Goal: Information Seeking & Learning: Learn about a topic

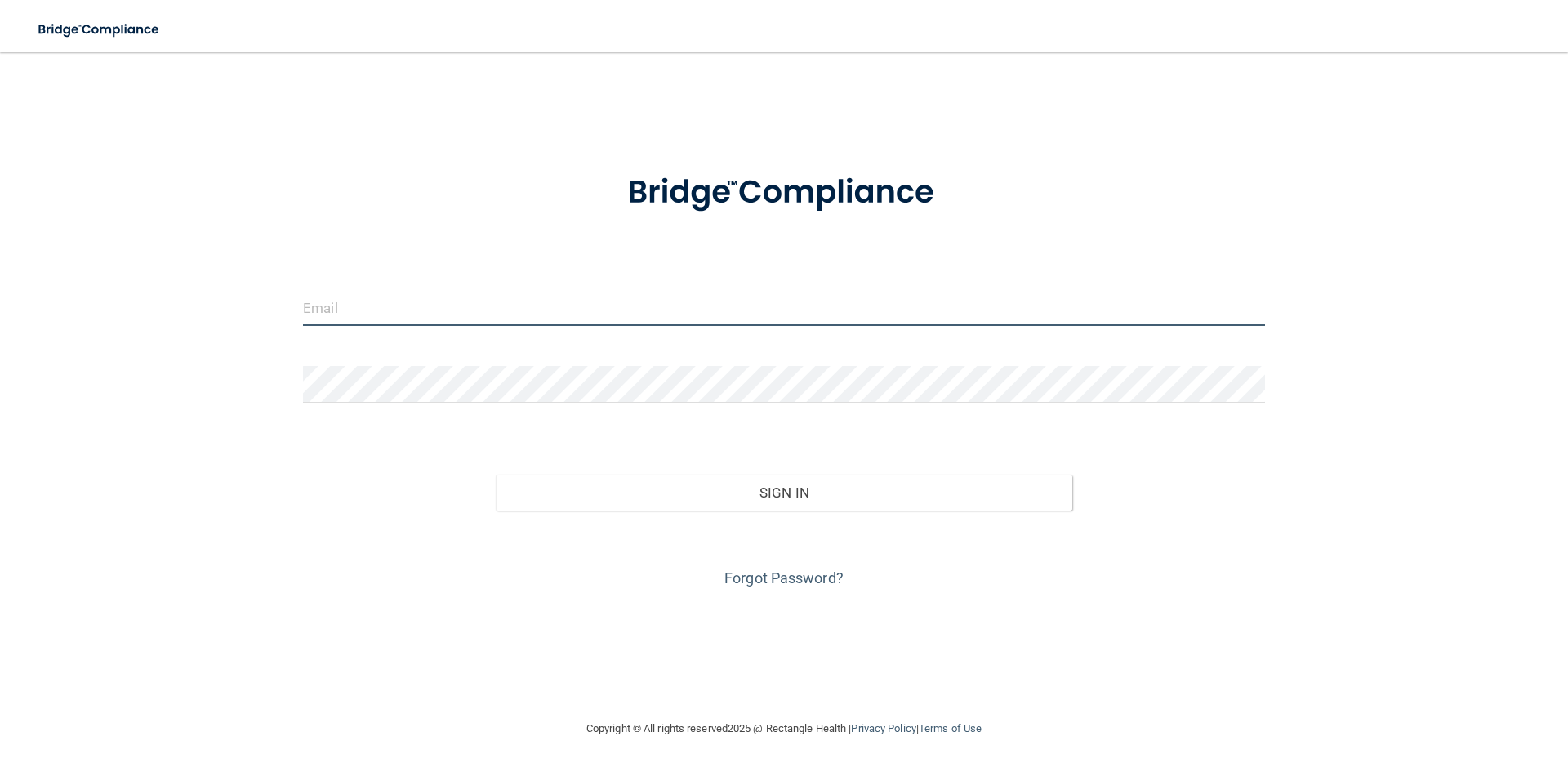
click at [587, 326] on input "email" at bounding box center [784, 307] width 962 height 37
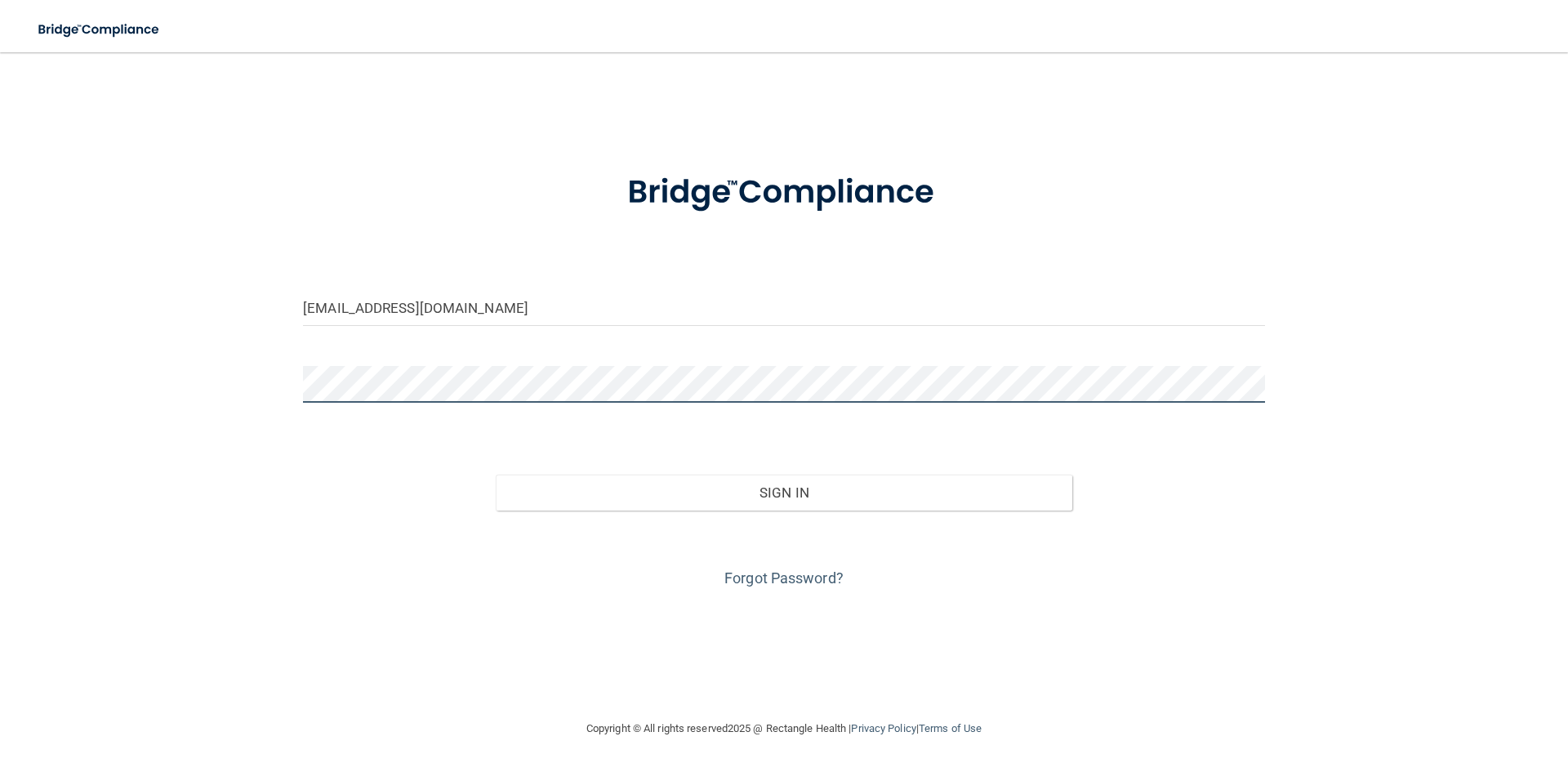
click at [496, 475] on button "Sign In" at bounding box center [784, 493] width 577 height 36
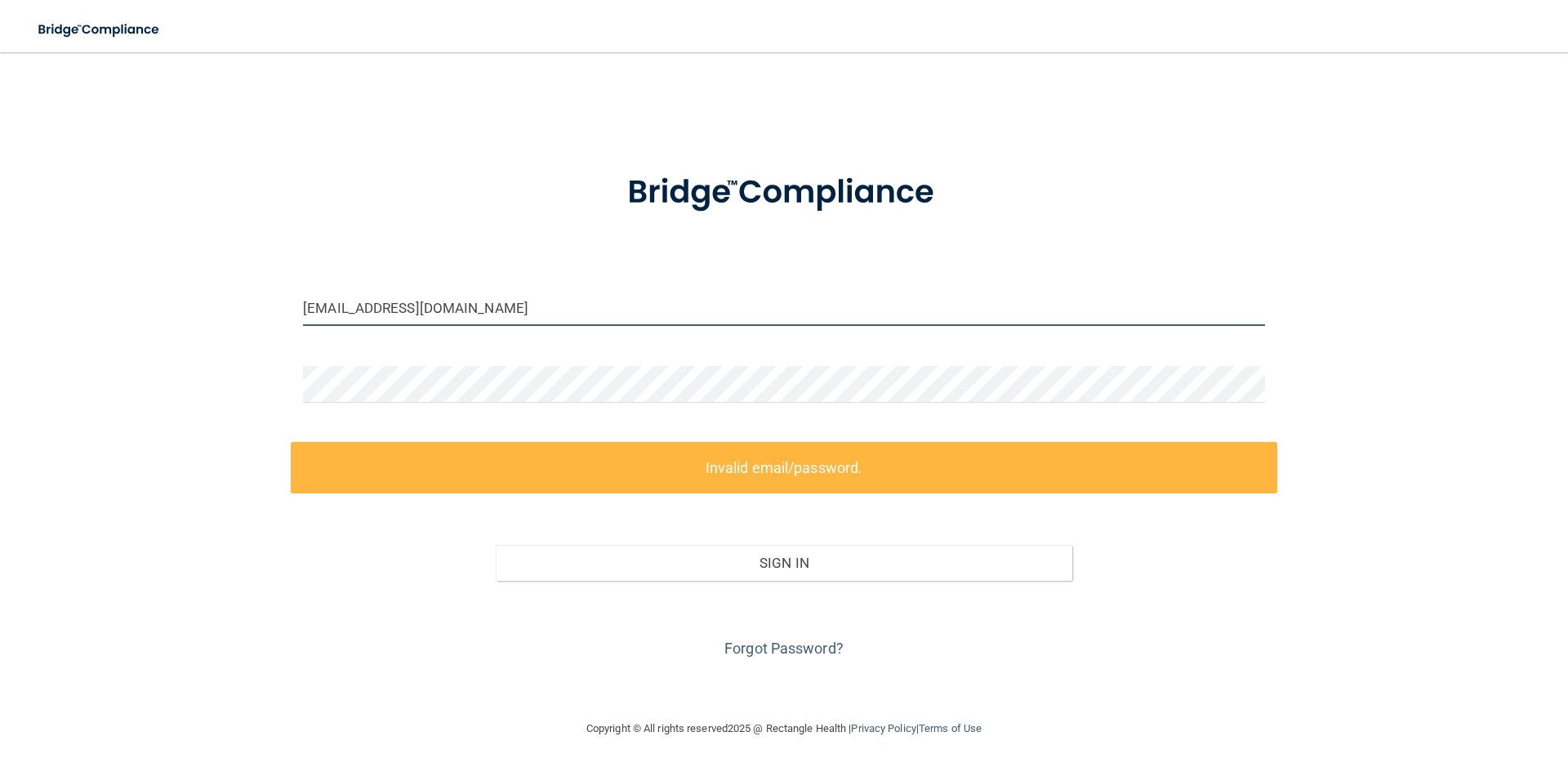
click at [419, 298] on input "laagabriel6@gmail.com" at bounding box center [784, 307] width 962 height 37
click at [418, 298] on input "laagabriel6@gmail.com" at bounding box center [784, 307] width 962 height 37
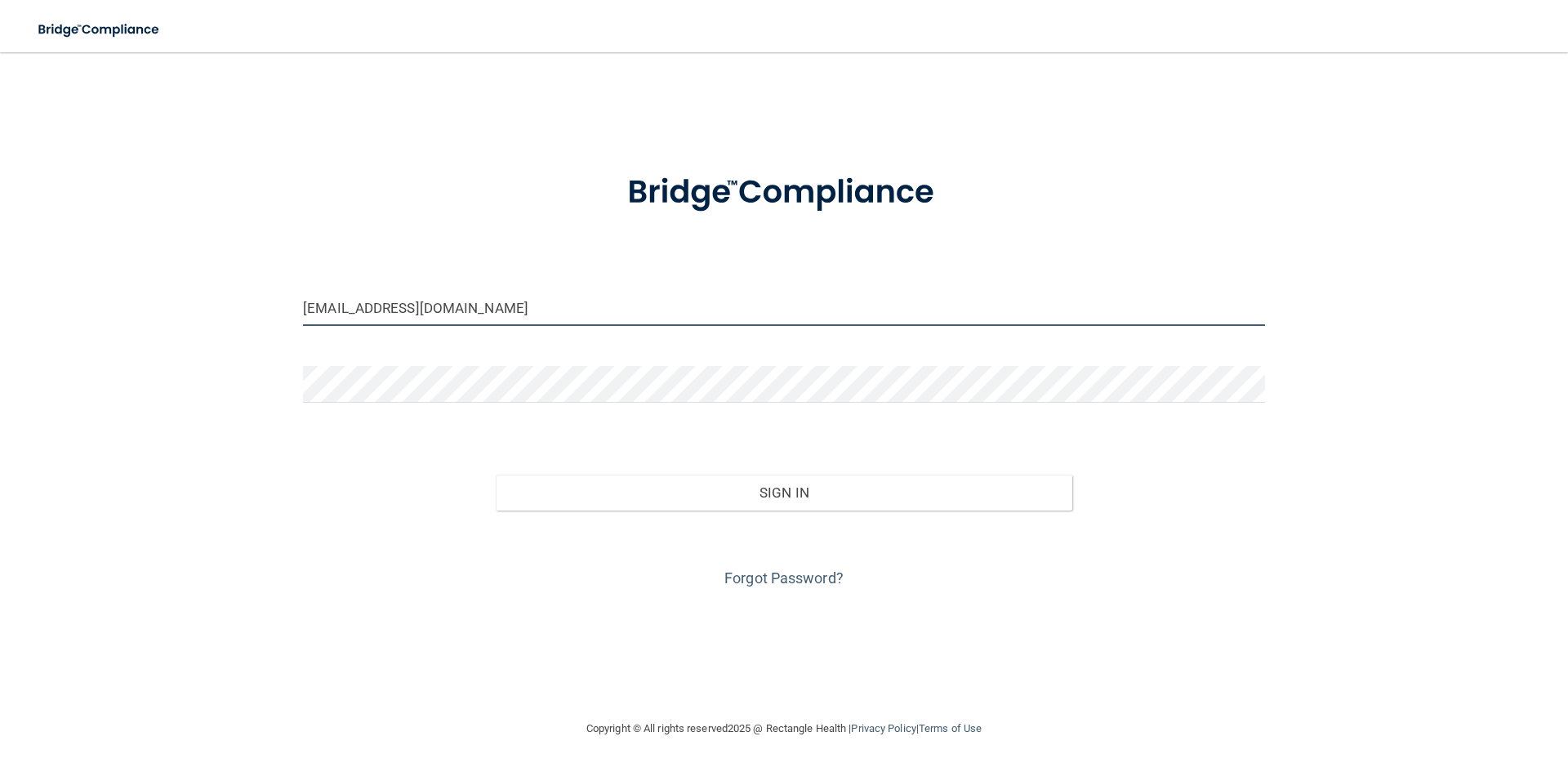
type input "[EMAIL_ADDRESS][DOMAIN_NAME]"
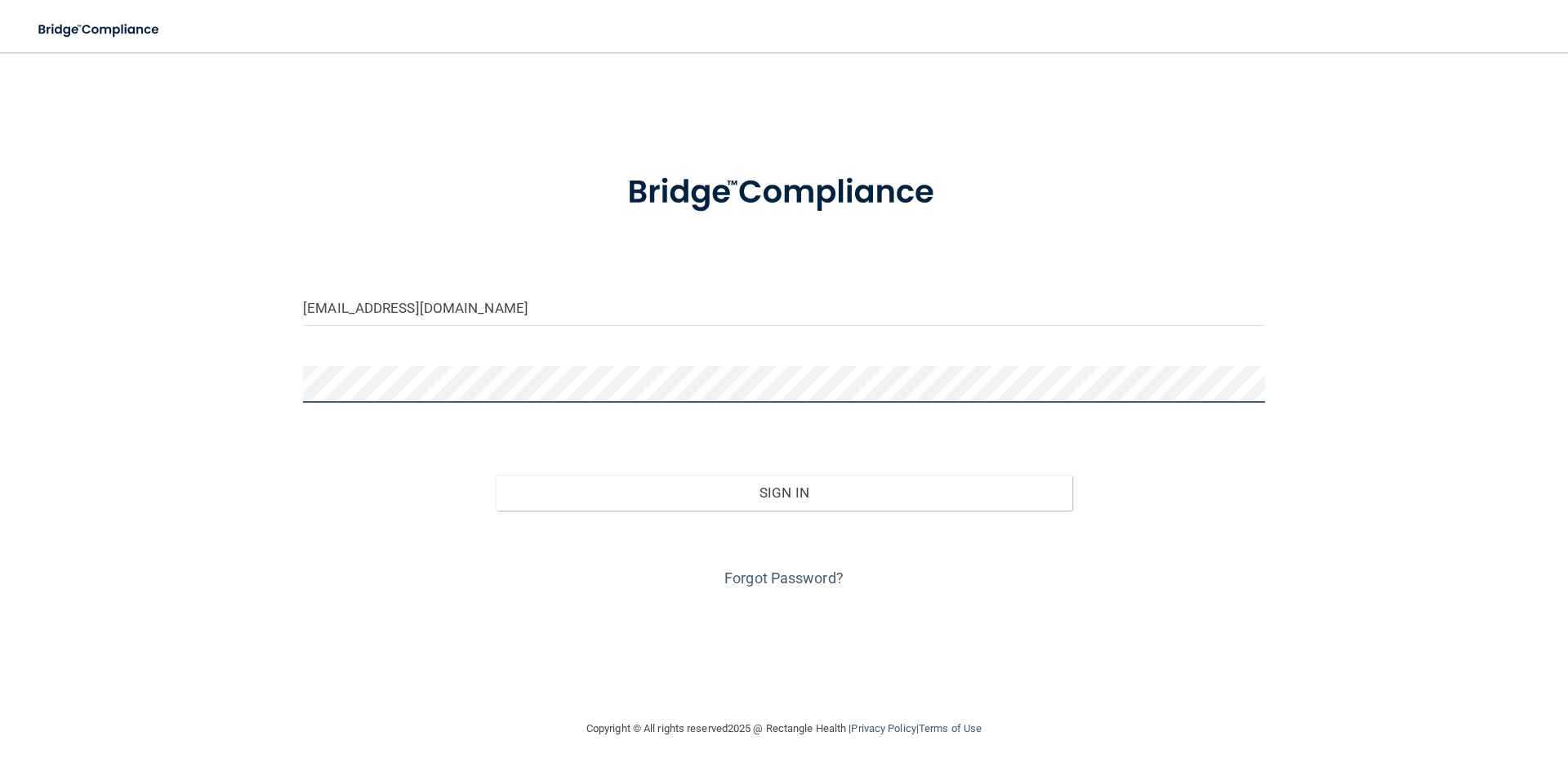
click at [496, 475] on button "Sign In" at bounding box center [784, 493] width 577 height 36
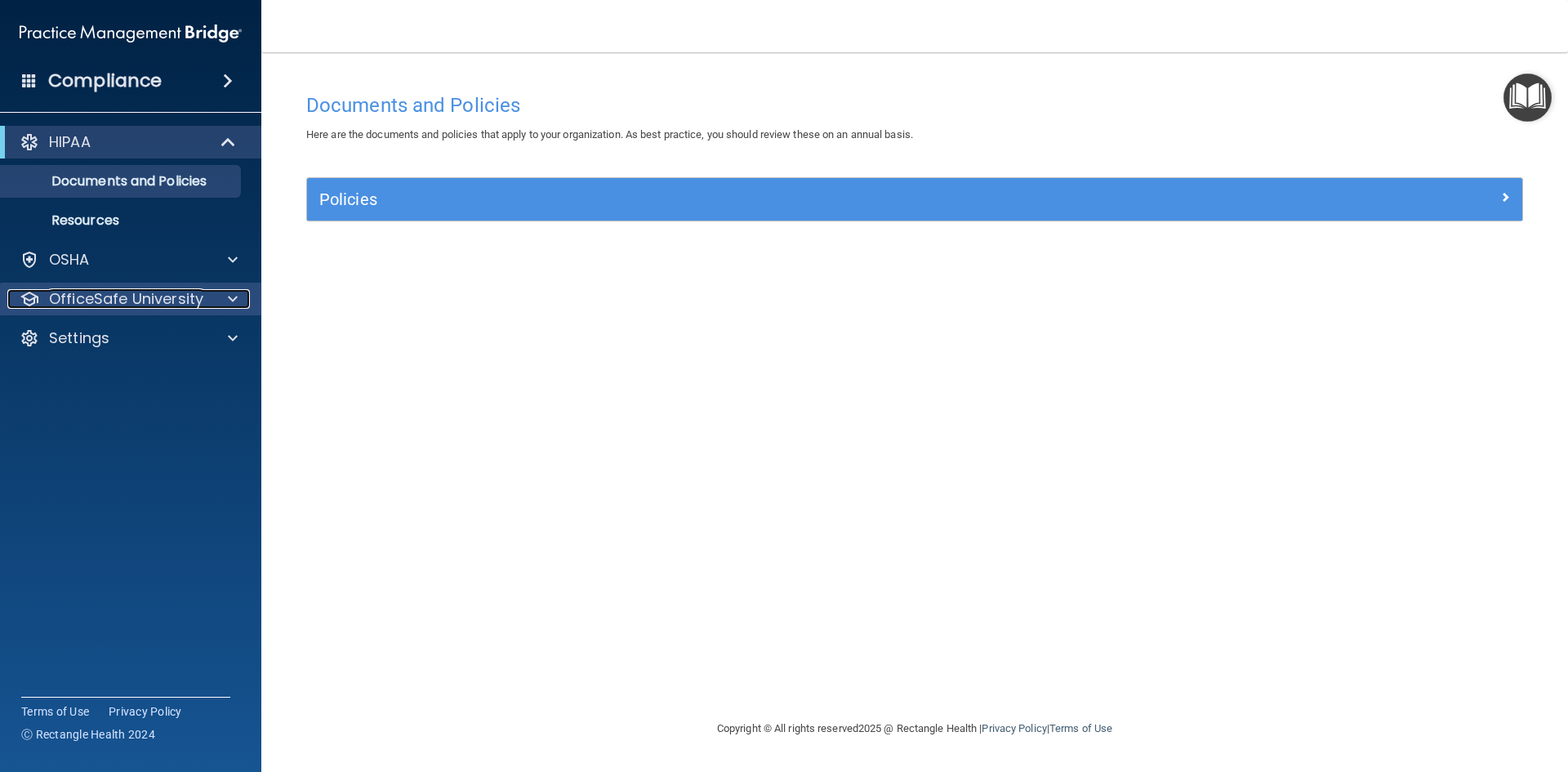
click at [208, 307] on div "OfficeSafe University" at bounding box center [108, 299] width 202 height 20
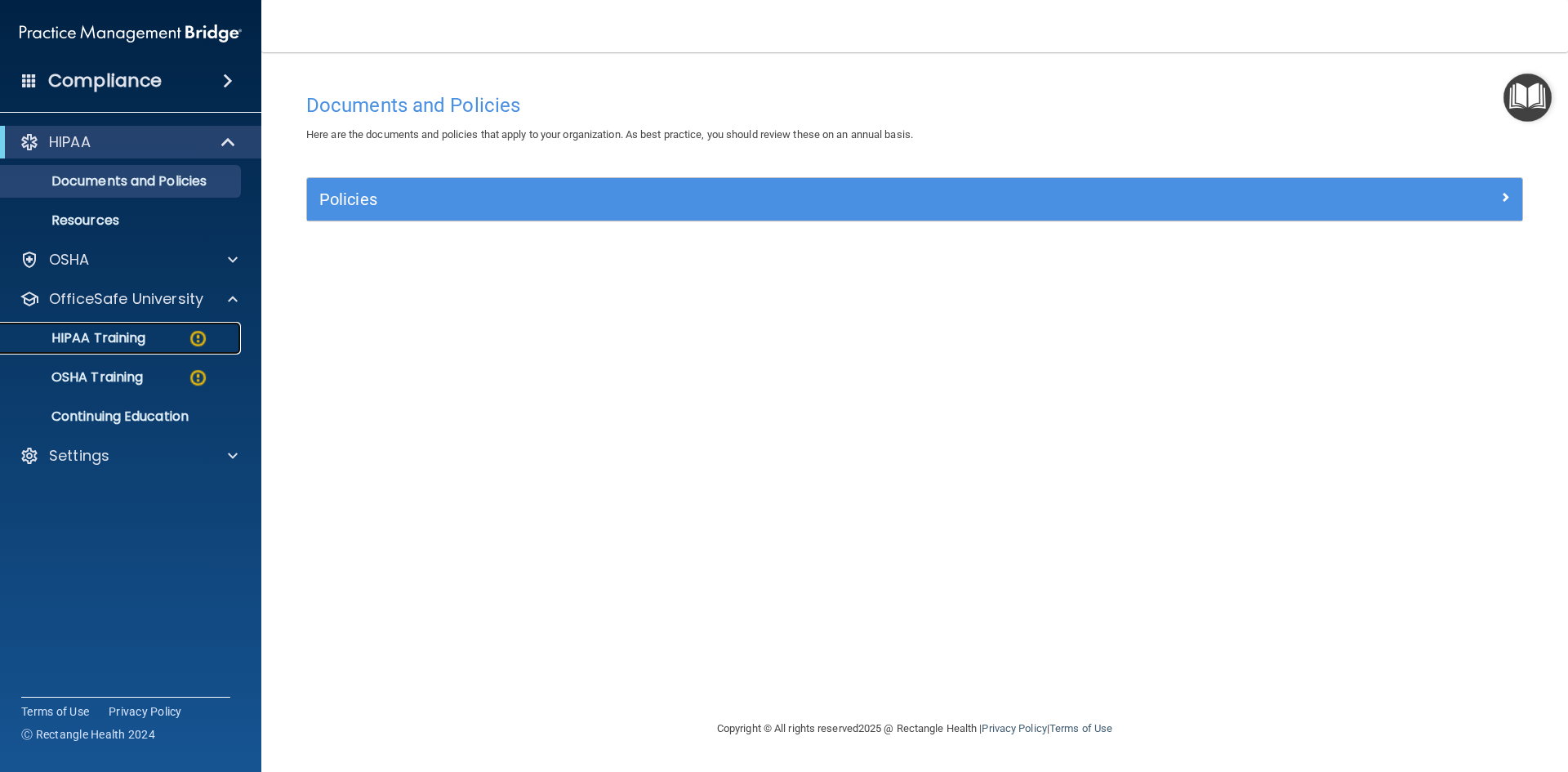
click at [191, 334] on img at bounding box center [198, 338] width 21 height 21
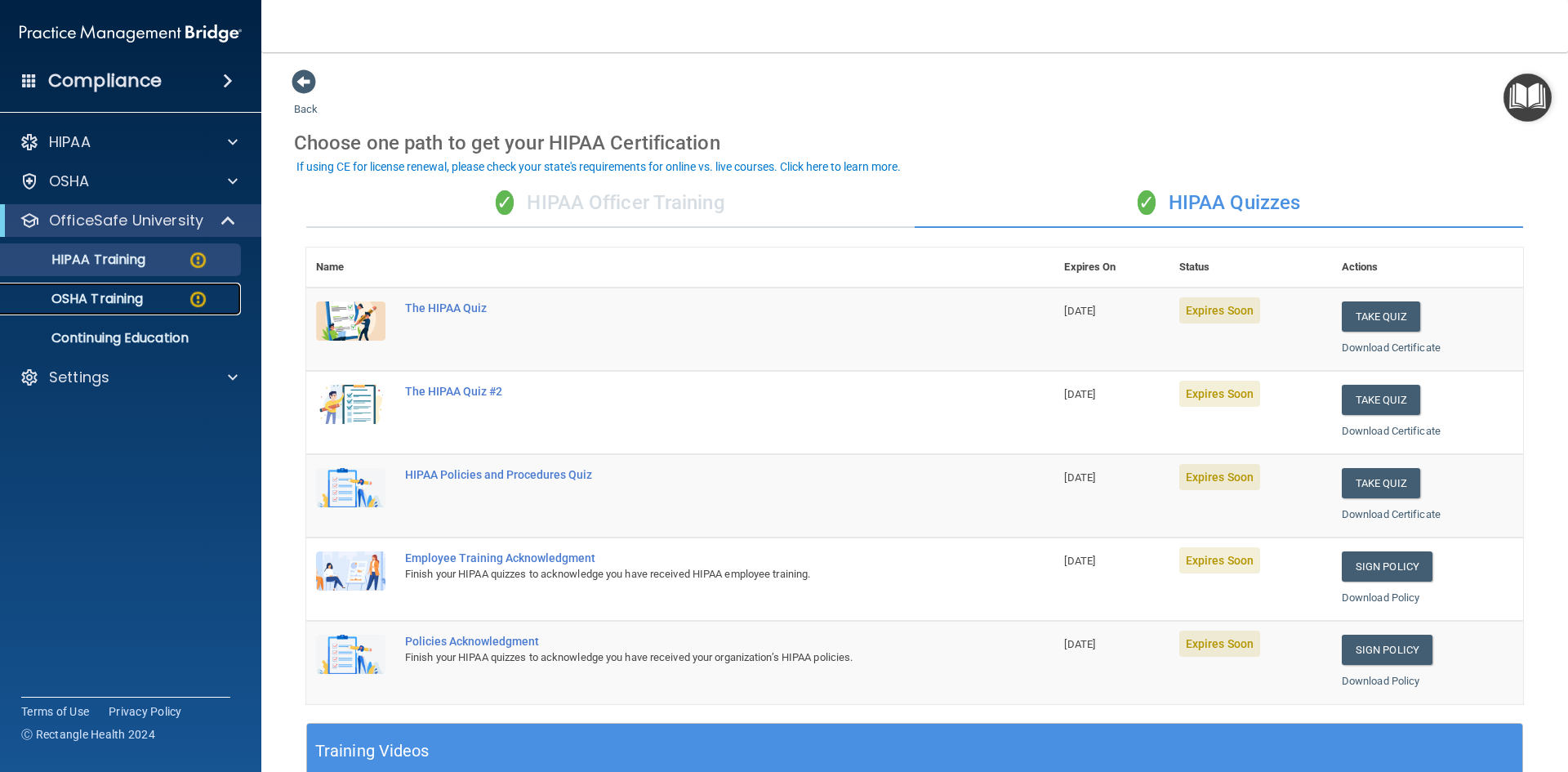
click at [194, 297] on img at bounding box center [198, 299] width 21 height 21
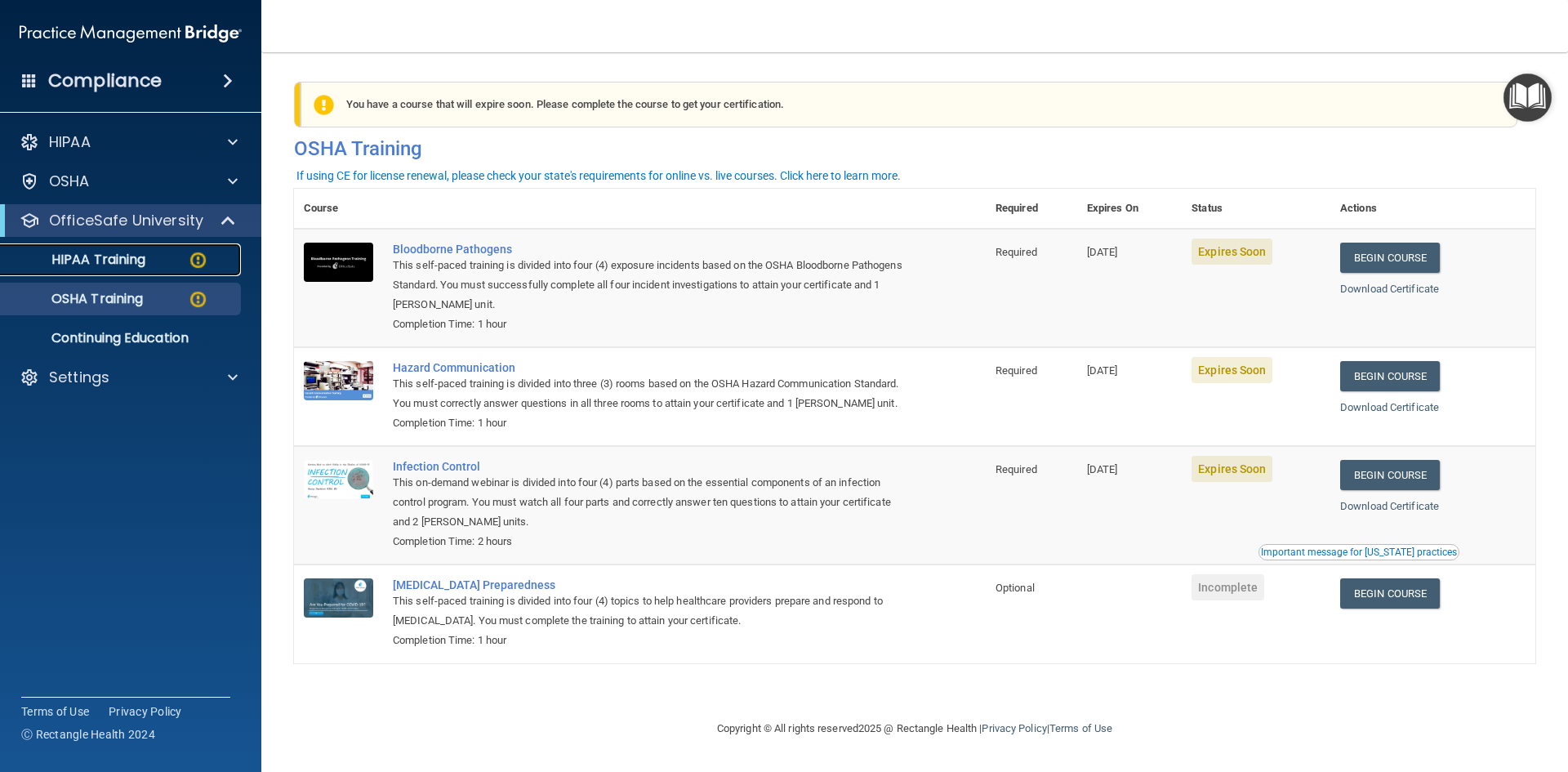
click at [167, 268] on link "HIPAA Training" at bounding box center [112, 259] width 258 height 33
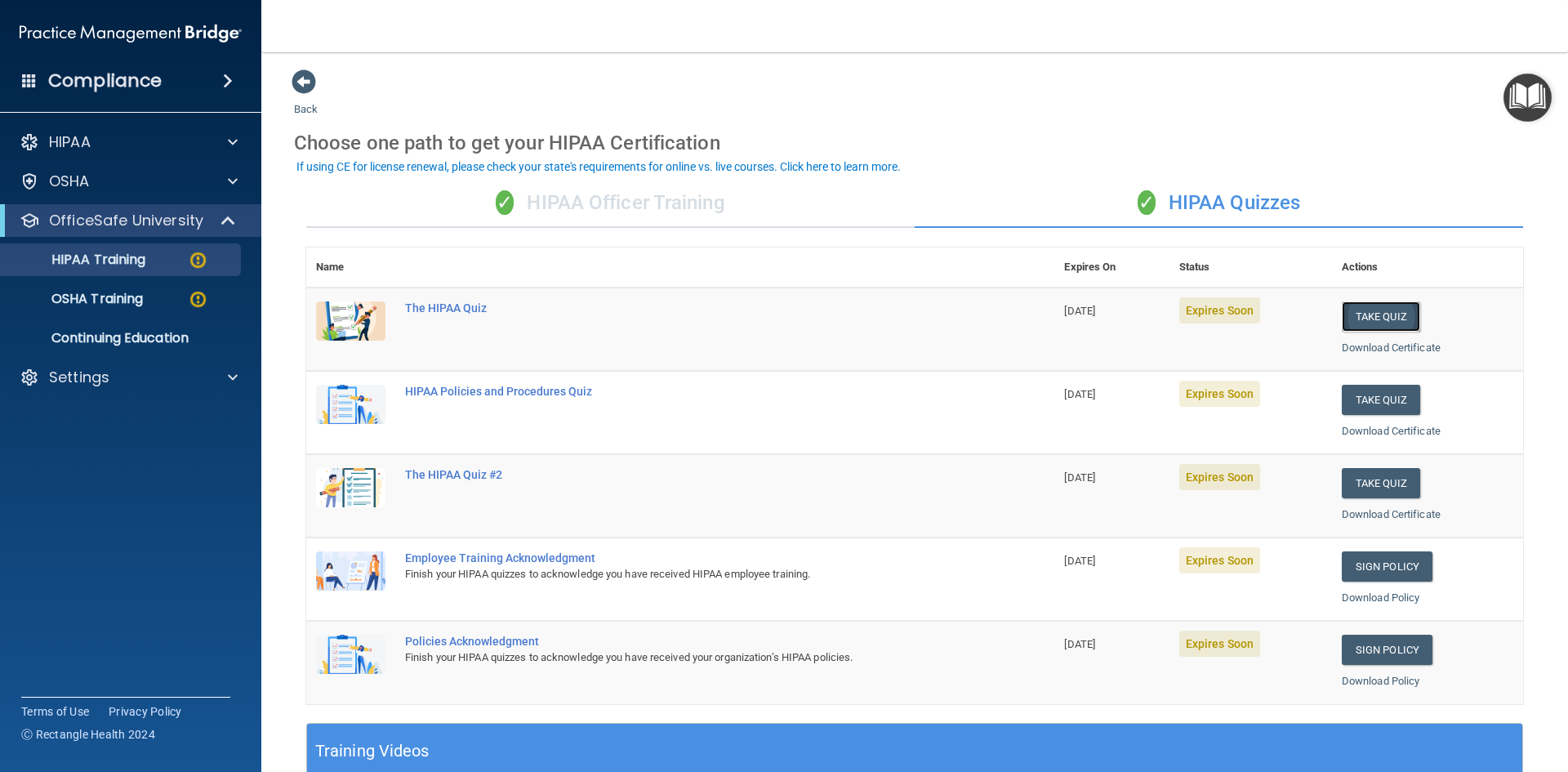
click at [1390, 312] on button "Take Quiz" at bounding box center [1381, 315] width 79 height 30
click at [447, 306] on div "The HIPAA Quiz" at bounding box center [689, 307] width 568 height 13
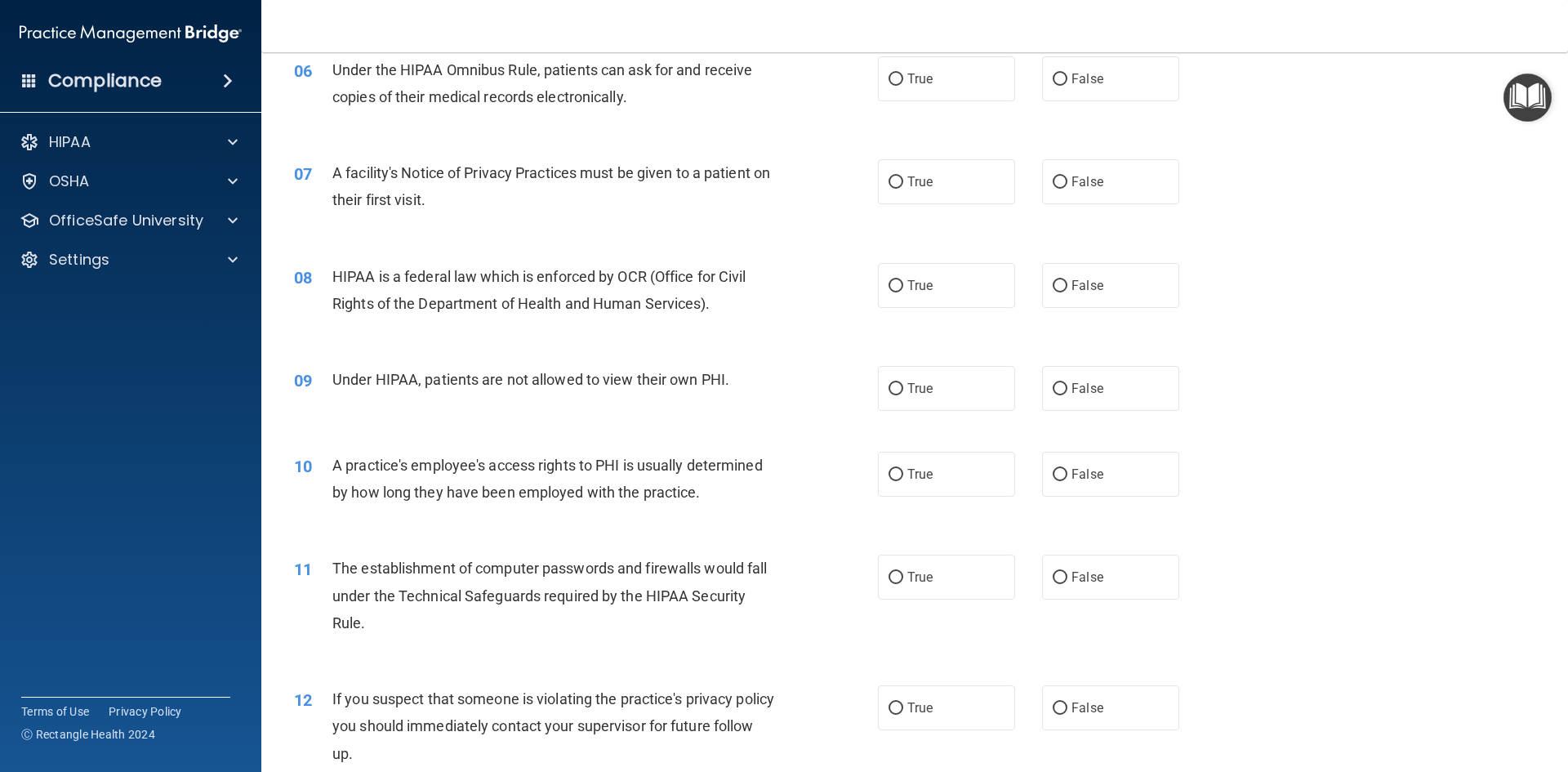
scroll to position [317, 0]
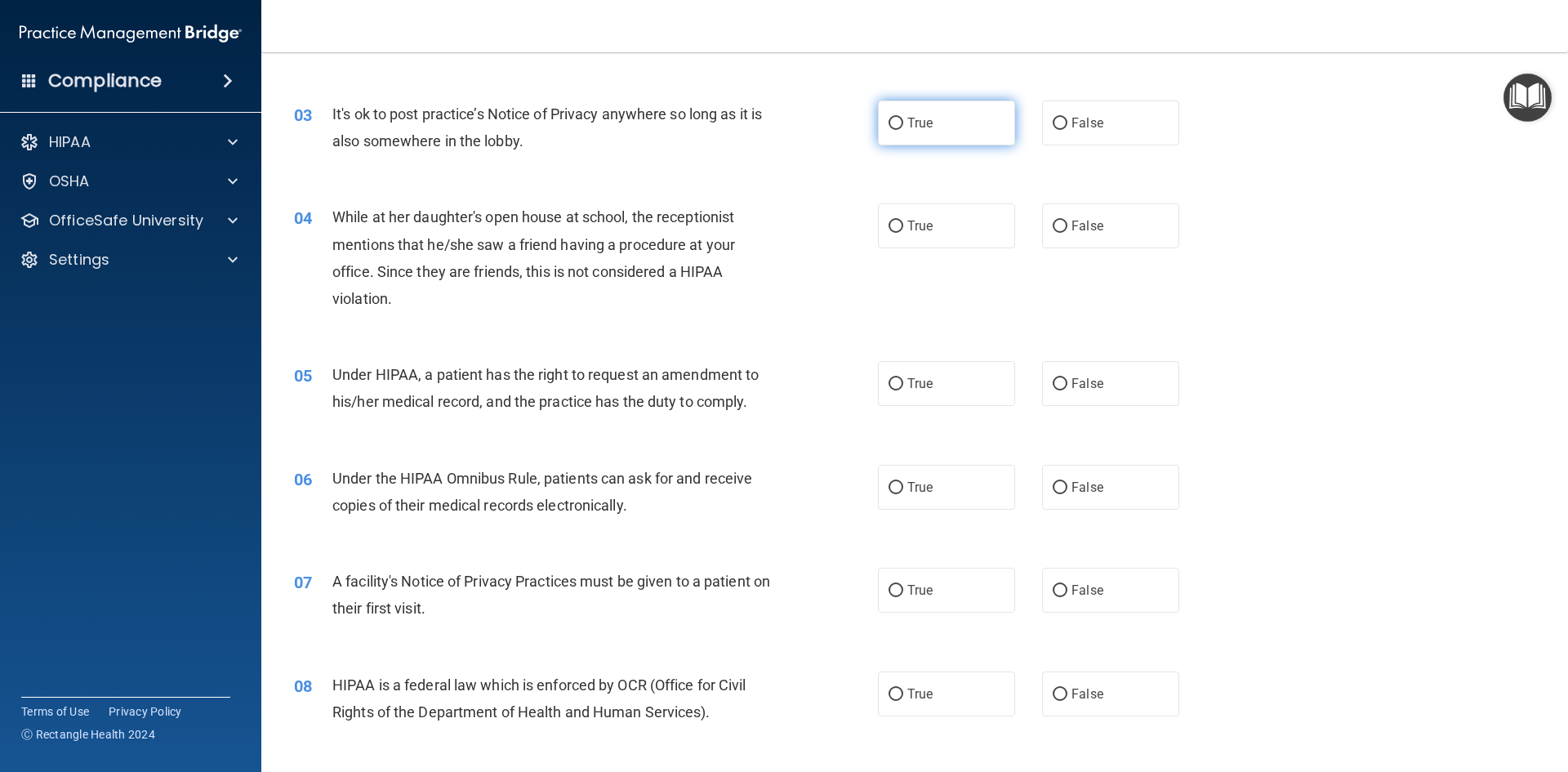
click at [934, 132] on label "True" at bounding box center [946, 123] width 137 height 45
click at [904, 130] on input "True" at bounding box center [896, 124] width 14 height 13
radio input "true"
click at [906, 236] on label "True" at bounding box center [946, 226] width 137 height 45
click at [904, 233] on input "True" at bounding box center [896, 227] width 14 height 13
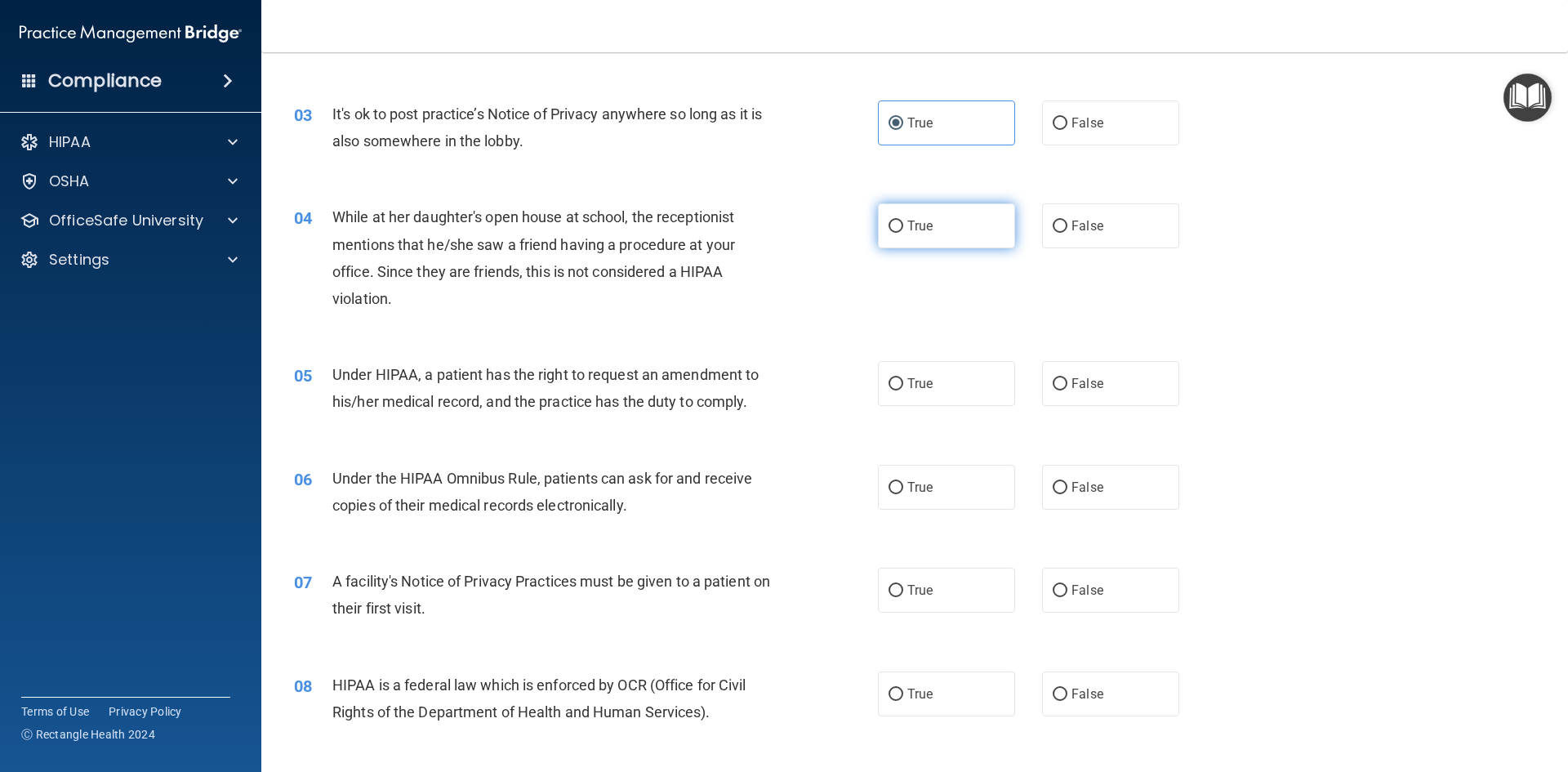
radio input "true"
click at [1142, 372] on label "False" at bounding box center [1111, 383] width 137 height 45
click at [1067, 378] on input "False" at bounding box center [1060, 384] width 14 height 13
radio input "true"
click at [1082, 496] on label "False" at bounding box center [1111, 487] width 137 height 45
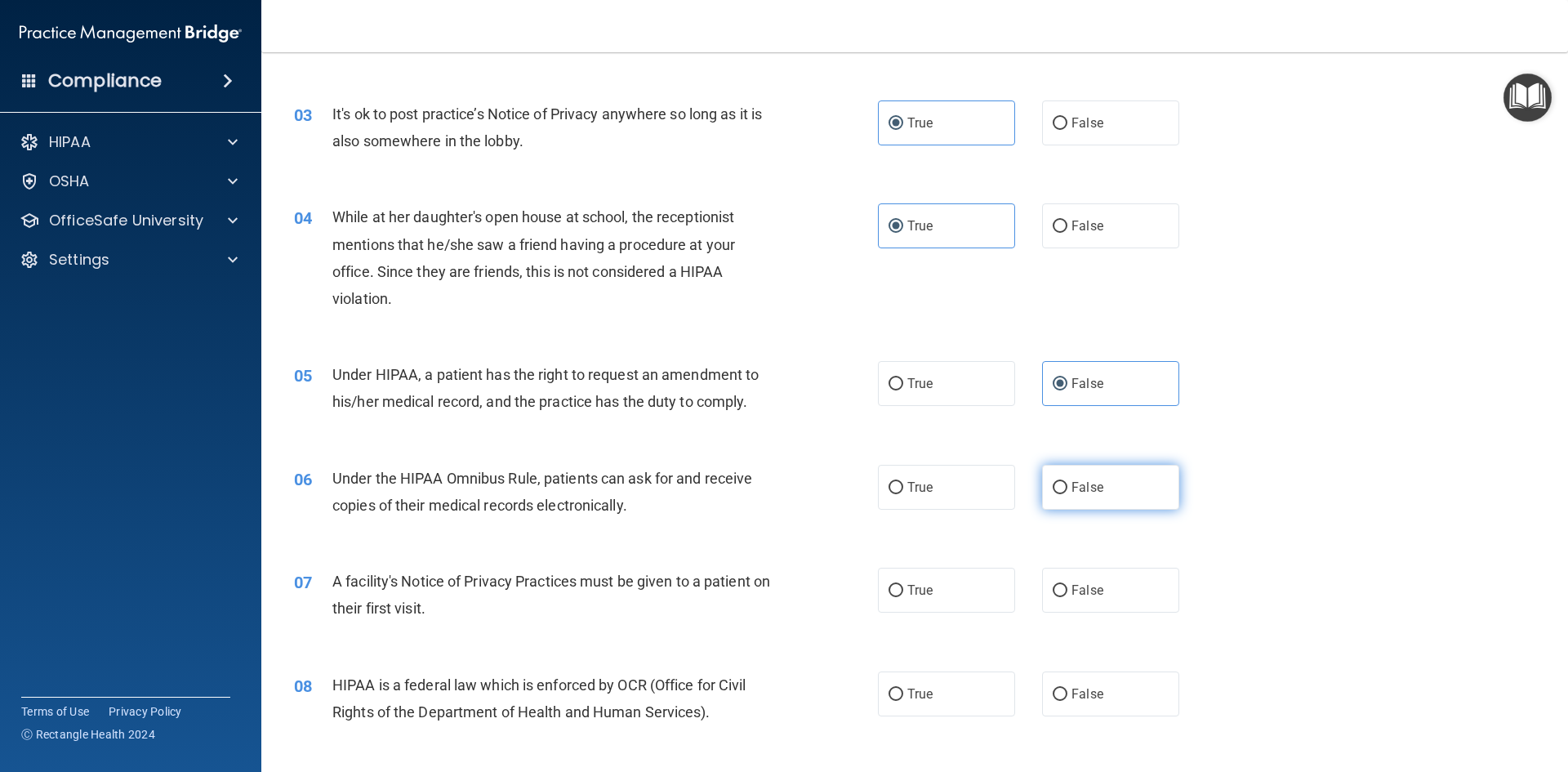
click at [1067, 494] on input "False" at bounding box center [1060, 488] width 14 height 13
radio input "true"
click at [901, 570] on label "True" at bounding box center [946, 590] width 137 height 45
click at [901, 585] on input "True" at bounding box center [896, 591] width 14 height 13
radio input "true"
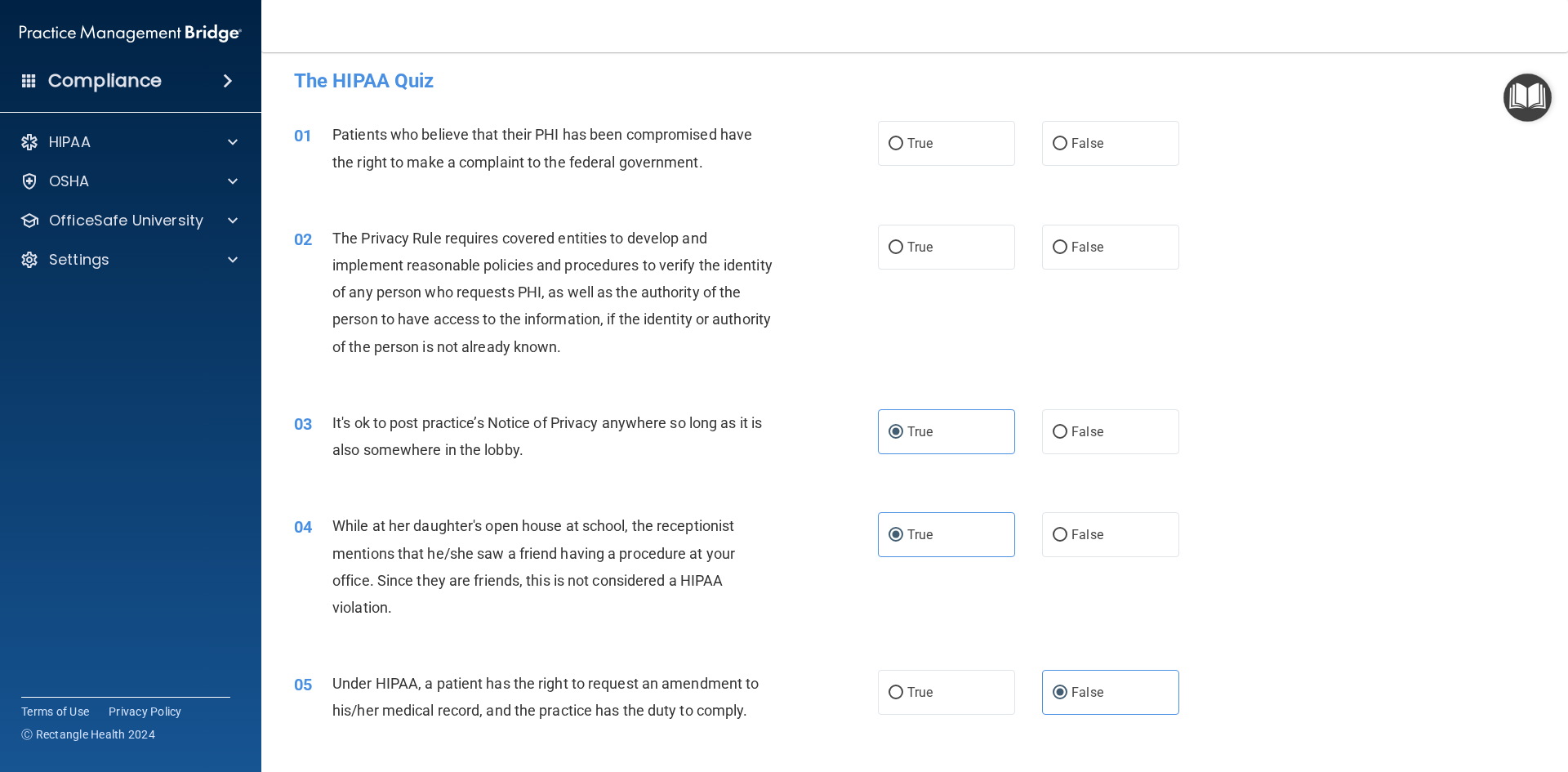
scroll to position [0, 0]
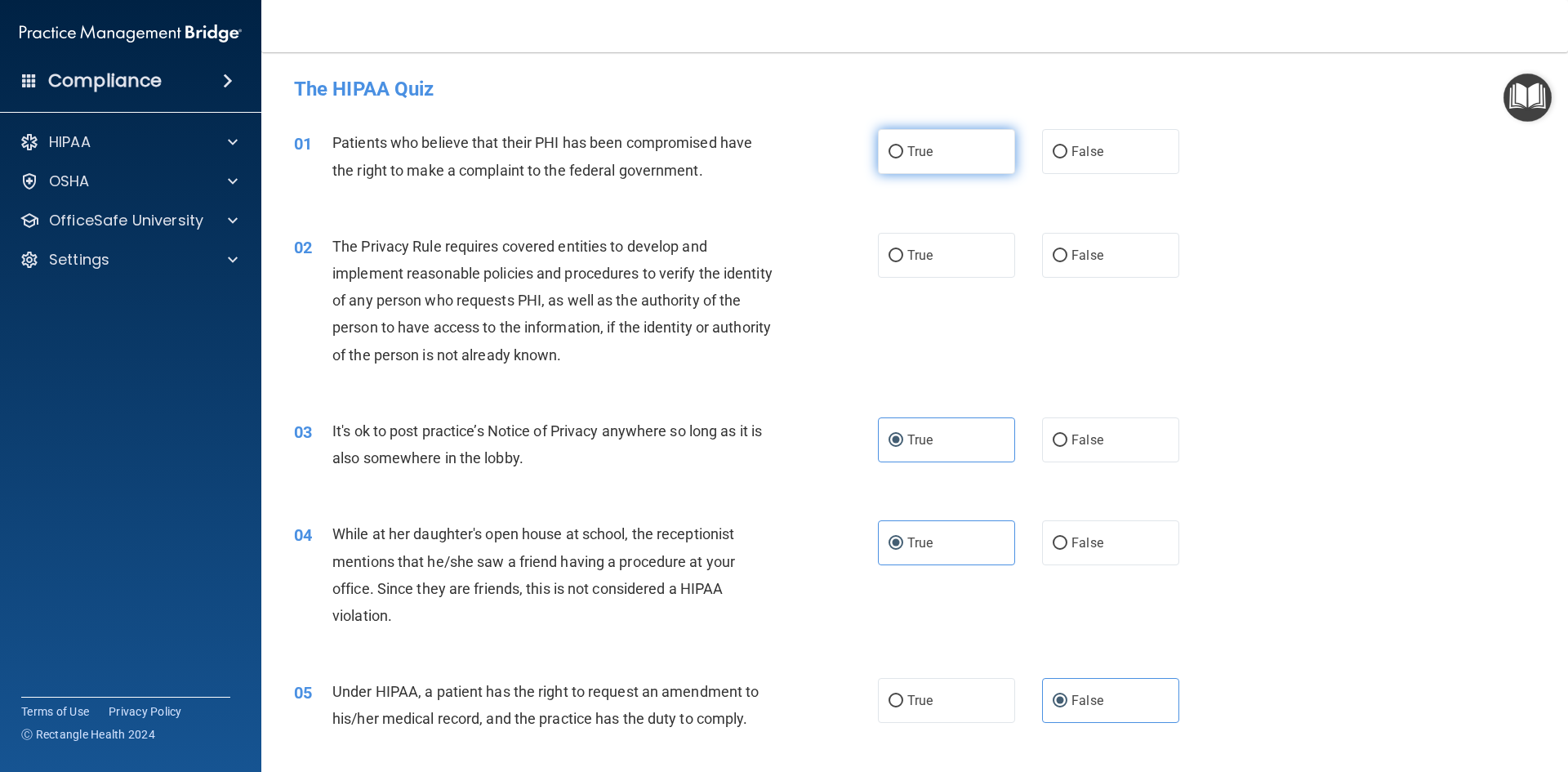
click at [905, 138] on label "True" at bounding box center [946, 152] width 137 height 45
click at [904, 146] on input "True" at bounding box center [896, 153] width 14 height 13
radio input "true"
click at [922, 251] on span "True" at bounding box center [920, 255] width 25 height 15
click at [904, 251] on input "True" at bounding box center [896, 257] width 14 height 13
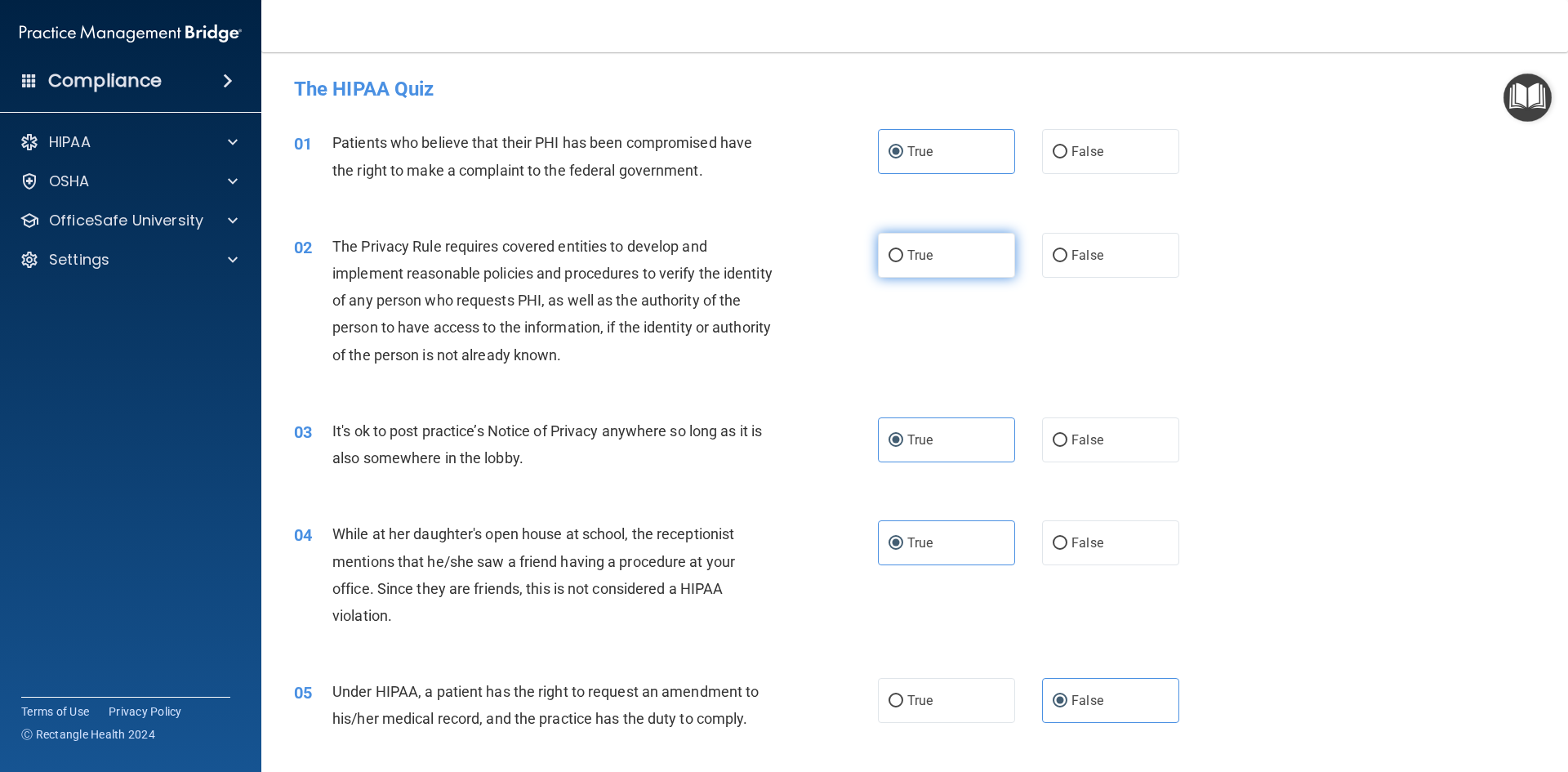
radio input "true"
click at [1072, 438] on span "False" at bounding box center [1087, 439] width 32 height 15
click at [1067, 438] on input "False" at bounding box center [1060, 441] width 14 height 13
radio input "true"
radio input "false"
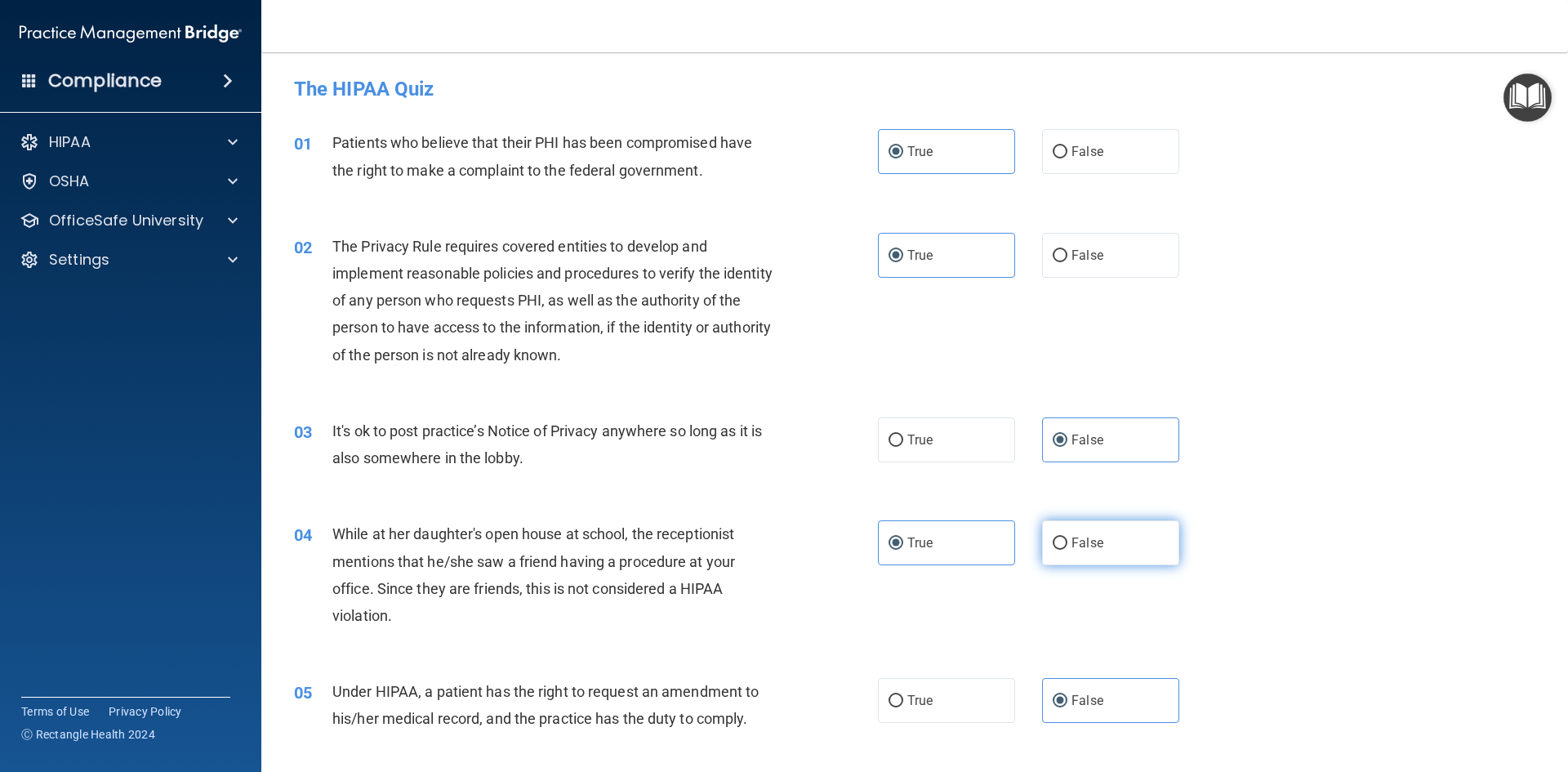
click at [1074, 531] on label "False" at bounding box center [1111, 543] width 137 height 45
click at [1067, 538] on input "False" at bounding box center [1060, 544] width 14 height 13
radio input "true"
radio input "false"
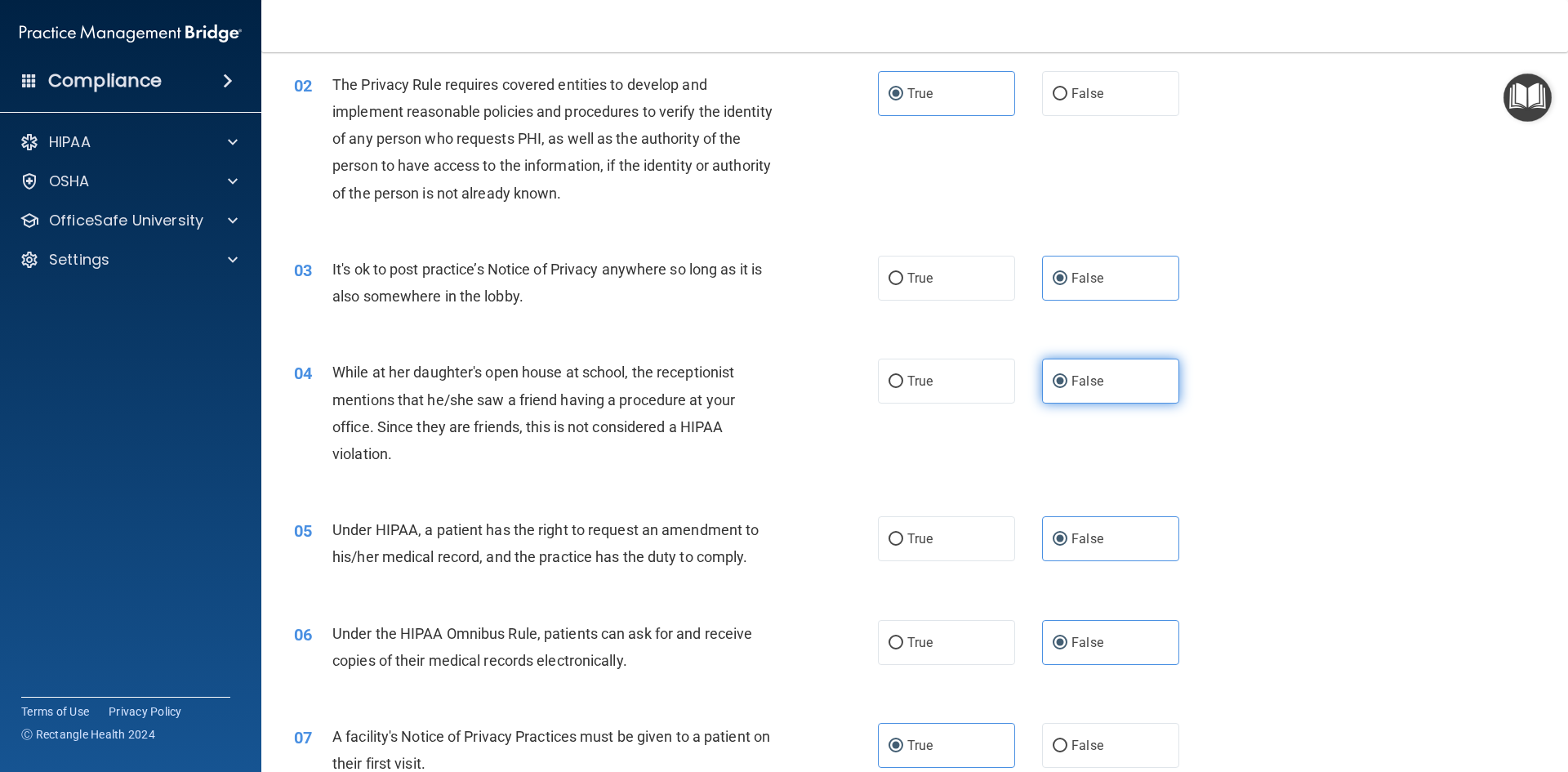
scroll to position [164, 0]
click at [895, 528] on label "True" at bounding box center [946, 537] width 137 height 45
click at [895, 532] on input "True" at bounding box center [896, 538] width 14 height 13
radio input "true"
radio input "false"
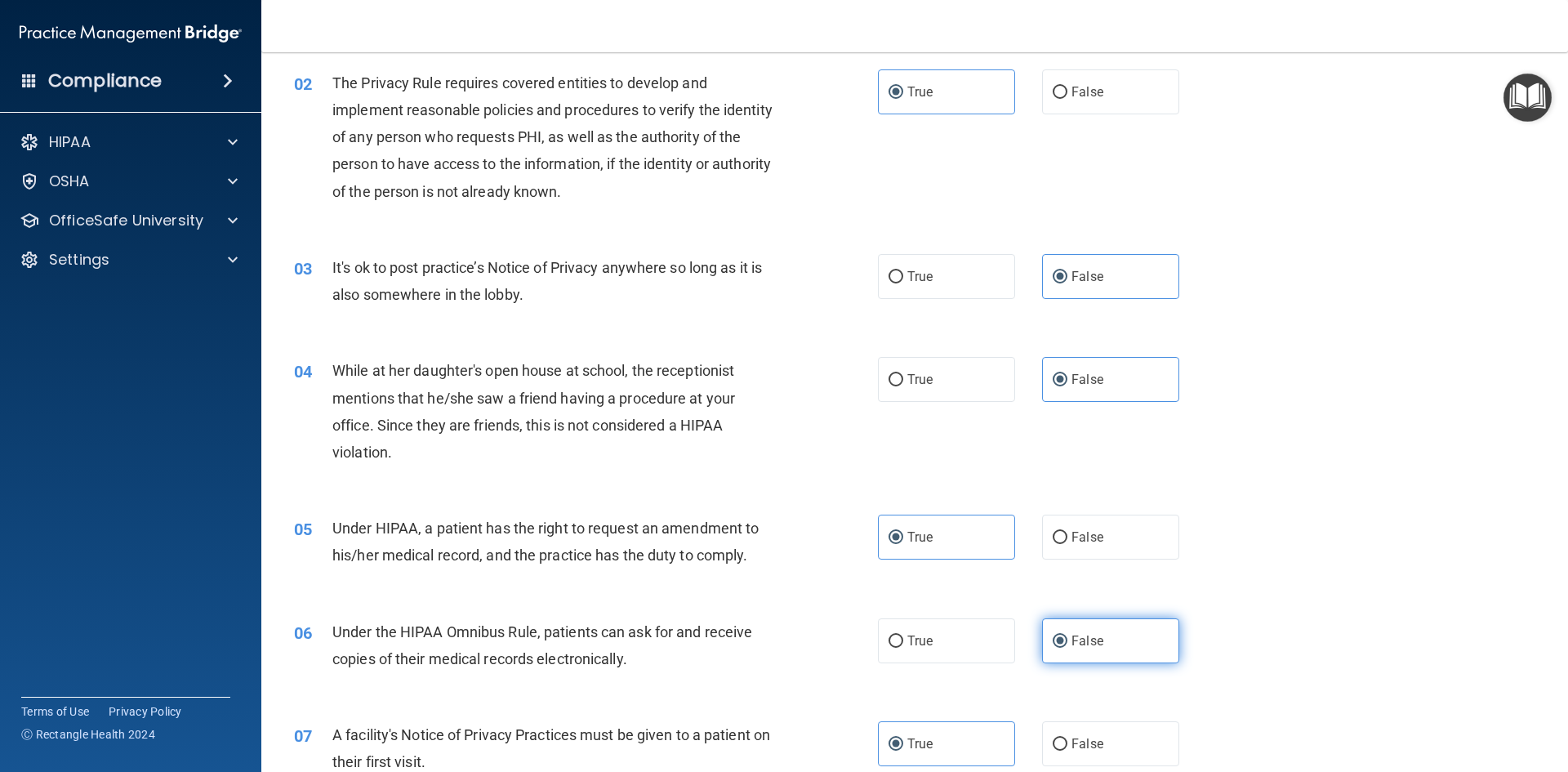
click at [1072, 645] on span "False" at bounding box center [1087, 640] width 32 height 15
click at [1067, 645] on input "False" at bounding box center [1060, 642] width 14 height 13
click at [409, 449] on div "While at her daughter's open house at school, the receptionist mentions that he…" at bounding box center [560, 411] width 456 height 108
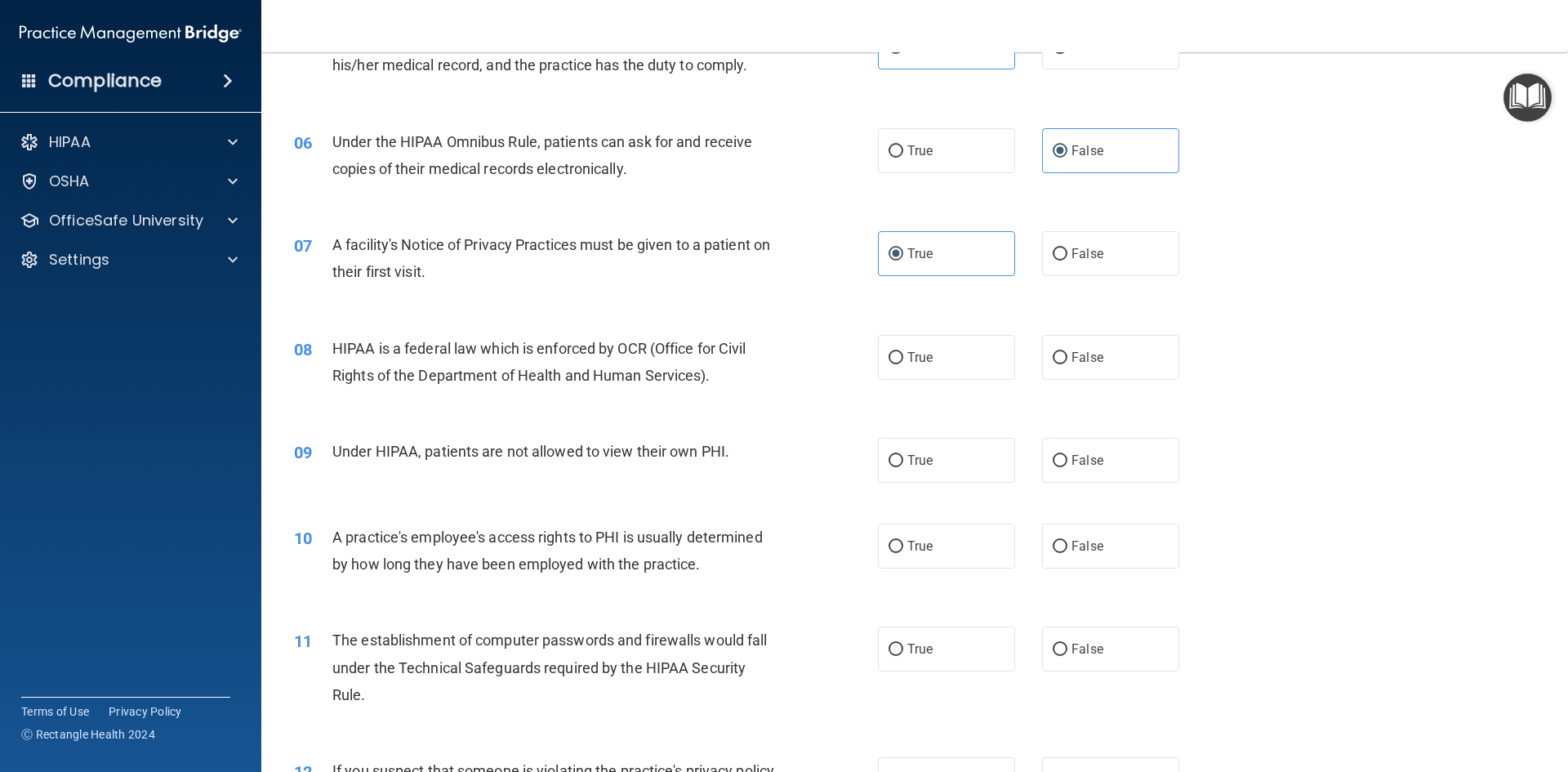
scroll to position [735, 0]
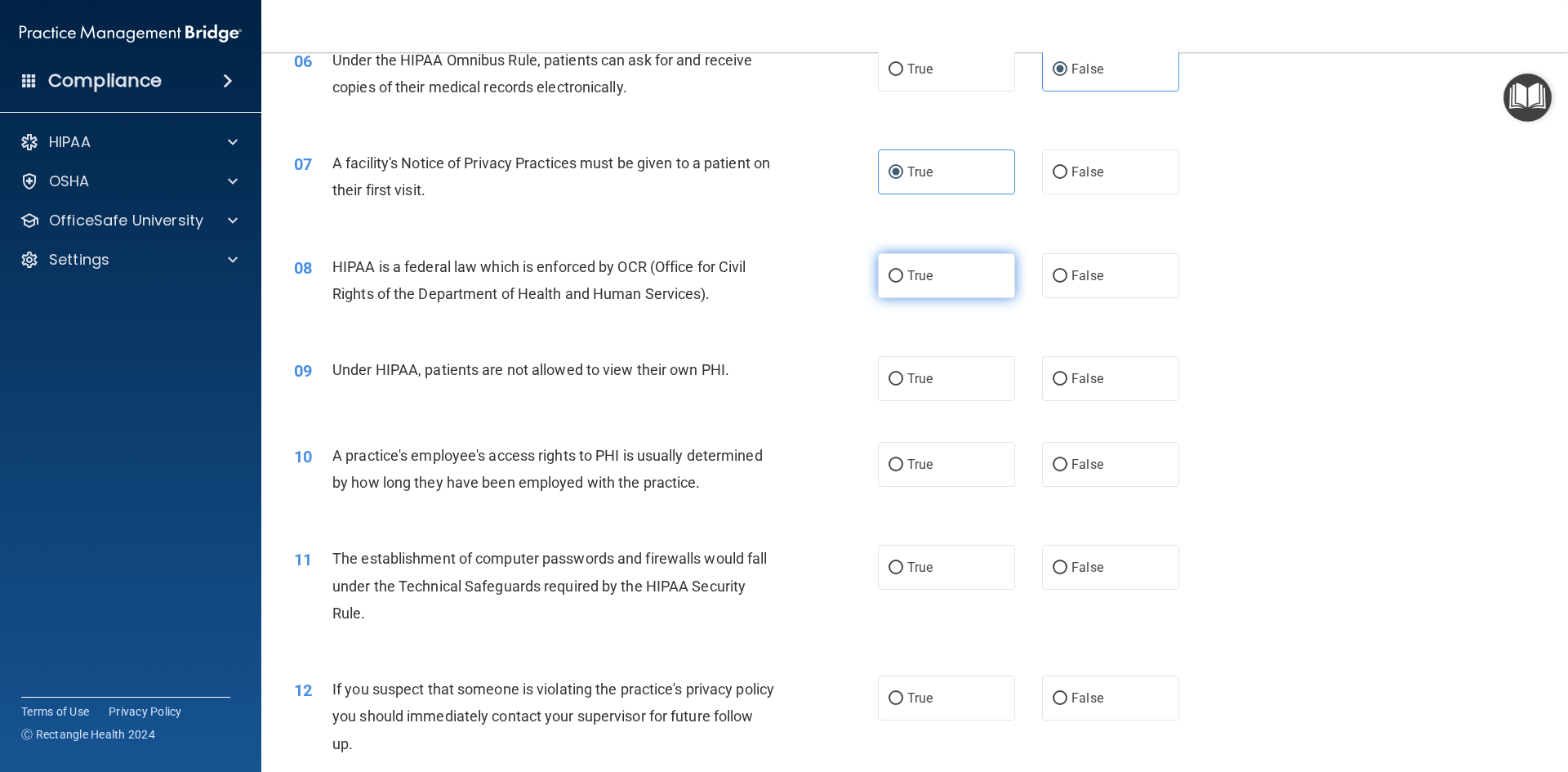
click at [982, 282] on label "True" at bounding box center [946, 276] width 137 height 45
click at [904, 282] on input "True" at bounding box center [896, 277] width 14 height 13
radio input "true"
click at [1059, 386] on label "False" at bounding box center [1111, 379] width 137 height 45
click at [1059, 386] on input "False" at bounding box center [1060, 380] width 14 height 13
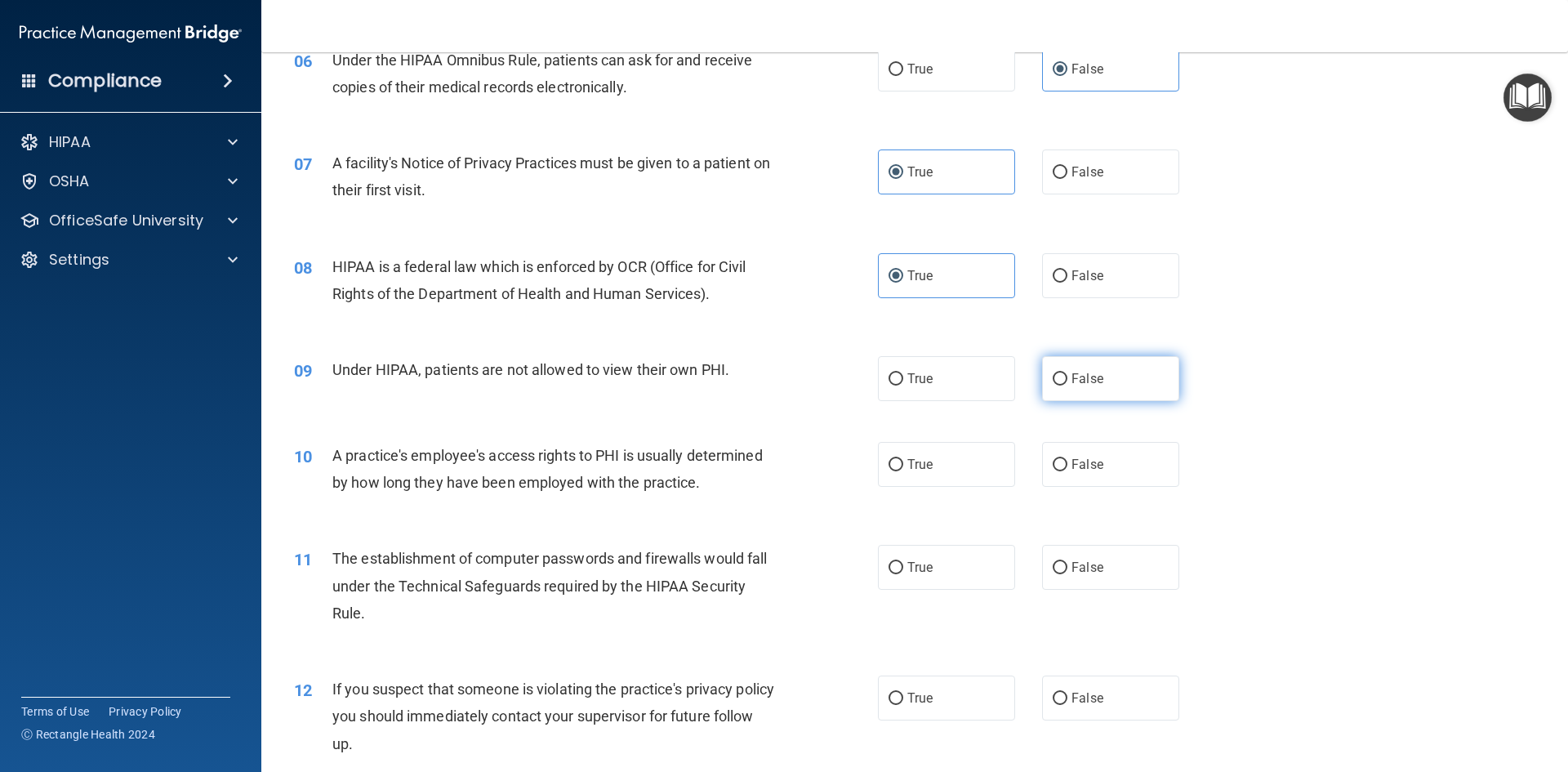
radio input "true"
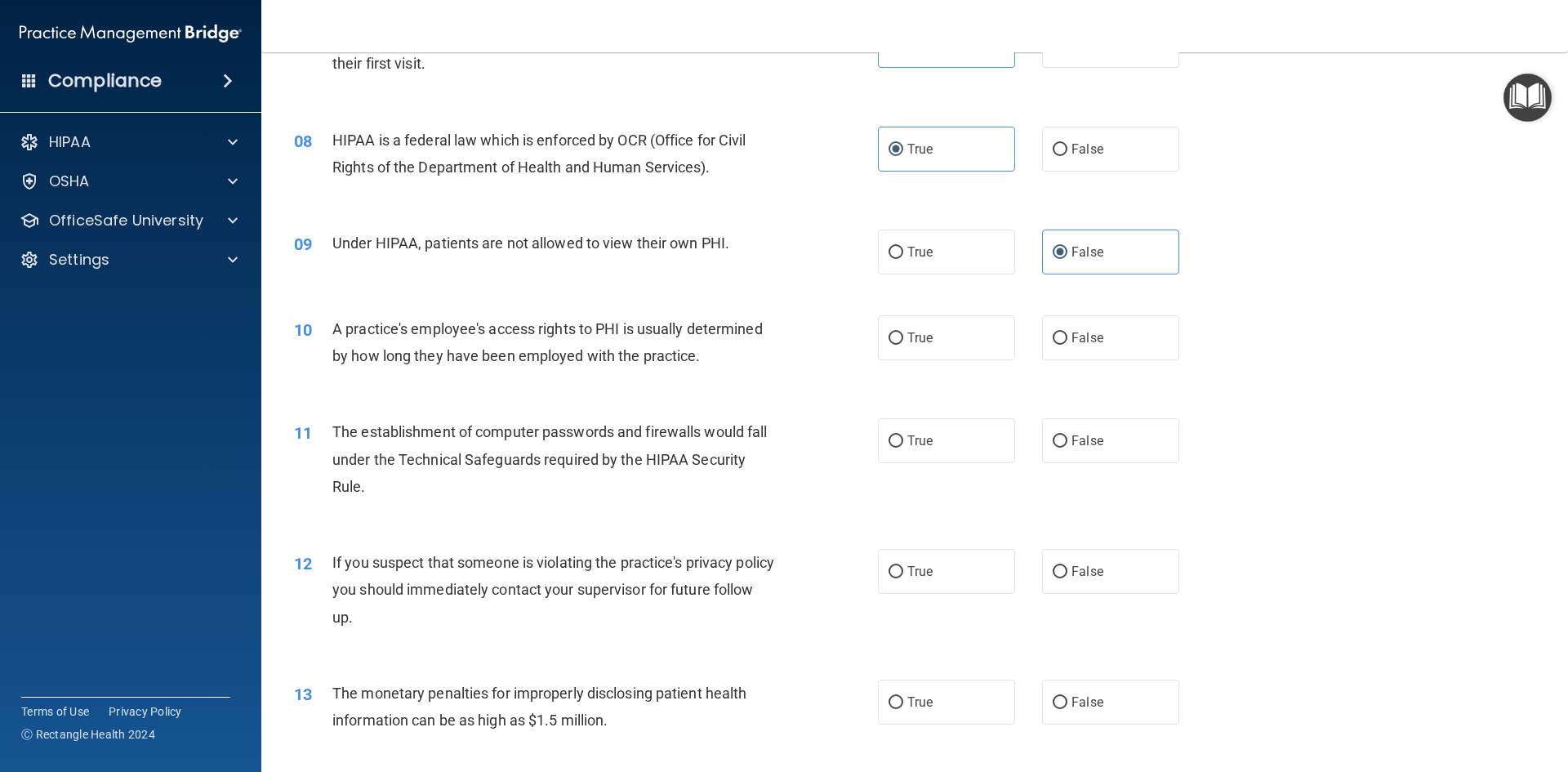
scroll to position [899, 0]
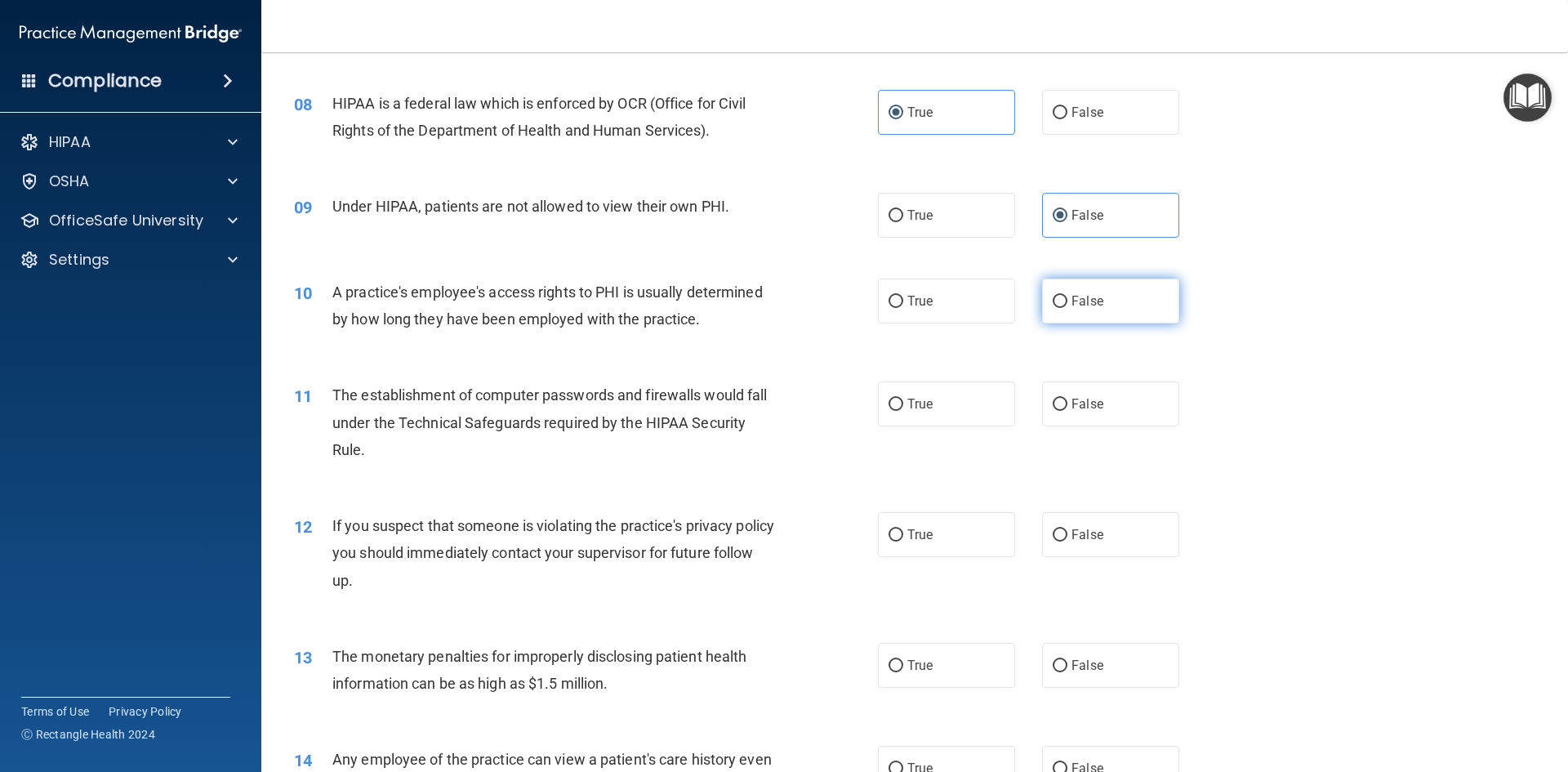
click at [1065, 319] on label "False" at bounding box center [1111, 301] width 137 height 45
click at [1065, 308] on input "False" at bounding box center [1060, 302] width 14 height 13
radio input "true"
click at [950, 434] on div "11 The establishment of computer passwords and firewalls would fall under the T…" at bounding box center [915, 426] width 1266 height 131
click at [952, 416] on label "True" at bounding box center [946, 404] width 137 height 45
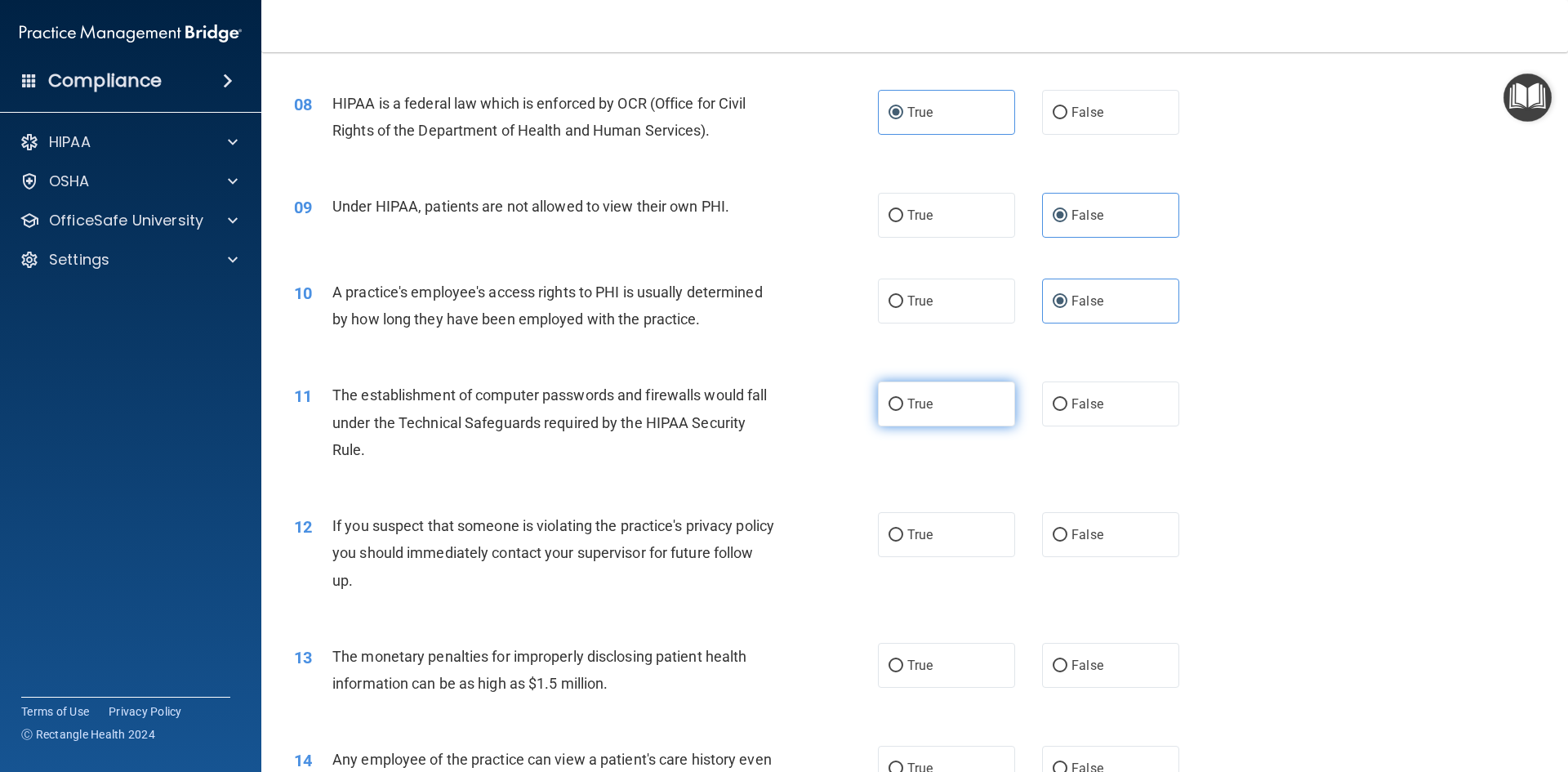
click at [904, 411] on input "True" at bounding box center [896, 405] width 14 height 13
radio input "true"
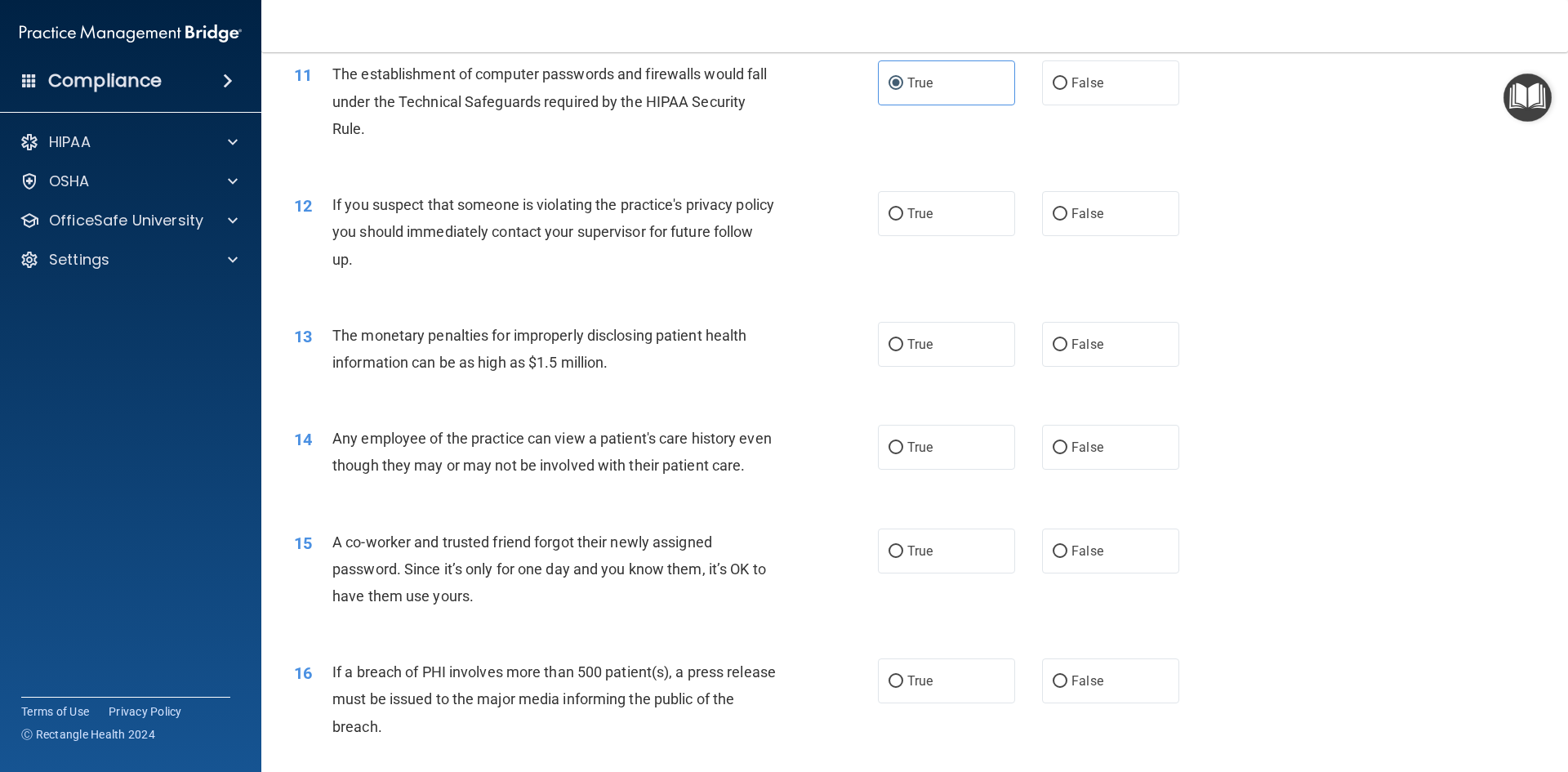
scroll to position [1226, 0]
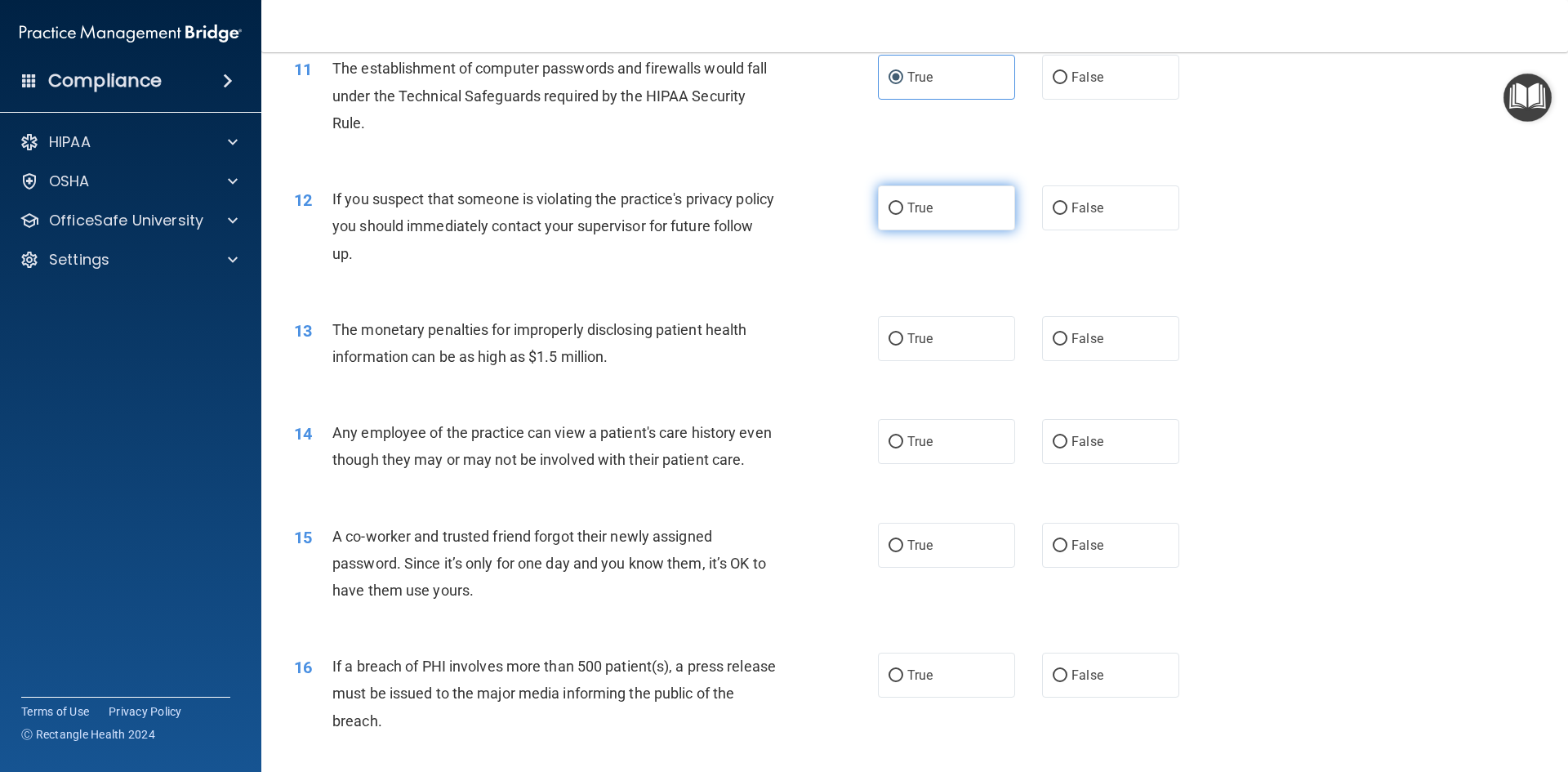
click at [1003, 229] on label "True" at bounding box center [946, 208] width 137 height 45
click at [904, 215] on input "True" at bounding box center [896, 209] width 14 height 13
radio input "true"
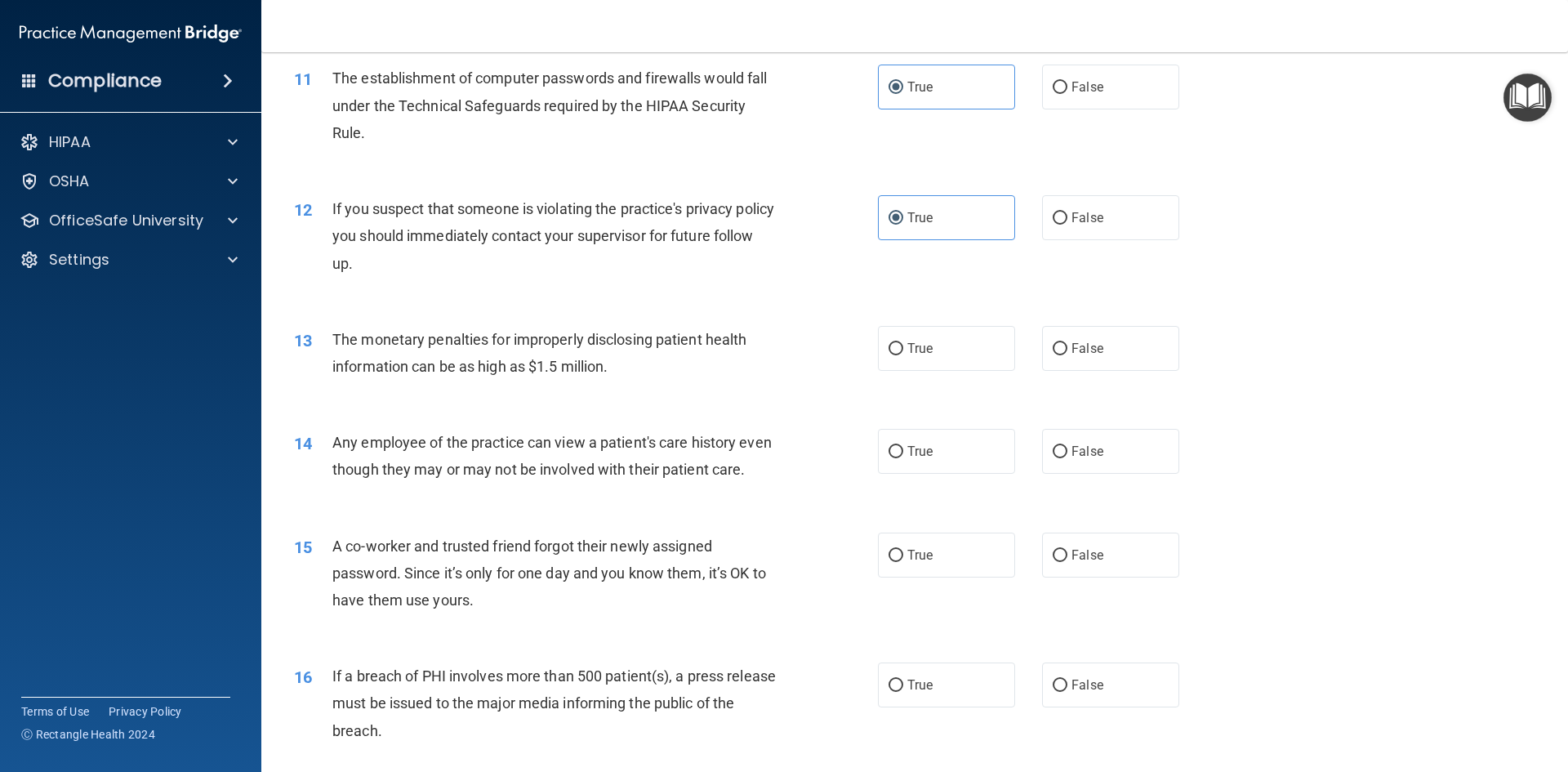
scroll to position [1297, 0]
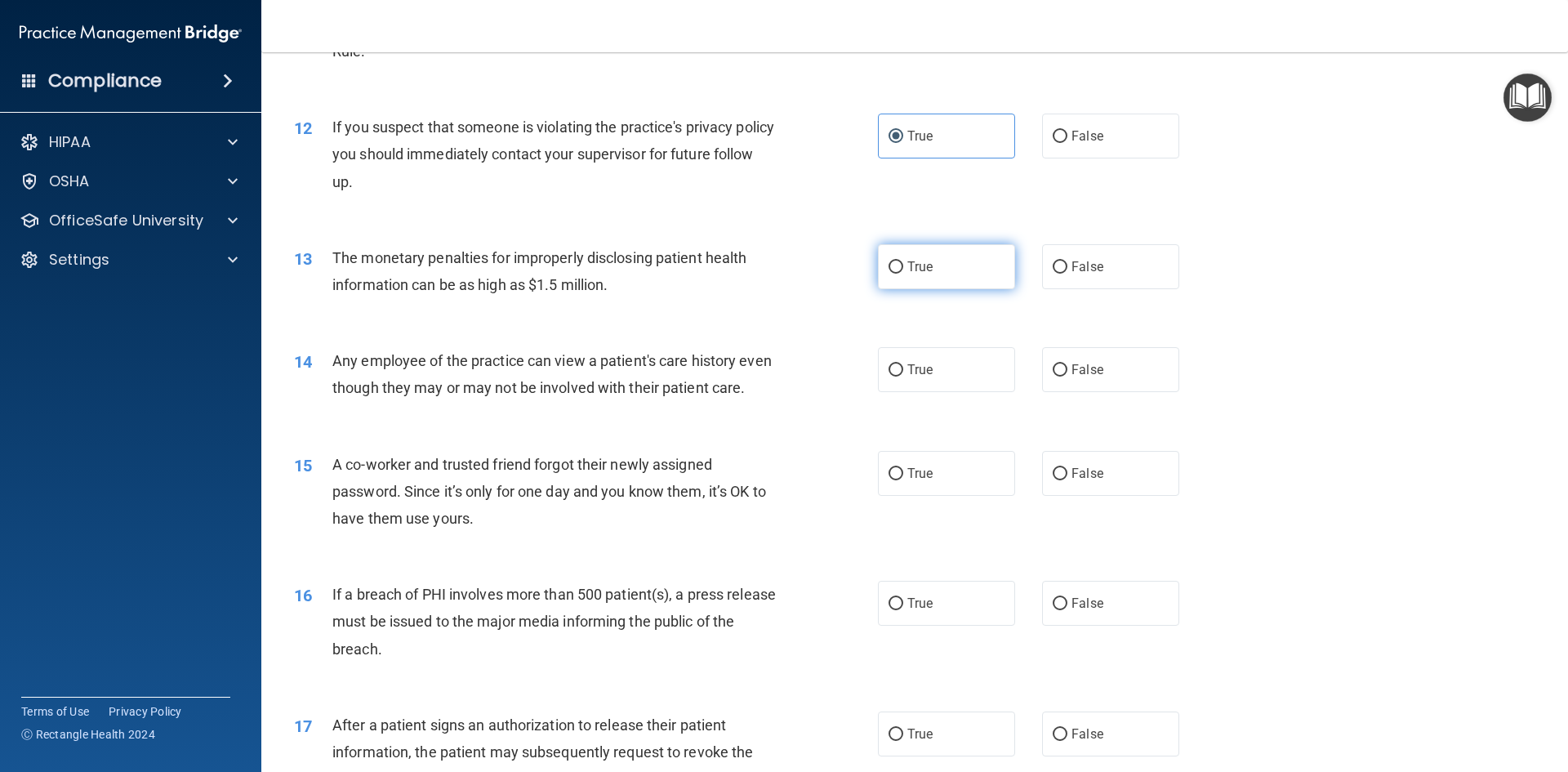
click at [911, 264] on span "True" at bounding box center [920, 266] width 25 height 15
click at [904, 264] on input "True" at bounding box center [896, 268] width 14 height 13
radio input "true"
click at [1076, 392] on label "False" at bounding box center [1111, 370] width 137 height 45
click at [1067, 377] on input "False" at bounding box center [1060, 371] width 14 height 13
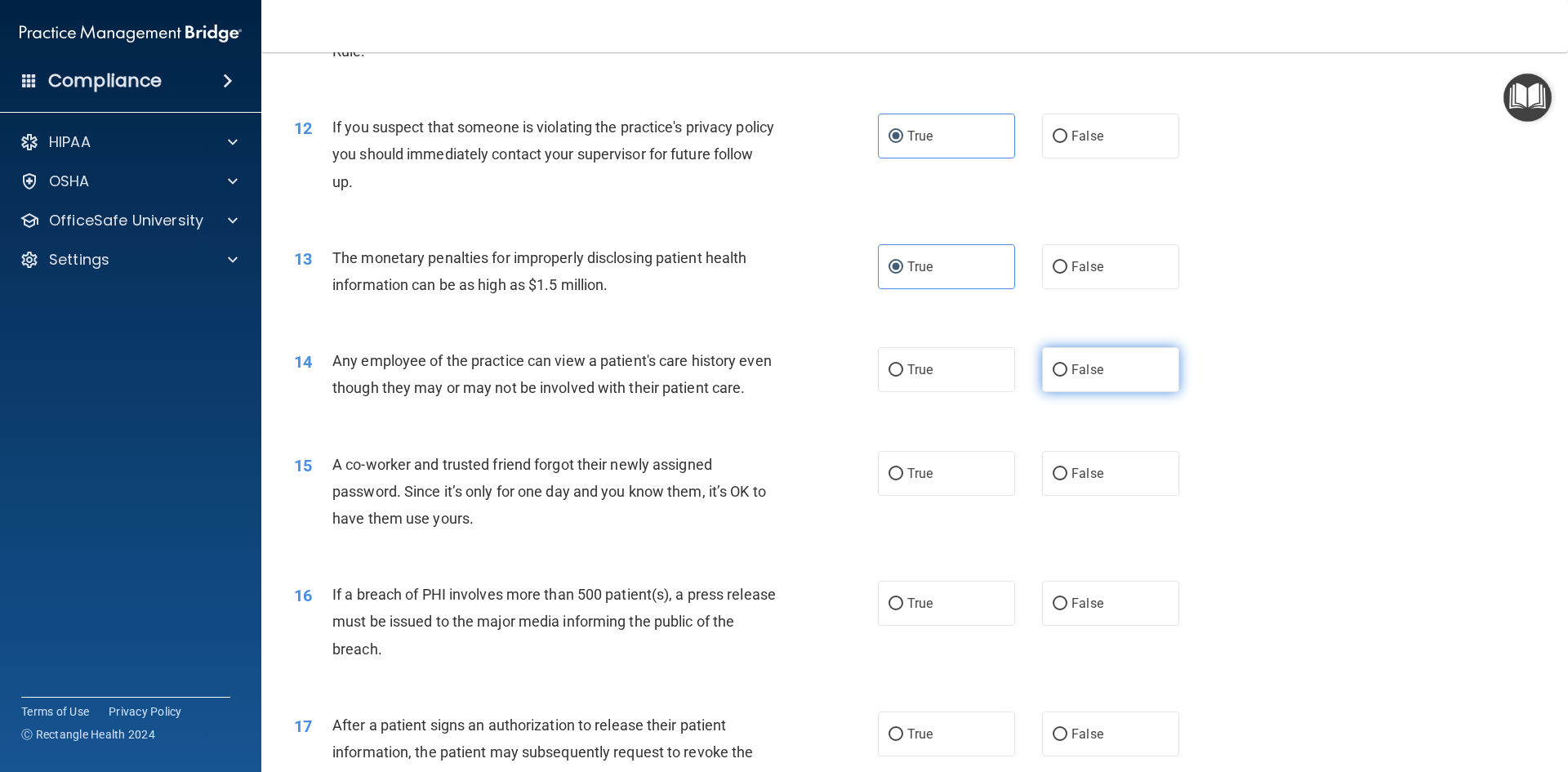
radio input "true"
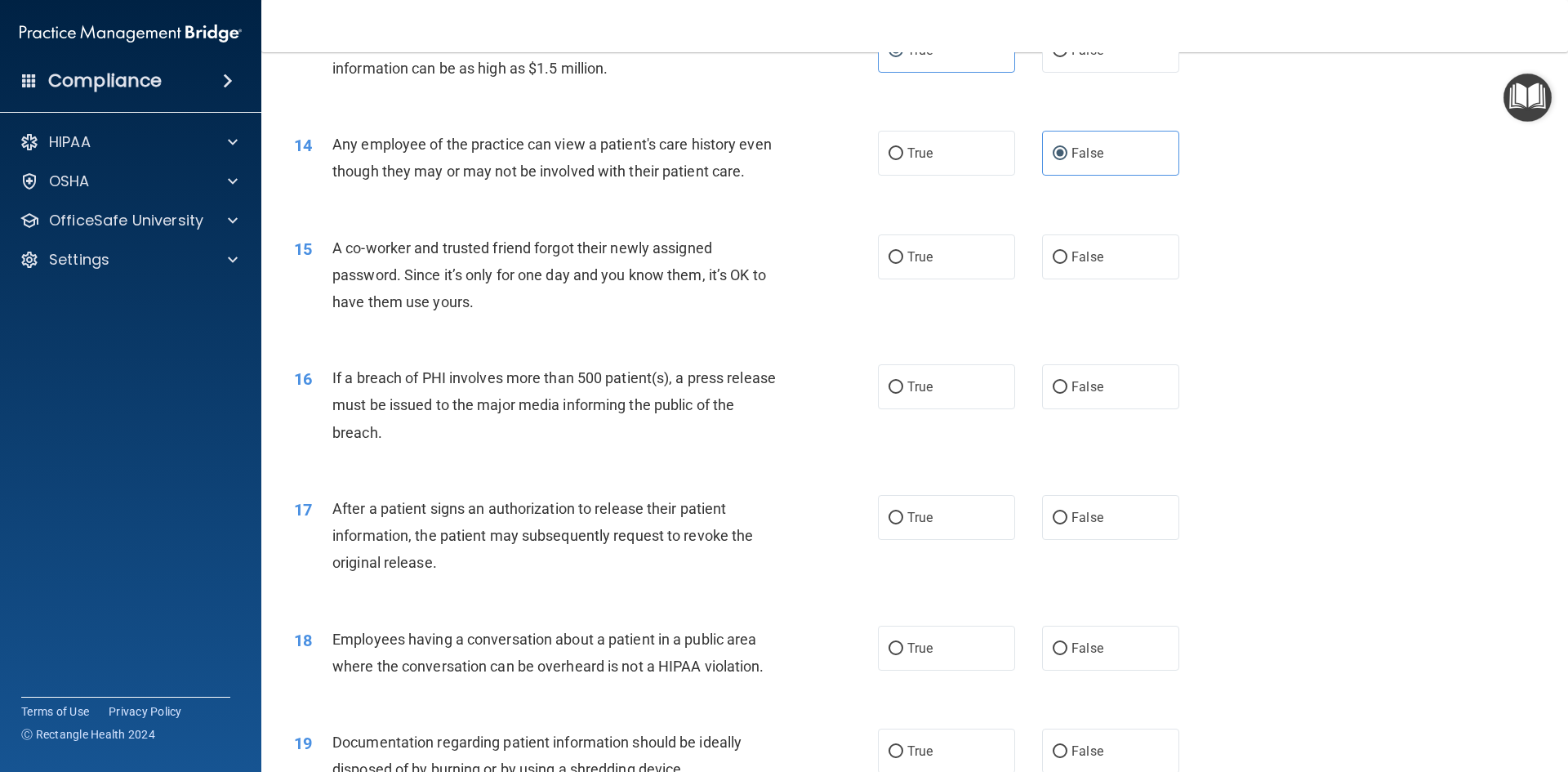
scroll to position [1542, 0]
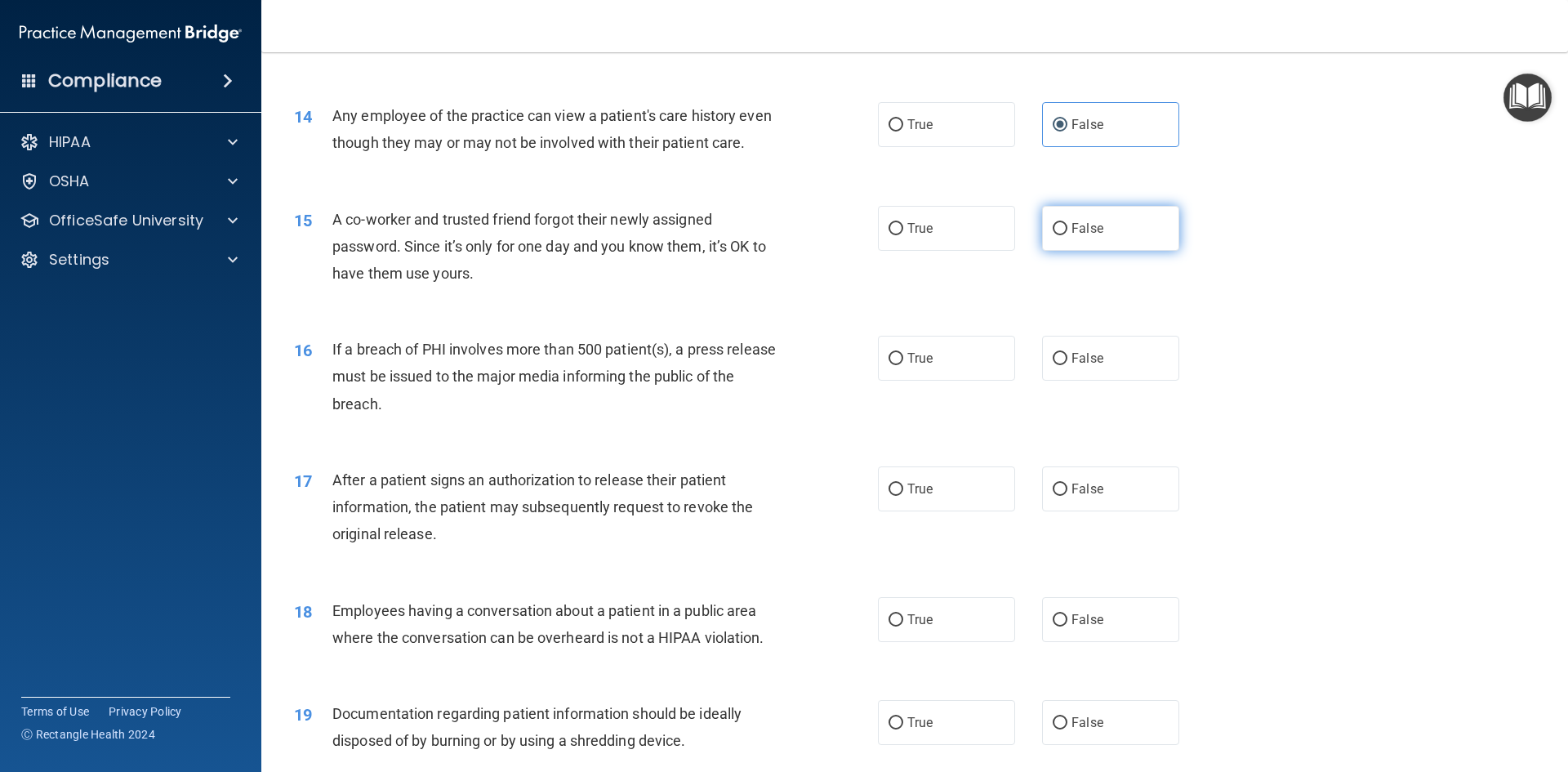
click at [1053, 235] on input "False" at bounding box center [1060, 230] width 14 height 13
radio input "true"
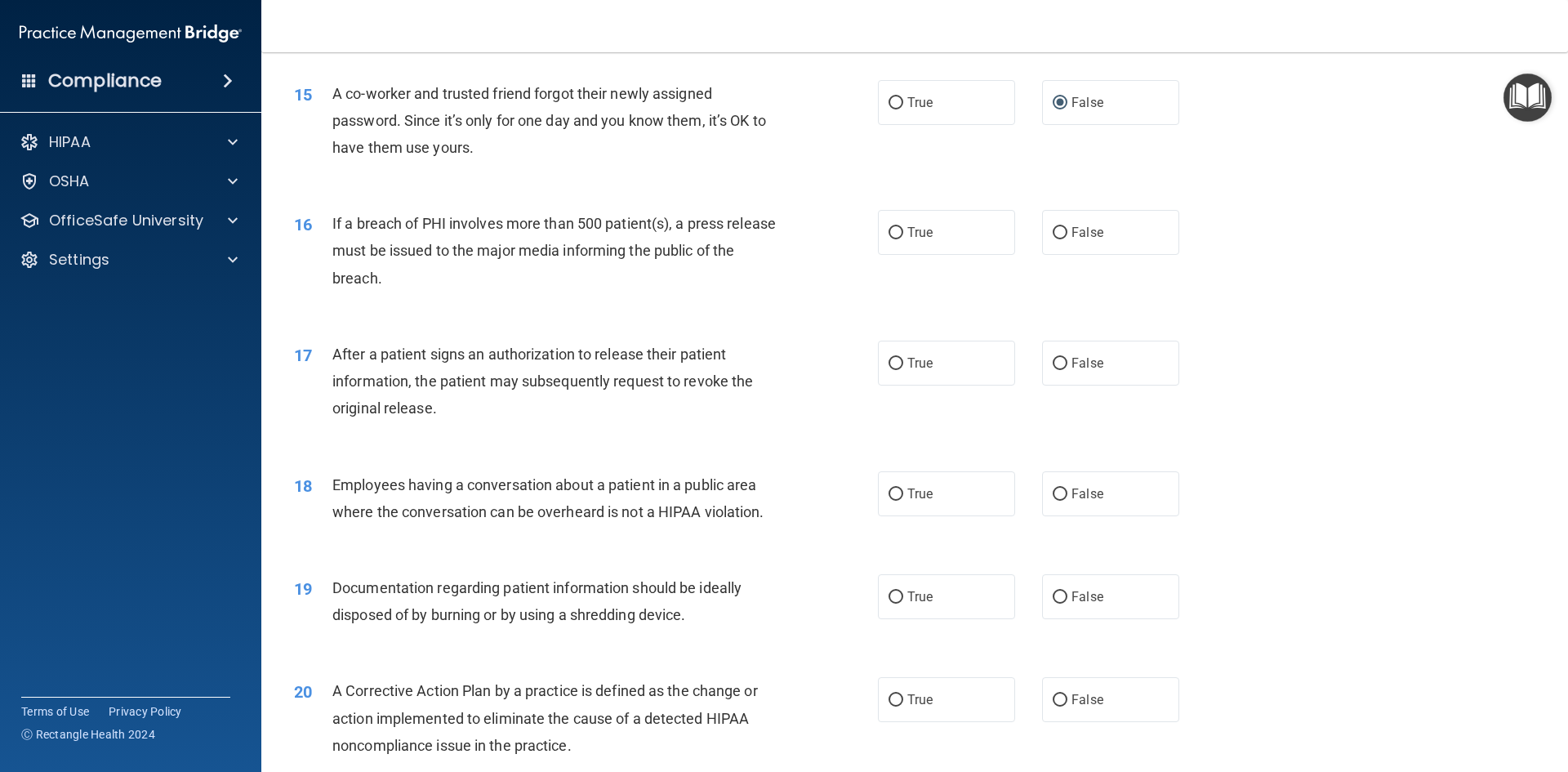
scroll to position [1706, 0]
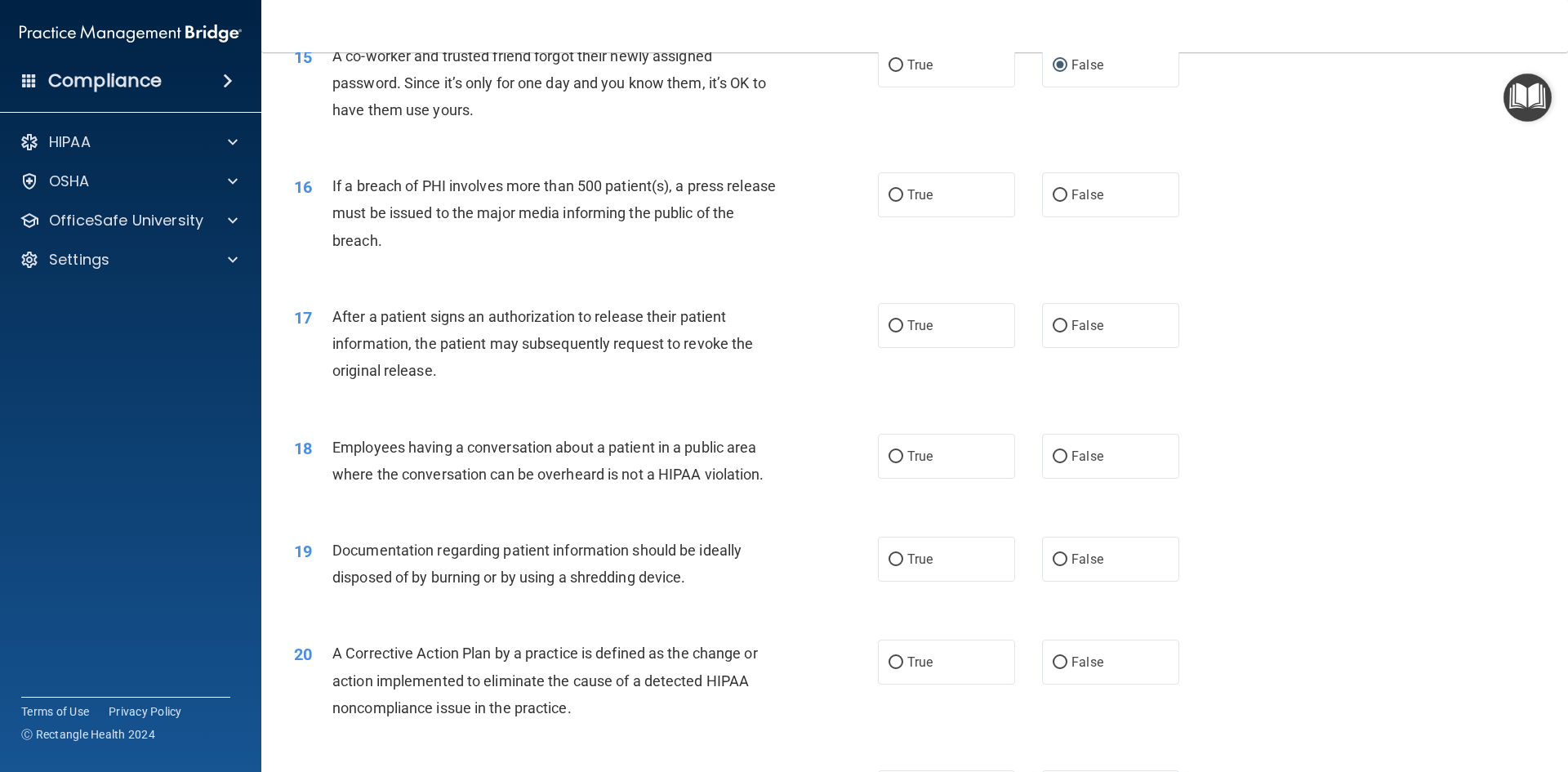
drag, startPoint x: 1053, startPoint y: 191, endPoint x: 970, endPoint y: 229, distance: 91.3
click at [1053, 193] on div "16 If a breach of PHI involves more than 500 patient(s), a press release must b…" at bounding box center [915, 217] width 1266 height 131
click at [970, 217] on label "True" at bounding box center [946, 195] width 137 height 45
click at [904, 202] on input "True" at bounding box center [896, 196] width 14 height 13
radio input "true"
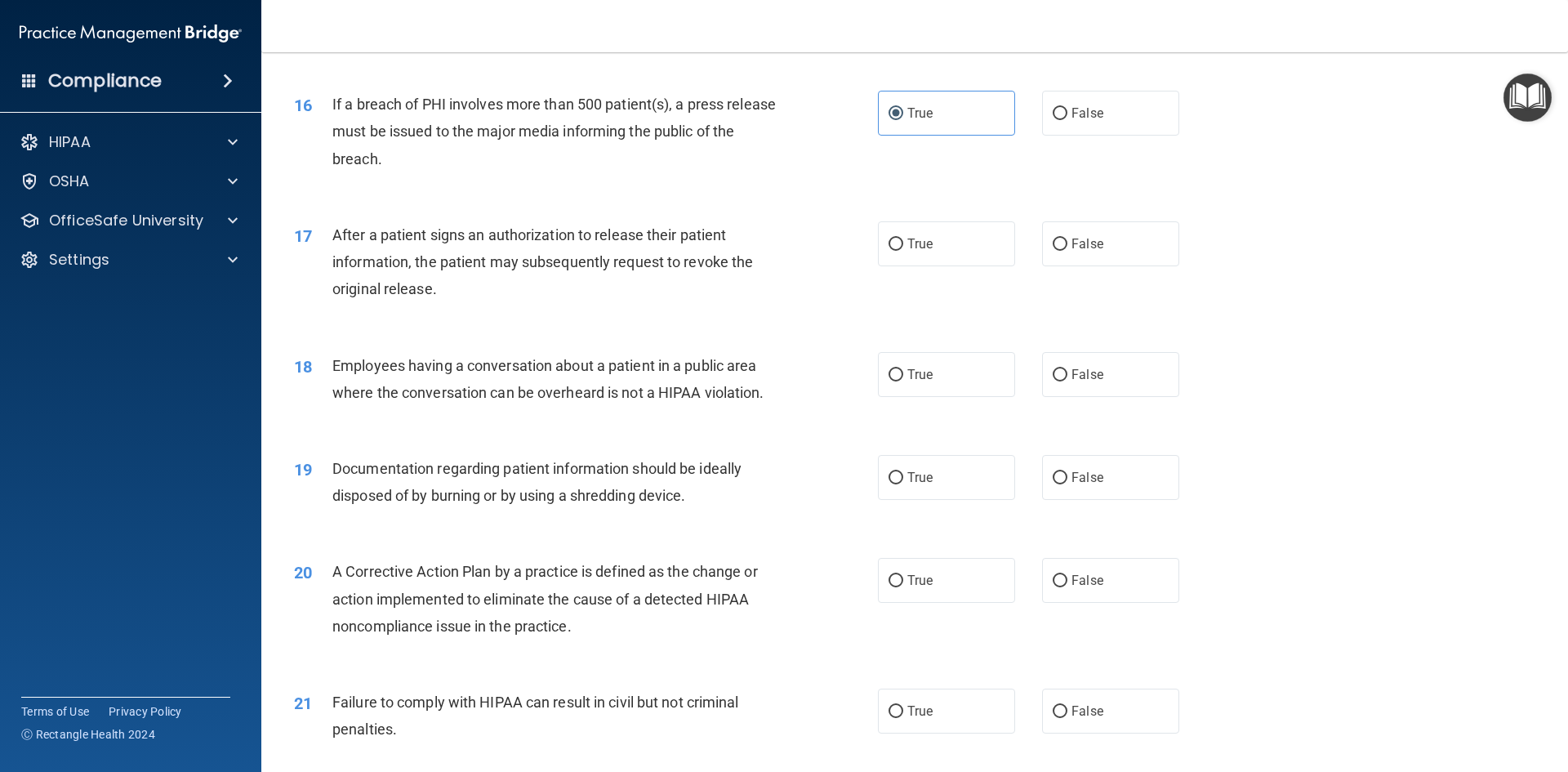
scroll to position [1869, 0]
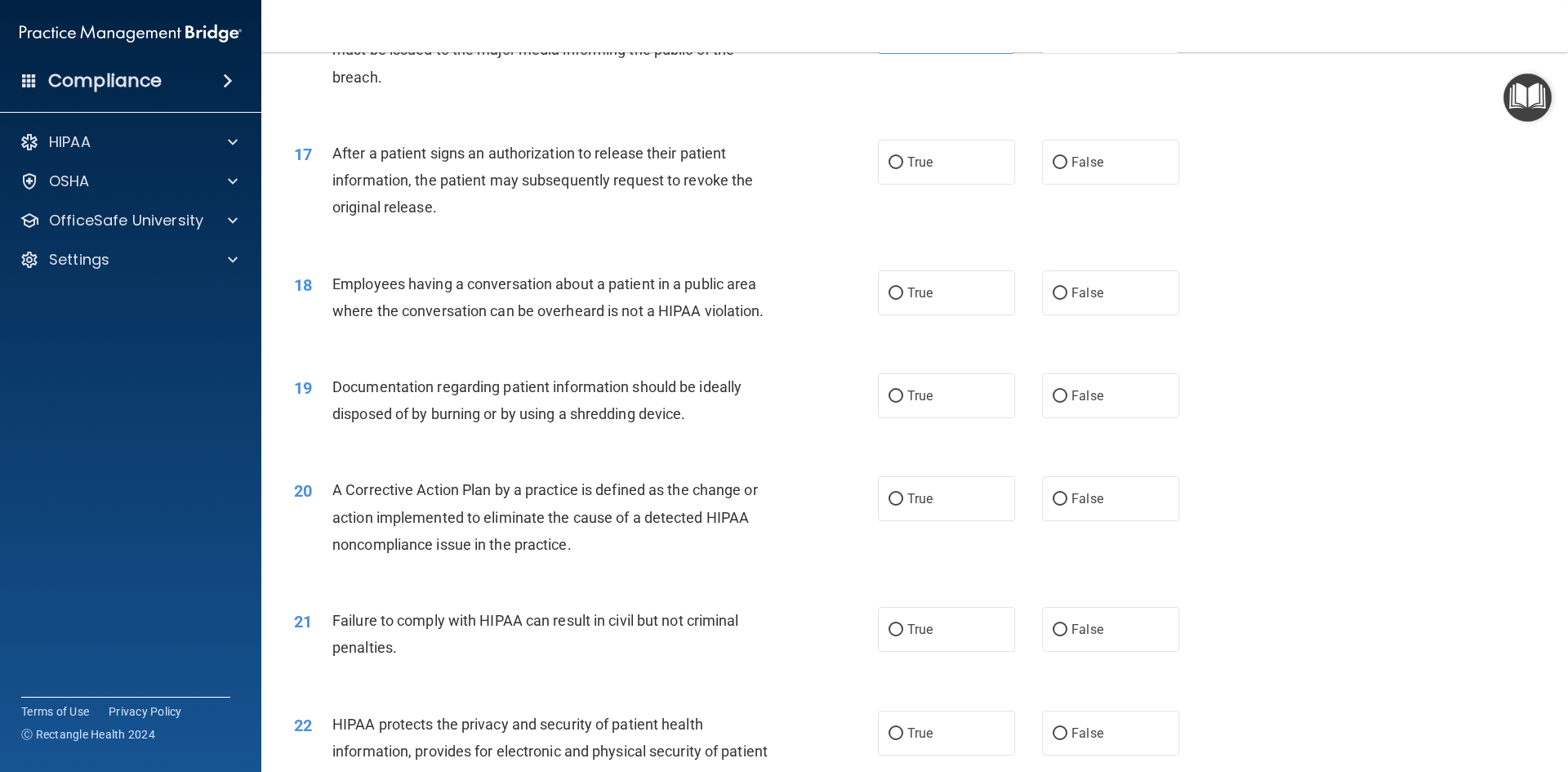
click at [866, 192] on div "17 After a patient signs an authorization to release their patient information,…" at bounding box center [586, 184] width 633 height 89
click at [888, 169] on input "True" at bounding box center [896, 164] width 14 height 13
radio input "true"
click at [1088, 308] on label "False" at bounding box center [1111, 293] width 137 height 45
click at [1067, 300] on input "False" at bounding box center [1060, 294] width 14 height 13
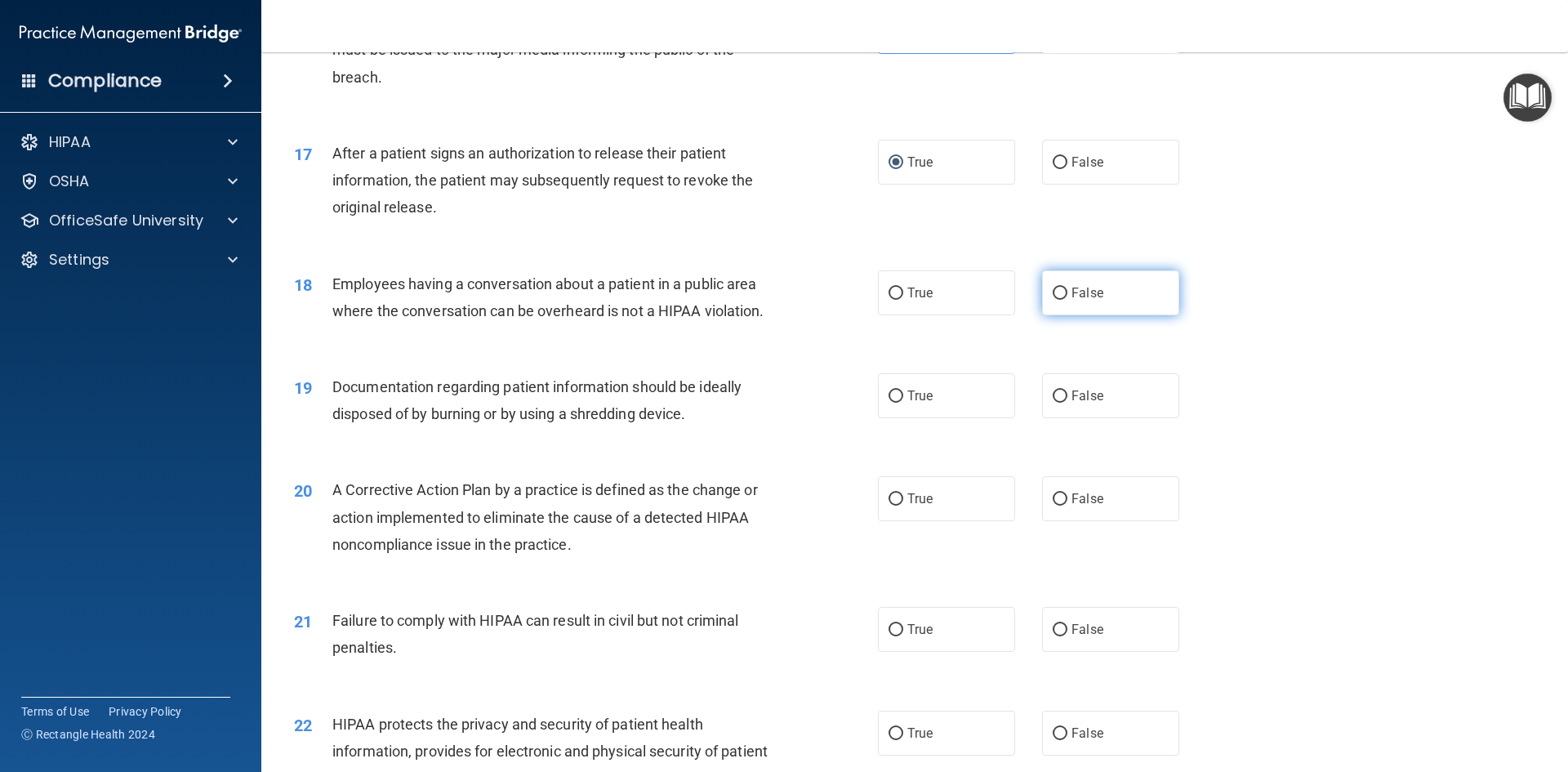
radio input "true"
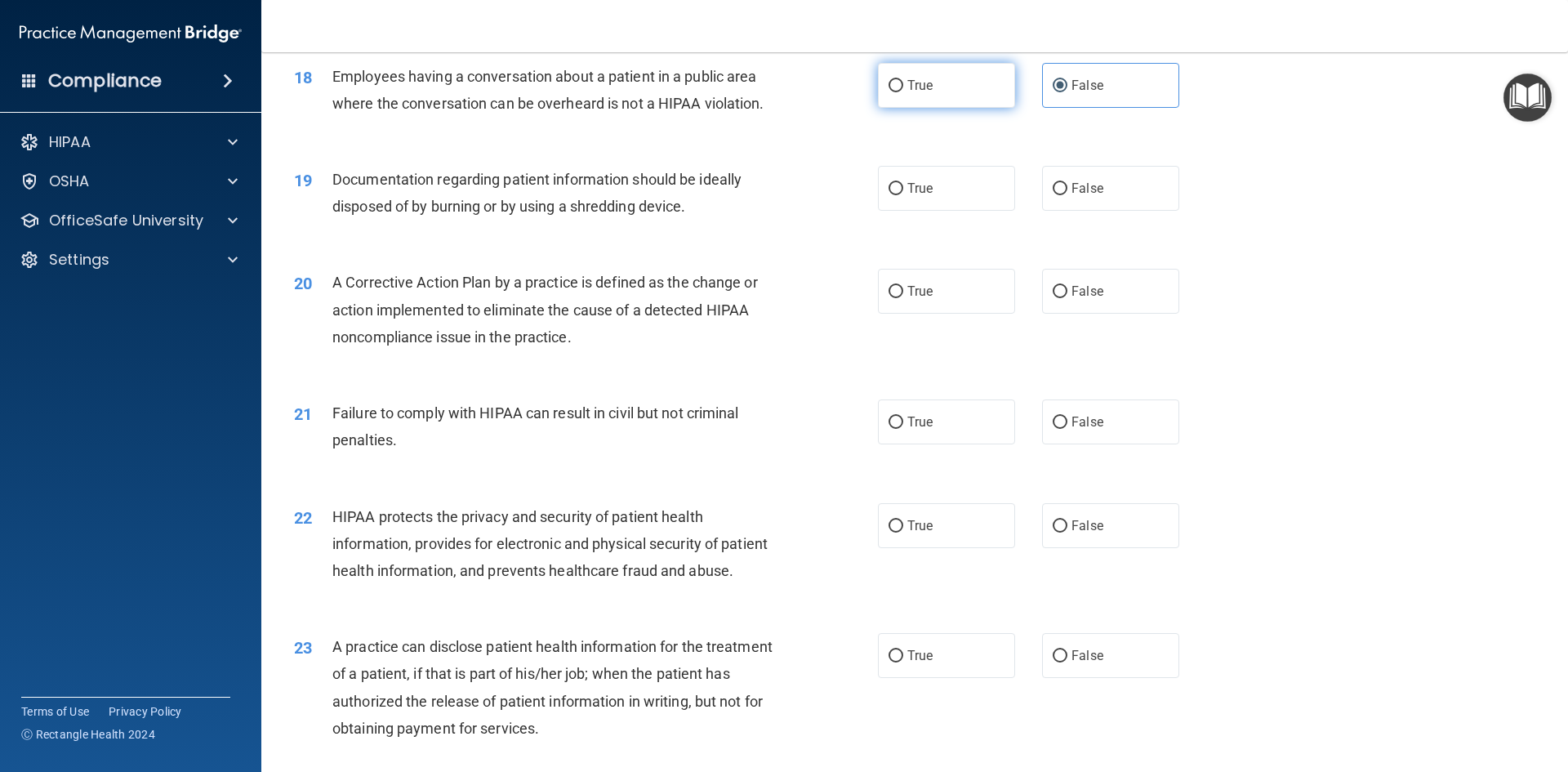
scroll to position [2114, 0]
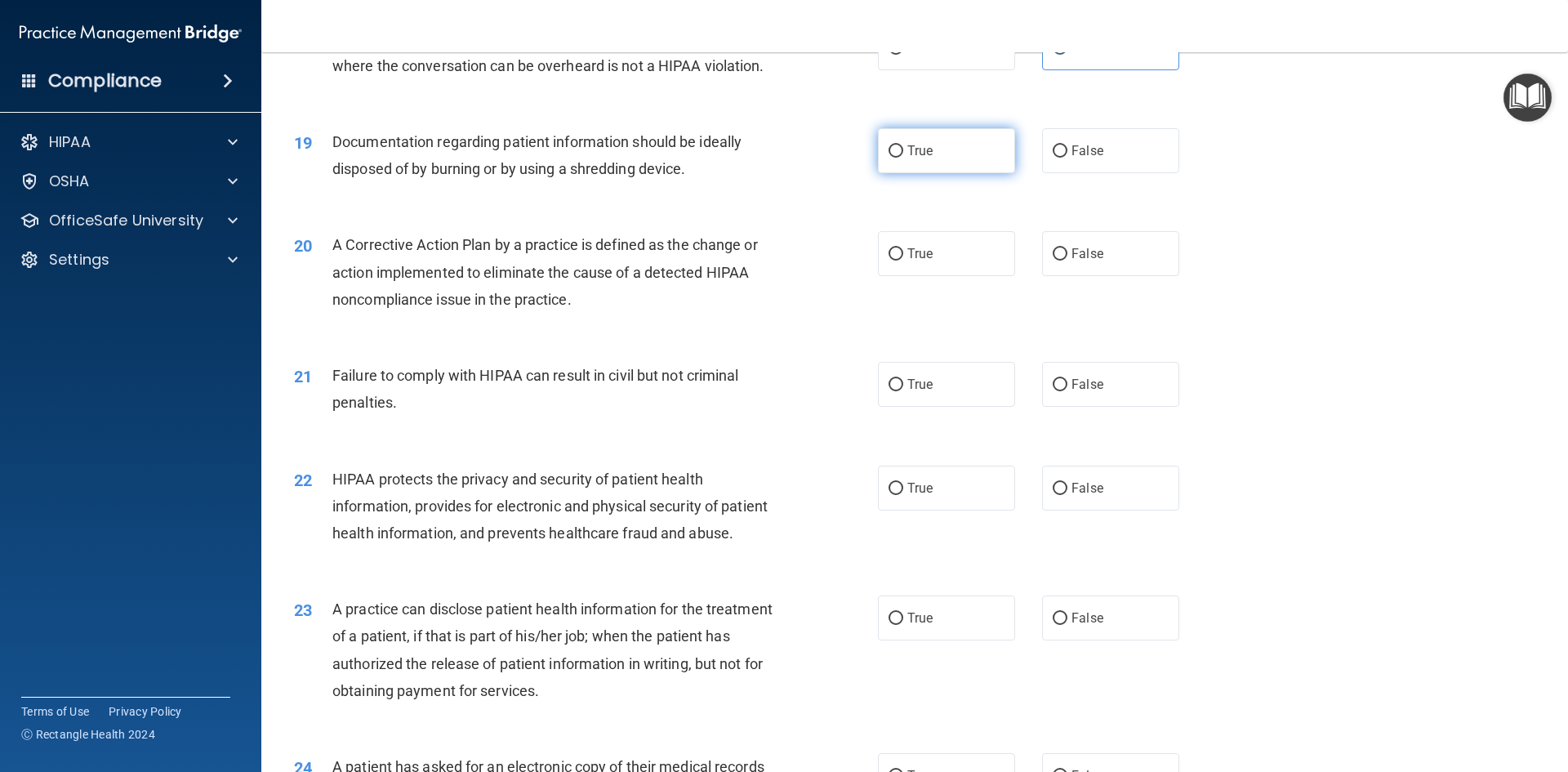
click at [980, 174] on label "True" at bounding box center [946, 151] width 137 height 45
click at [904, 157] on input "True" at bounding box center [896, 152] width 14 height 13
radio input "true"
click at [861, 291] on div "20 A Corrective Action Plan by a practice is defined as the change or action im…" at bounding box center [586, 276] width 633 height 89
click at [892, 260] on input "True" at bounding box center [896, 255] width 14 height 13
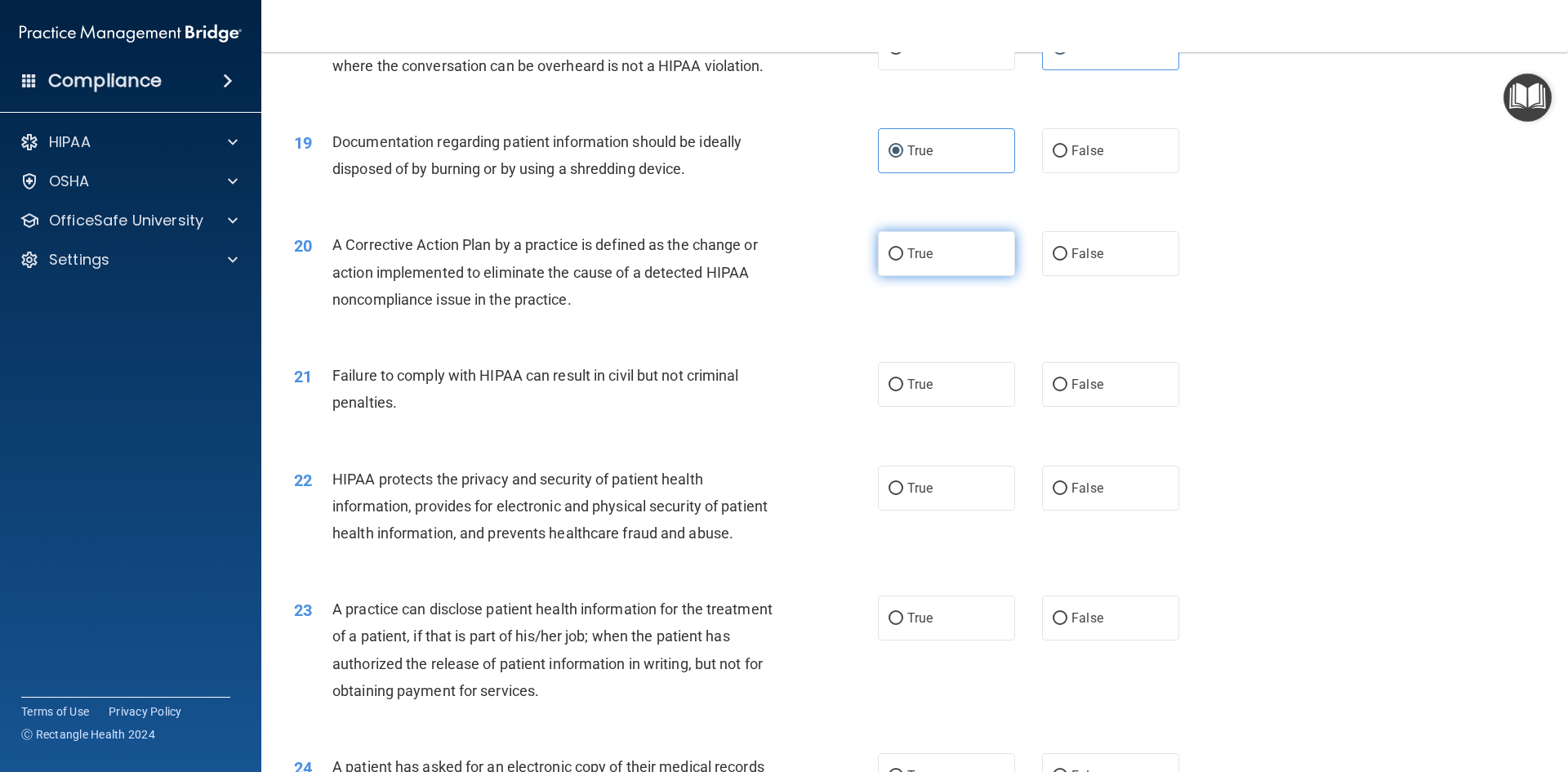
radio input "true"
click at [1020, 407] on div "True False" at bounding box center [1042, 384] width 329 height 45
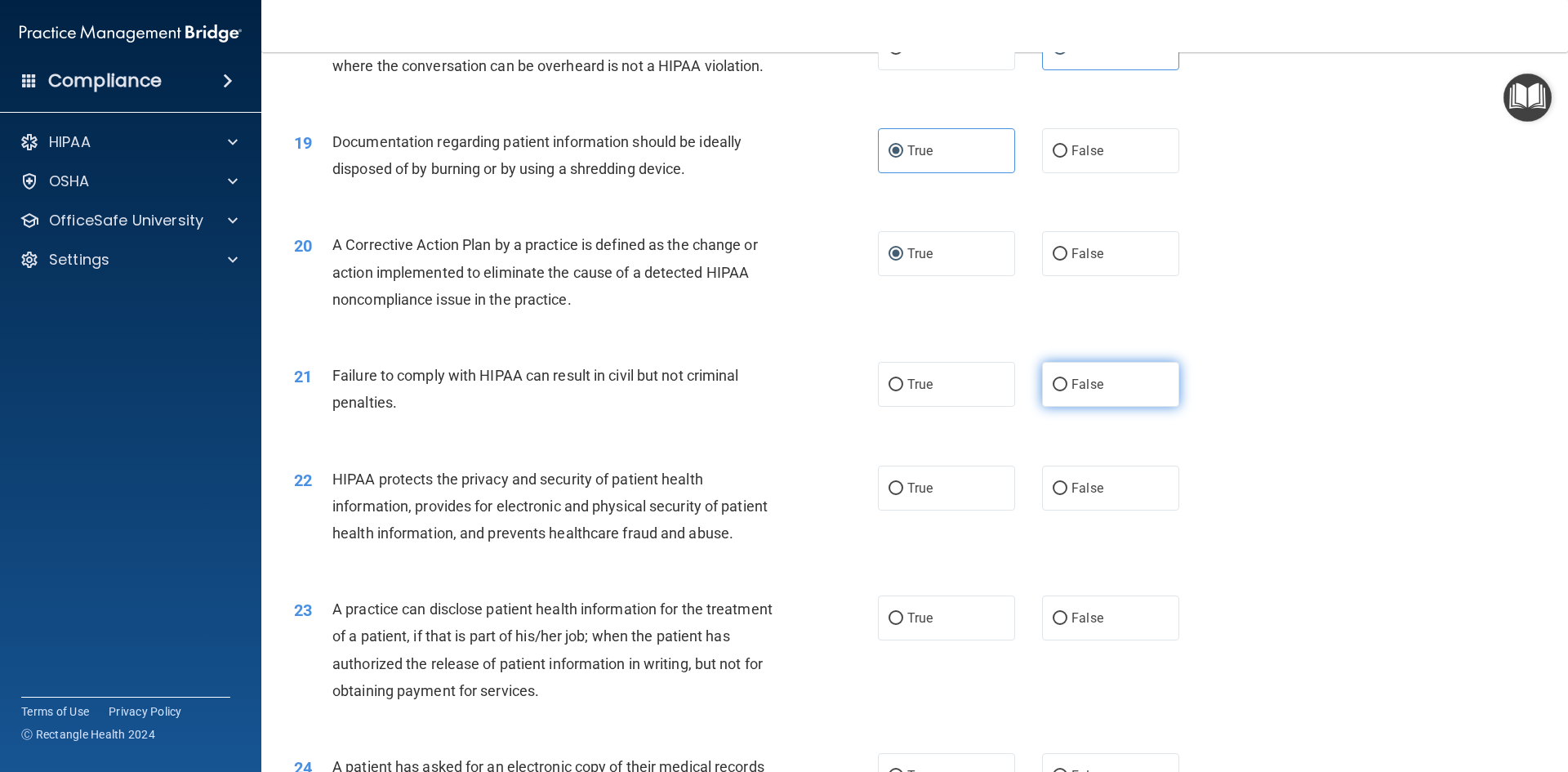
click at [1048, 407] on label "False" at bounding box center [1111, 384] width 137 height 45
click at [1053, 391] on input "False" at bounding box center [1060, 385] width 14 height 13
radio input "true"
click at [891, 511] on label "True" at bounding box center [946, 488] width 137 height 45
click at [891, 495] on input "True" at bounding box center [896, 489] width 14 height 13
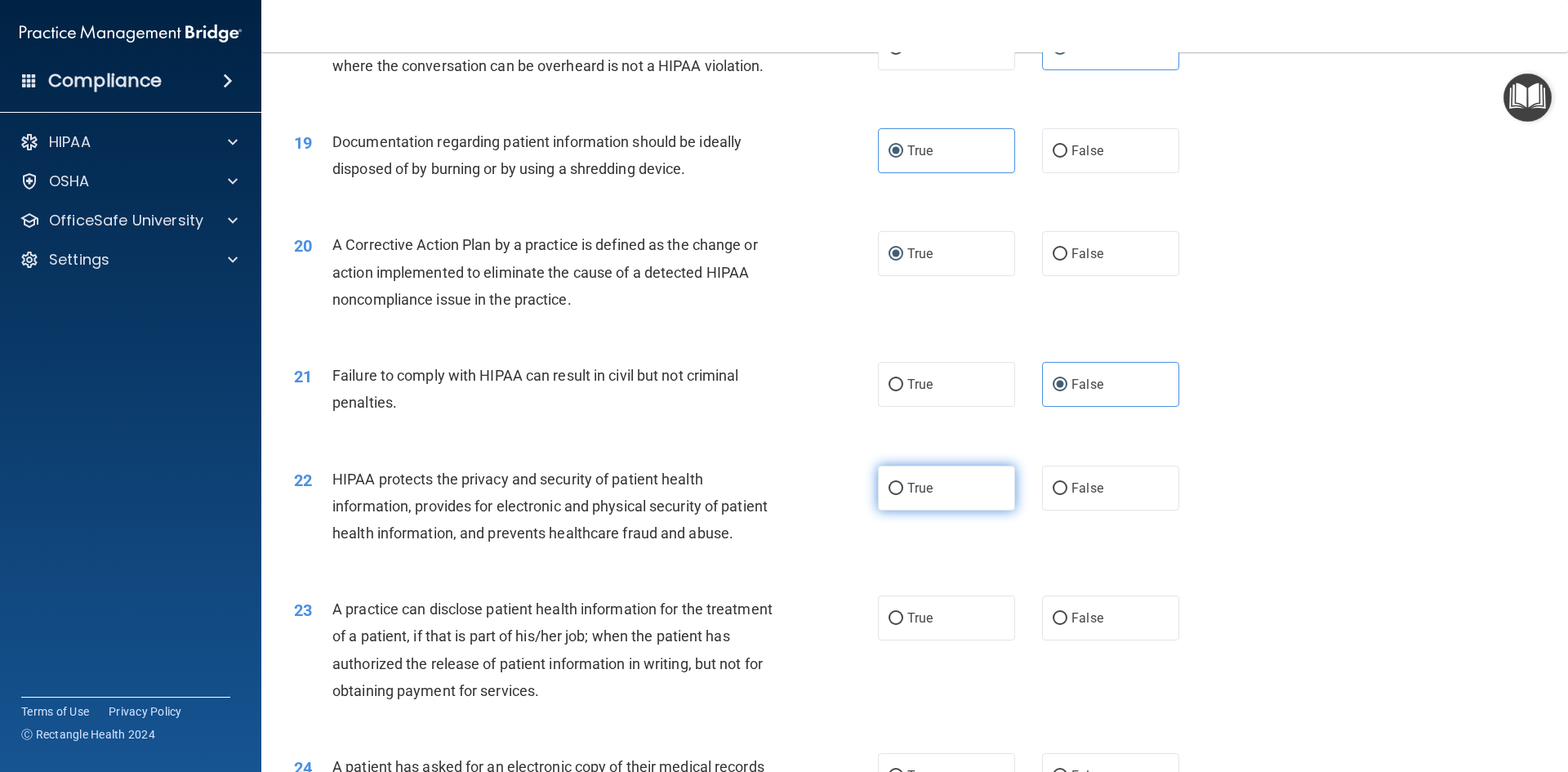
radio input "true"
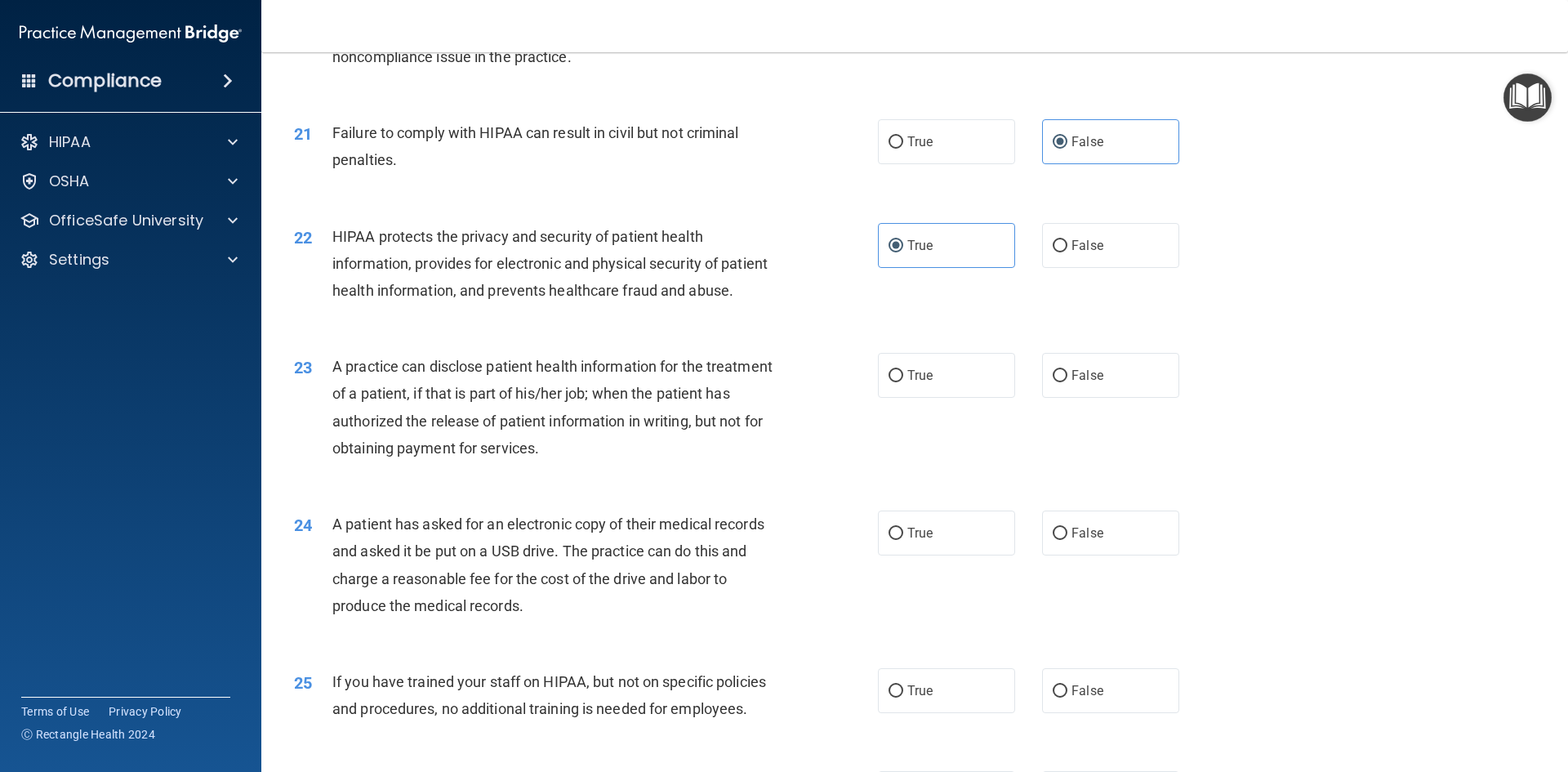
scroll to position [2359, 0]
click at [907, 381] on span "True" at bounding box center [920, 372] width 25 height 15
click at [904, 380] on input "True" at bounding box center [896, 374] width 14 height 13
radio input "true"
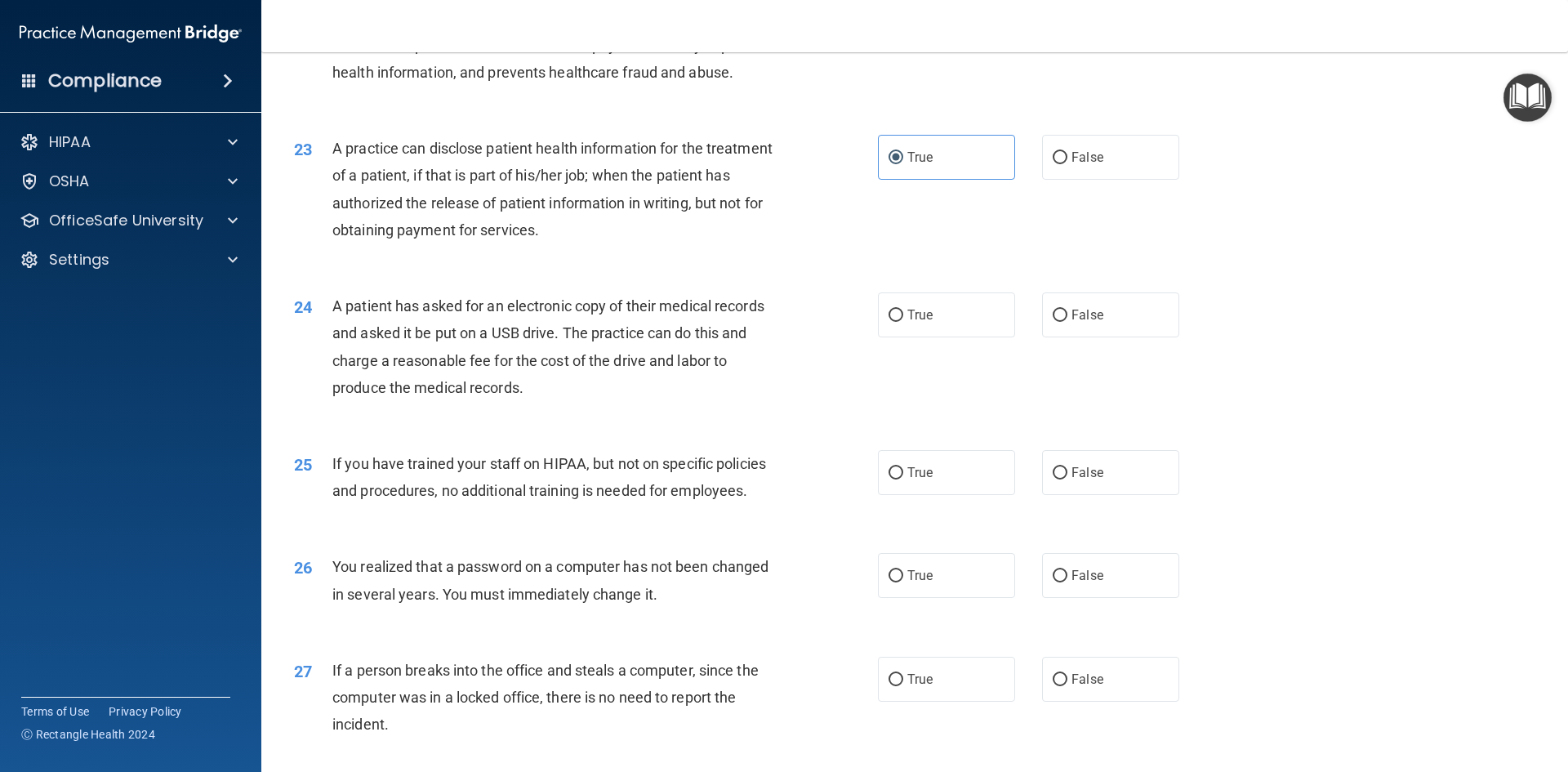
scroll to position [2604, 0]
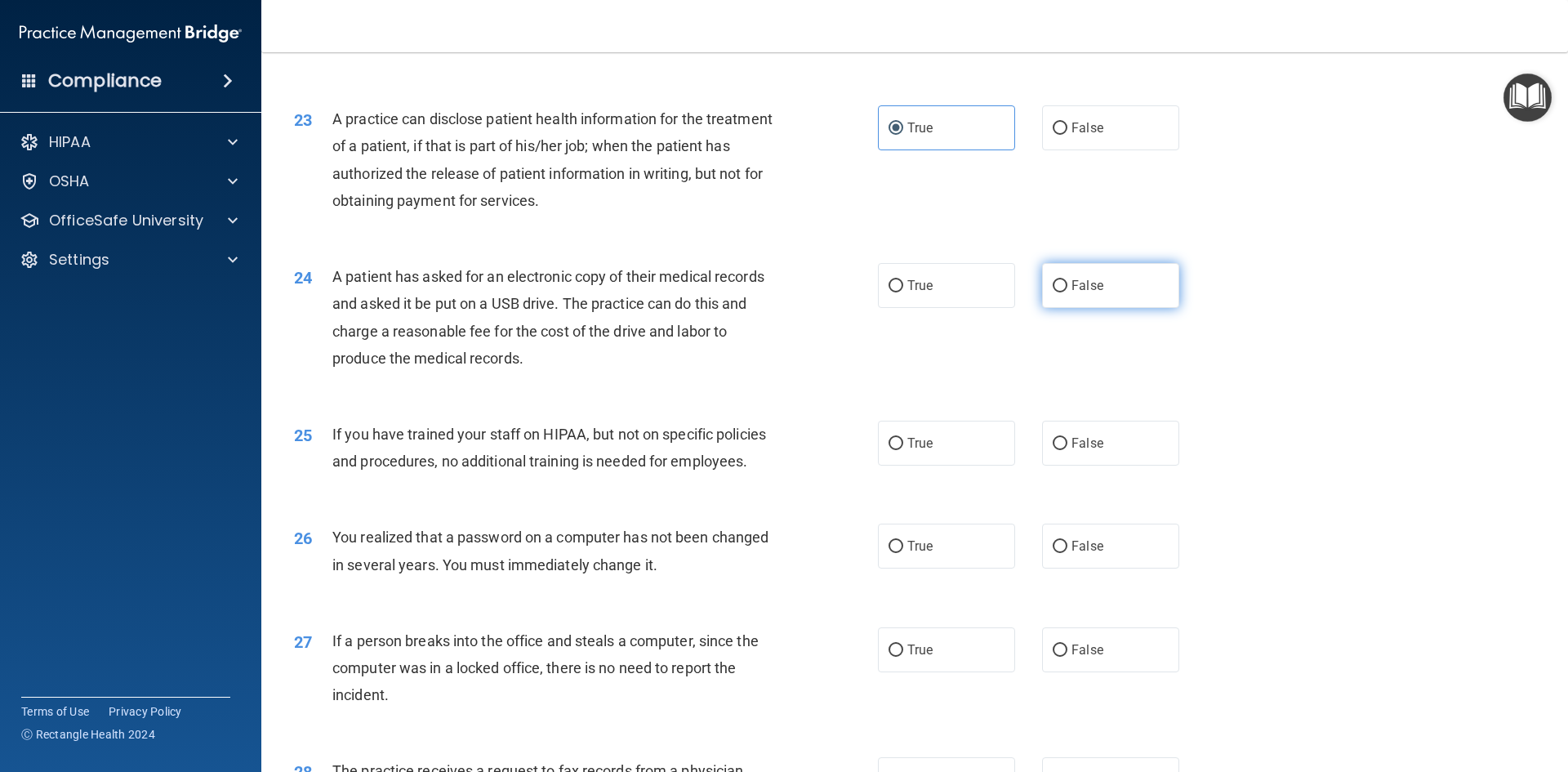
click at [1053, 293] on input "False" at bounding box center [1060, 287] width 14 height 13
radio input "true"
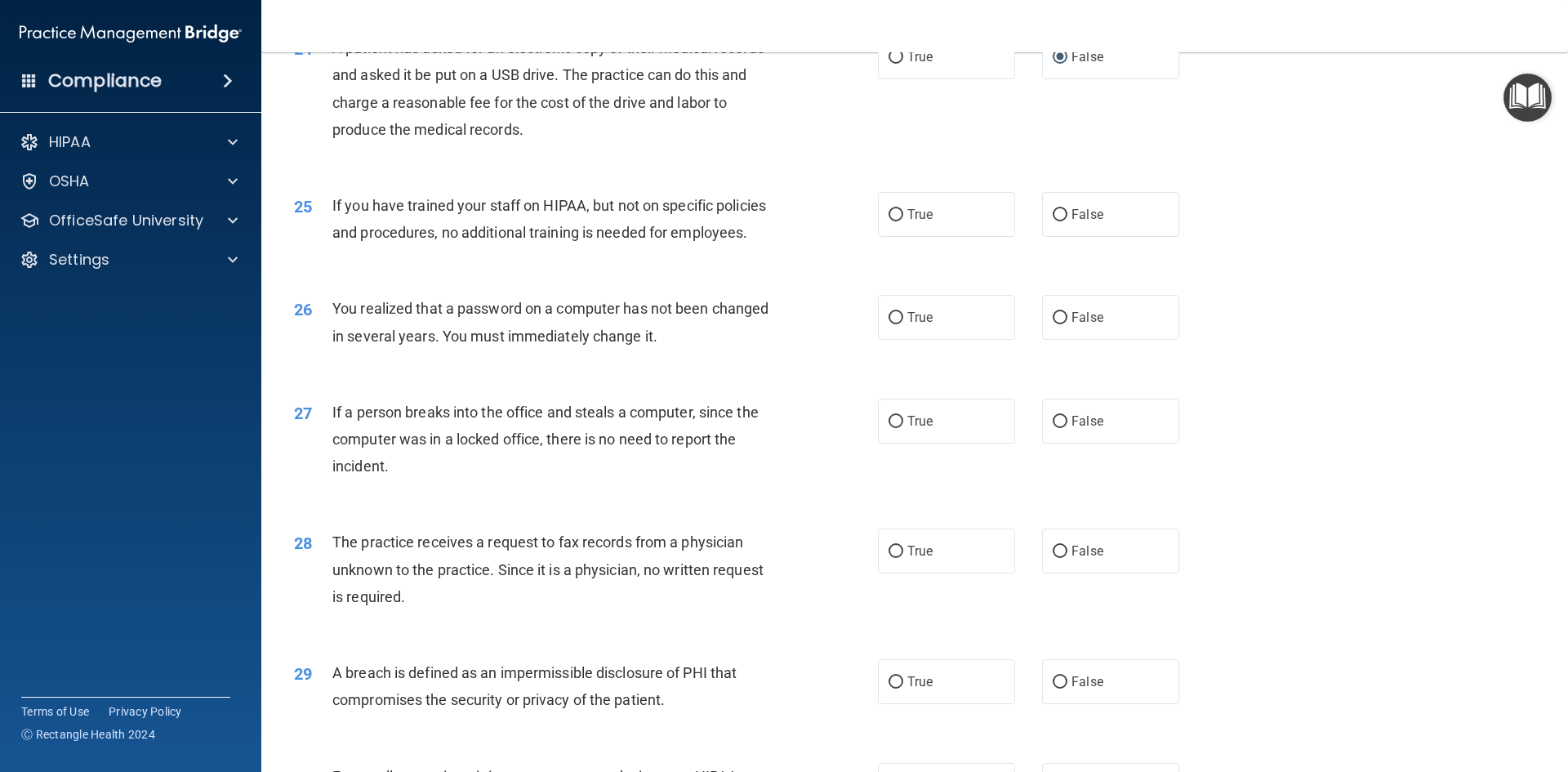
scroll to position [2849, 0]
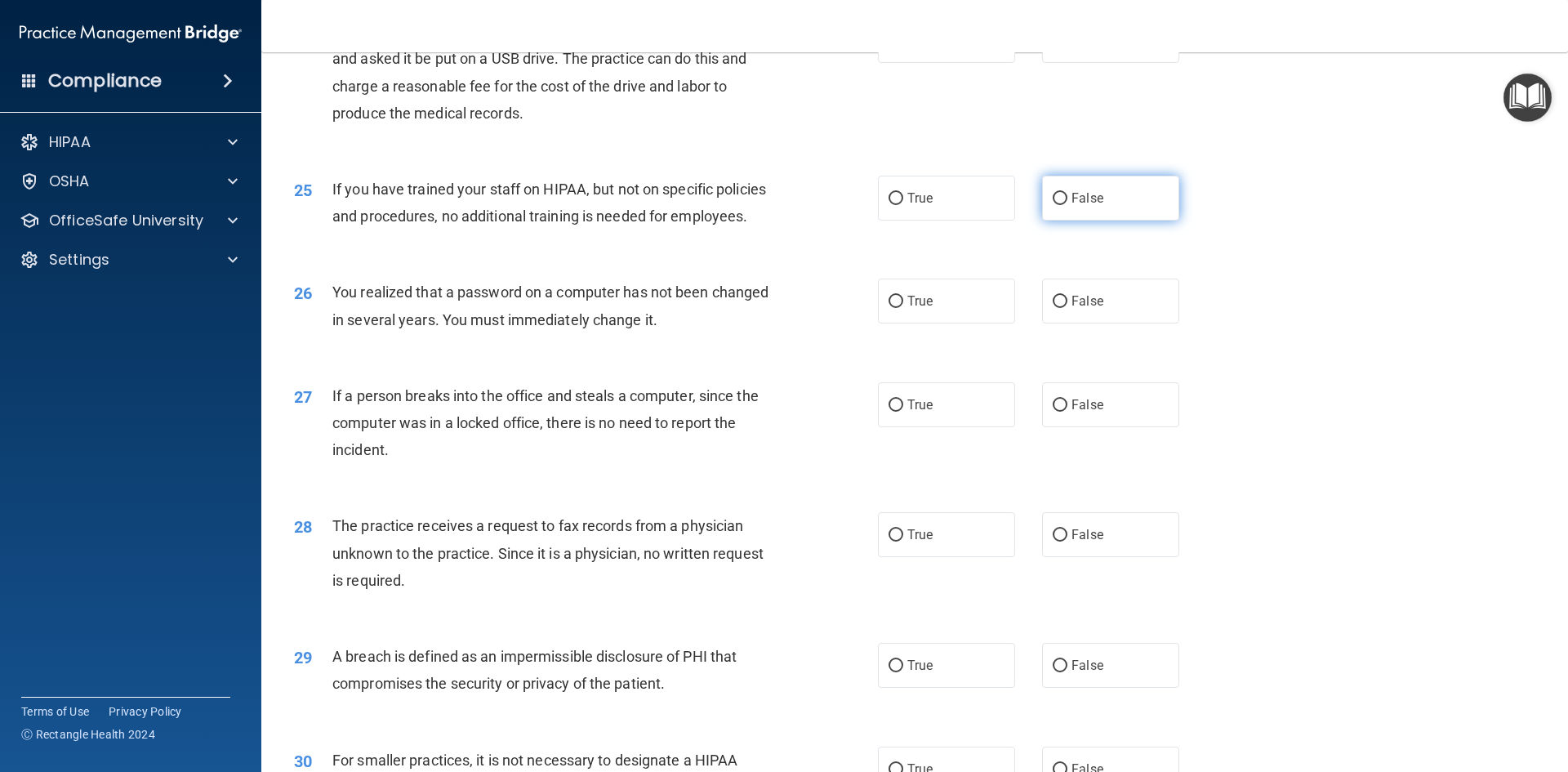
click at [1042, 221] on label "False" at bounding box center [1111, 198] width 137 height 45
click at [1053, 205] on input "False" at bounding box center [1060, 199] width 14 height 13
radio input "true"
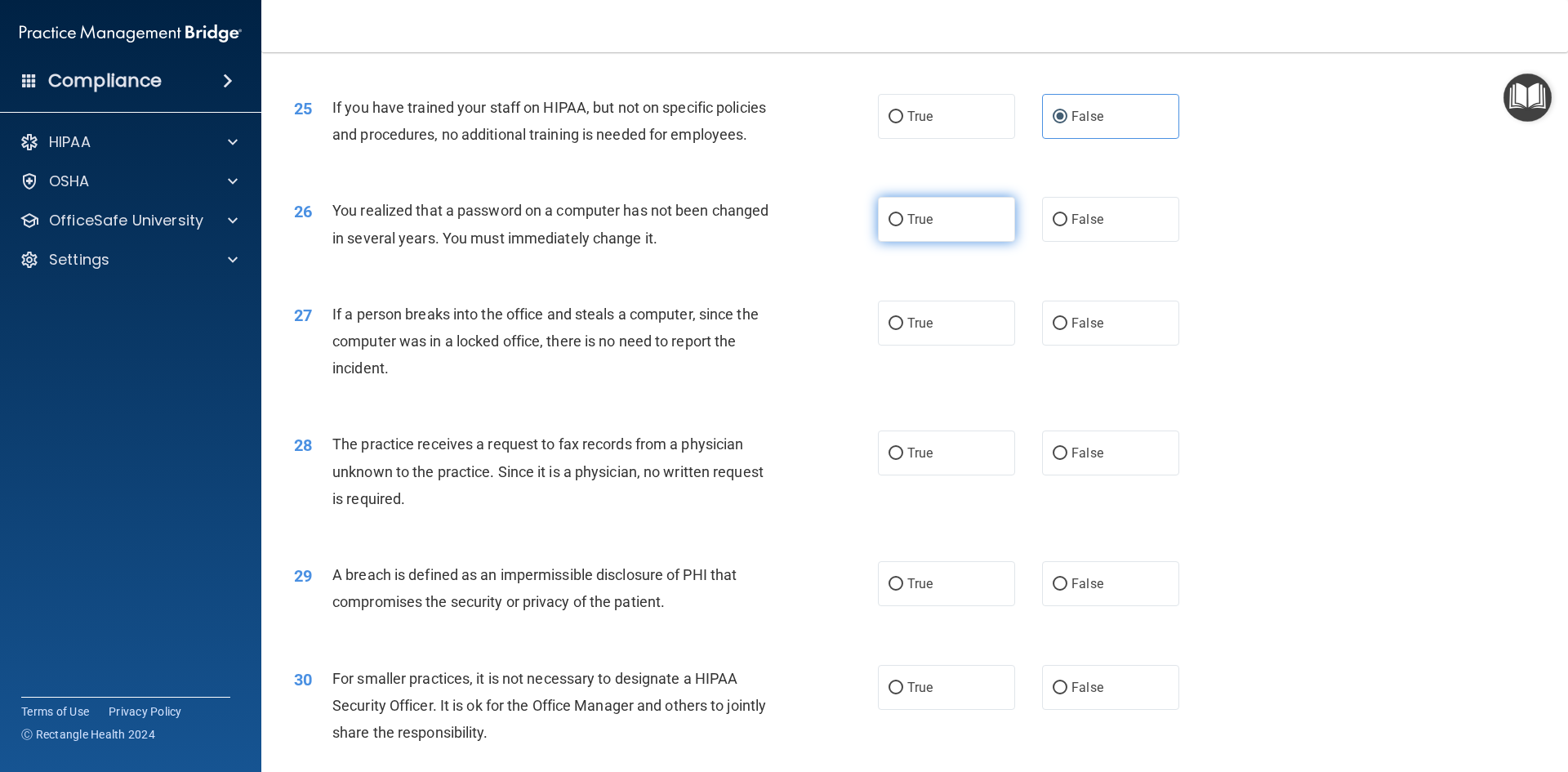
click at [959, 241] on label "True" at bounding box center [946, 220] width 137 height 45
click at [904, 226] on input "True" at bounding box center [896, 221] width 14 height 13
radio input "true"
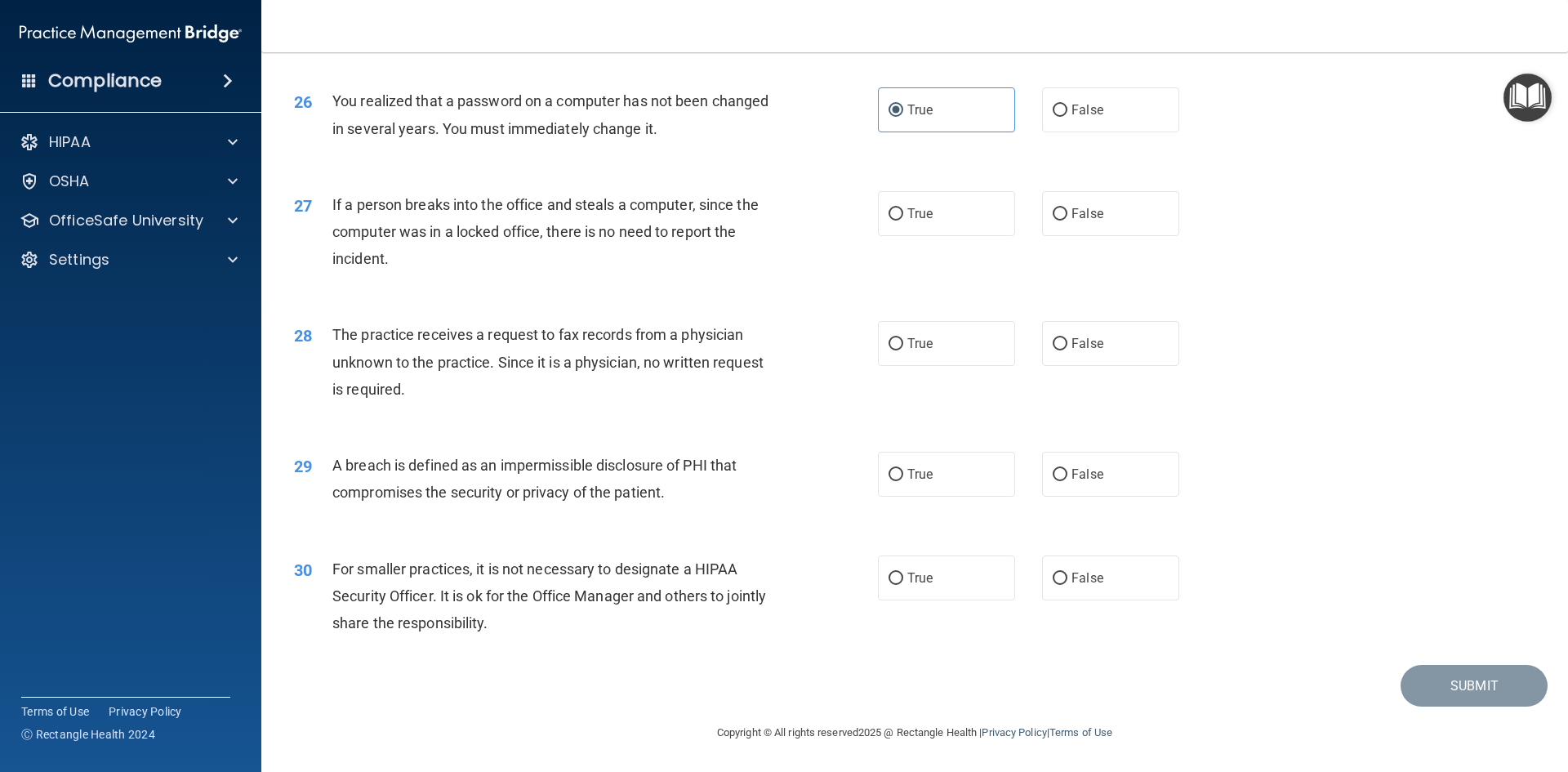
scroll to position [3094, 0]
drag, startPoint x: 1099, startPoint y: 146, endPoint x: 1085, endPoint y: 118, distance: 31.3
click at [1098, 144] on div "26 You realized that a password on a computer has not been changed in several y…" at bounding box center [915, 118] width 1266 height 103
click at [1085, 118] on span "False" at bounding box center [1087, 109] width 32 height 15
click at [1067, 117] on input "False" at bounding box center [1060, 111] width 14 height 13
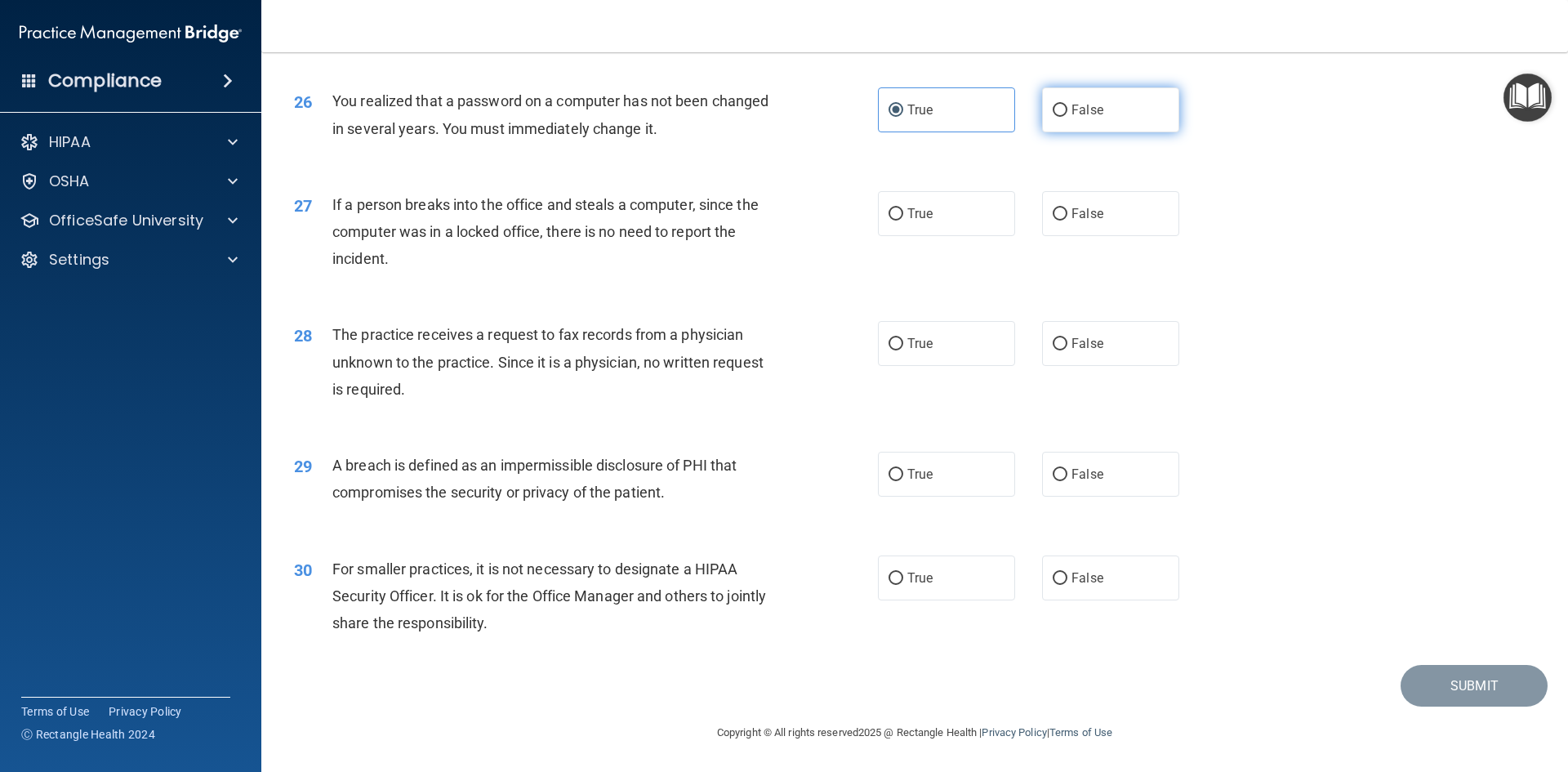
radio input "true"
radio input "false"
click at [1082, 215] on span "False" at bounding box center [1087, 213] width 32 height 15
click at [1067, 215] on input "False" at bounding box center [1060, 214] width 14 height 13
radio input "true"
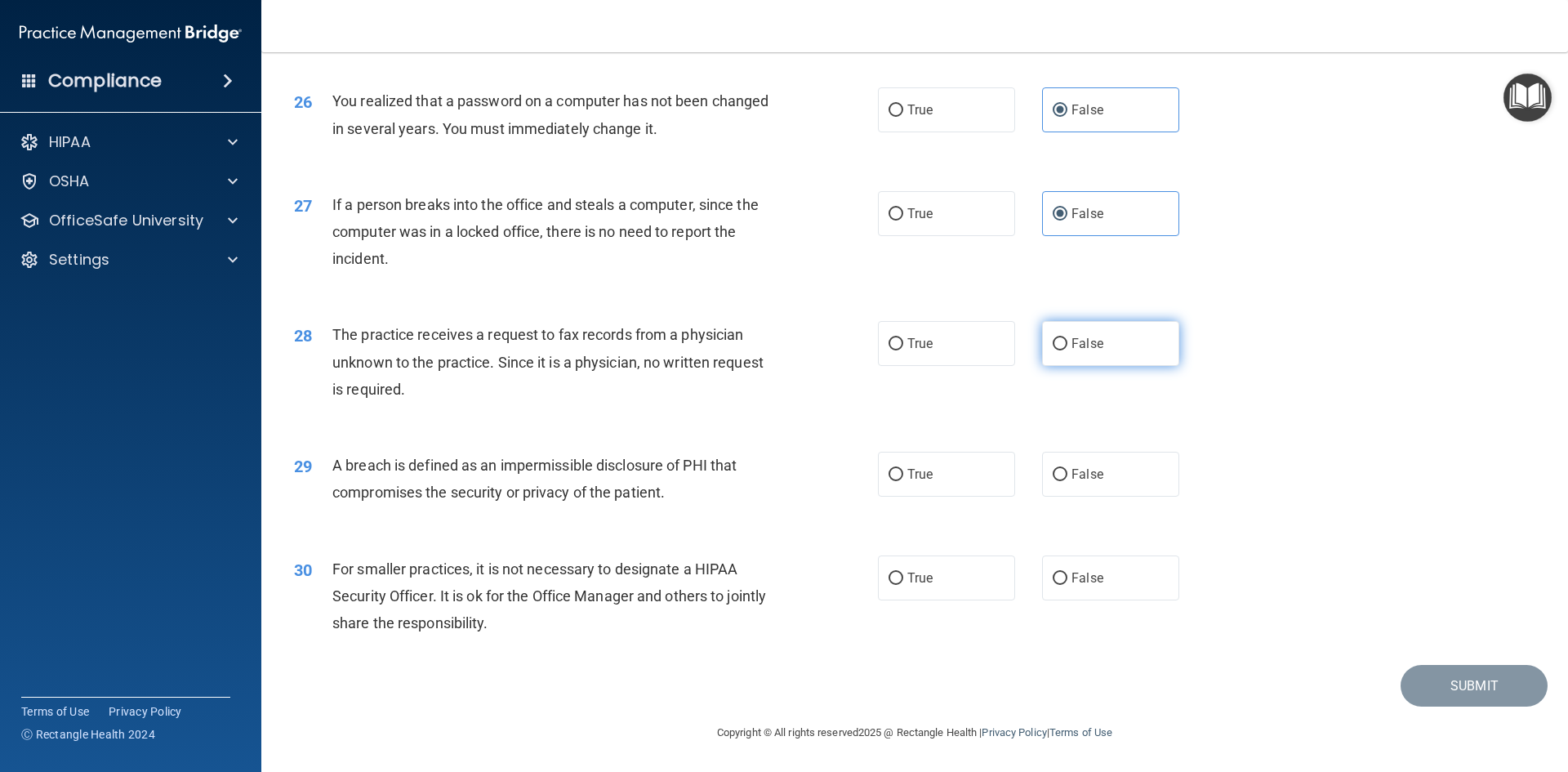
click at [1106, 352] on label "False" at bounding box center [1111, 344] width 137 height 45
click at [1067, 351] on input "False" at bounding box center [1060, 344] width 14 height 13
radio input "true"
click at [981, 480] on label "True" at bounding box center [946, 475] width 137 height 45
click at [904, 480] on input "True" at bounding box center [896, 475] width 14 height 13
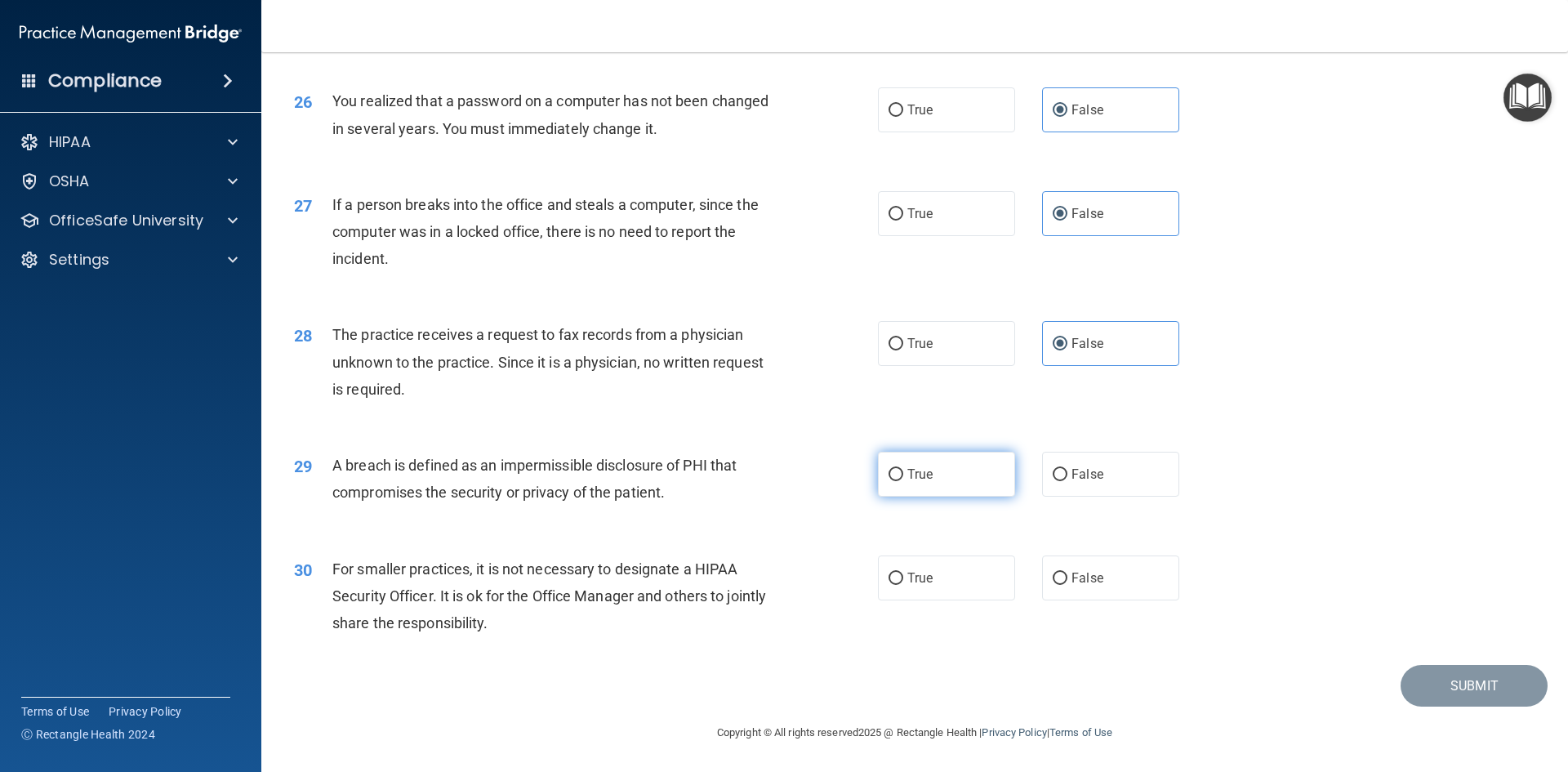
radio input "true"
click at [1099, 581] on label "False" at bounding box center [1111, 579] width 137 height 45
click at [1067, 581] on input "False" at bounding box center [1060, 579] width 14 height 13
radio input "true"
click at [1487, 692] on button "Submit" at bounding box center [1474, 686] width 147 height 42
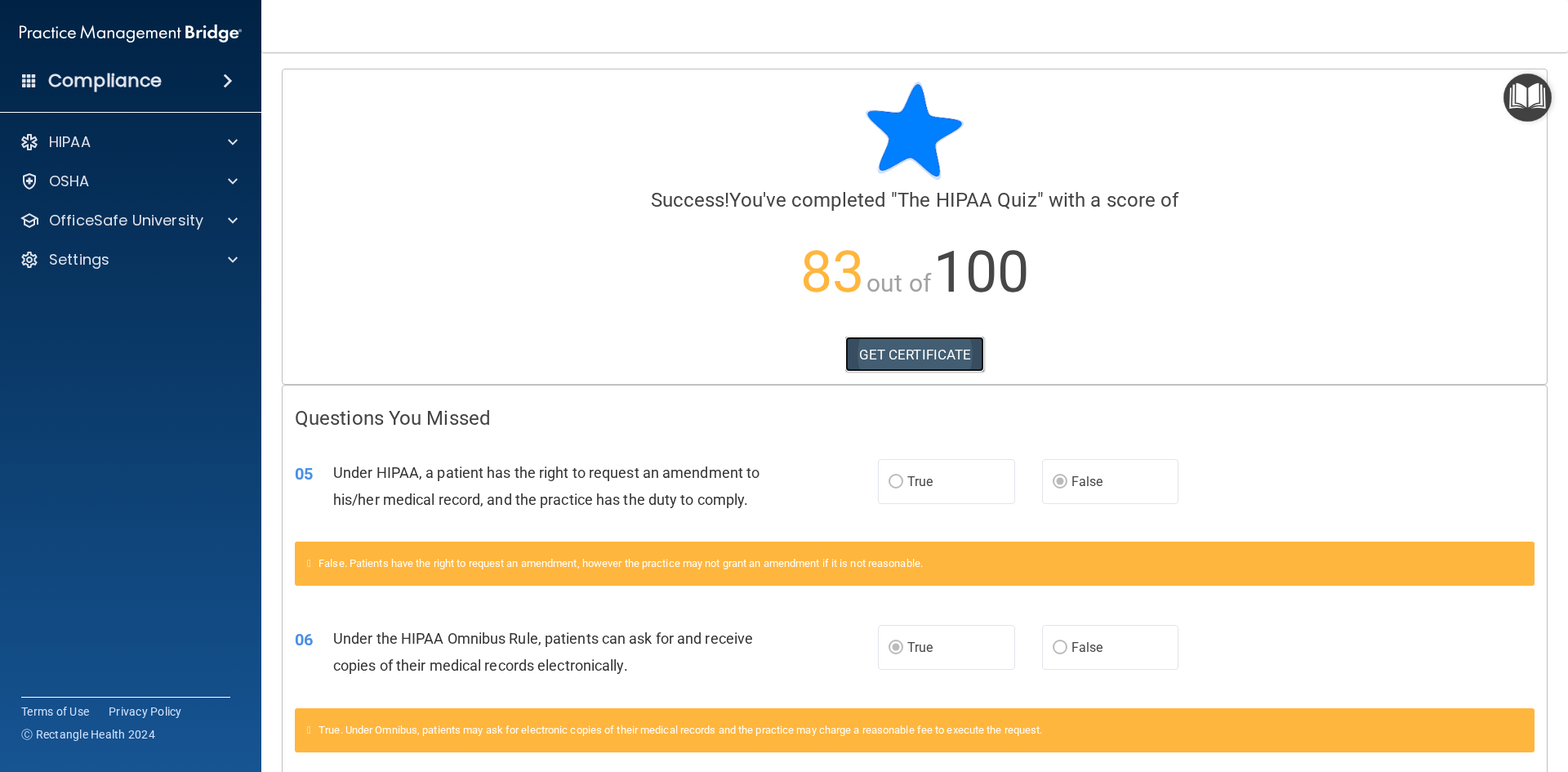
click at [932, 352] on link "GET CERTIFICATE" at bounding box center [915, 354] width 140 height 36
click at [121, 160] on div "HIPAA Documents and Policies Report an Incident Business Associates Emergency P…" at bounding box center [131, 204] width 262 height 170
click at [99, 186] on div "OSHA" at bounding box center [108, 182] width 202 height 20
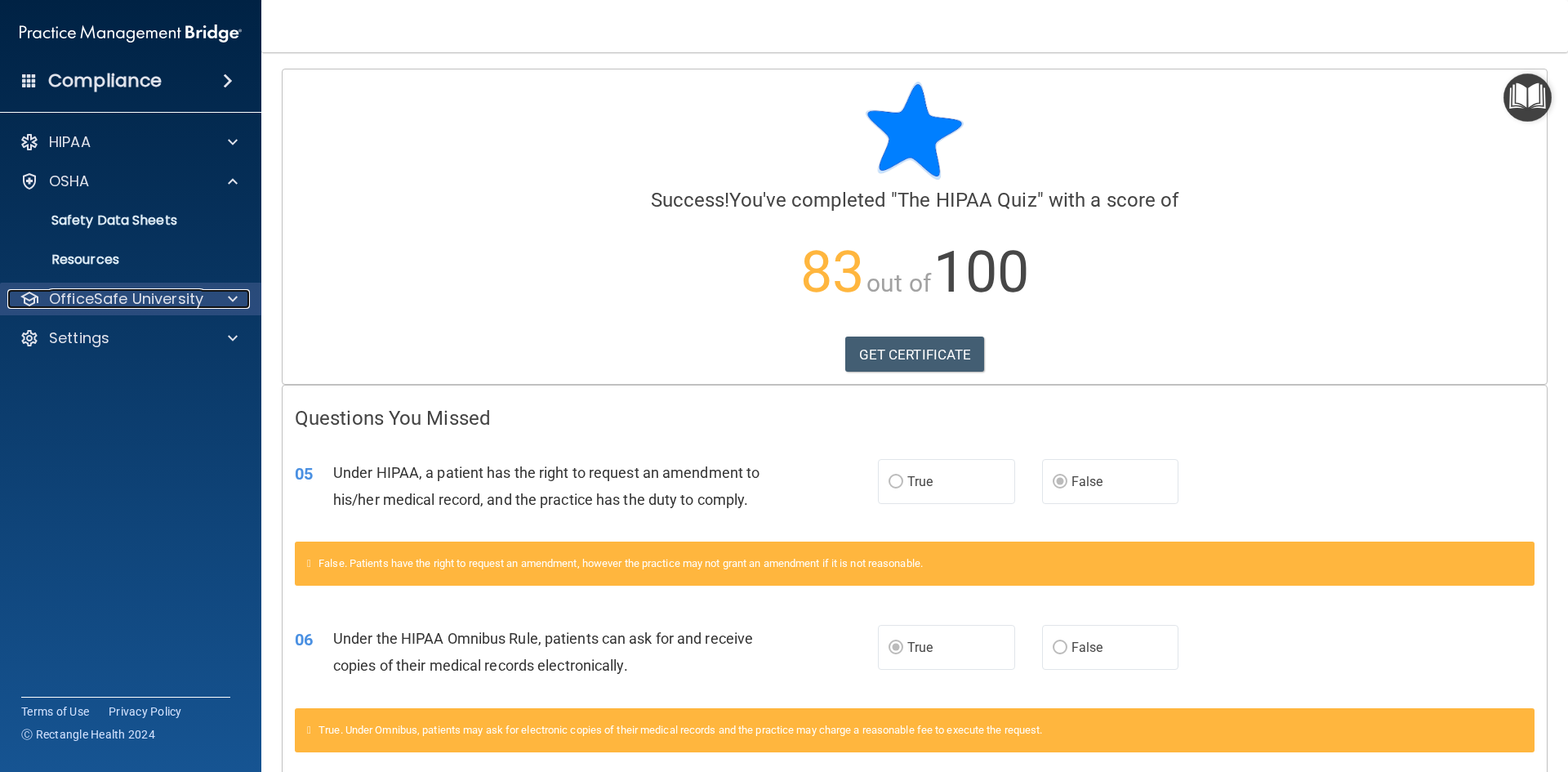
click at [146, 297] on p "OfficeSafe University" at bounding box center [126, 299] width 155 height 20
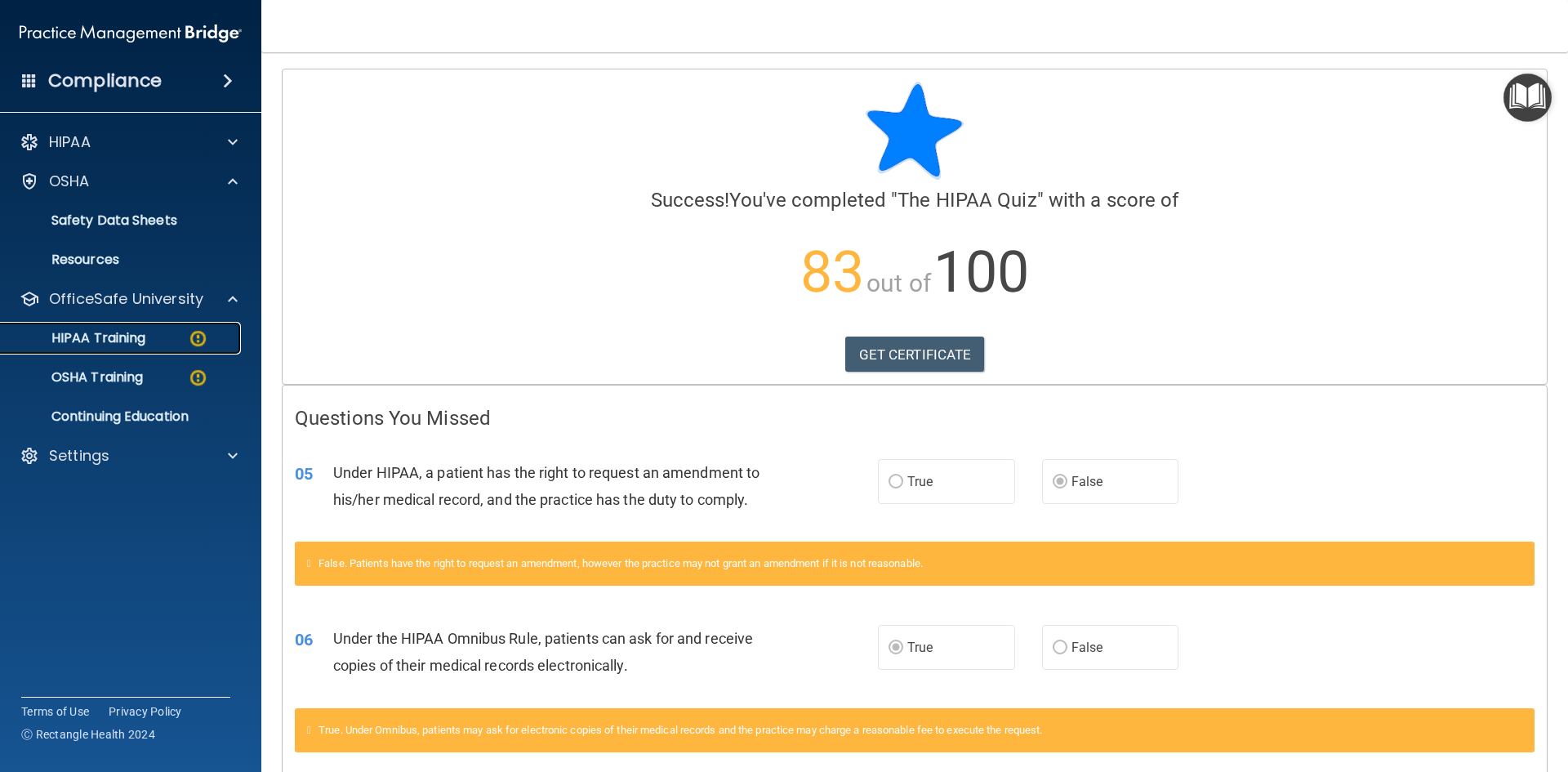
click at [132, 334] on p "HIPAA Training" at bounding box center [78, 338] width 135 height 16
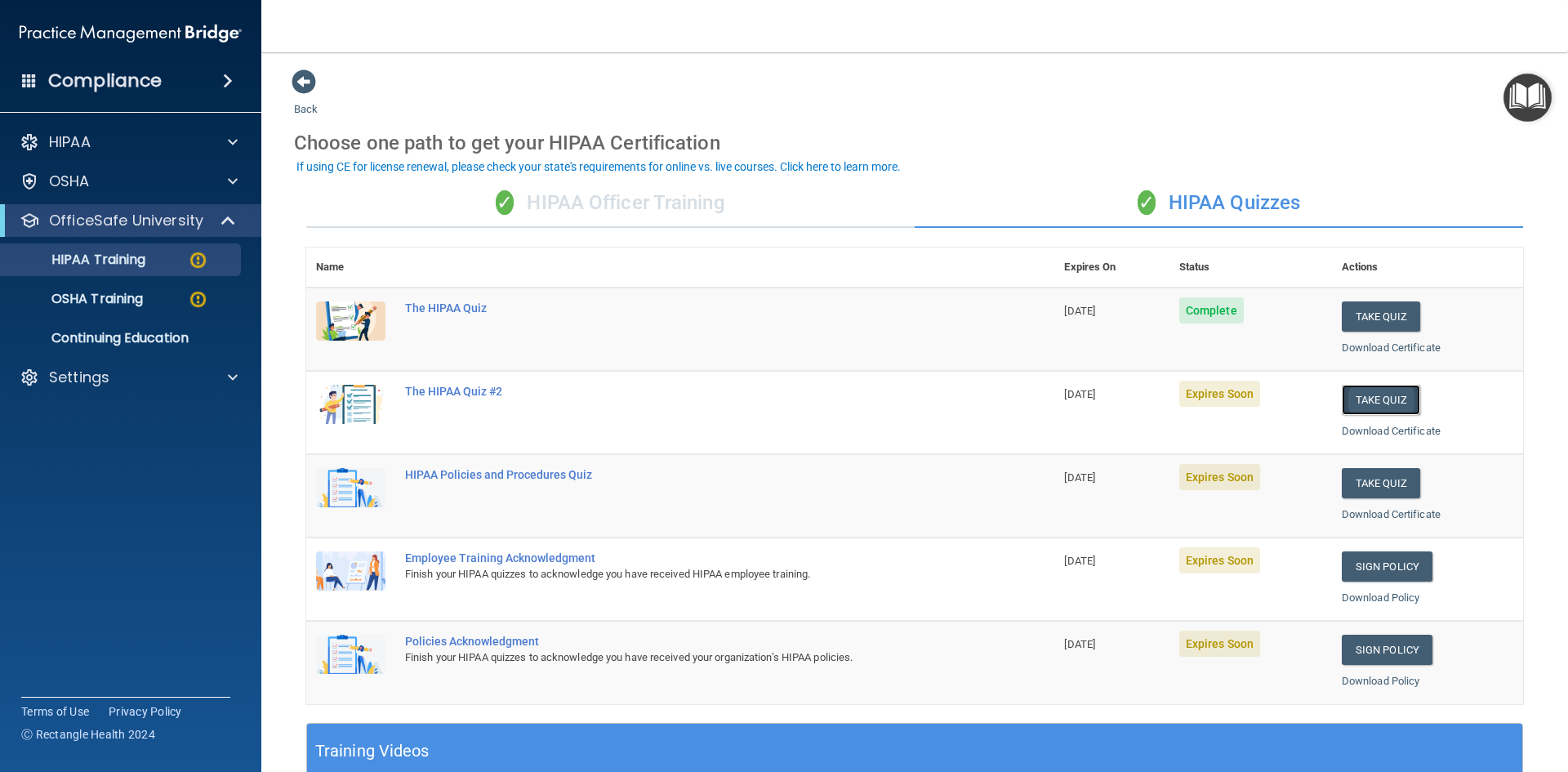
click at [1359, 402] on button "Take Quiz" at bounding box center [1381, 400] width 79 height 30
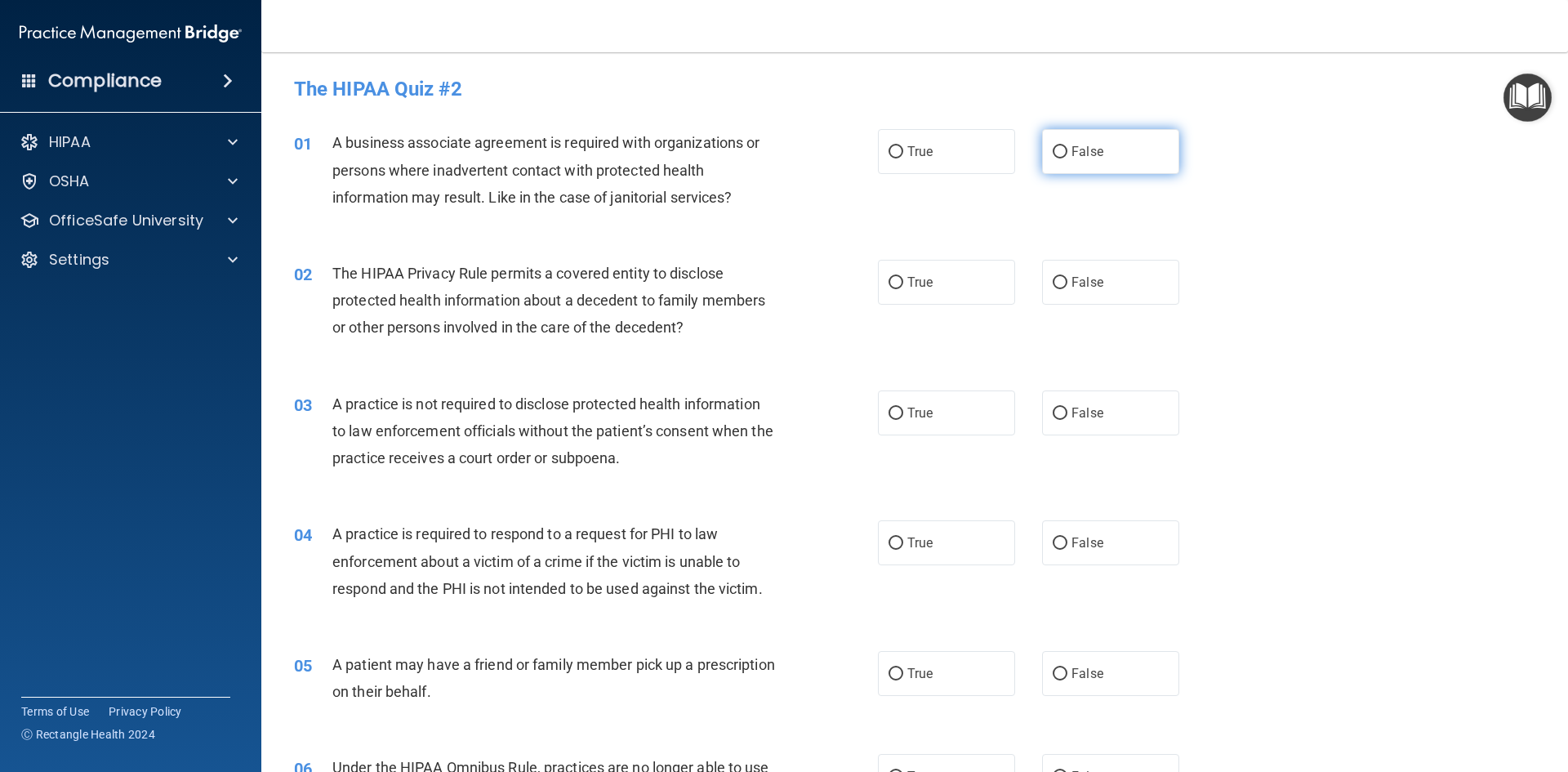
click at [1042, 151] on label "False" at bounding box center [1111, 152] width 137 height 45
click at [1053, 151] on input "False" at bounding box center [1060, 153] width 14 height 13
radio input "true"
click at [974, 295] on label "True" at bounding box center [946, 282] width 137 height 45
click at [904, 289] on input "True" at bounding box center [896, 283] width 14 height 13
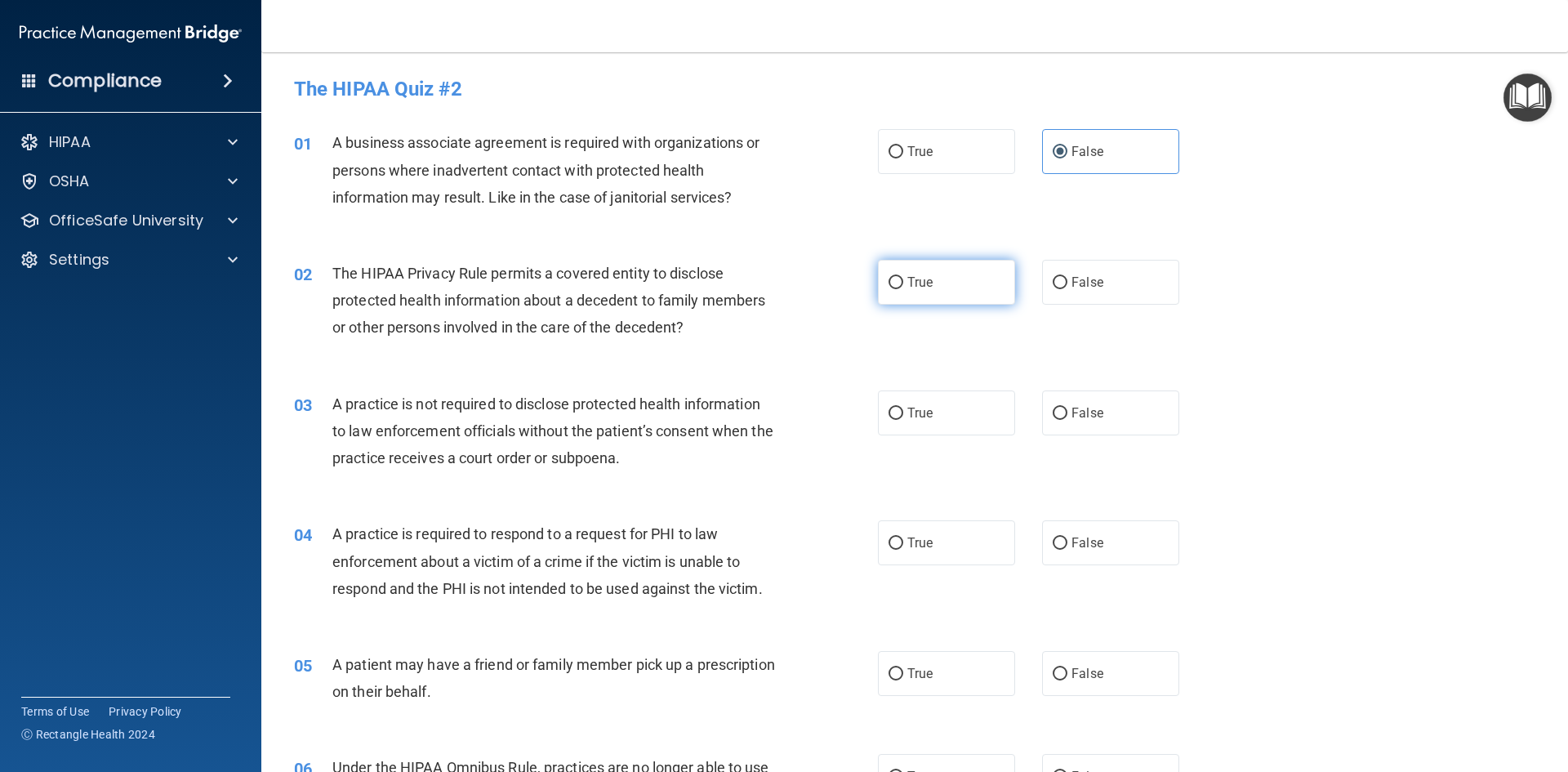
radio input "true"
click at [1122, 407] on label "False" at bounding box center [1111, 413] width 137 height 45
click at [1067, 408] on input "False" at bounding box center [1060, 414] width 14 height 13
radio input "true"
click at [944, 551] on label "True" at bounding box center [946, 543] width 137 height 45
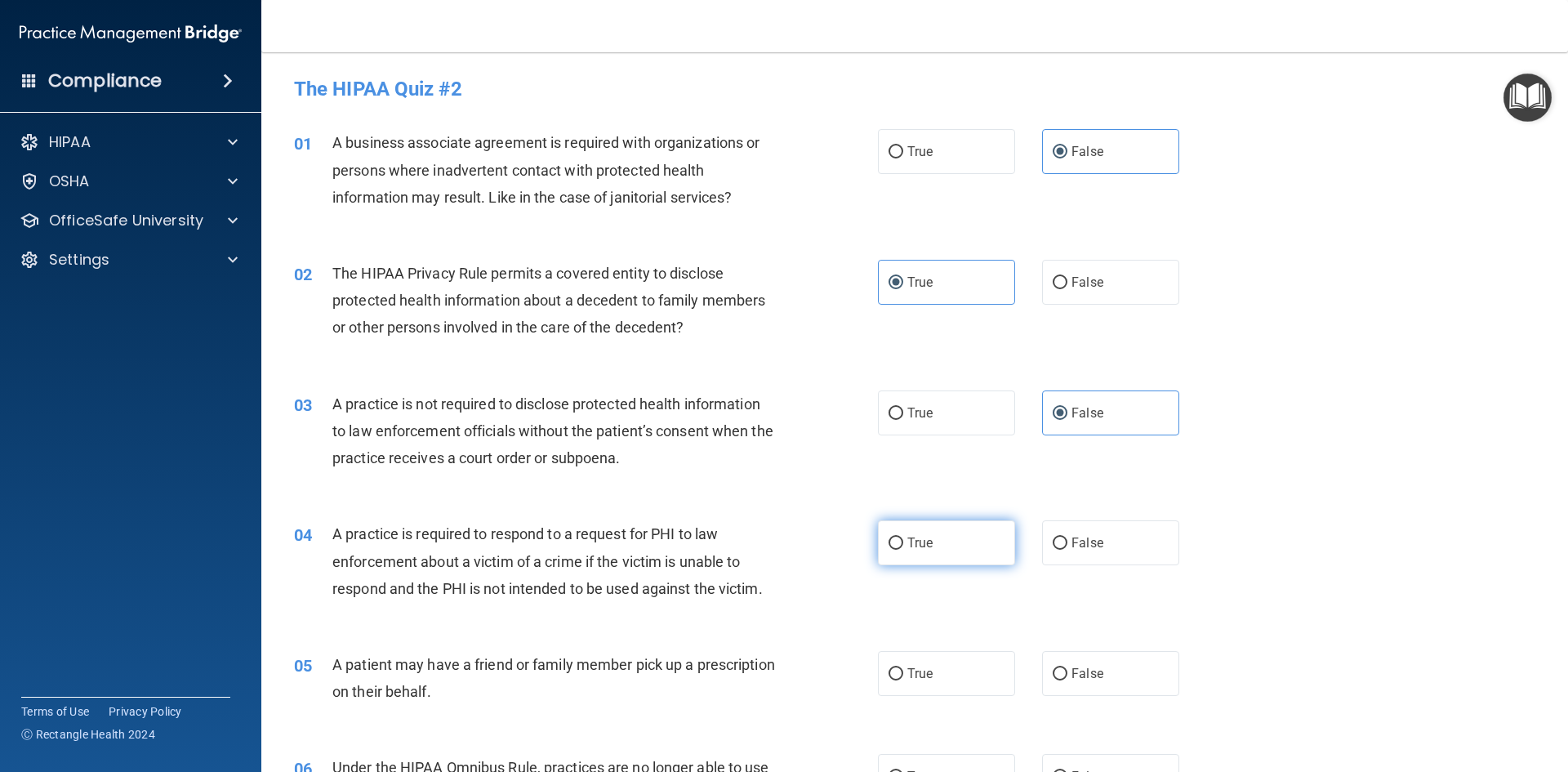
click at [904, 550] on input "True" at bounding box center [896, 544] width 14 height 13
radio input "true"
click at [930, 659] on label "True" at bounding box center [946, 673] width 137 height 45
click at [904, 668] on input "True" at bounding box center [896, 674] width 14 height 13
radio input "true"
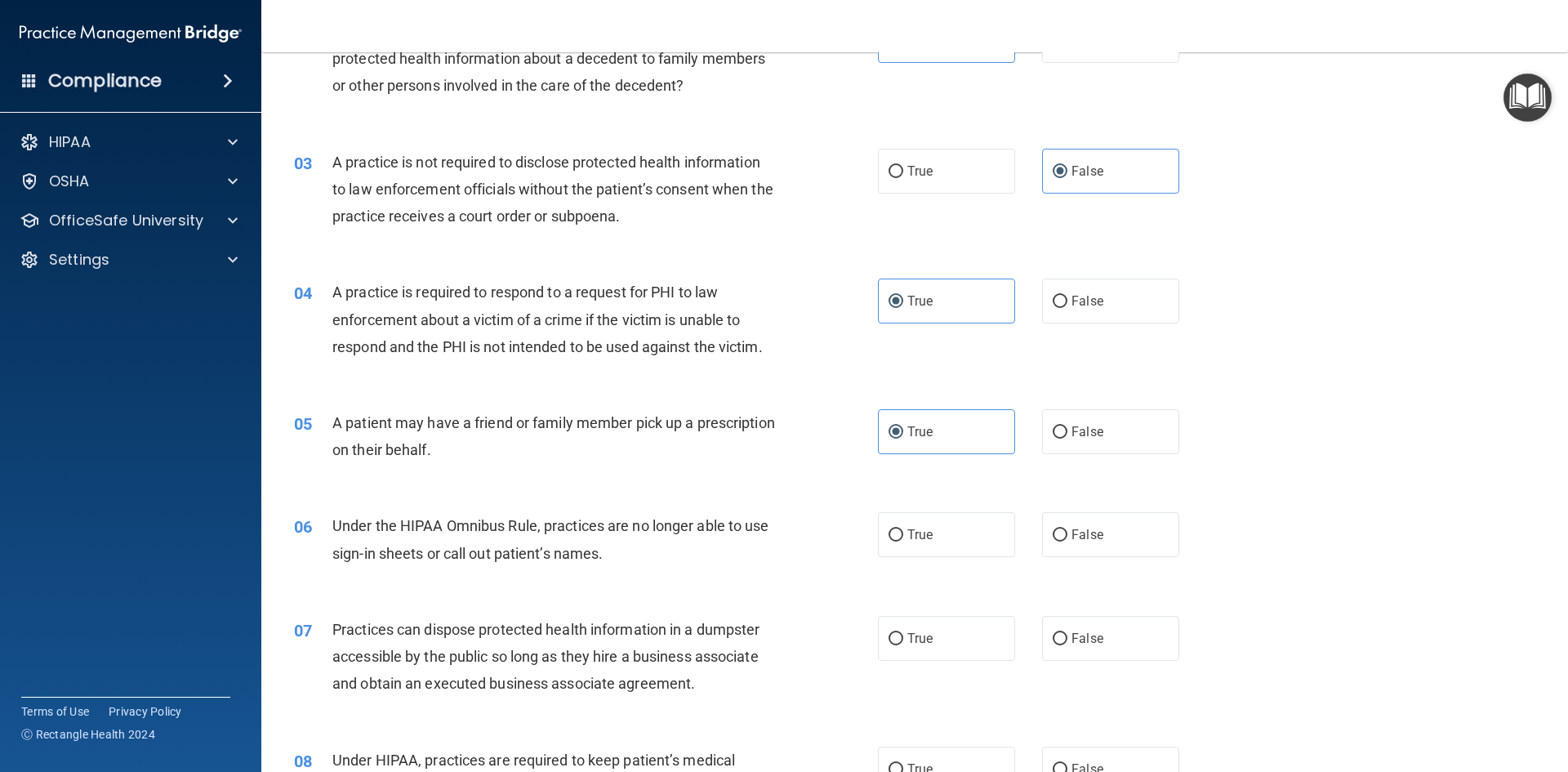
scroll to position [326, 0]
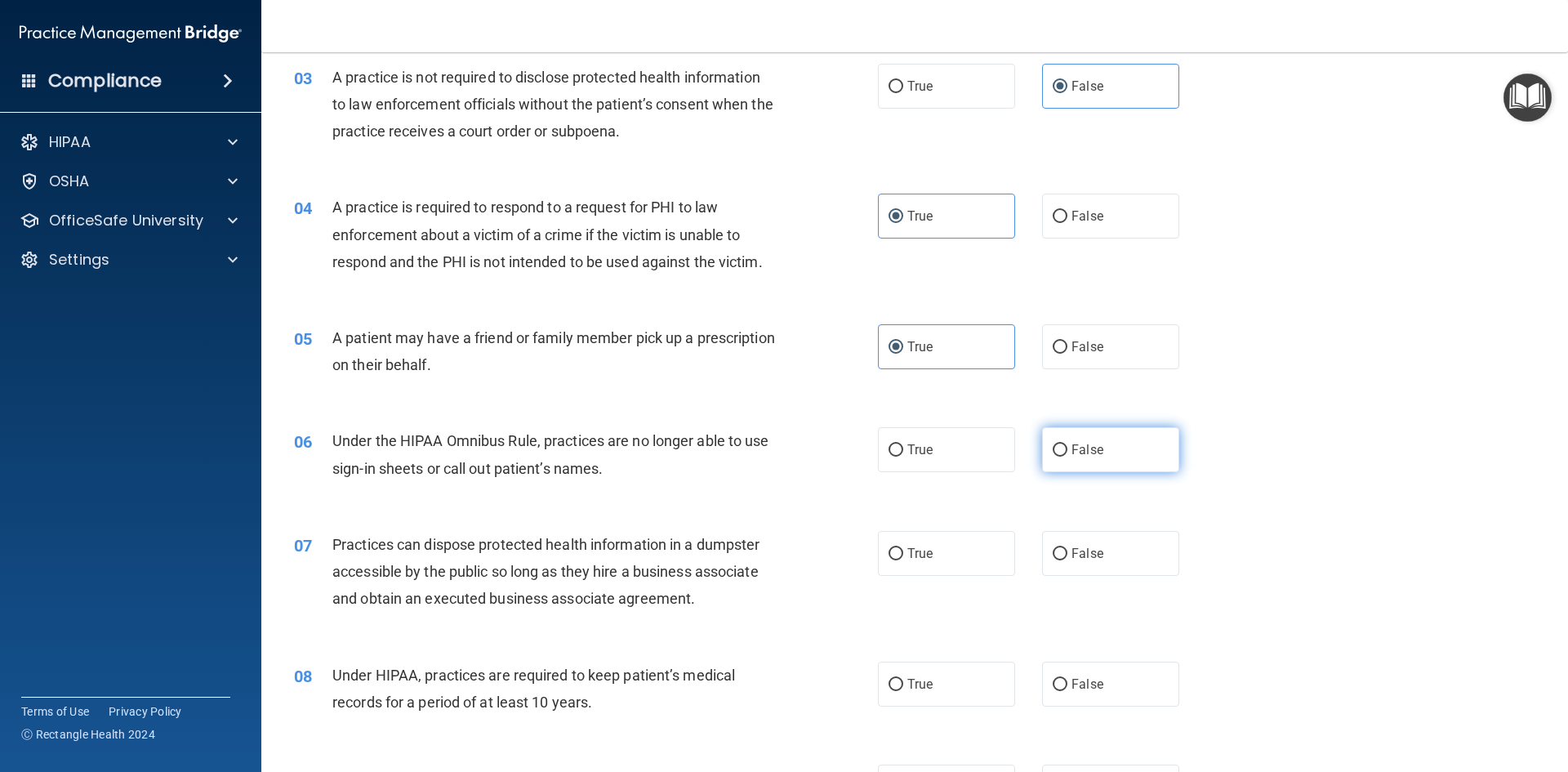
click at [1111, 441] on label "False" at bounding box center [1111, 450] width 137 height 45
click at [1067, 445] on input "False" at bounding box center [1060, 451] width 14 height 13
radio input "true"
drag, startPoint x: 1074, startPoint y: 553, endPoint x: 1076, endPoint y: 589, distance: 36.1
click at [1075, 553] on span "False" at bounding box center [1087, 553] width 32 height 15
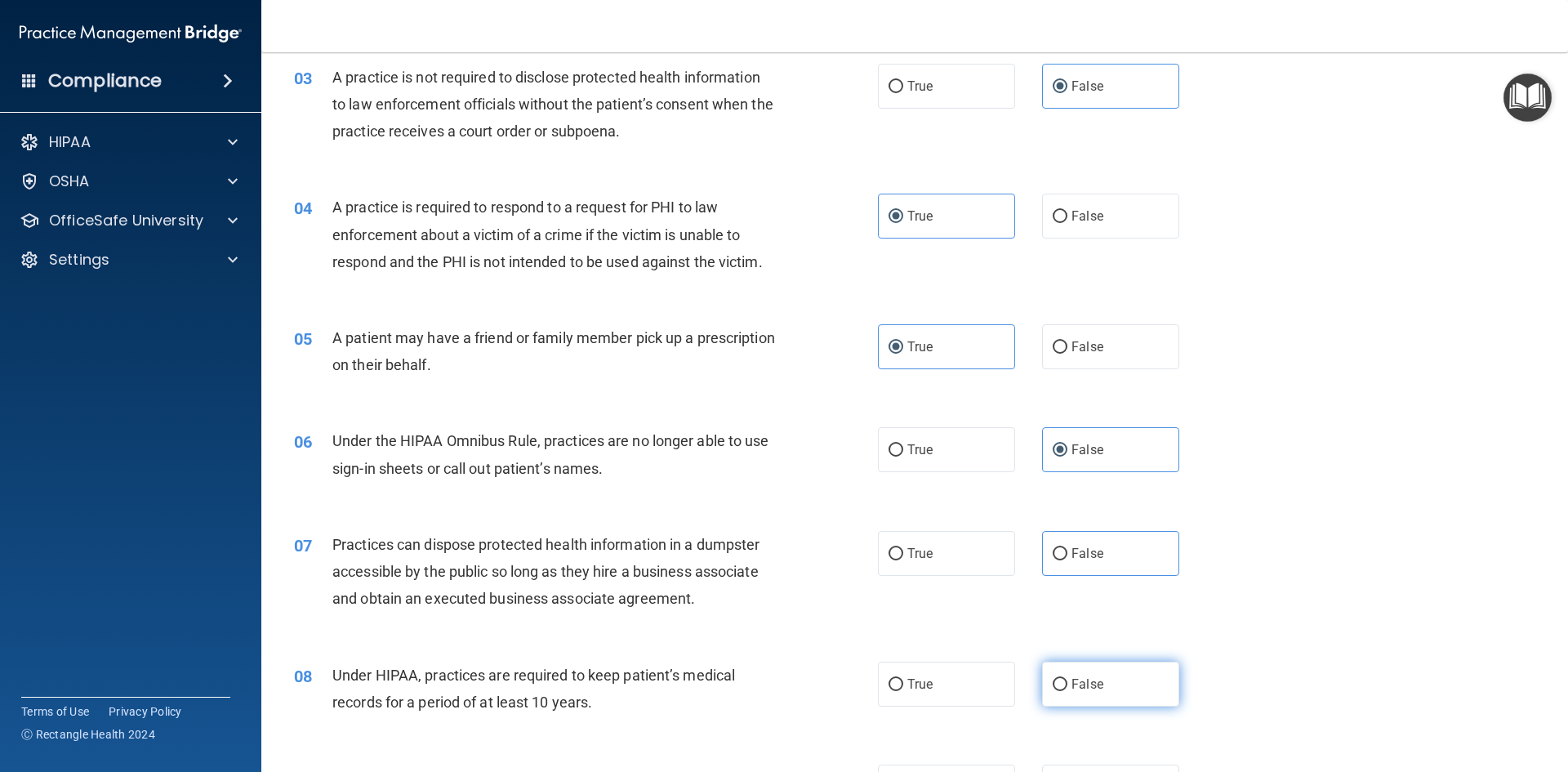
click at [1085, 683] on span "False" at bounding box center [1087, 683] width 32 height 15
click at [1067, 683] on input "False" at bounding box center [1060, 685] width 14 height 13
radio input "true"
click at [1122, 528] on div "07 Practices can dispose protected health information in a dumpster accessible …" at bounding box center [915, 576] width 1266 height 131
click at [1123, 560] on label "False" at bounding box center [1111, 553] width 137 height 45
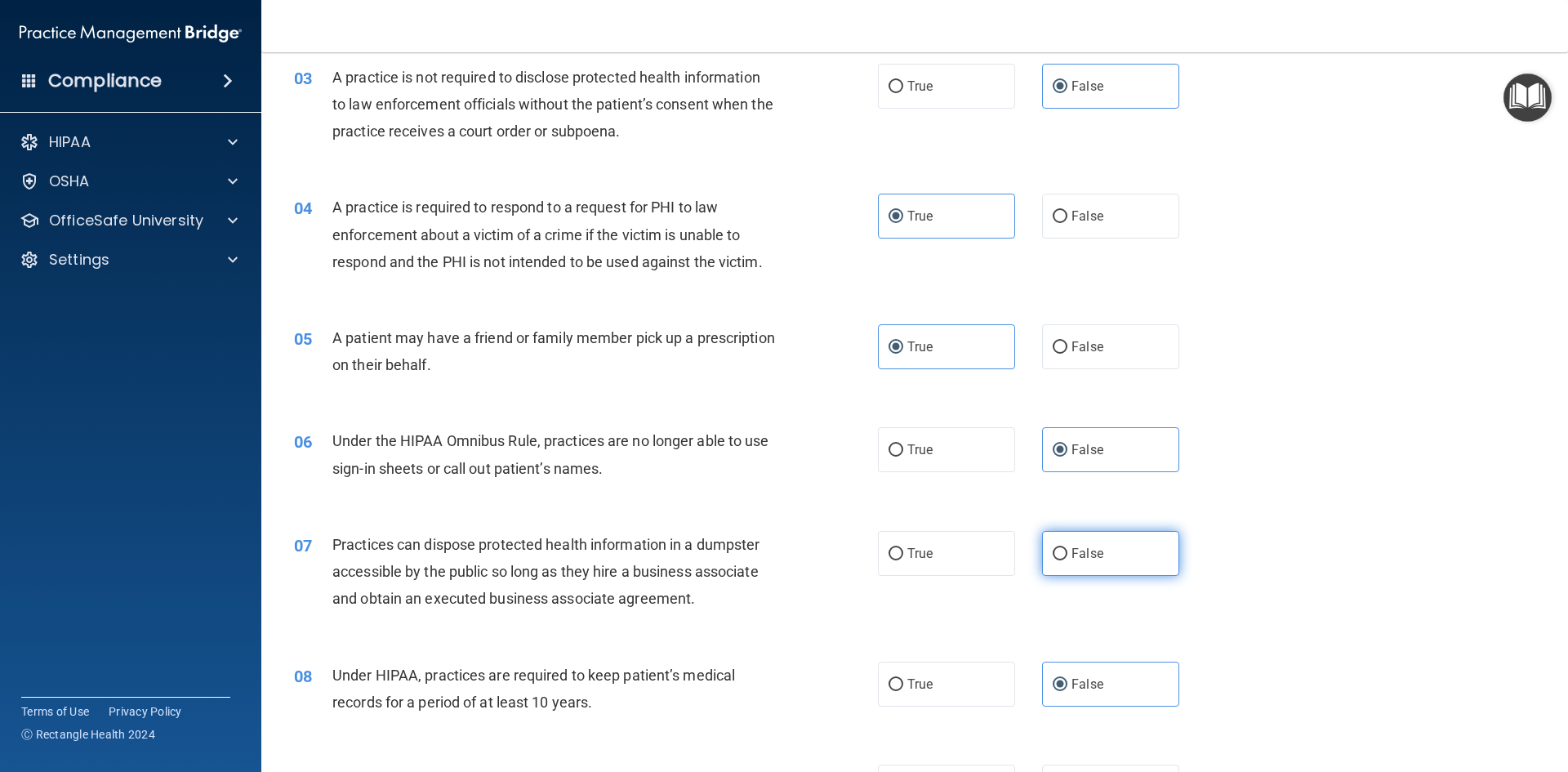
click at [1067, 560] on input "False" at bounding box center [1060, 554] width 14 height 13
radio input "true"
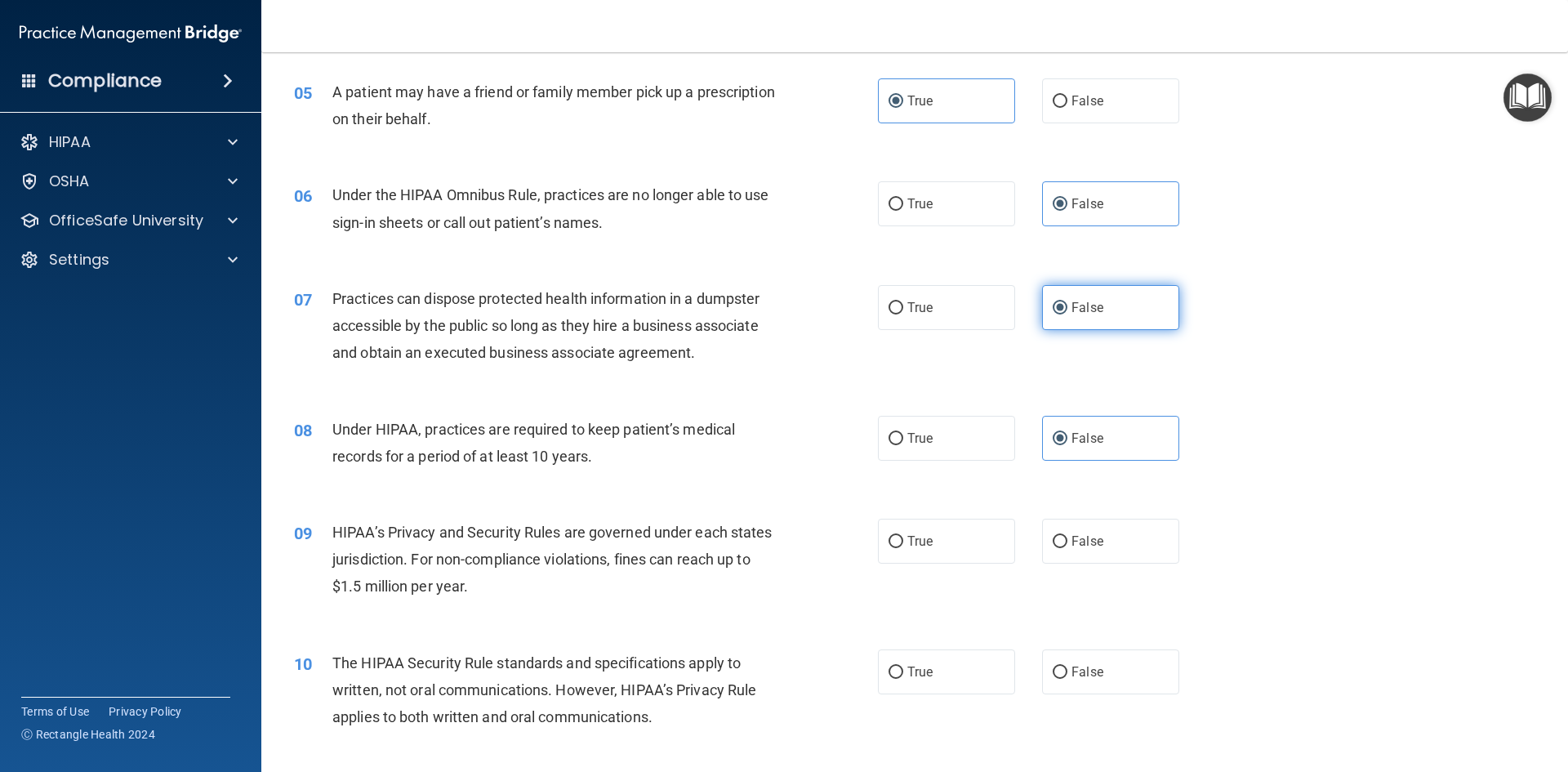
scroll to position [654, 0]
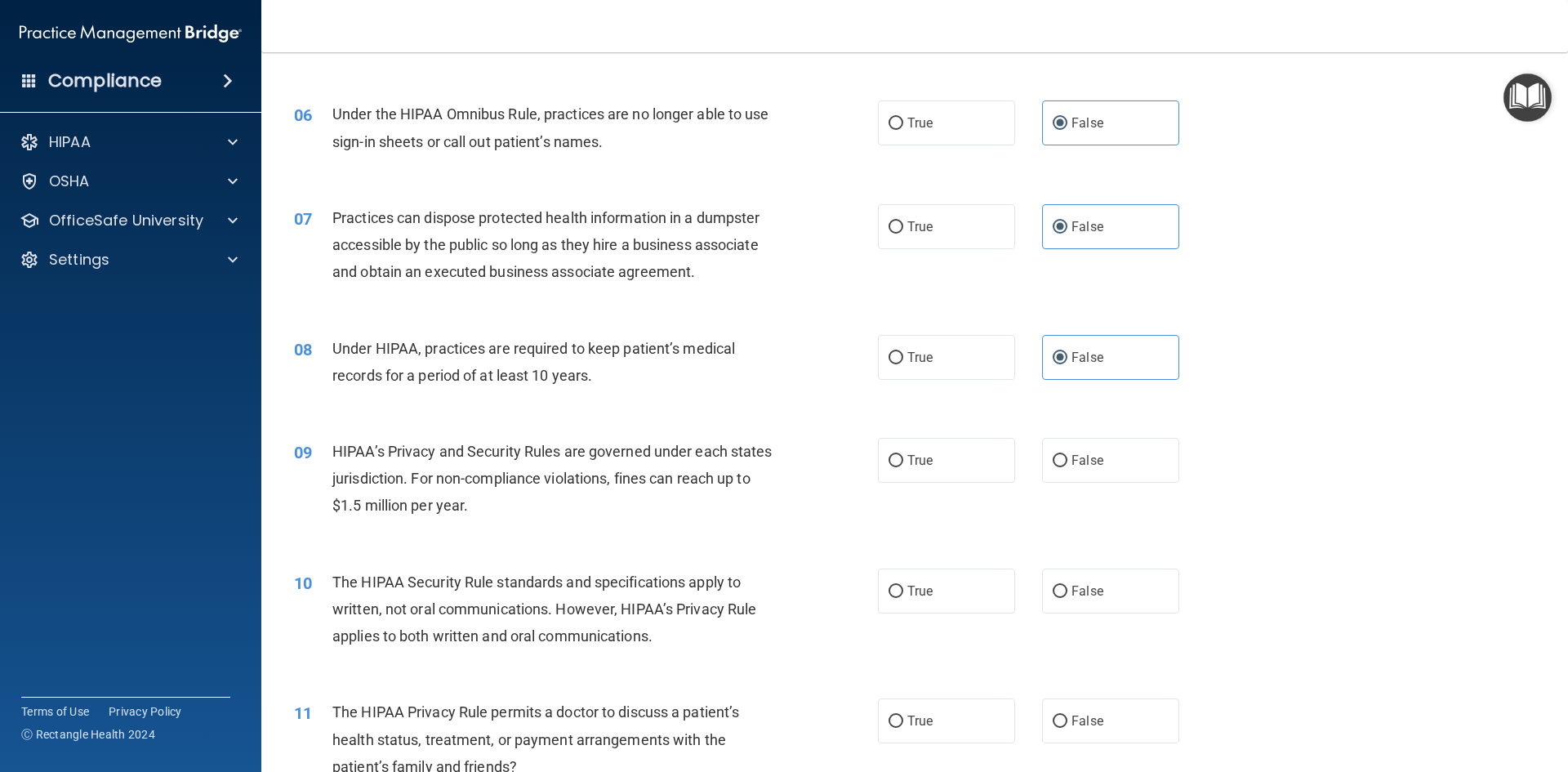
click at [1117, 490] on div "09 HIPAA’s Privacy and Security Rules are governed under each states jurisdicti…" at bounding box center [915, 483] width 1266 height 131
click at [1120, 447] on label "False" at bounding box center [1111, 460] width 137 height 45
click at [1067, 455] on input "False" at bounding box center [1060, 461] width 14 height 13
radio input "true"
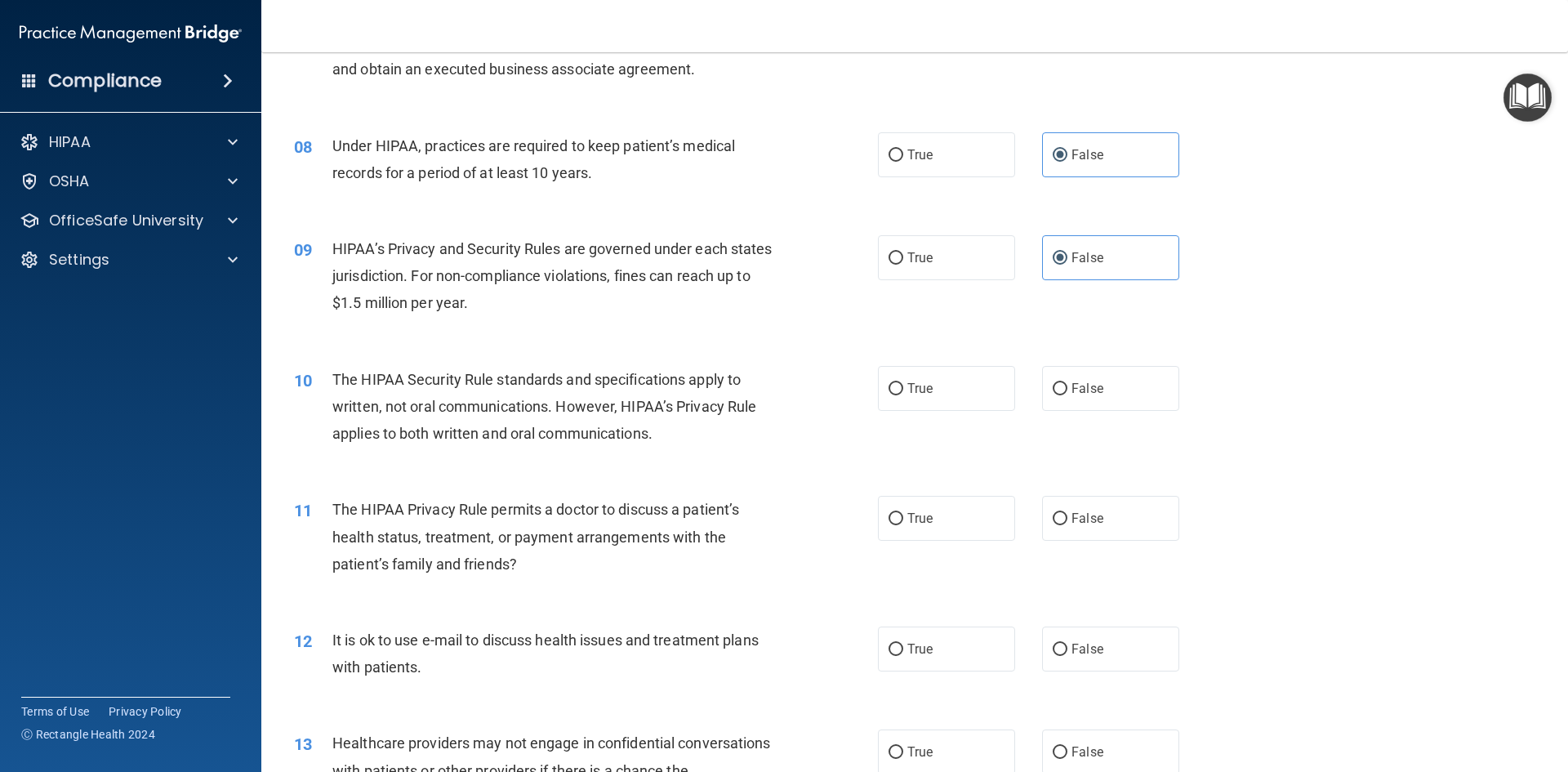
scroll to position [899, 0]
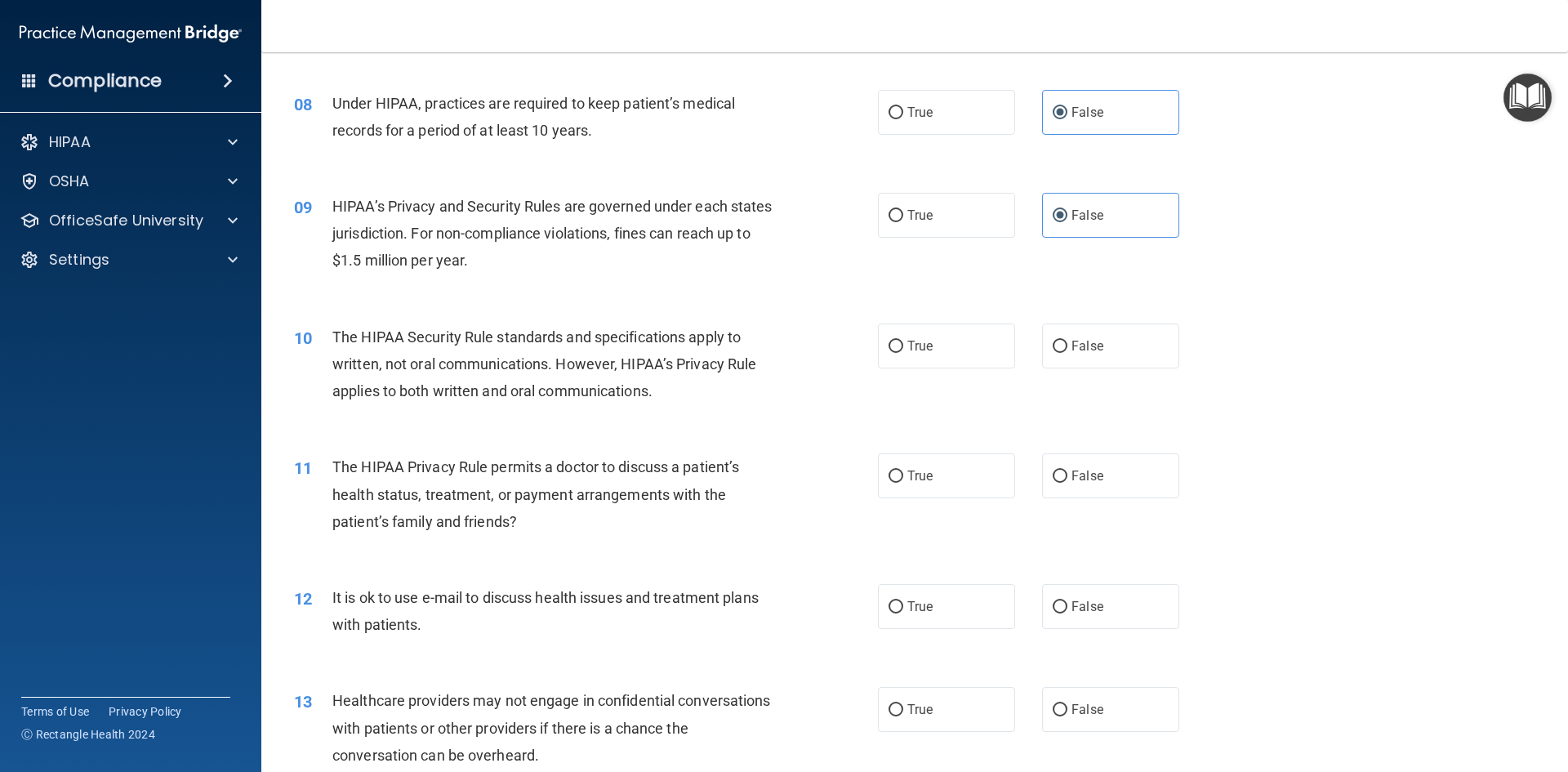
click at [940, 370] on div "10 The HIPAA Security Rule standards and specifications apply to written, not o…" at bounding box center [915, 368] width 1266 height 131
click at [940, 355] on label "True" at bounding box center [946, 346] width 137 height 45
click at [904, 353] on input "True" at bounding box center [896, 347] width 14 height 13
radio input "true"
click at [939, 459] on label "True" at bounding box center [946, 476] width 137 height 45
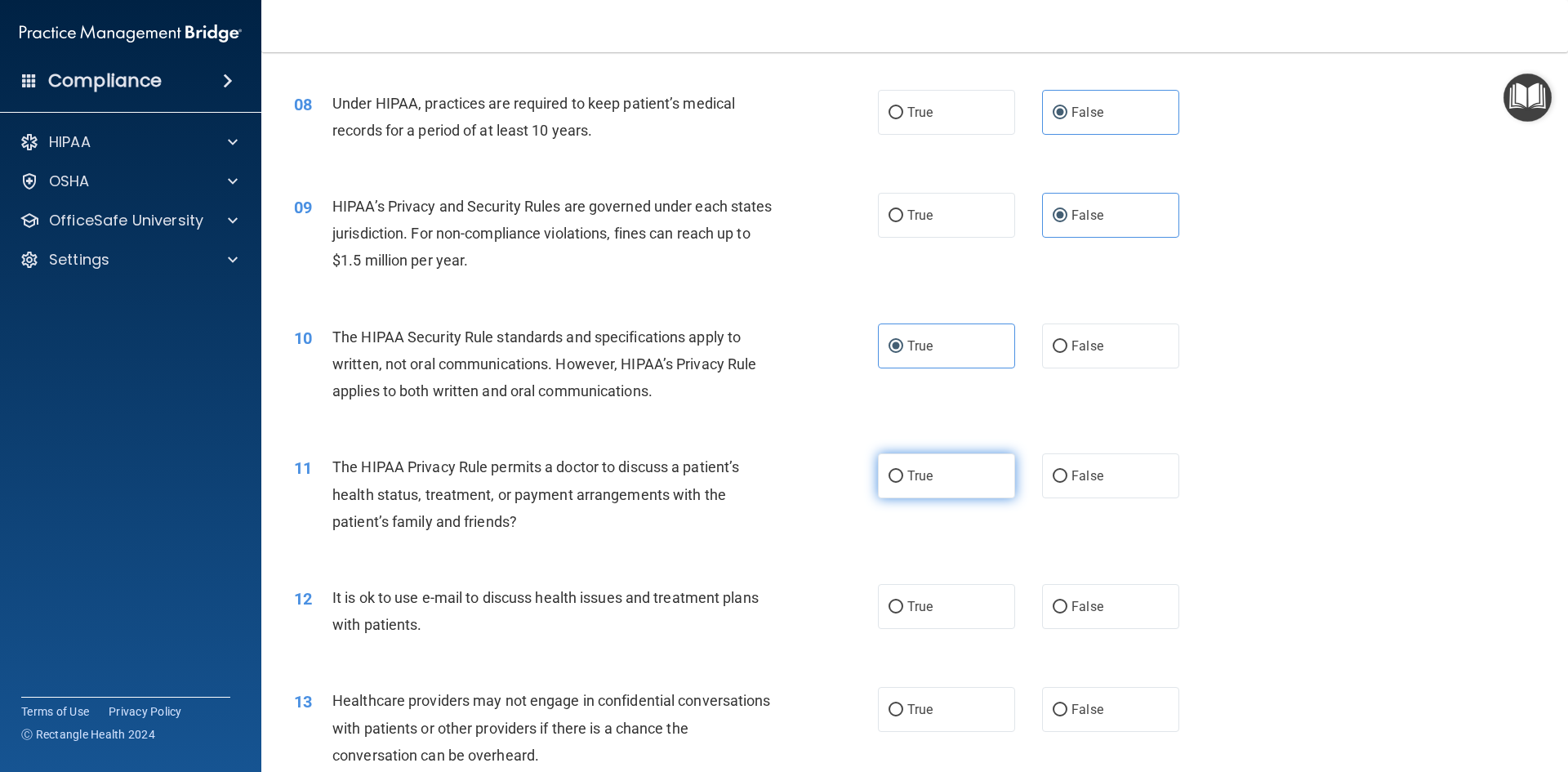
click at [904, 471] on input "True" at bounding box center [896, 477] width 14 height 13
radio input "true"
click at [916, 592] on label "True" at bounding box center [946, 607] width 137 height 45
click at [904, 601] on input "True" at bounding box center [896, 607] width 14 height 13
radio input "true"
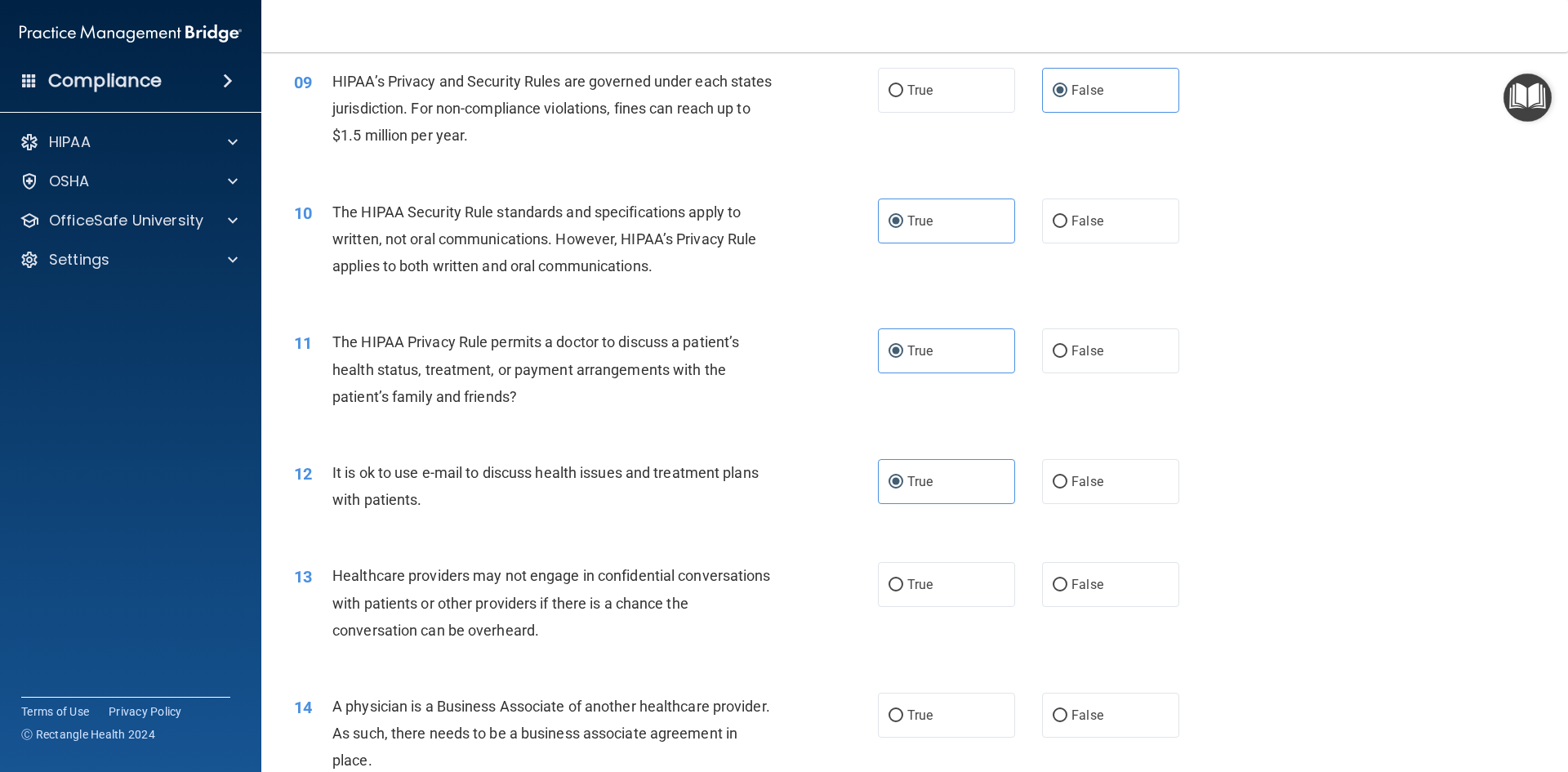
scroll to position [1062, 0]
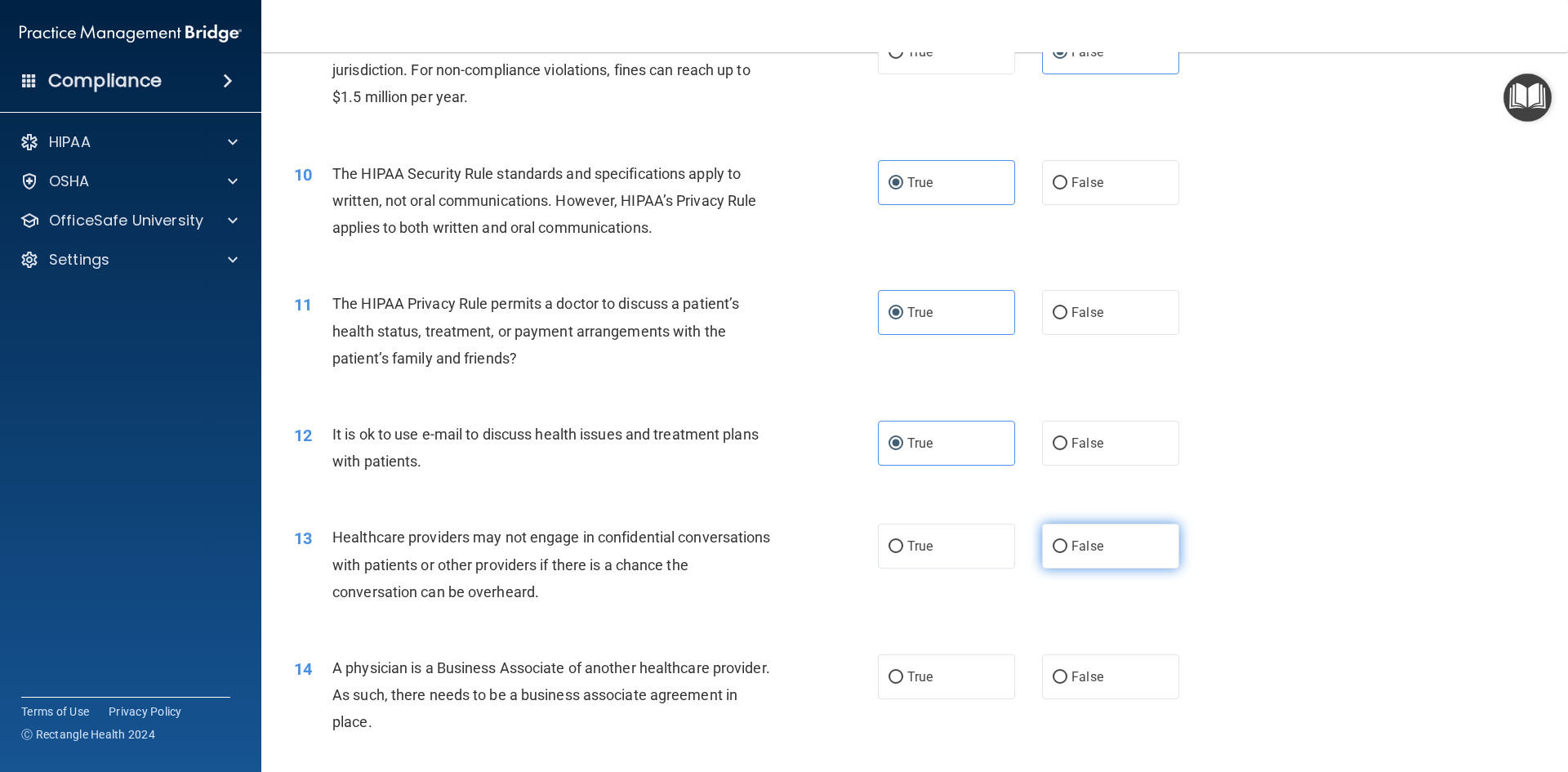
click at [1122, 535] on label "False" at bounding box center [1111, 546] width 137 height 45
click at [1067, 541] on input "False" at bounding box center [1060, 547] width 14 height 13
radio input "true"
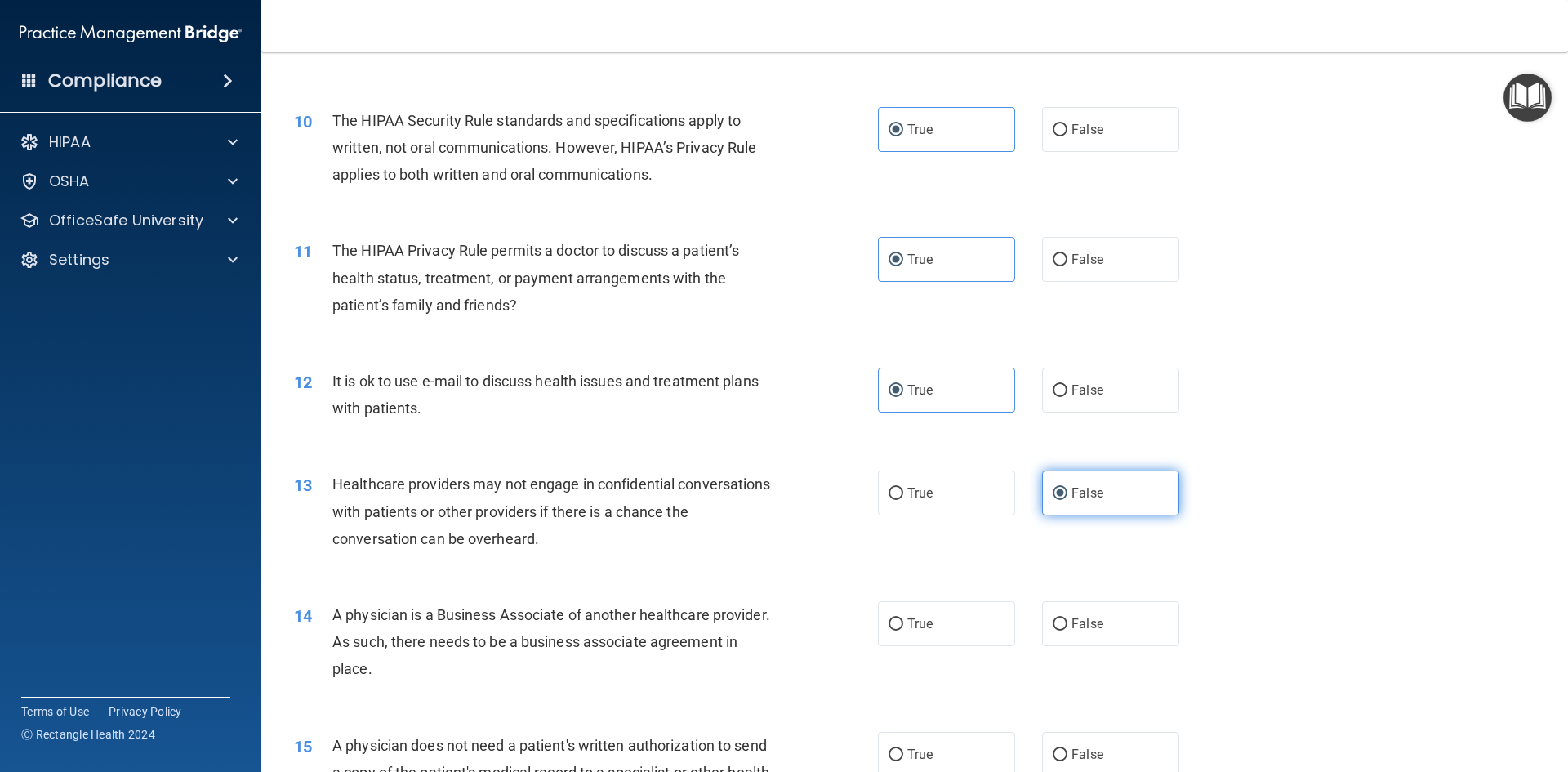
scroll to position [1144, 0]
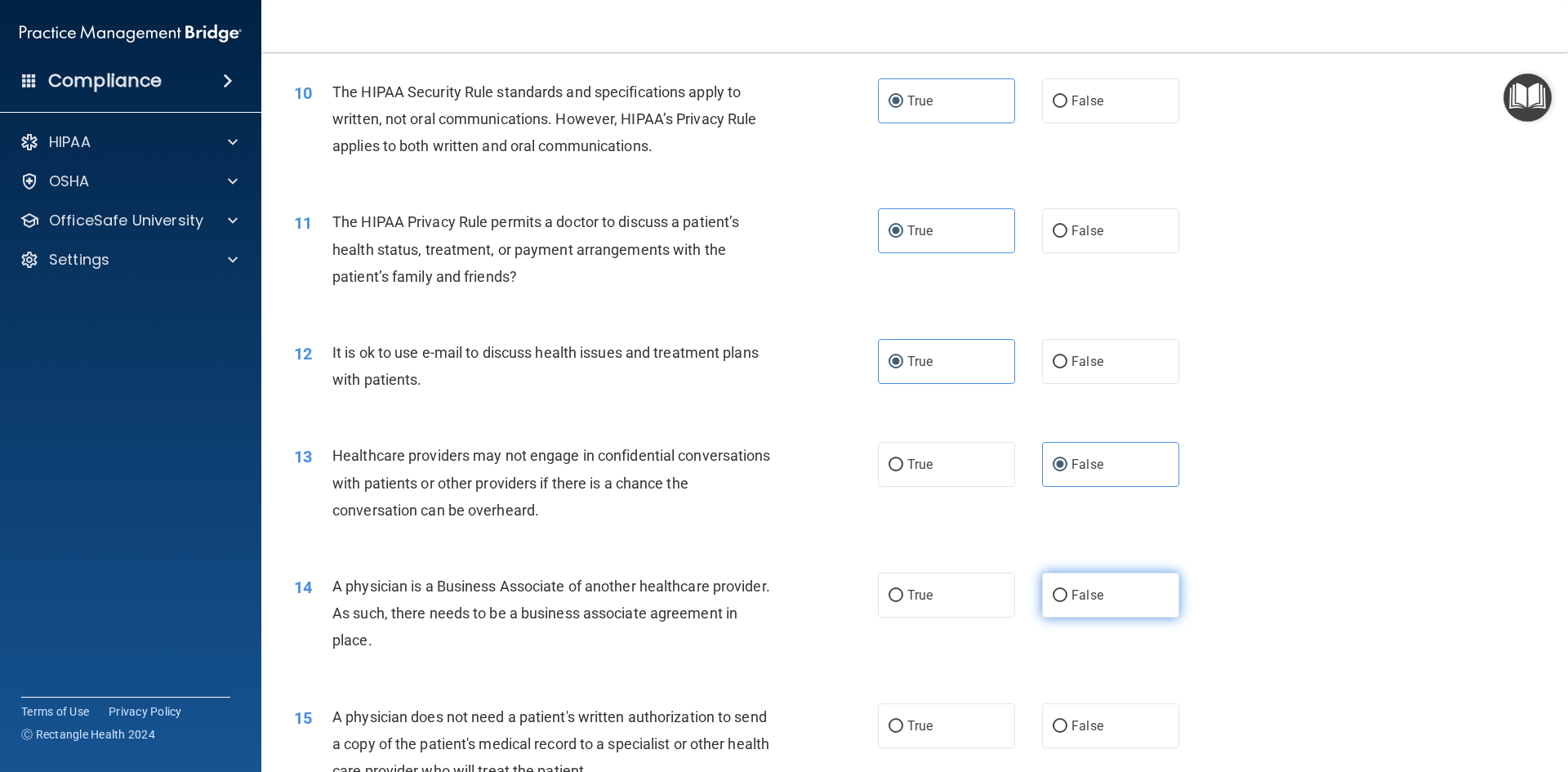
click at [1071, 586] on label "False" at bounding box center [1111, 595] width 137 height 45
click at [1067, 589] on input "False" at bounding box center [1060, 596] width 14 height 13
radio input "true"
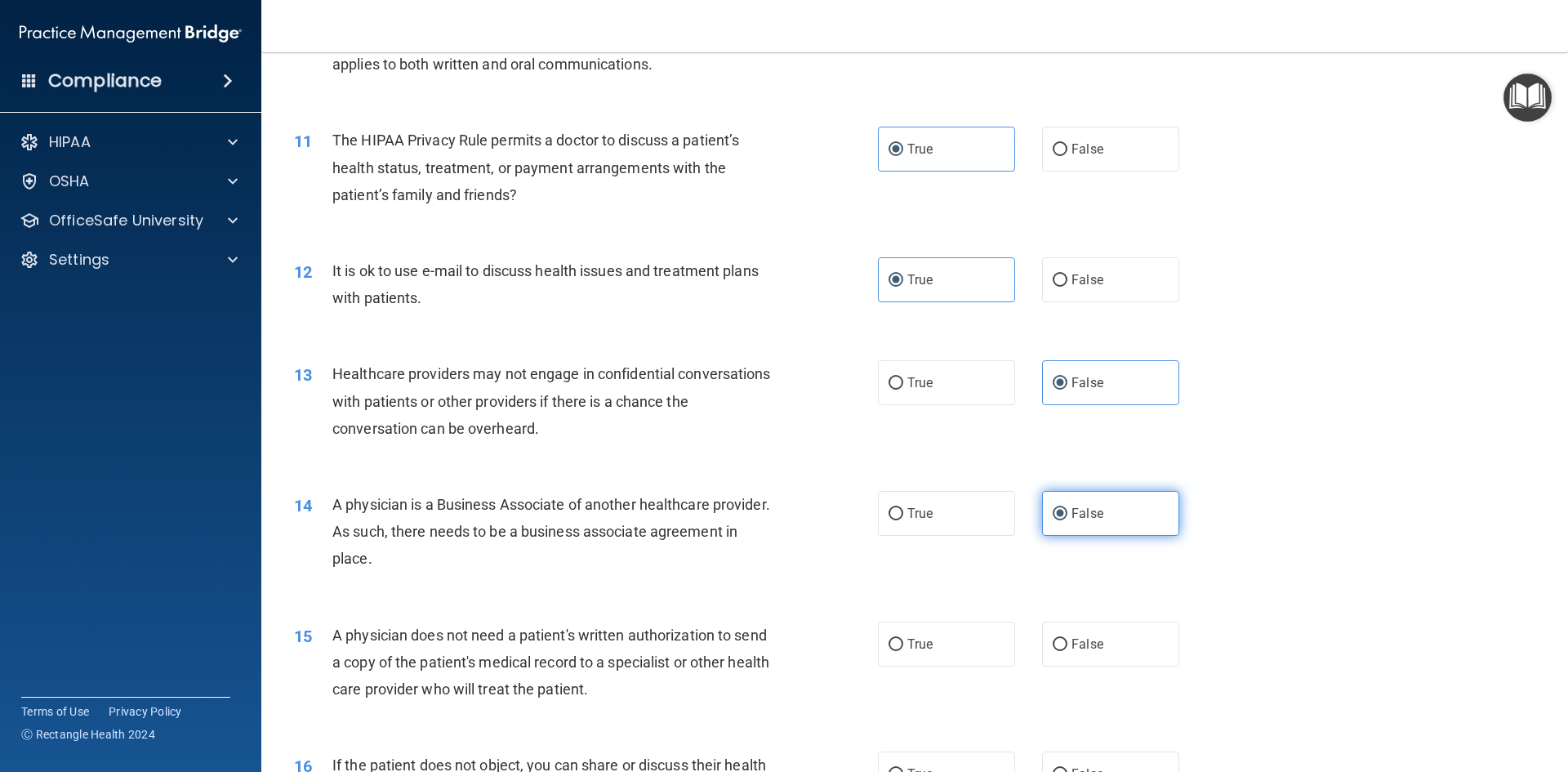
scroll to position [1307, 0]
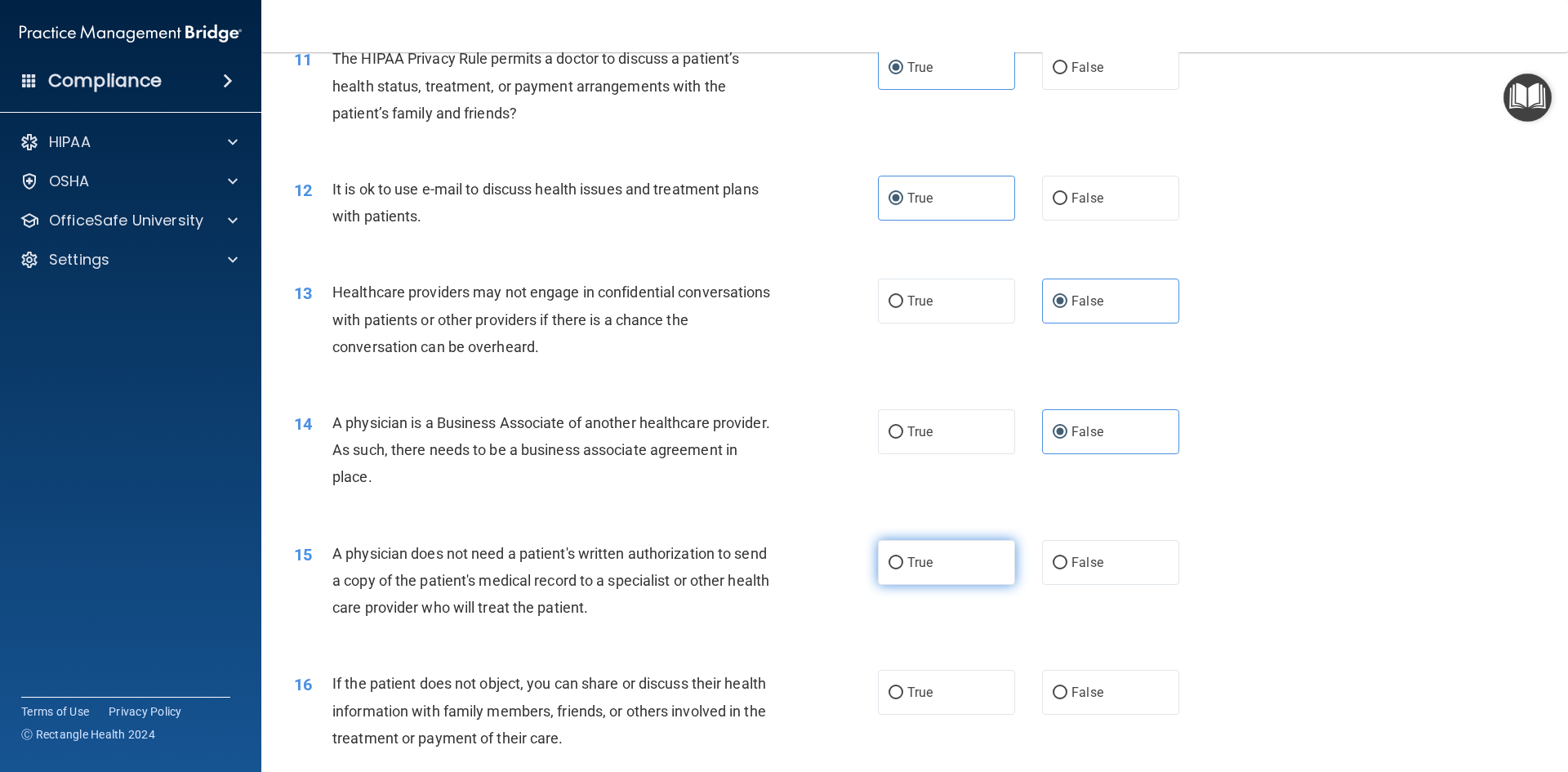
click at [981, 547] on label "True" at bounding box center [946, 562] width 137 height 45
click at [904, 557] on input "True" at bounding box center [896, 563] width 14 height 13
radio input "true"
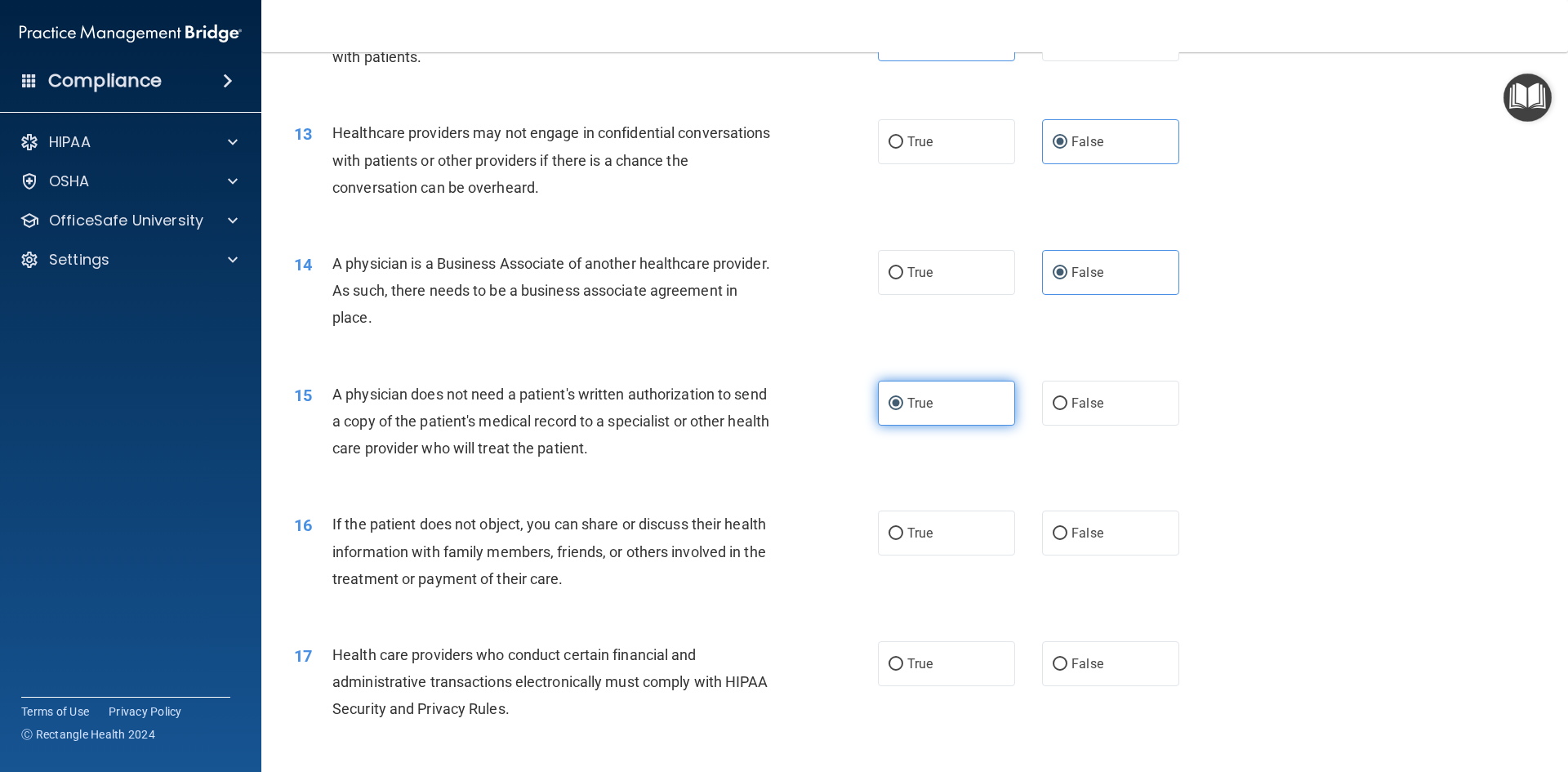
scroll to position [1471, 0]
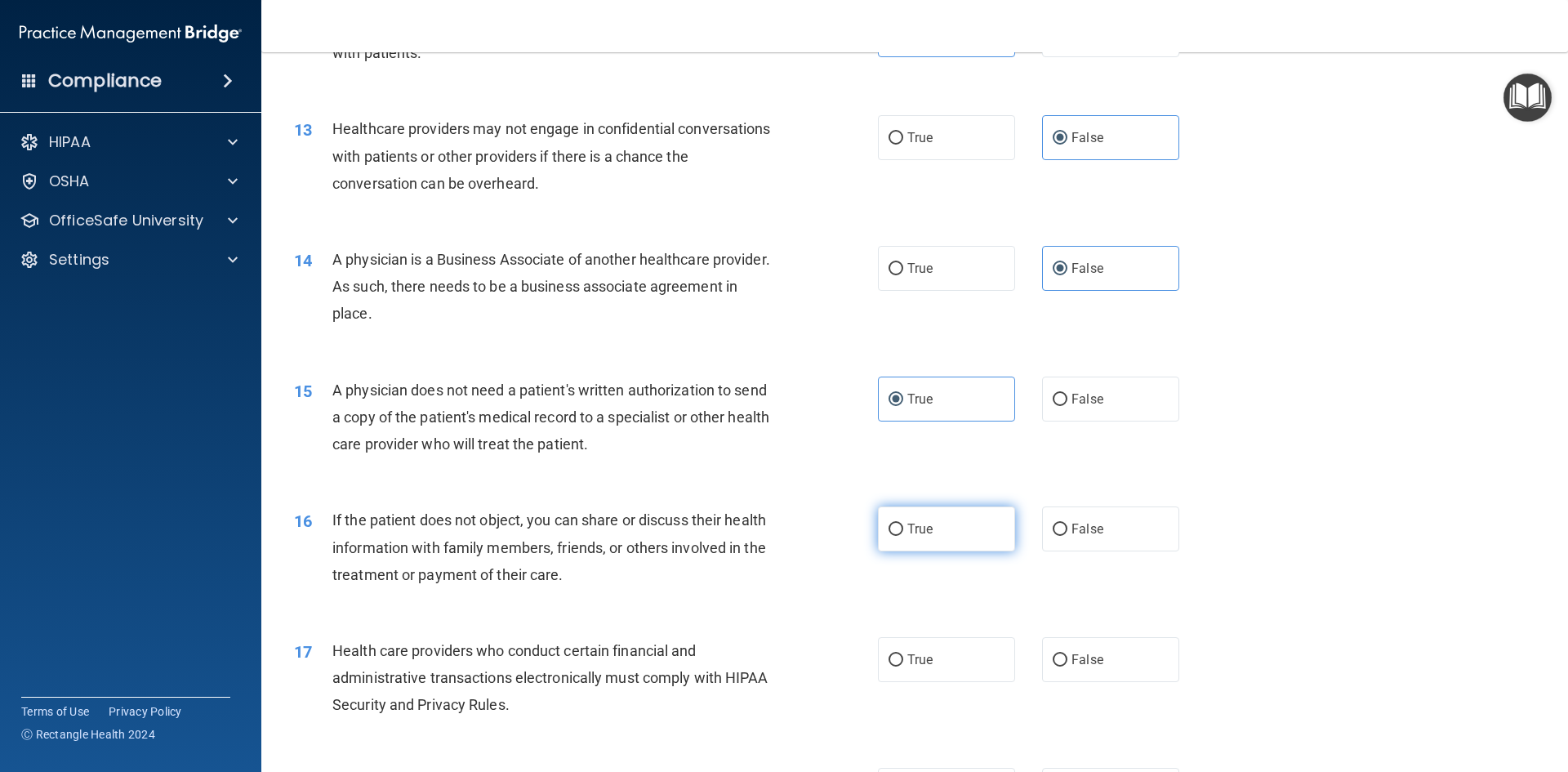
click at [978, 542] on label "True" at bounding box center [946, 529] width 137 height 45
click at [904, 536] on input "True" at bounding box center [896, 530] width 14 height 13
radio input "true"
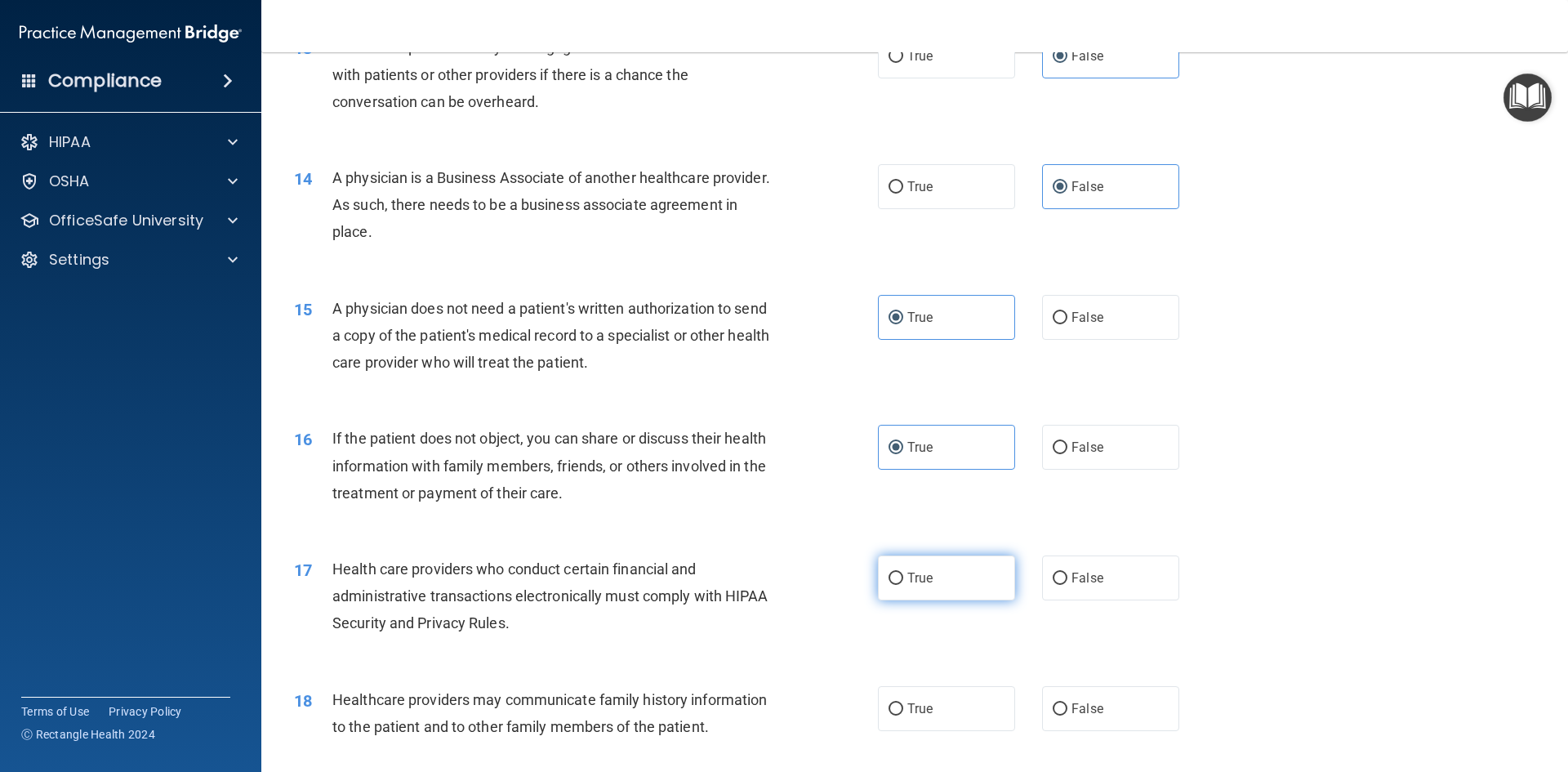
click at [944, 568] on label "True" at bounding box center [946, 579] width 137 height 45
click at [904, 572] on input "True" at bounding box center [896, 579] width 14 height 13
radio input "true"
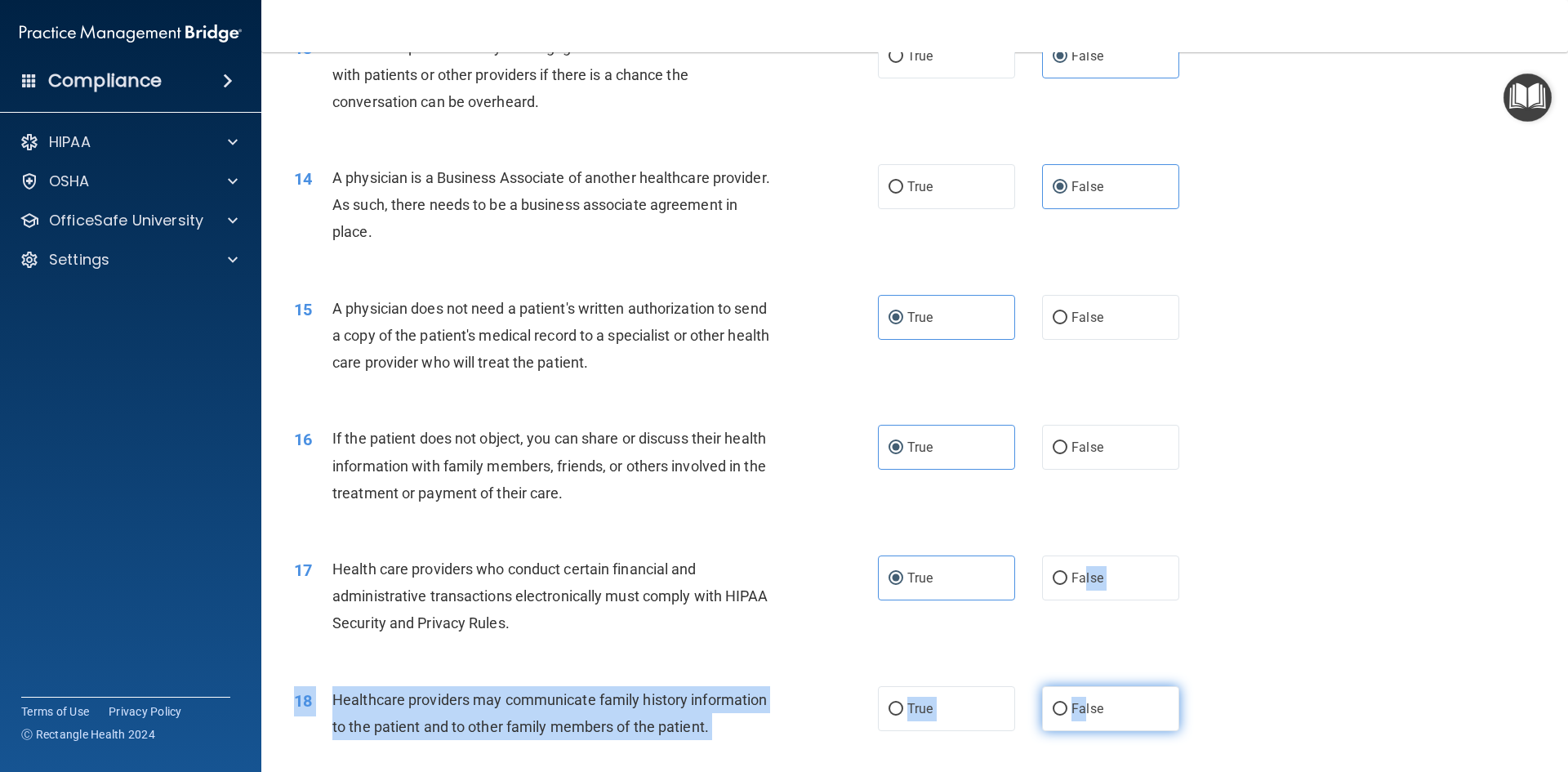
drag, startPoint x: 1077, startPoint y: 594, endPoint x: 1075, endPoint y: 692, distance: 98.0
click at [1075, 700] on div "01 A business associate agreement is required with organizations or persons whe…" at bounding box center [915, 350] width 1266 height 3587
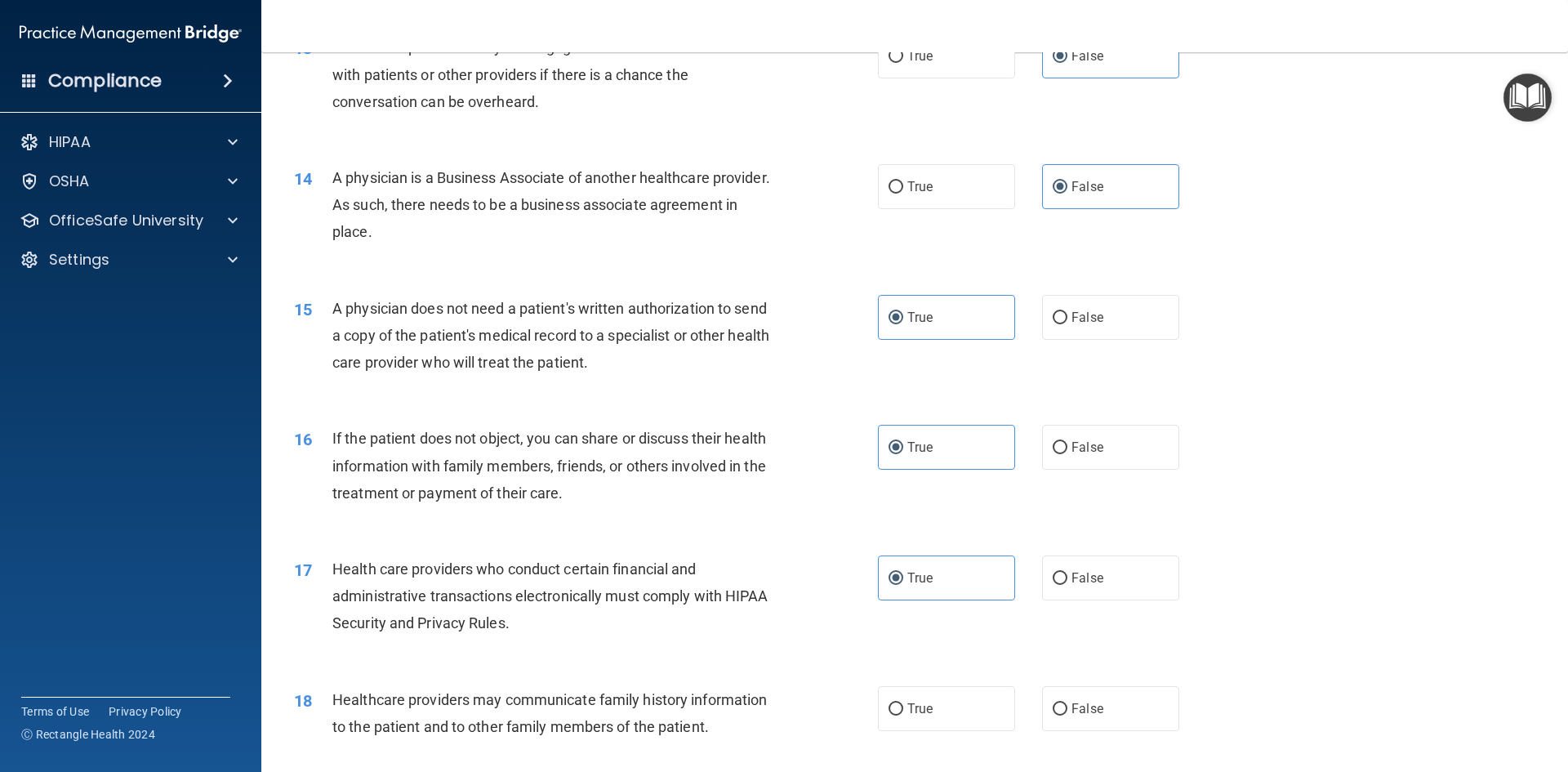
click at [1084, 664] on div "17 Health care providers who conduct certain financial and administrative trans…" at bounding box center [915, 600] width 1266 height 131
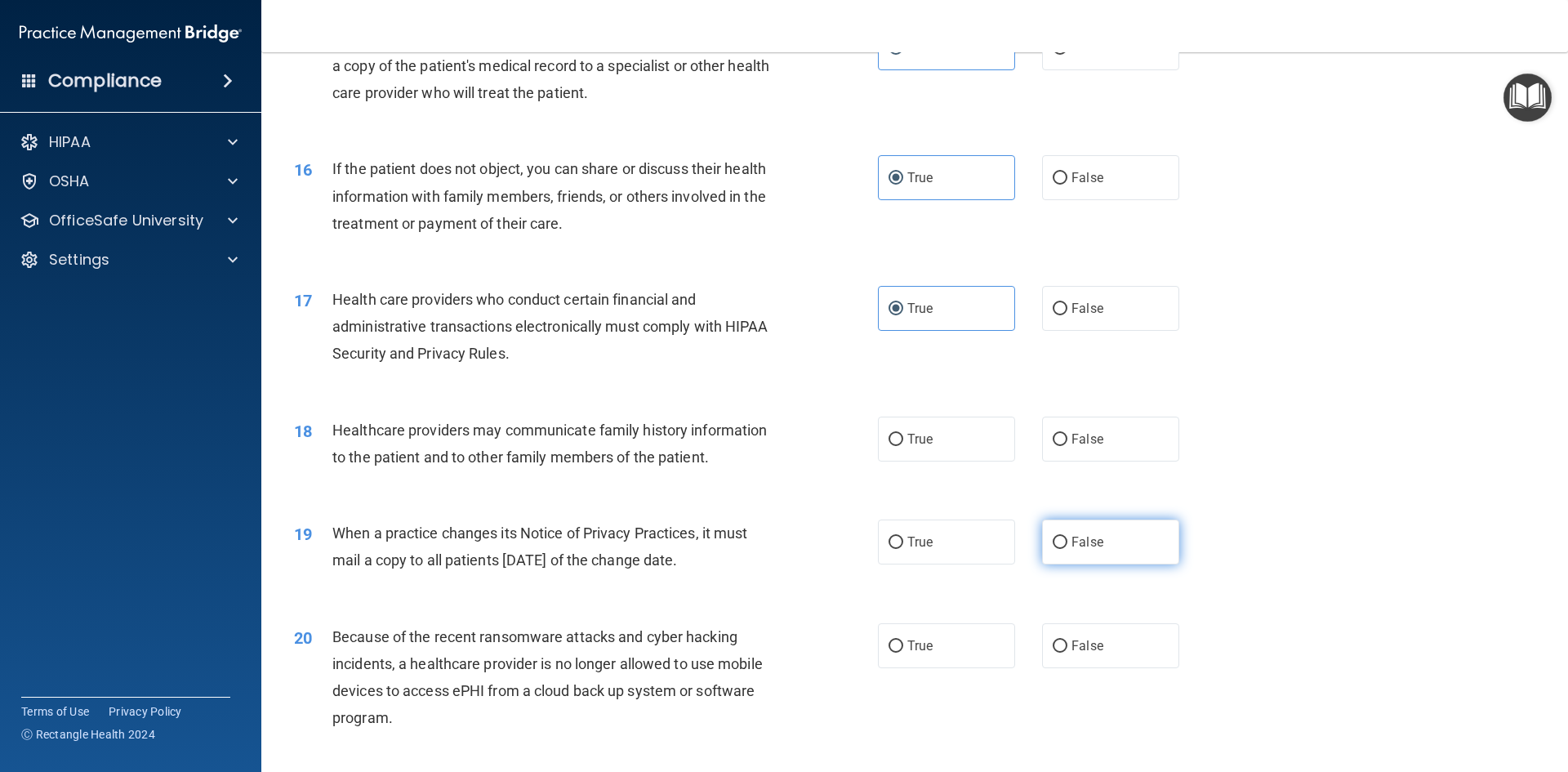
scroll to position [1879, 0]
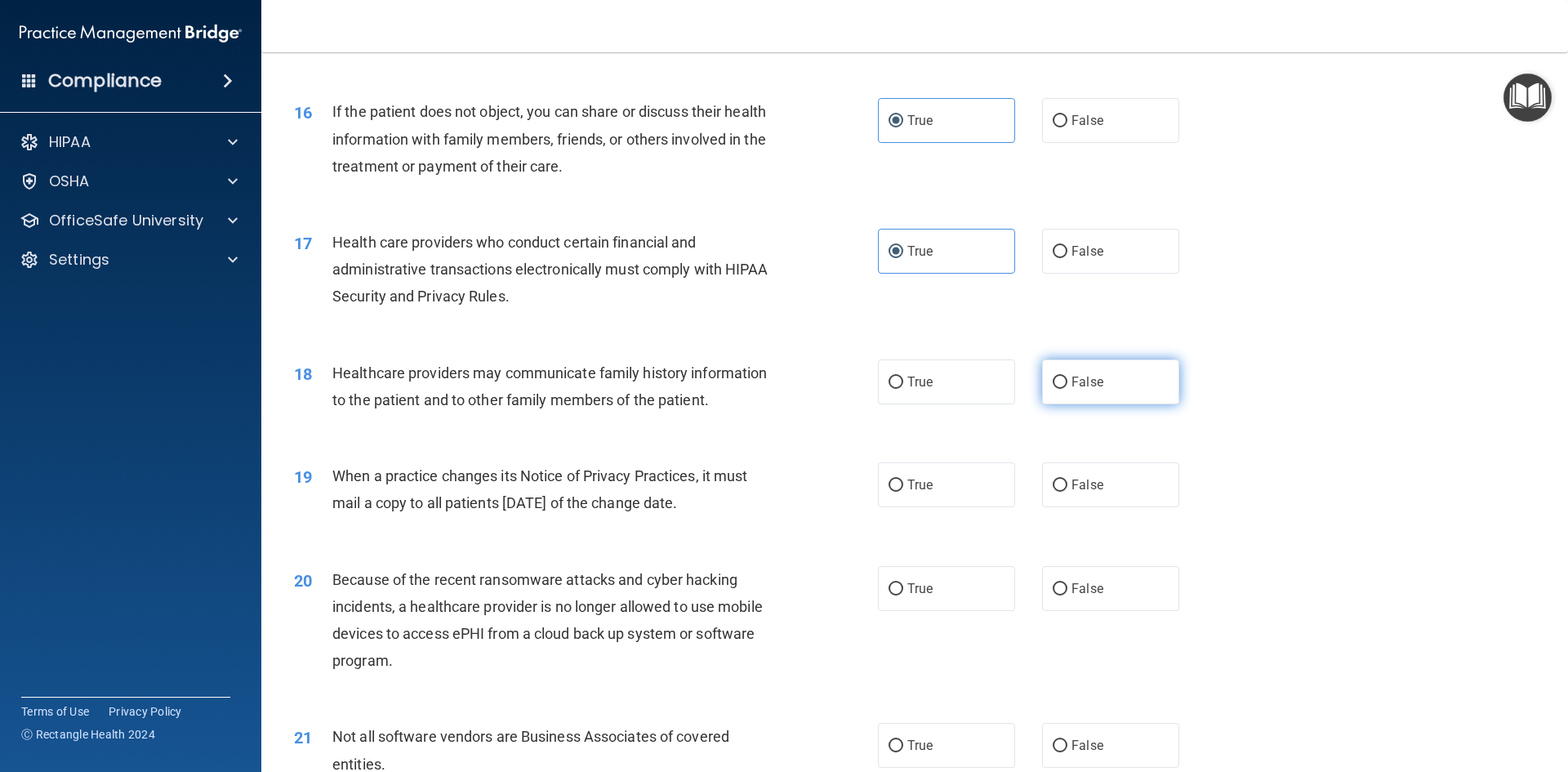
click at [1090, 384] on span "False" at bounding box center [1087, 381] width 32 height 15
click at [1067, 384] on input "False" at bounding box center [1060, 383] width 14 height 13
radio input "true"
click at [1092, 477] on label "False" at bounding box center [1111, 485] width 137 height 45
click at [1097, 580] on label "False" at bounding box center [1111, 588] width 137 height 45
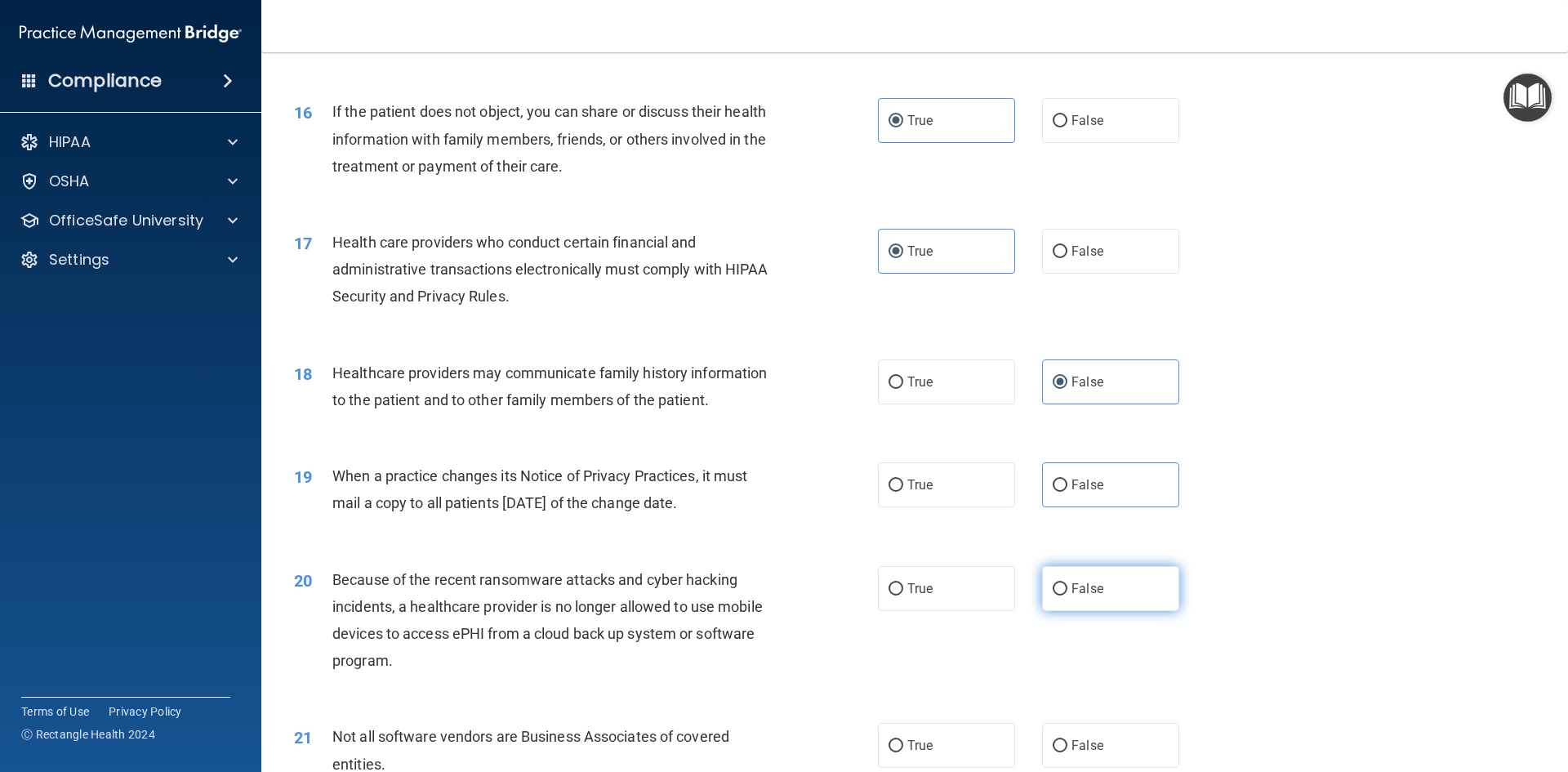
click at [1067, 583] on input "False" at bounding box center [1060, 589] width 14 height 13
radio input "true"
click at [1150, 465] on label "False" at bounding box center [1111, 485] width 137 height 45
click at [1067, 479] on input "False" at bounding box center [1060, 485] width 14 height 13
radio input "true"
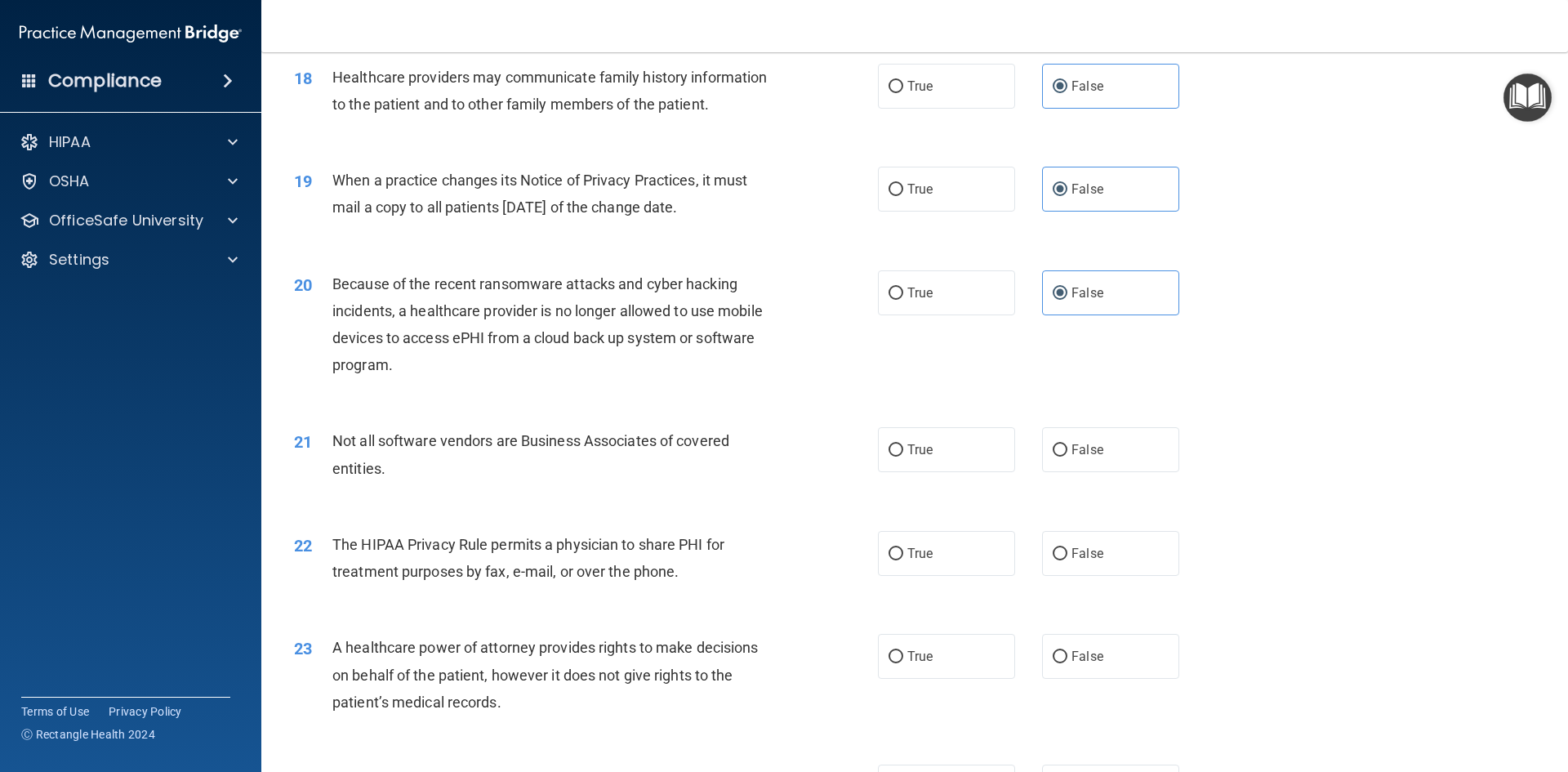
scroll to position [2206, 0]
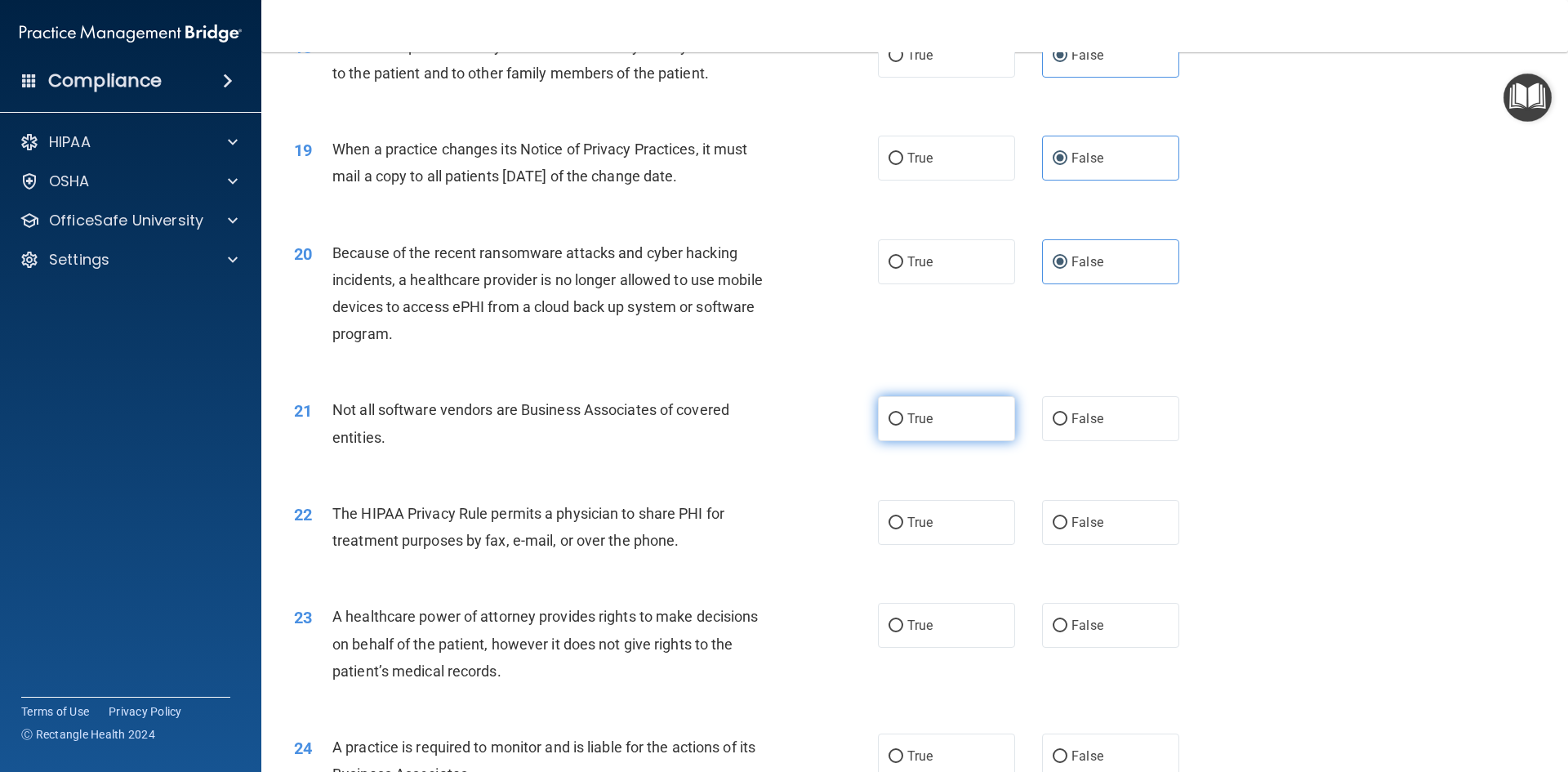
click at [894, 413] on input "True" at bounding box center [896, 419] width 14 height 13
radio input "true"
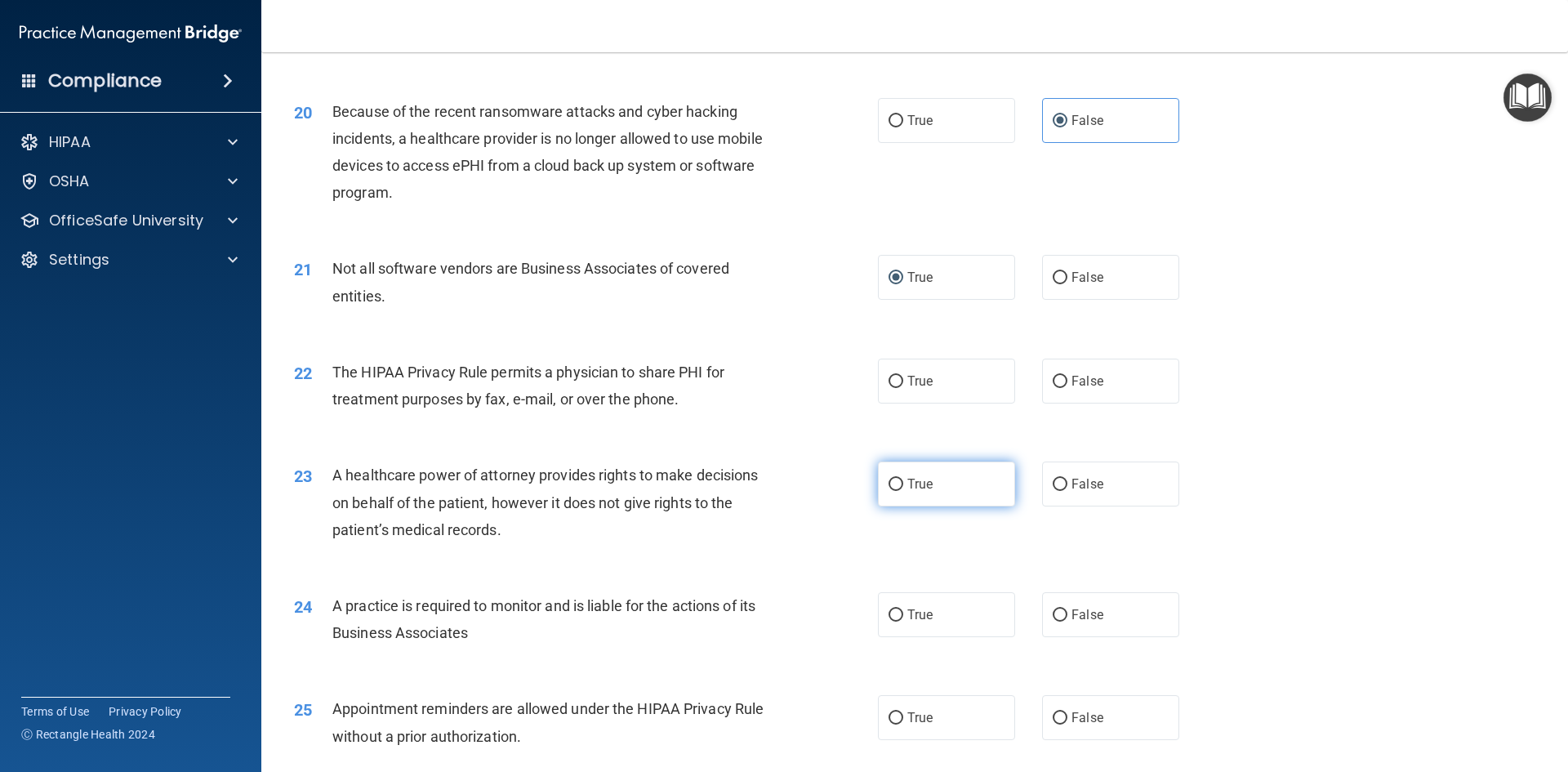
scroll to position [2369, 0]
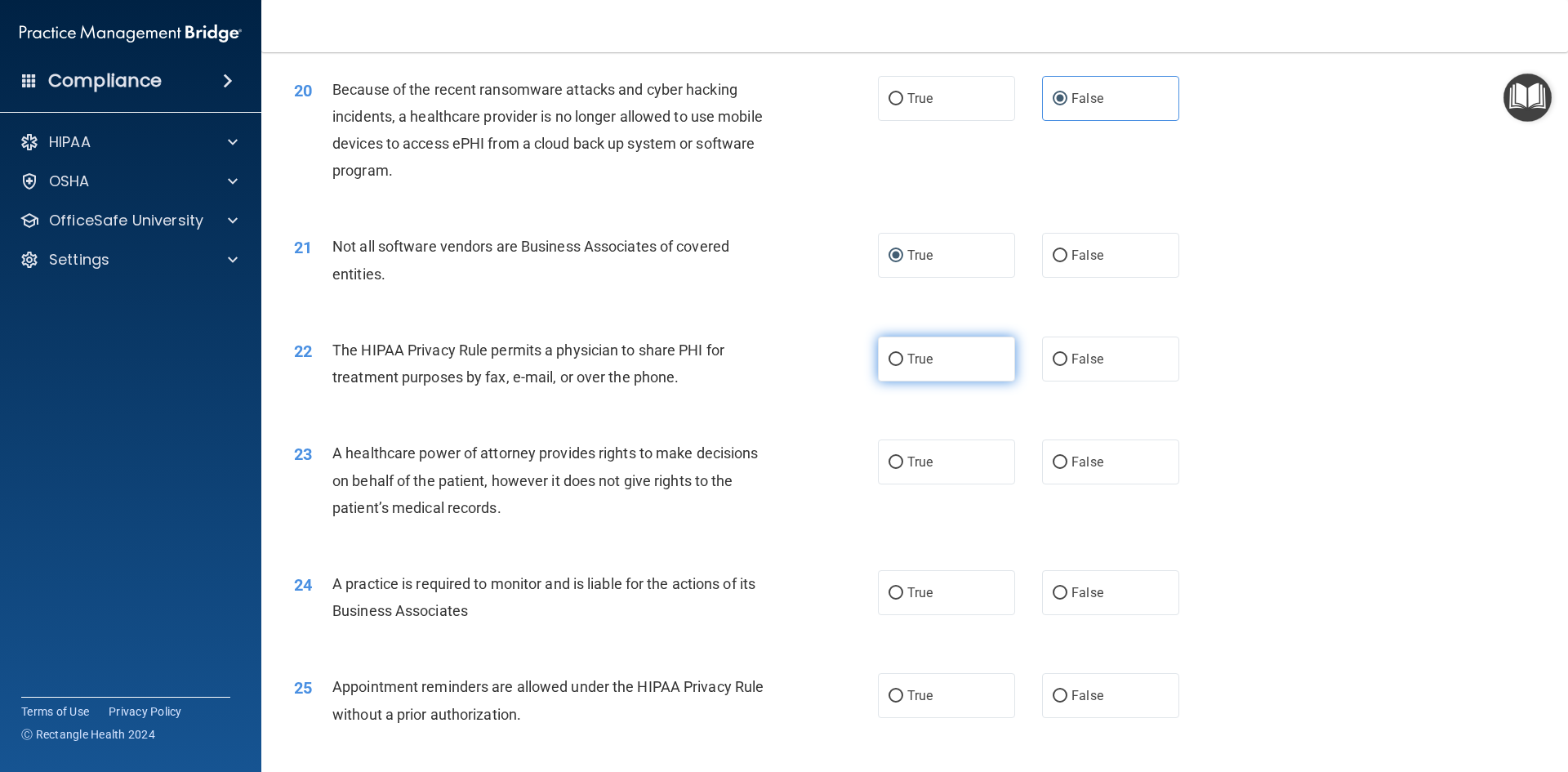
click at [929, 378] on label "True" at bounding box center [946, 359] width 137 height 45
click at [904, 366] on input "True" at bounding box center [896, 360] width 14 height 13
radio input "true"
click at [1084, 500] on div "23 A healthcare power of attorney provides rights to make decisions on behalf o…" at bounding box center [915, 485] width 1266 height 131
click at [1103, 486] on div "23 A healthcare power of attorney provides rights to make decisions on behalf o…" at bounding box center [915, 485] width 1266 height 131
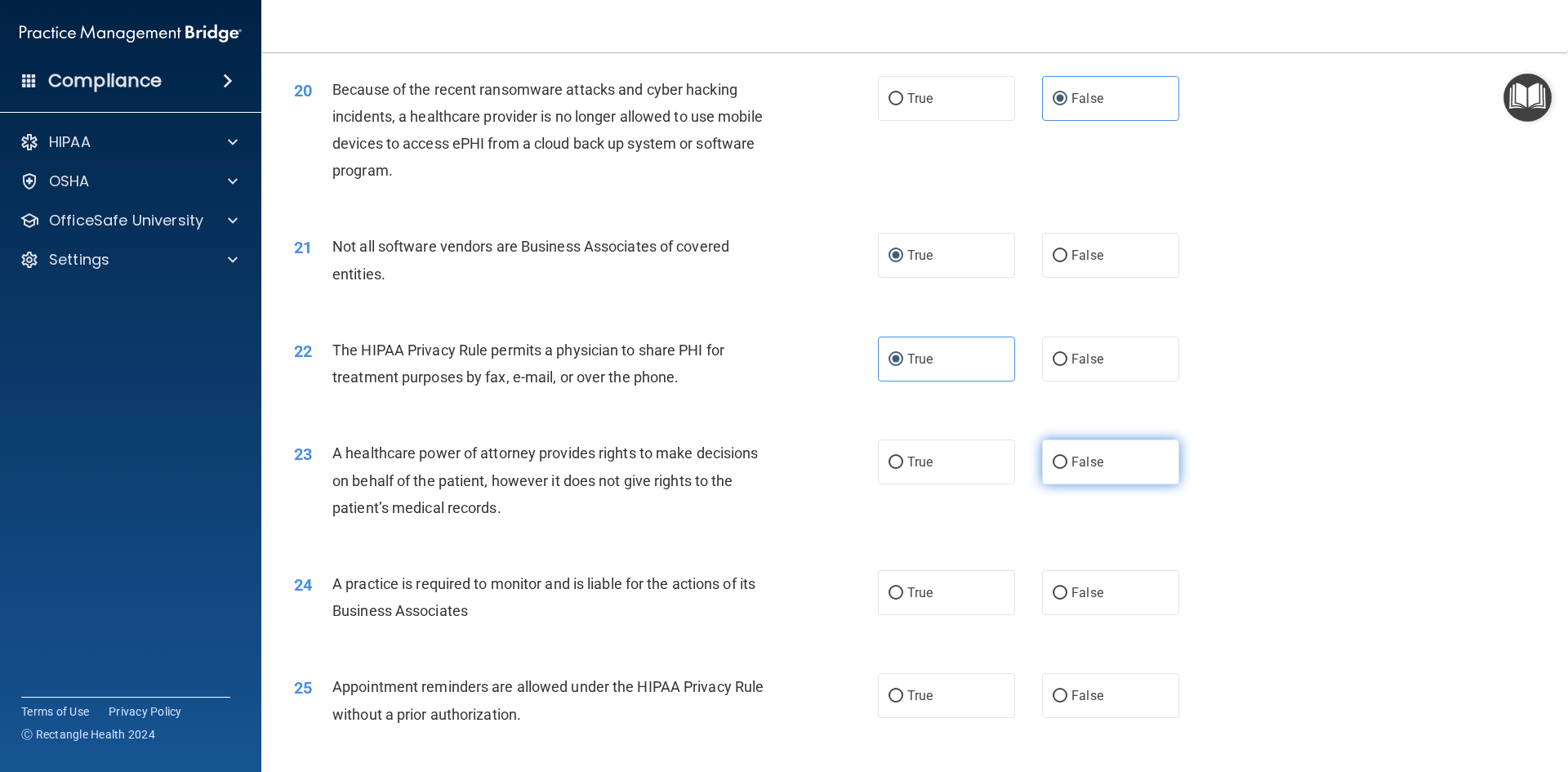
click at [1111, 471] on label "False" at bounding box center [1111, 462] width 137 height 45
click at [1067, 469] on input "False" at bounding box center [1060, 463] width 14 height 13
radio input "true"
click at [1117, 601] on label "False" at bounding box center [1111, 593] width 137 height 45
click at [1067, 599] on input "False" at bounding box center [1060, 594] width 14 height 13
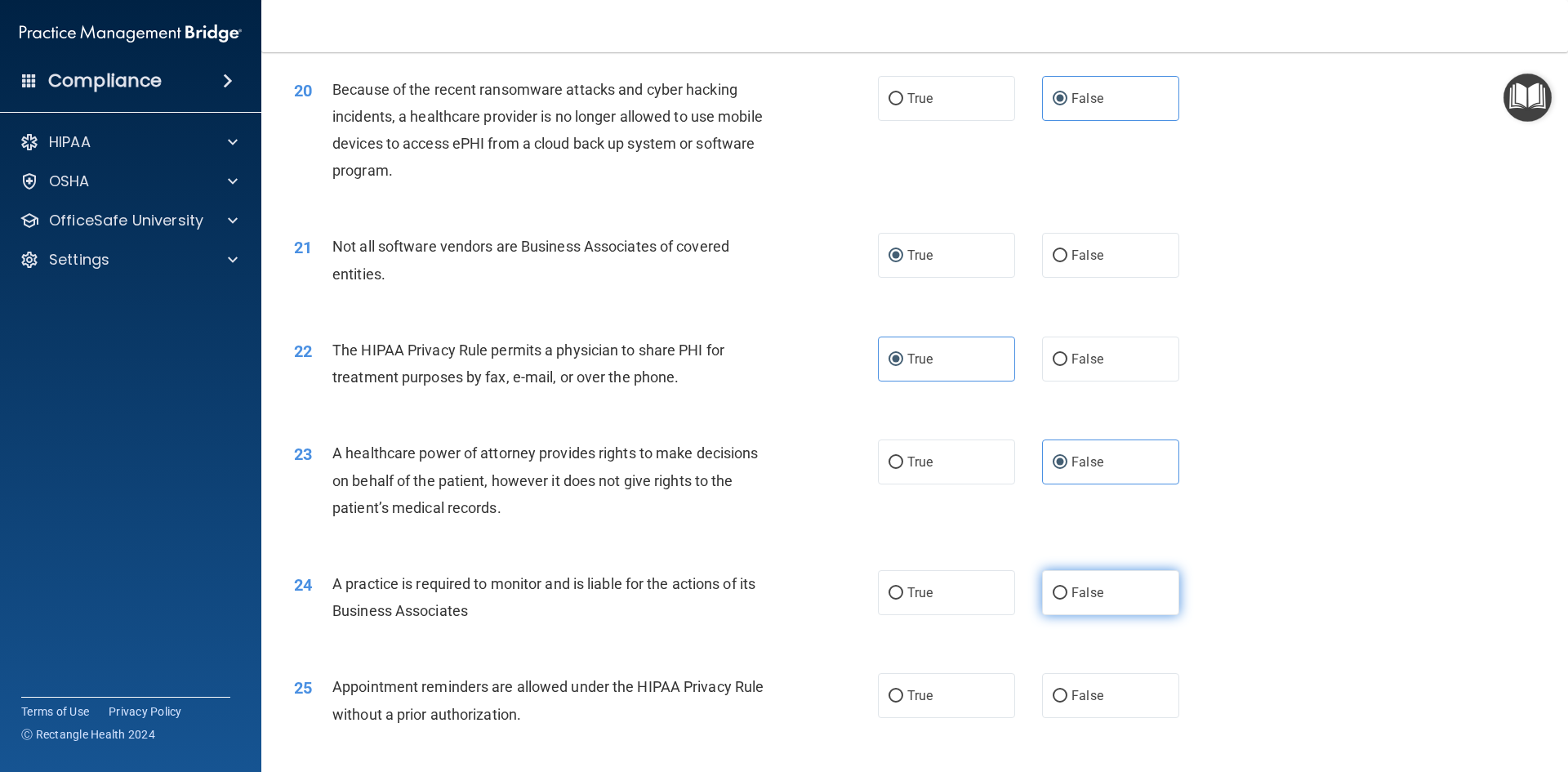
radio input "true"
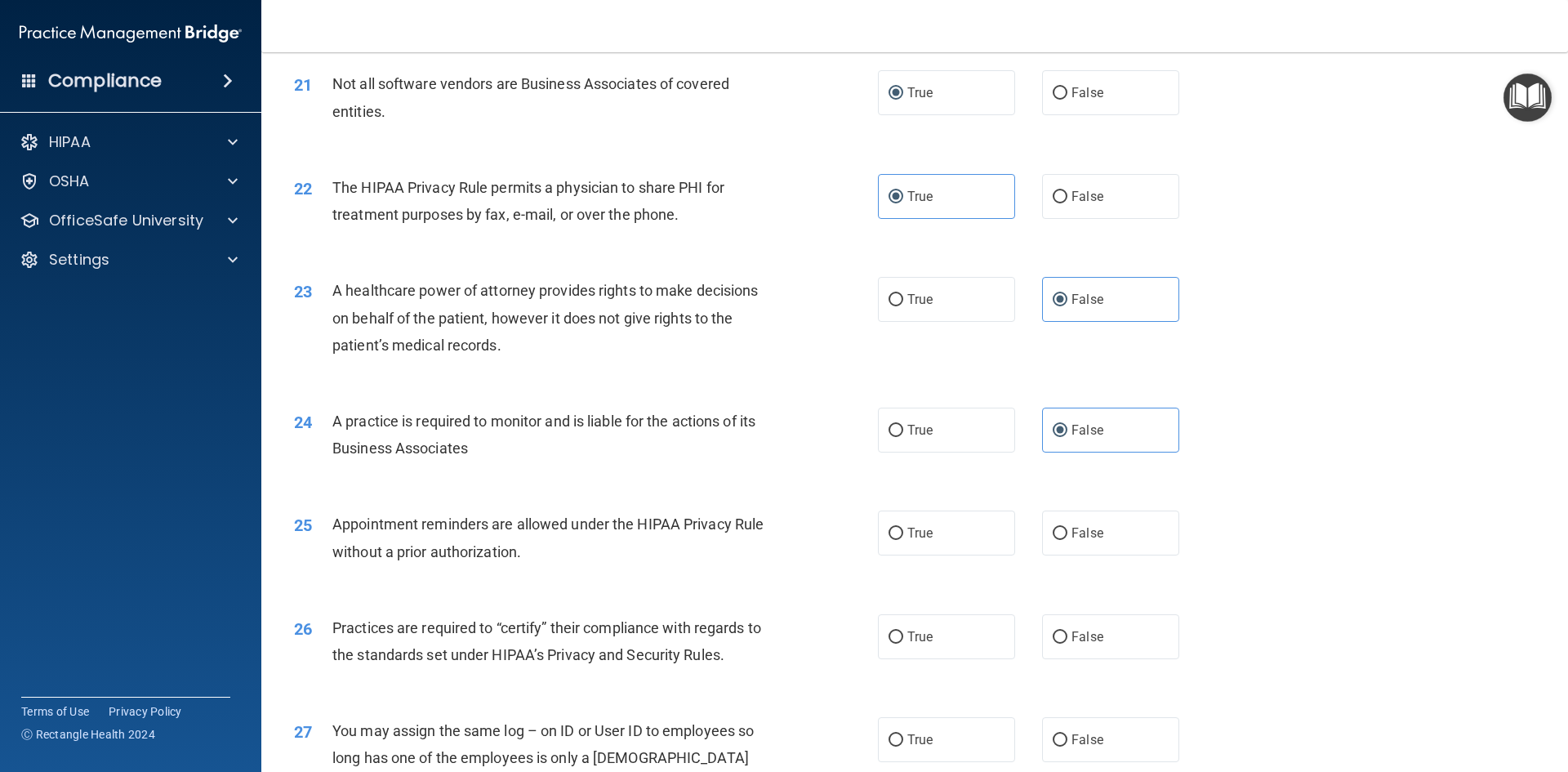
scroll to position [2532, 0]
click at [1141, 527] on label "False" at bounding box center [1111, 532] width 137 height 45
click at [1067, 527] on input "False" at bounding box center [1060, 533] width 14 height 13
radio input "true"
click at [929, 539] on label "True" at bounding box center [946, 532] width 137 height 45
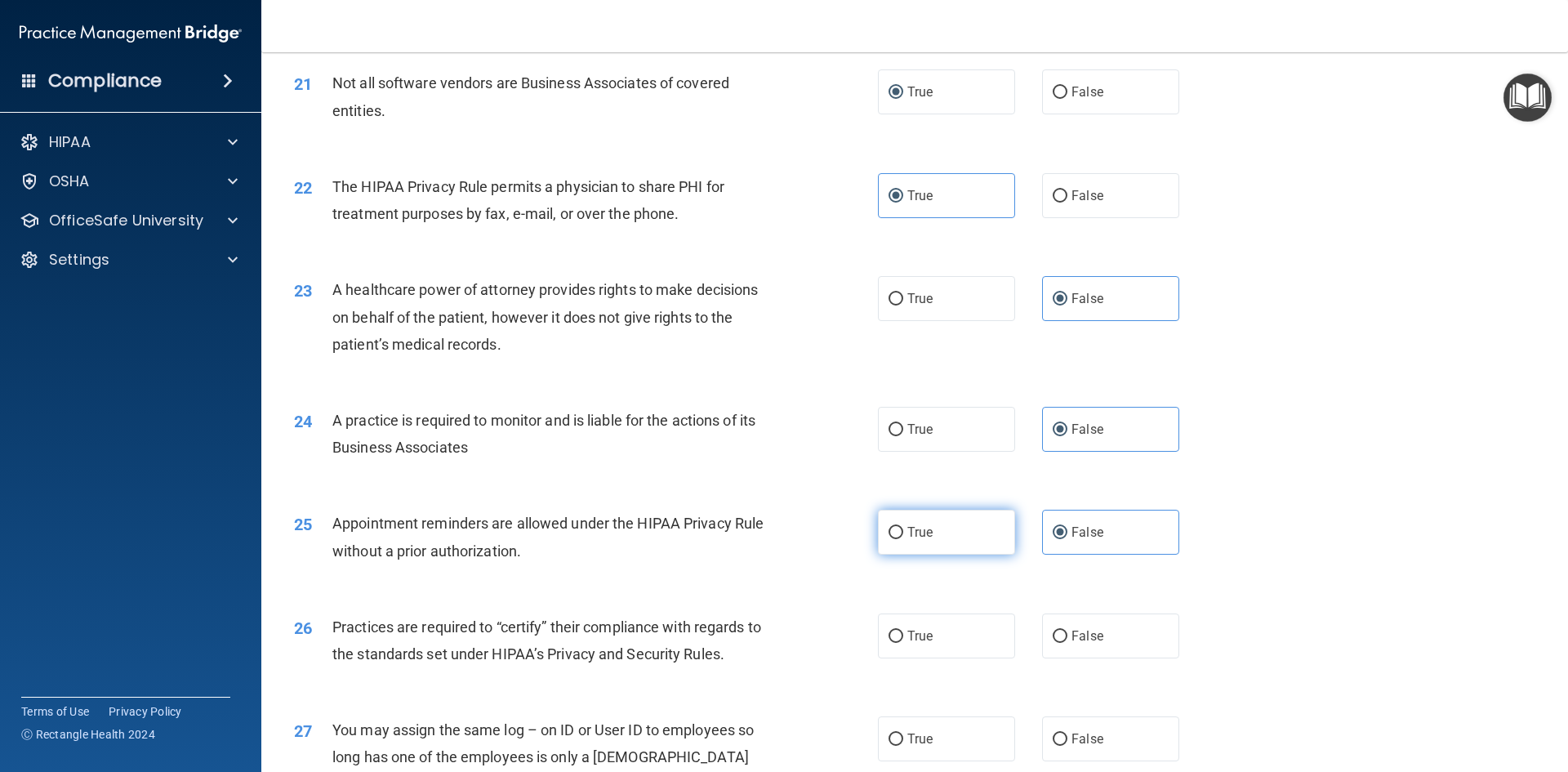
click at [904, 539] on input "True" at bounding box center [896, 533] width 14 height 13
radio input "true"
radio input "false"
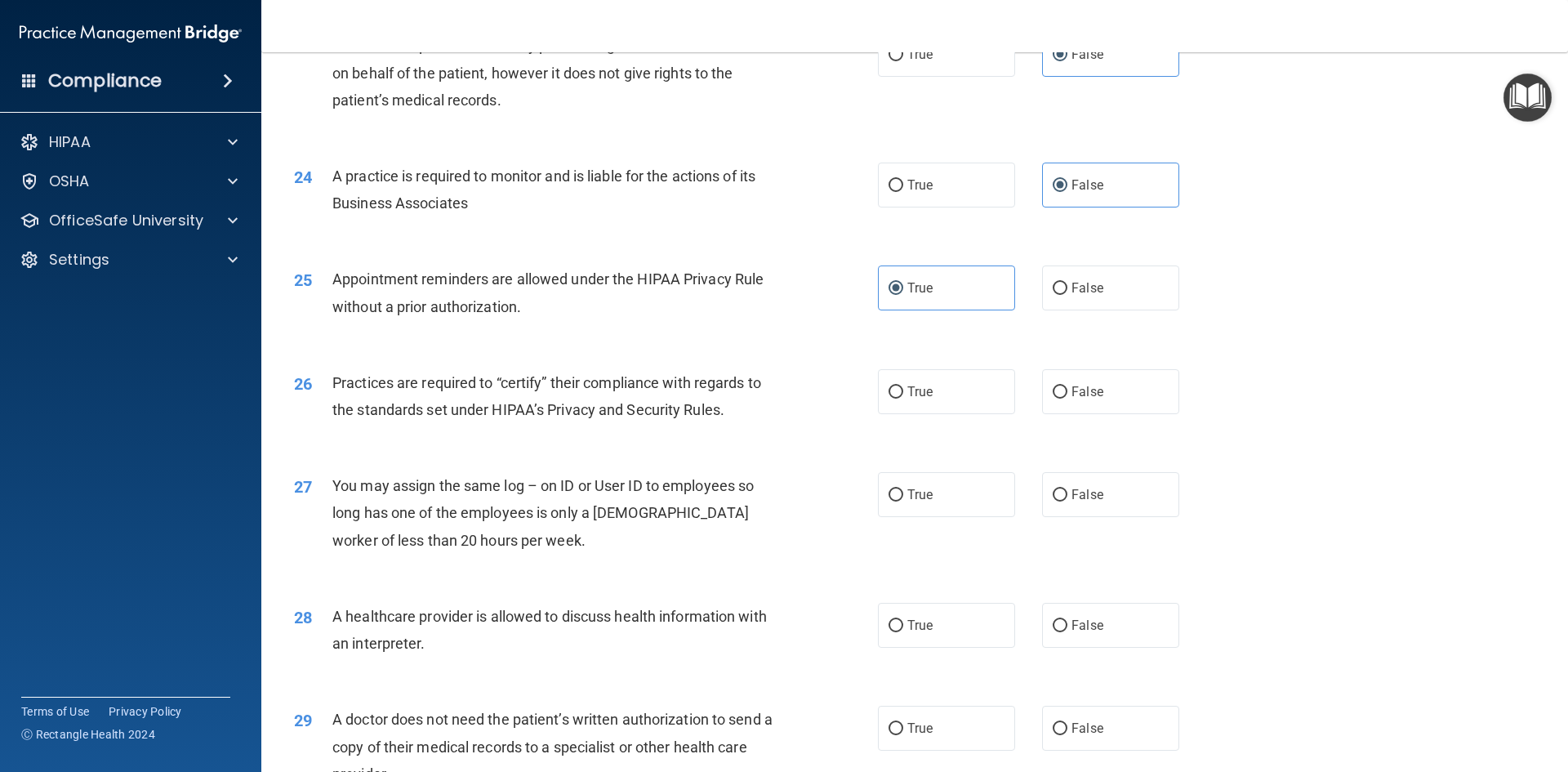
scroll to position [2778, 0]
click at [1060, 390] on label "False" at bounding box center [1111, 391] width 137 height 45
click at [1060, 390] on input "False" at bounding box center [1060, 392] width 14 height 13
radio input "true"
click at [1075, 472] on label "False" at bounding box center [1111, 494] width 137 height 45
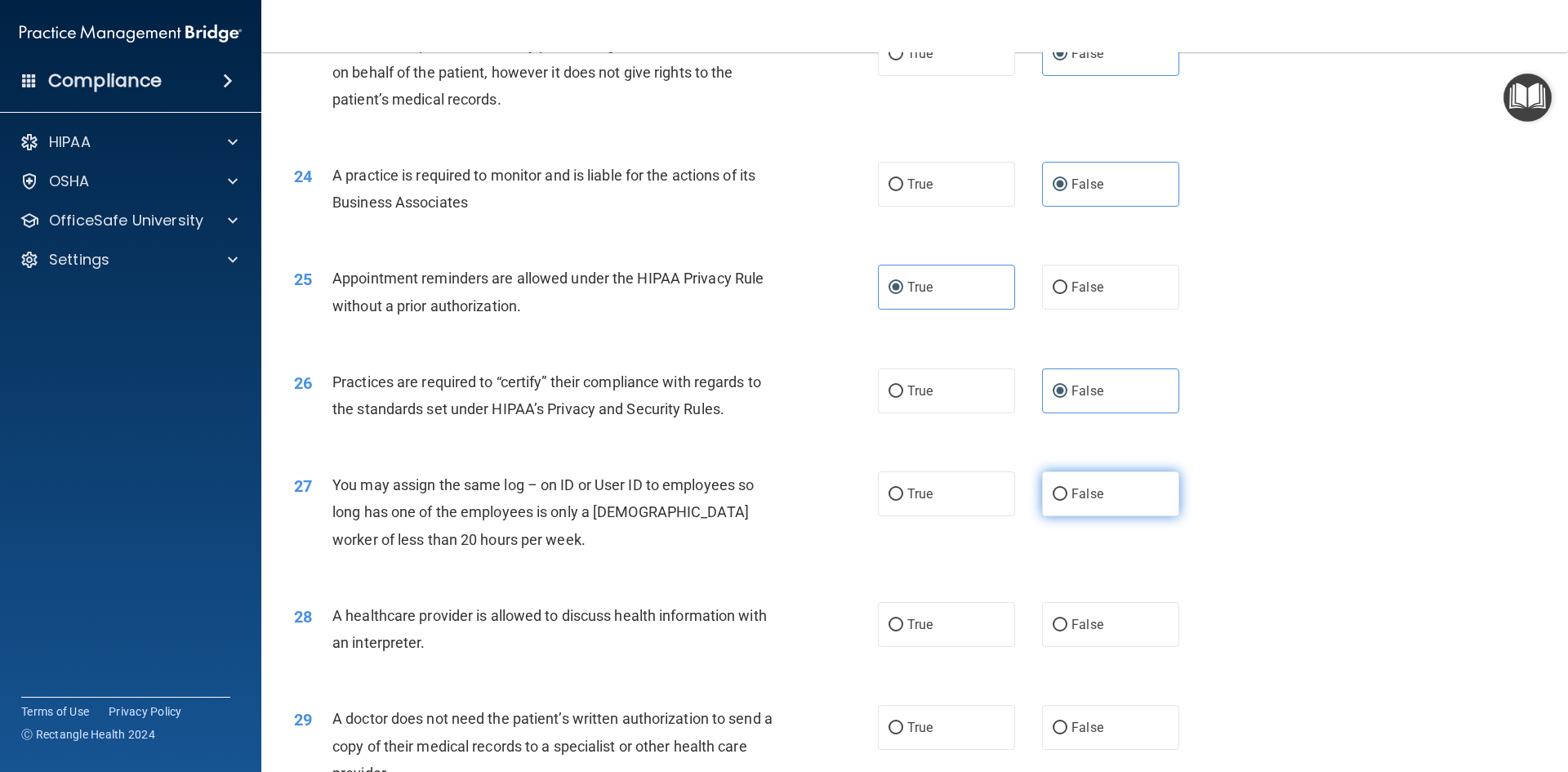
click at [1067, 488] on input "False" at bounding box center [1060, 494] width 14 height 13
radio input "true"
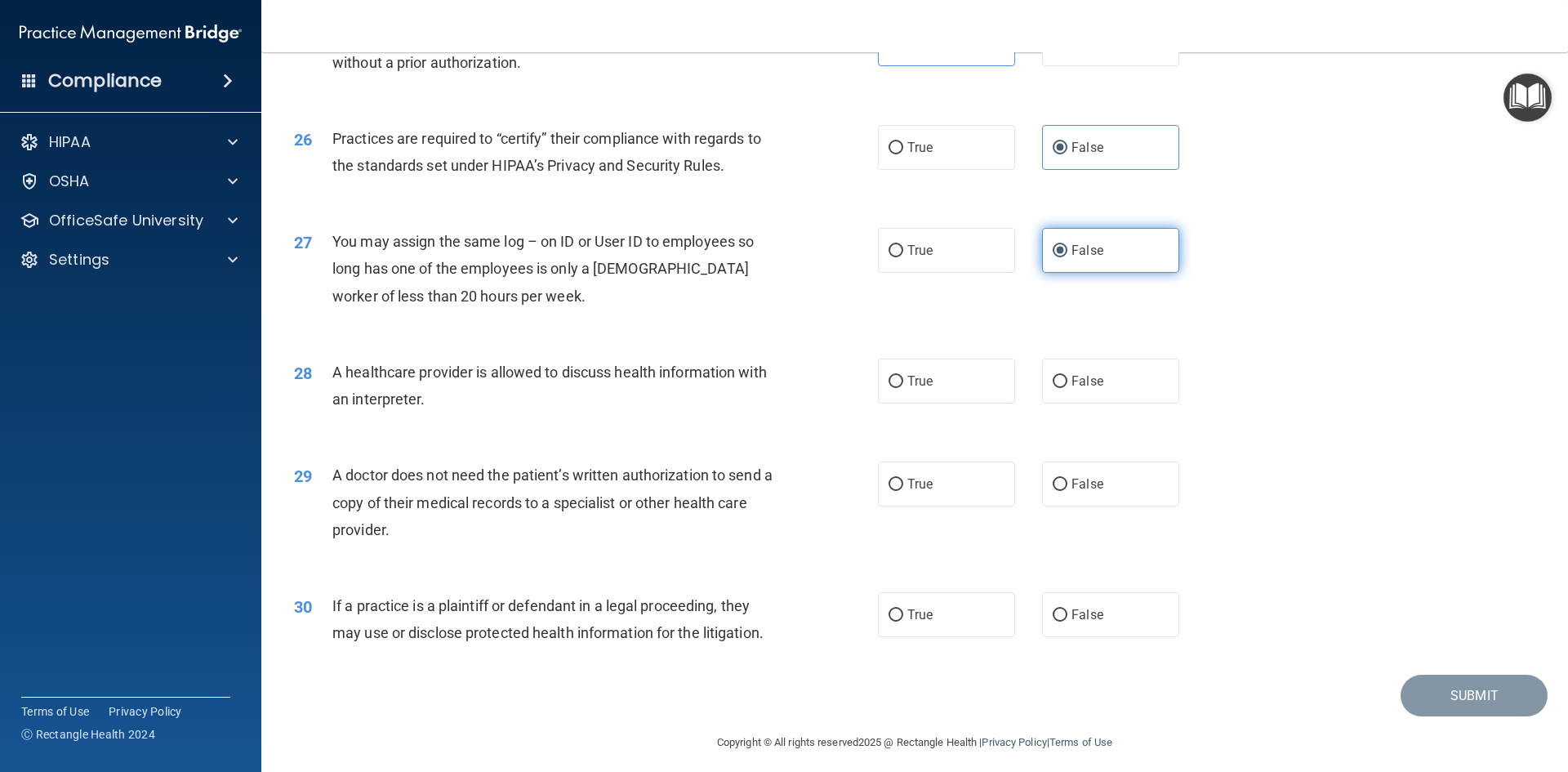
scroll to position [3023, 0]
click at [893, 359] on label "True" at bounding box center [946, 380] width 137 height 45
click at [893, 374] on input "True" at bounding box center [896, 381] width 14 height 13
radio input "true"
click at [911, 511] on div "29 A doctor does not need the patient’s written authorization to send a copy of…" at bounding box center [915, 504] width 1266 height 131
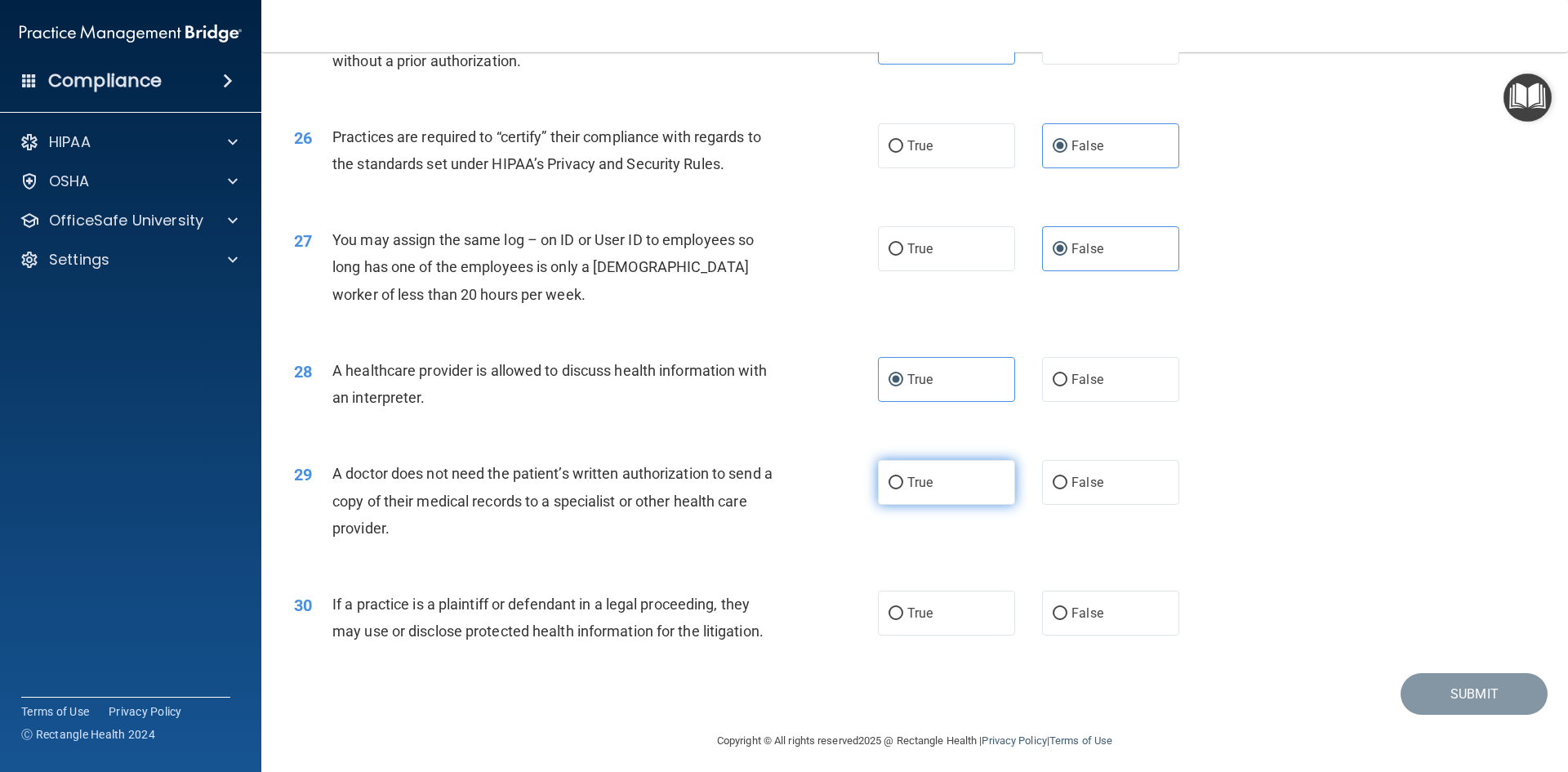
click at [944, 481] on label "True" at bounding box center [946, 483] width 137 height 45
click at [904, 481] on input "True" at bounding box center [896, 484] width 14 height 13
radio input "true"
click at [905, 598] on label "True" at bounding box center [946, 613] width 137 height 45
click at [904, 607] on input "True" at bounding box center [896, 614] width 14 height 13
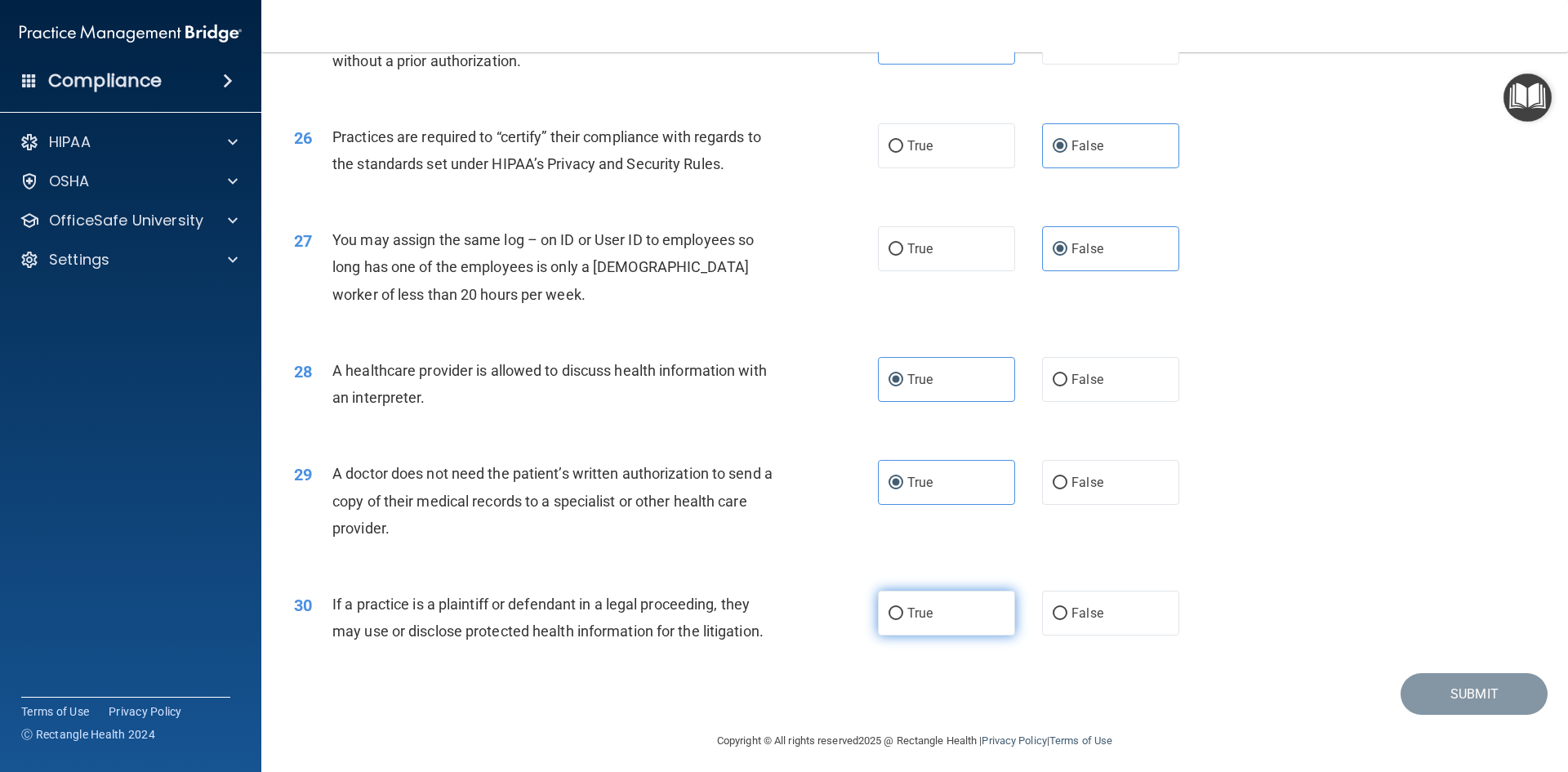
radio input "true"
click at [1526, 692] on button "Submit" at bounding box center [1474, 694] width 147 height 42
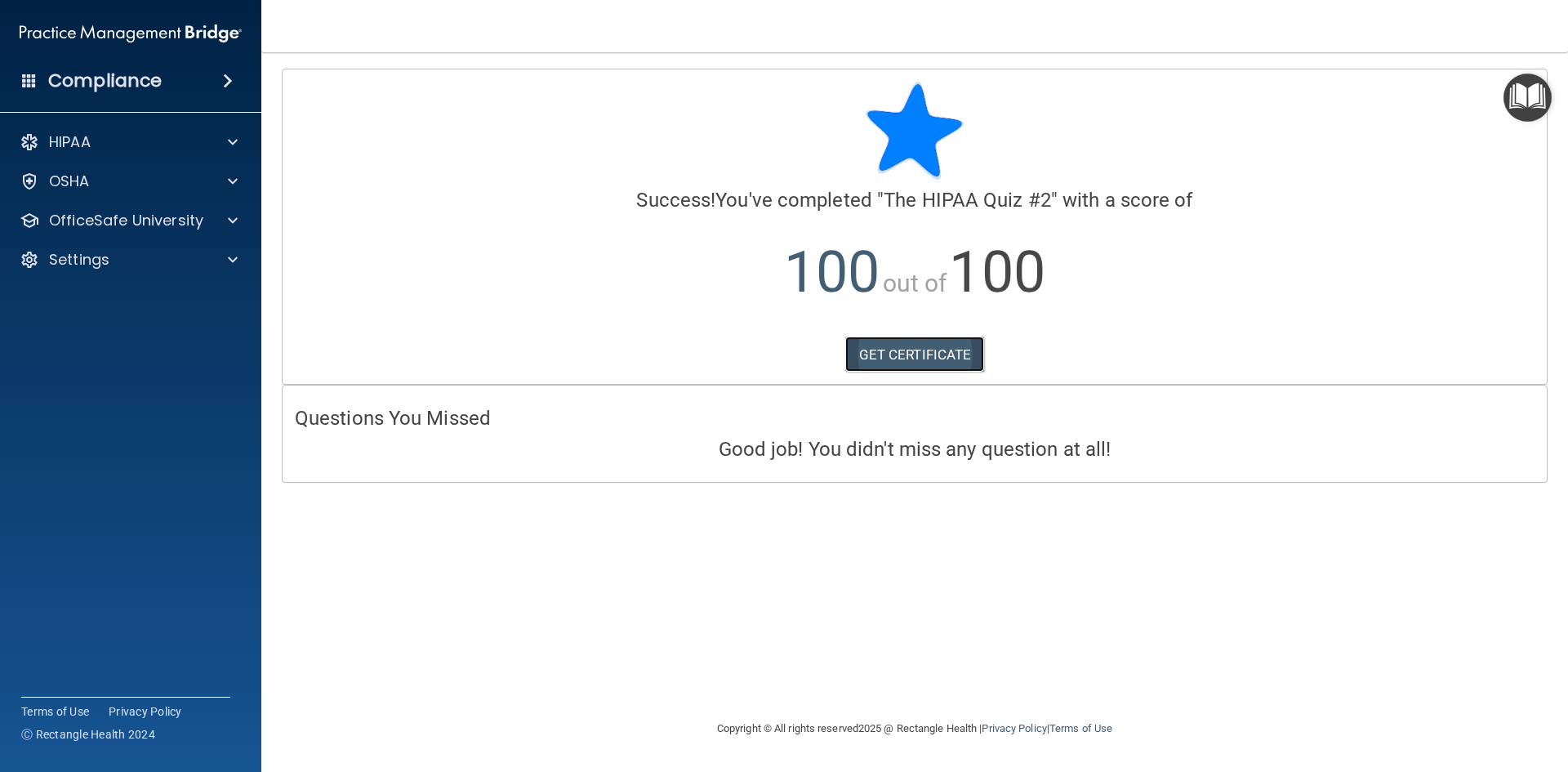
click at [972, 356] on link "GET CERTIFICATE" at bounding box center [915, 354] width 140 height 36
click at [155, 222] on p "OfficeSafe University" at bounding box center [126, 221] width 155 height 20
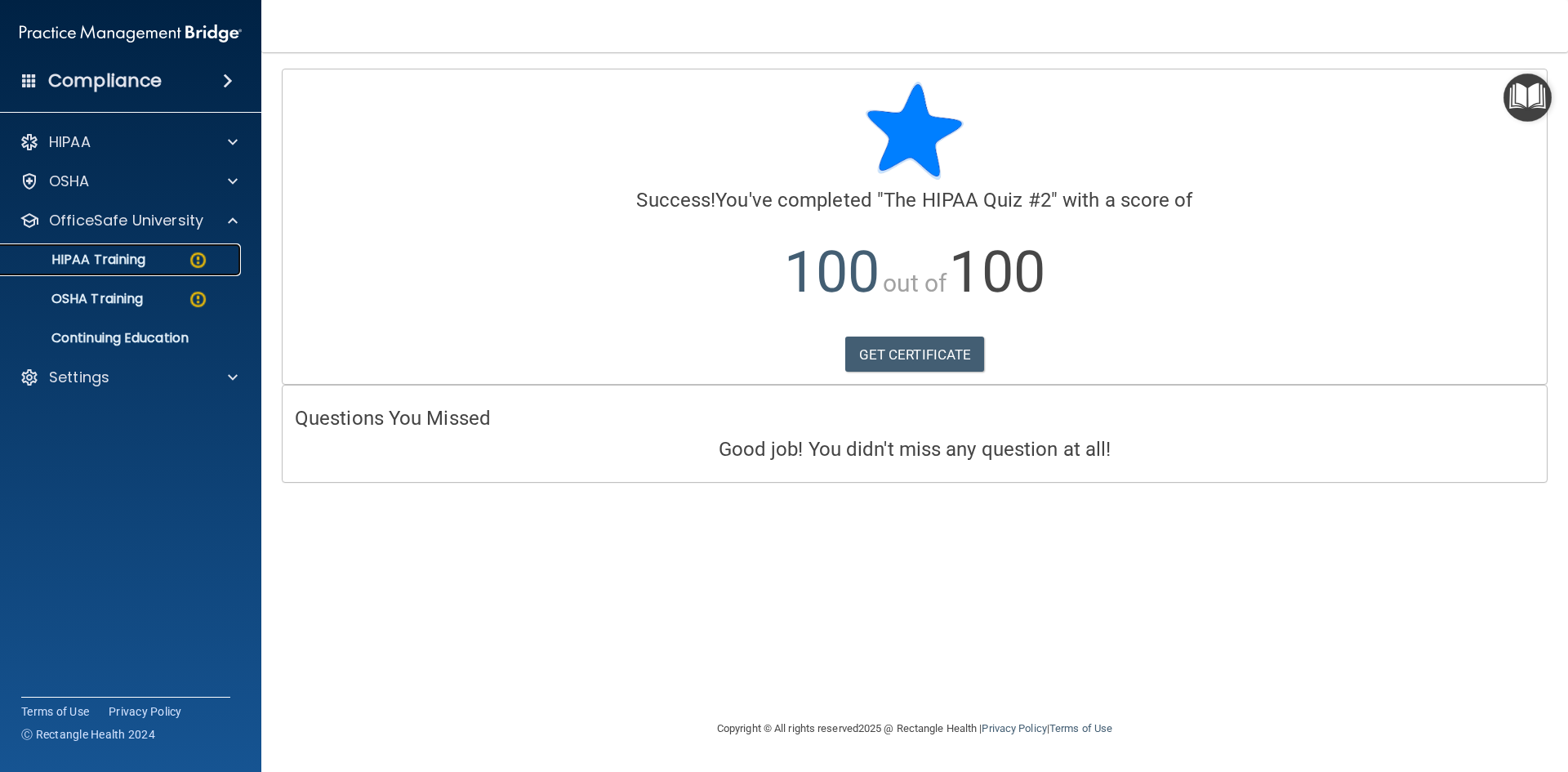
click at [191, 258] on img at bounding box center [198, 260] width 21 height 21
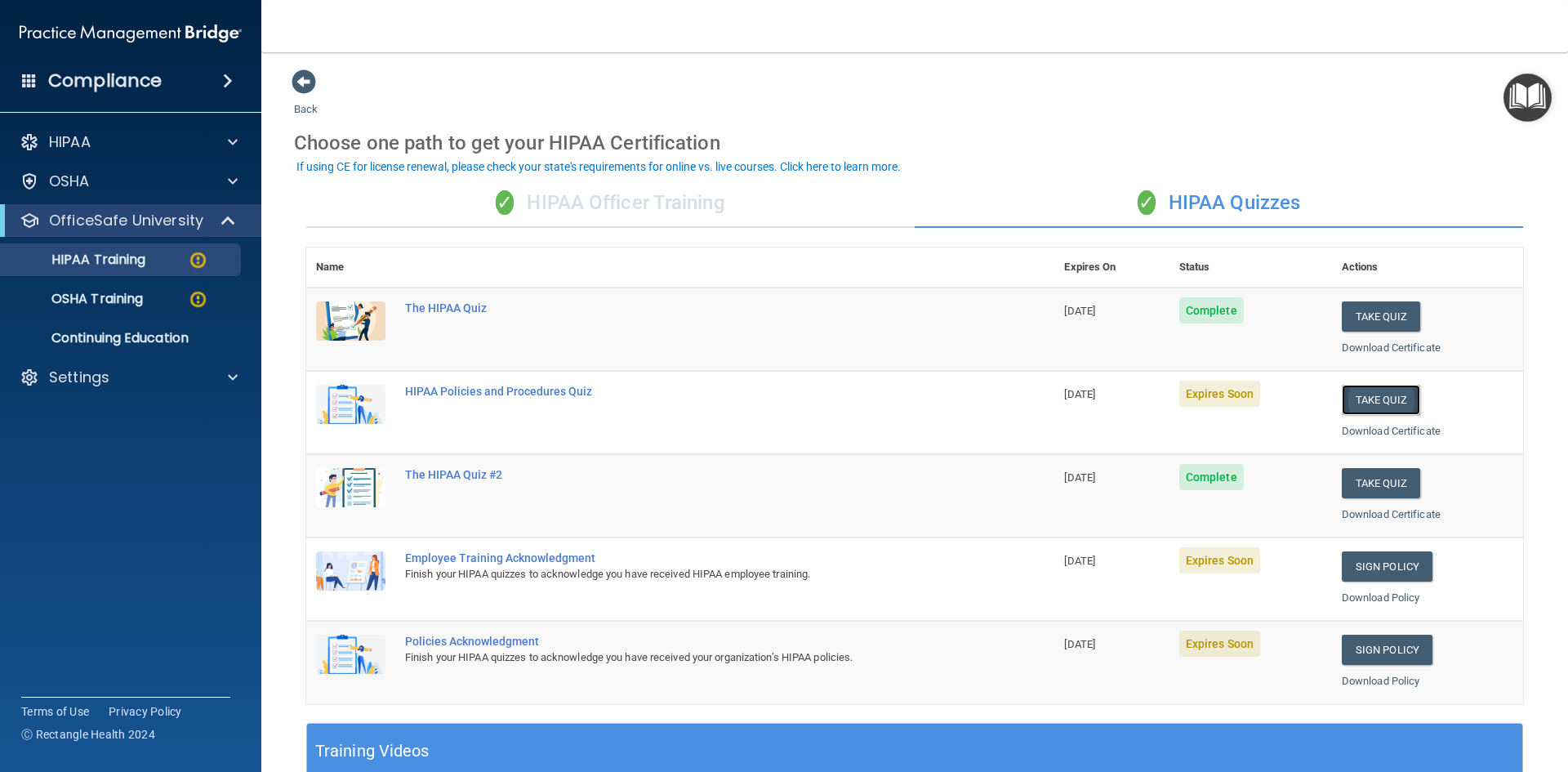
click at [1378, 404] on button "Take Quiz" at bounding box center [1381, 400] width 79 height 30
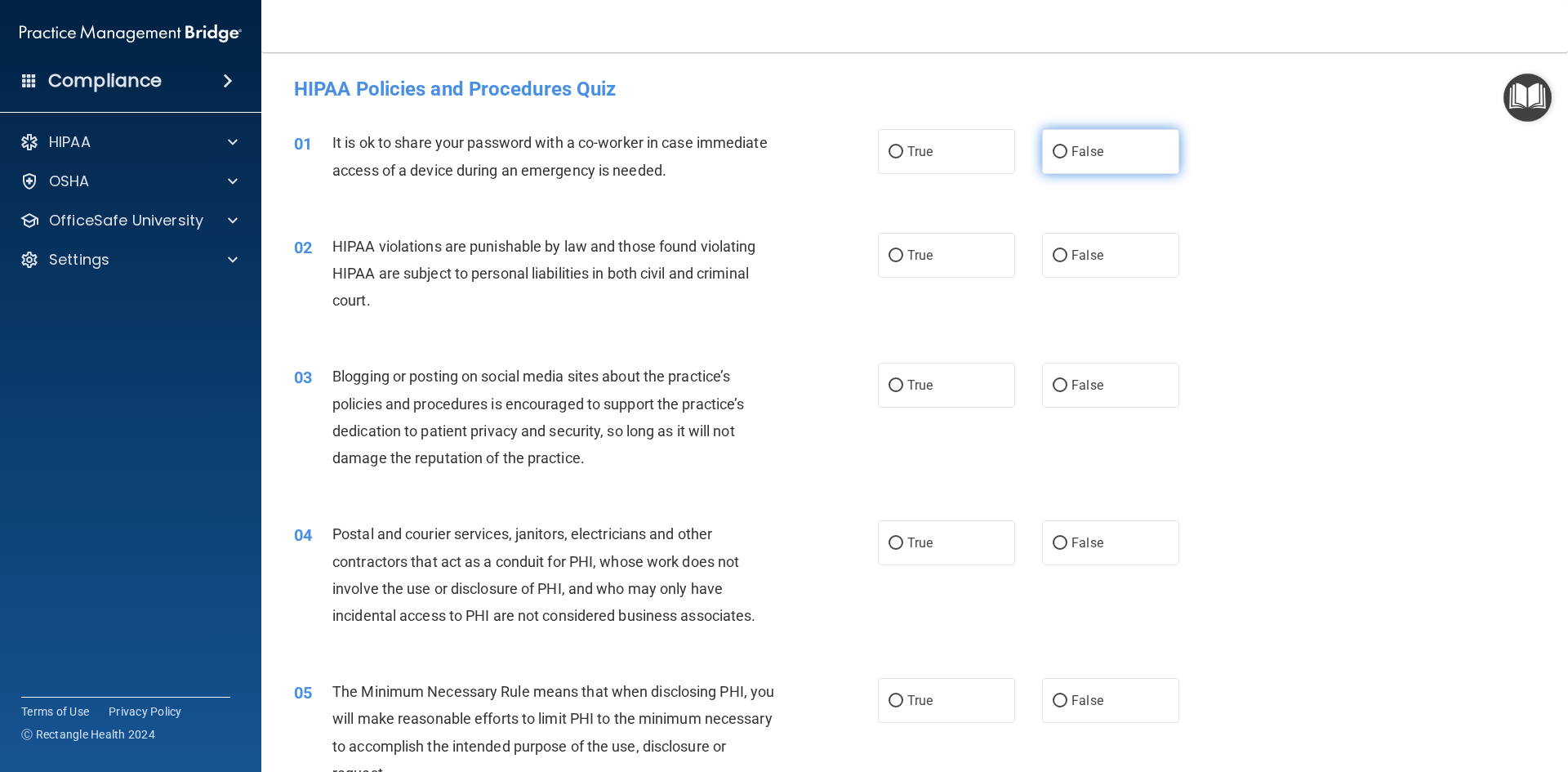
click at [1093, 133] on label "False" at bounding box center [1111, 152] width 137 height 45
click at [1067, 146] on input "False" at bounding box center [1060, 153] width 14 height 13
radio input "true"
click at [984, 259] on label "True" at bounding box center [946, 256] width 137 height 45
click at [904, 259] on input "True" at bounding box center [896, 257] width 14 height 13
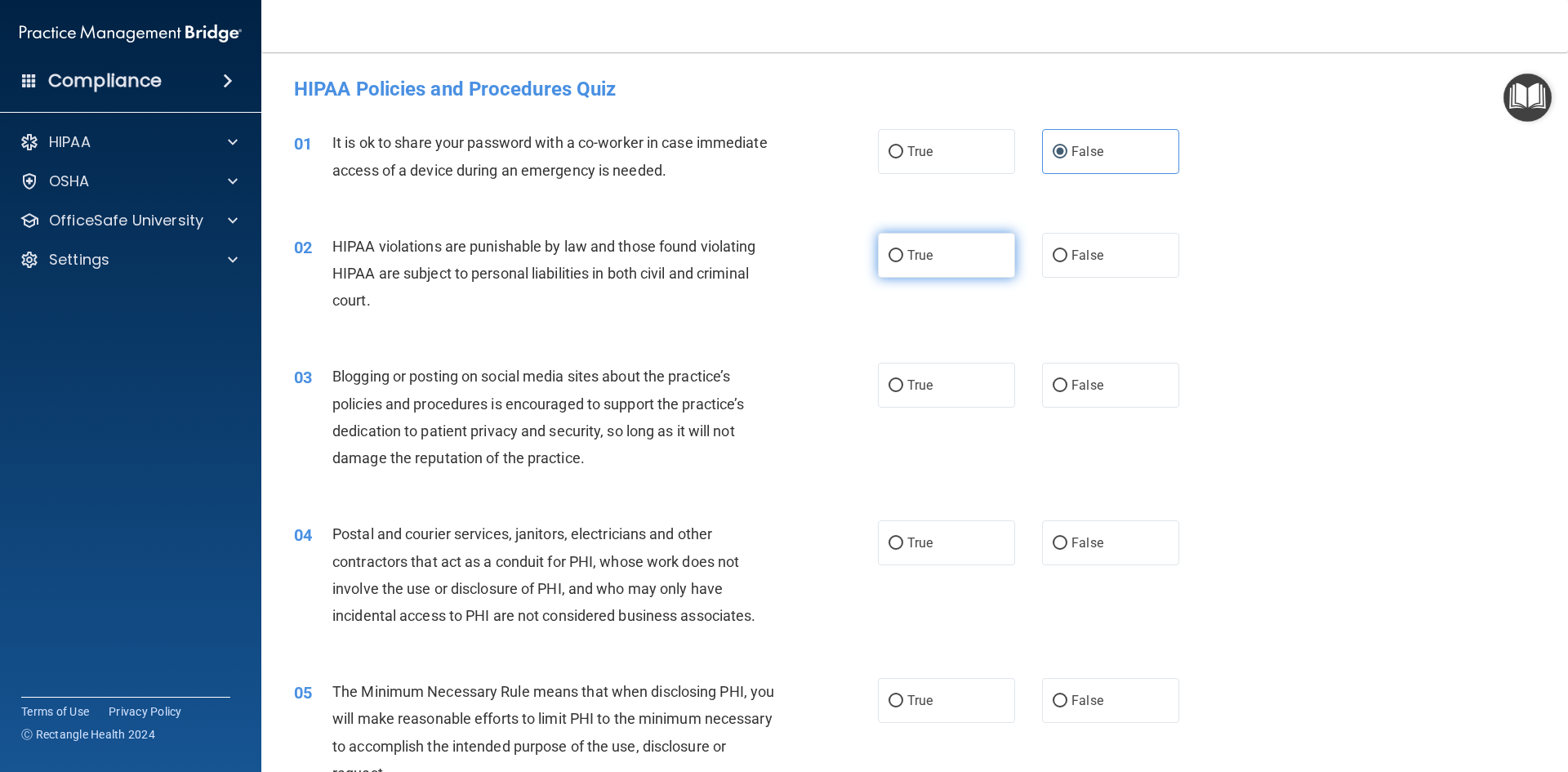
radio input "true"
click at [1078, 397] on label "False" at bounding box center [1111, 385] width 137 height 45
click at [1067, 392] on input "False" at bounding box center [1060, 386] width 14 height 13
radio input "true"
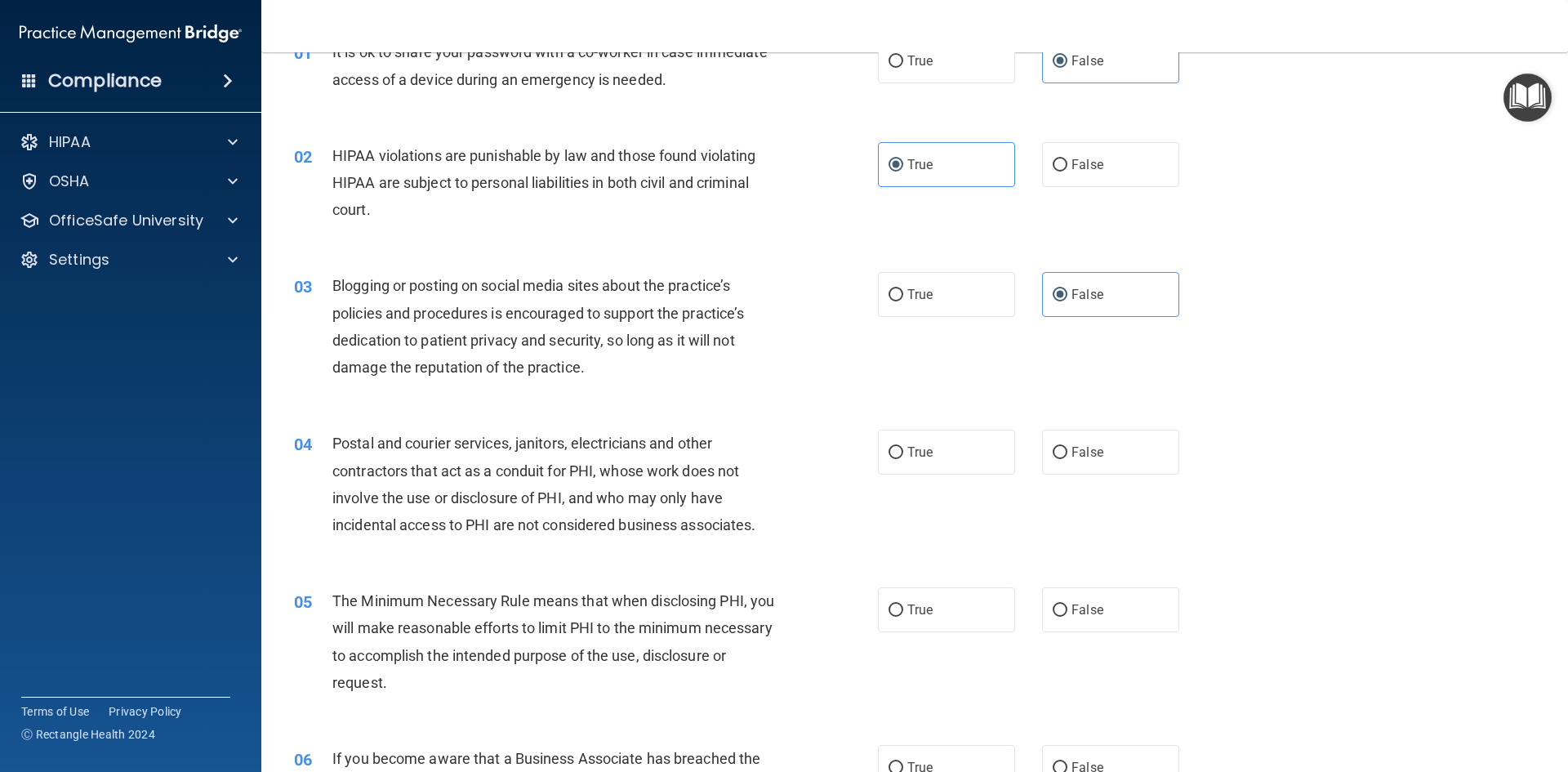
scroll to position [164, 0]
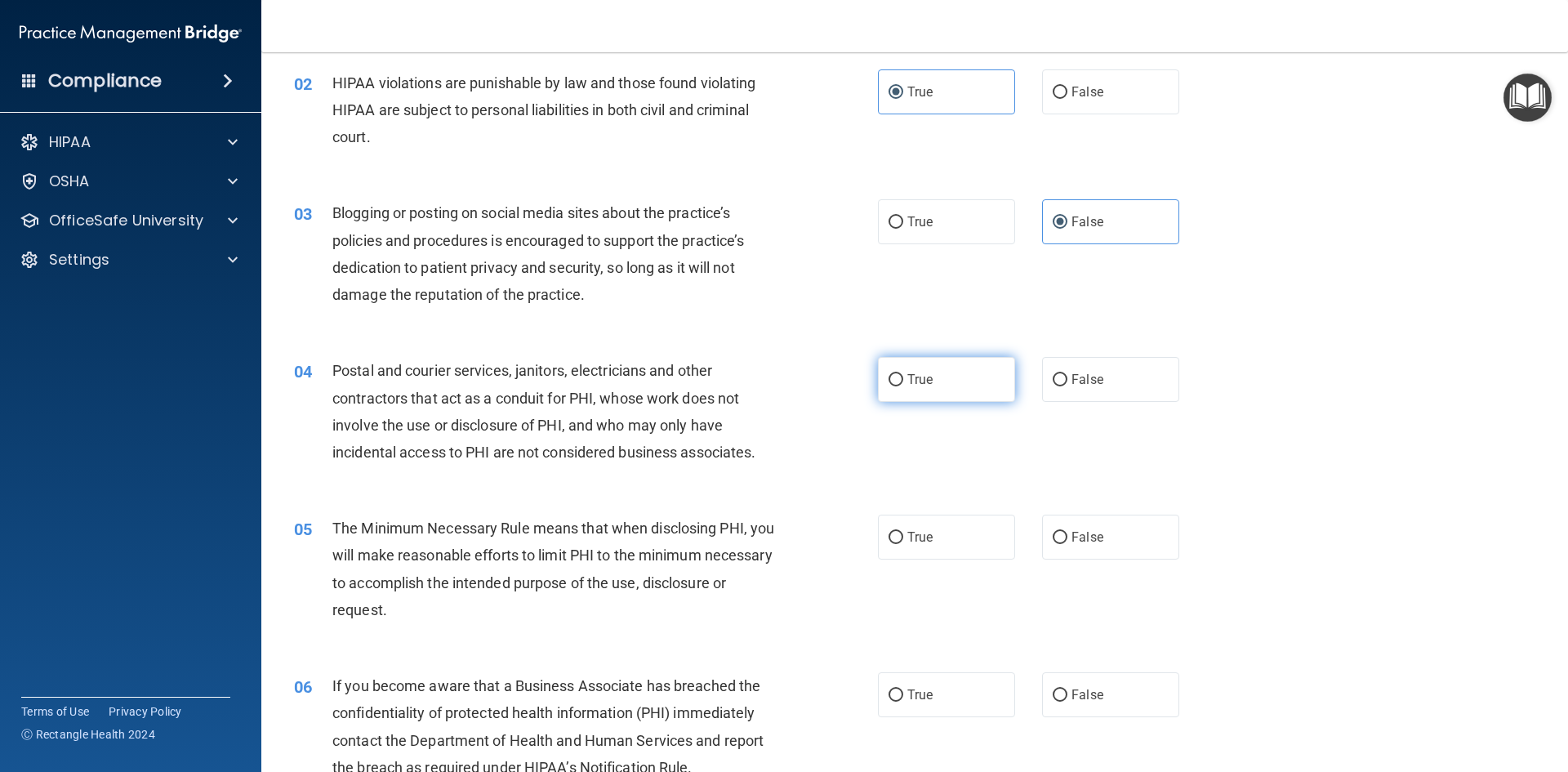
click at [916, 399] on label "True" at bounding box center [946, 380] width 137 height 45
click at [904, 386] on input "True" at bounding box center [896, 381] width 14 height 13
radio input "true"
click at [919, 530] on span "True" at bounding box center [920, 537] width 25 height 15
click at [904, 532] on input "True" at bounding box center [896, 538] width 14 height 13
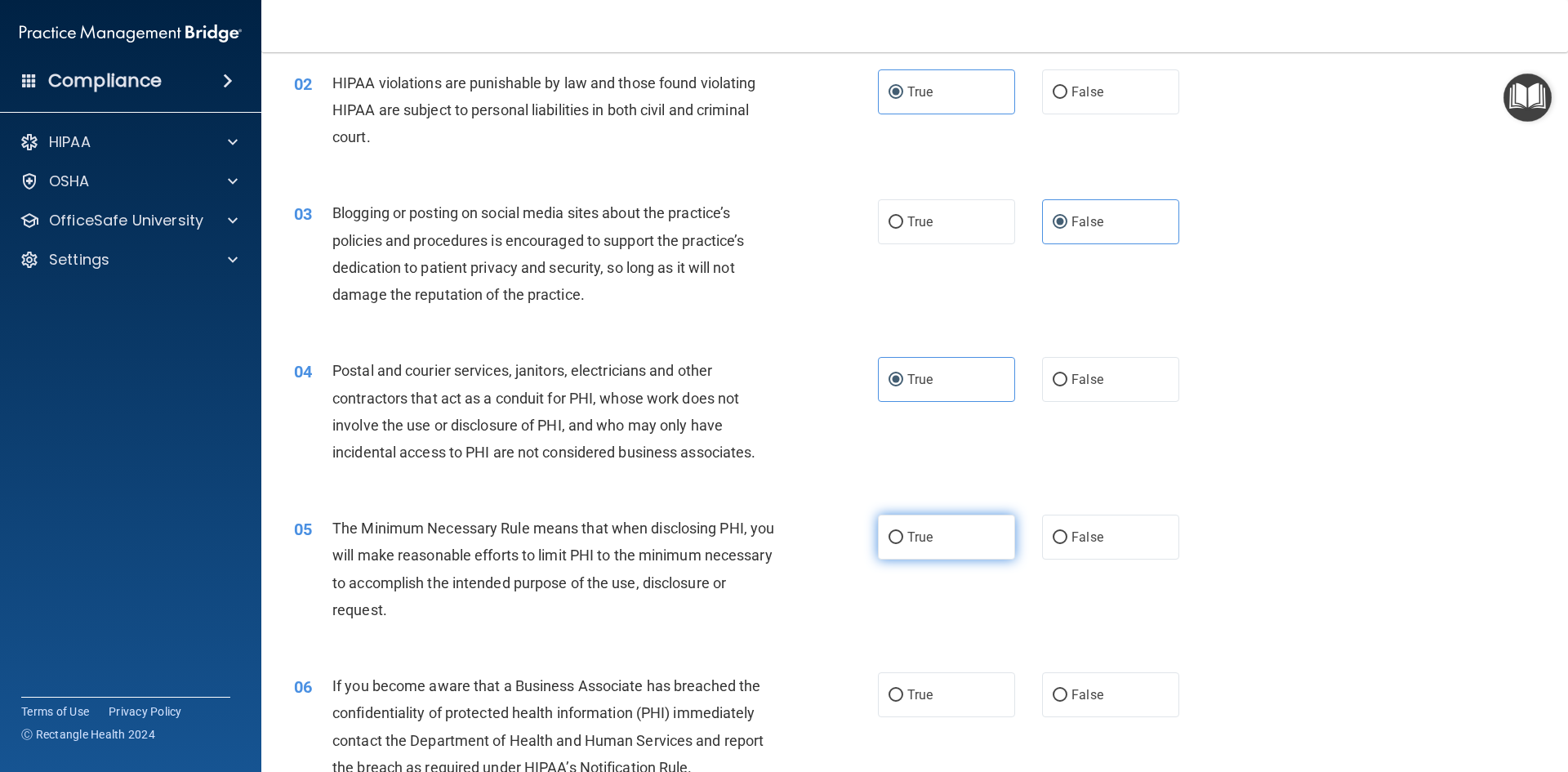
radio input "true"
click at [1044, 684] on label "False" at bounding box center [1111, 695] width 137 height 45
click at [1053, 690] on input "False" at bounding box center [1060, 696] width 14 height 13
radio input "true"
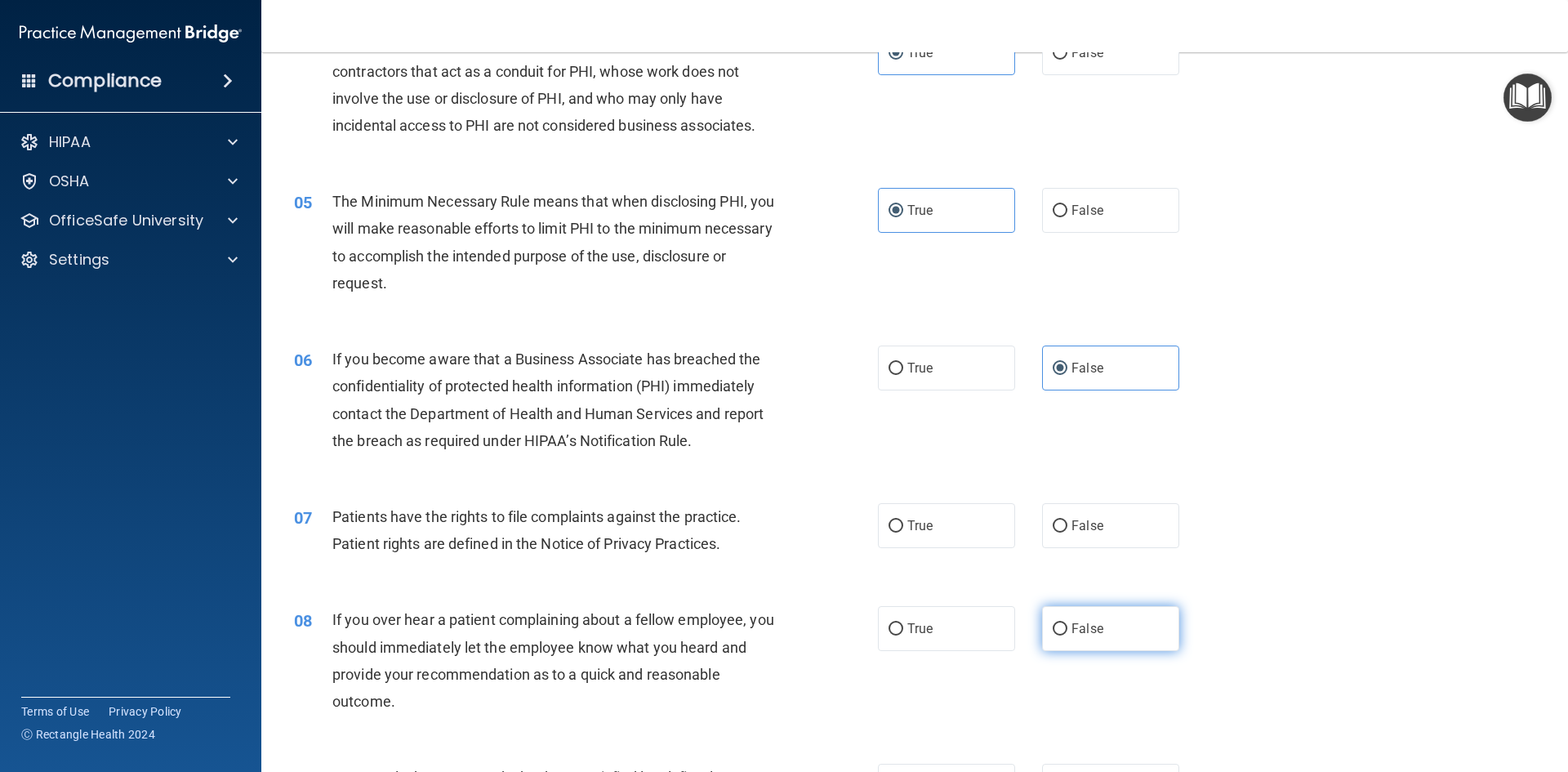
scroll to position [572, 0]
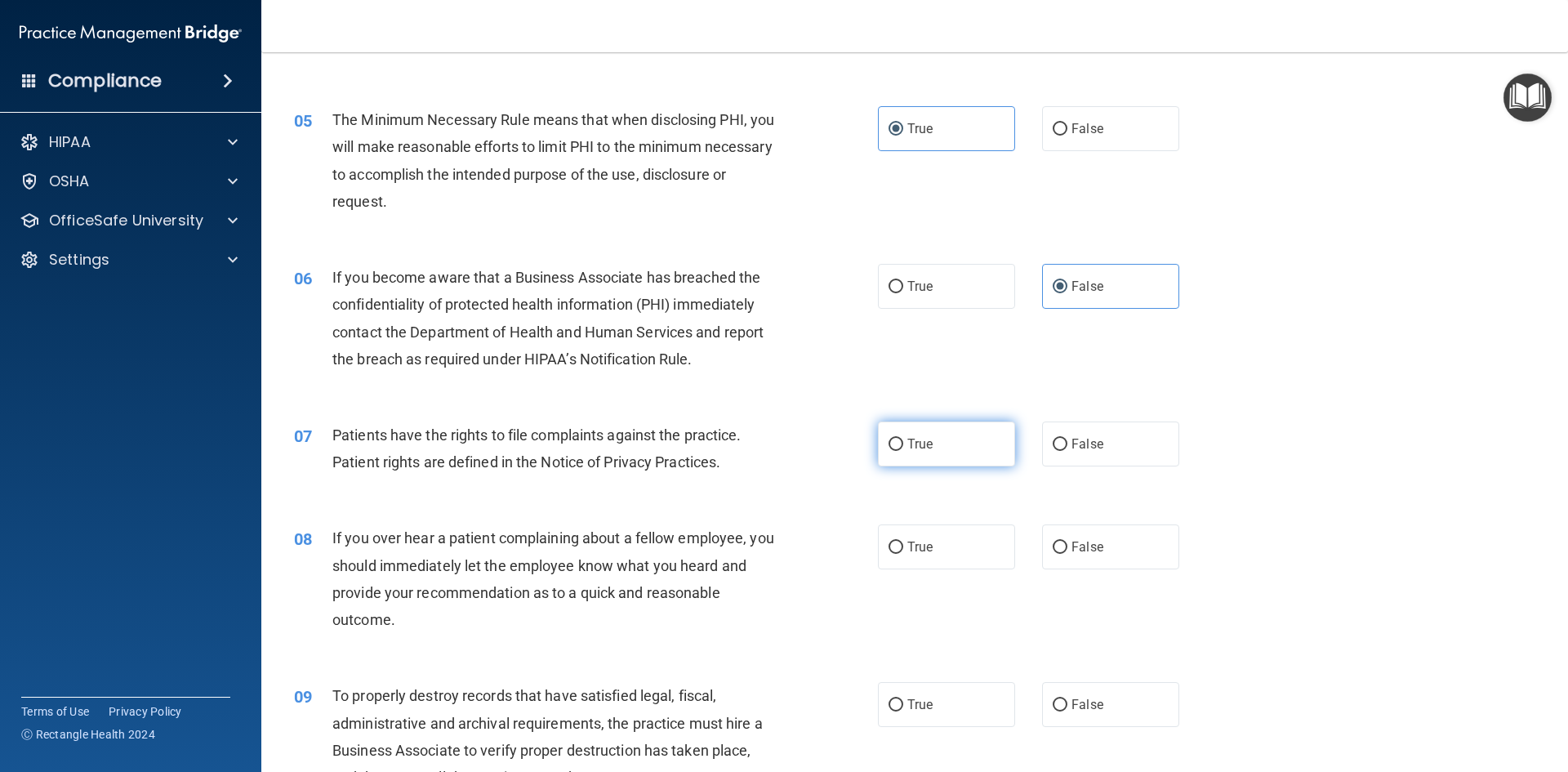
click at [921, 448] on span "True" at bounding box center [920, 444] width 25 height 15
click at [904, 448] on input "True" at bounding box center [896, 445] width 14 height 13
radio input "true"
click at [1082, 572] on div "08 If you over hear a patient complaining about a fellow employee, you should i…" at bounding box center [915, 583] width 1266 height 157
click at [1088, 564] on label "False" at bounding box center [1111, 547] width 137 height 45
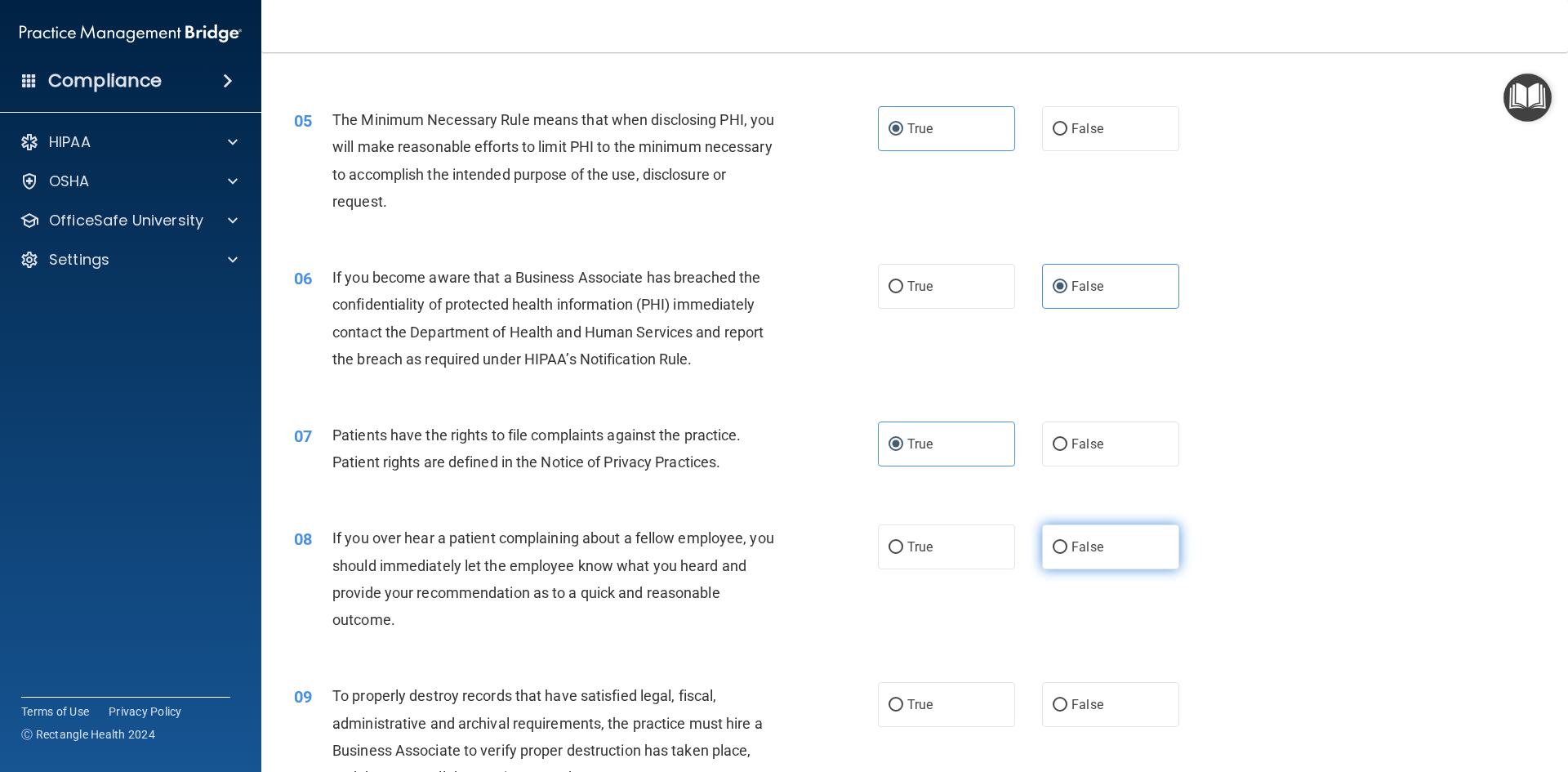
click at [1067, 554] on input "False" at bounding box center [1060, 548] width 14 height 13
radio input "true"
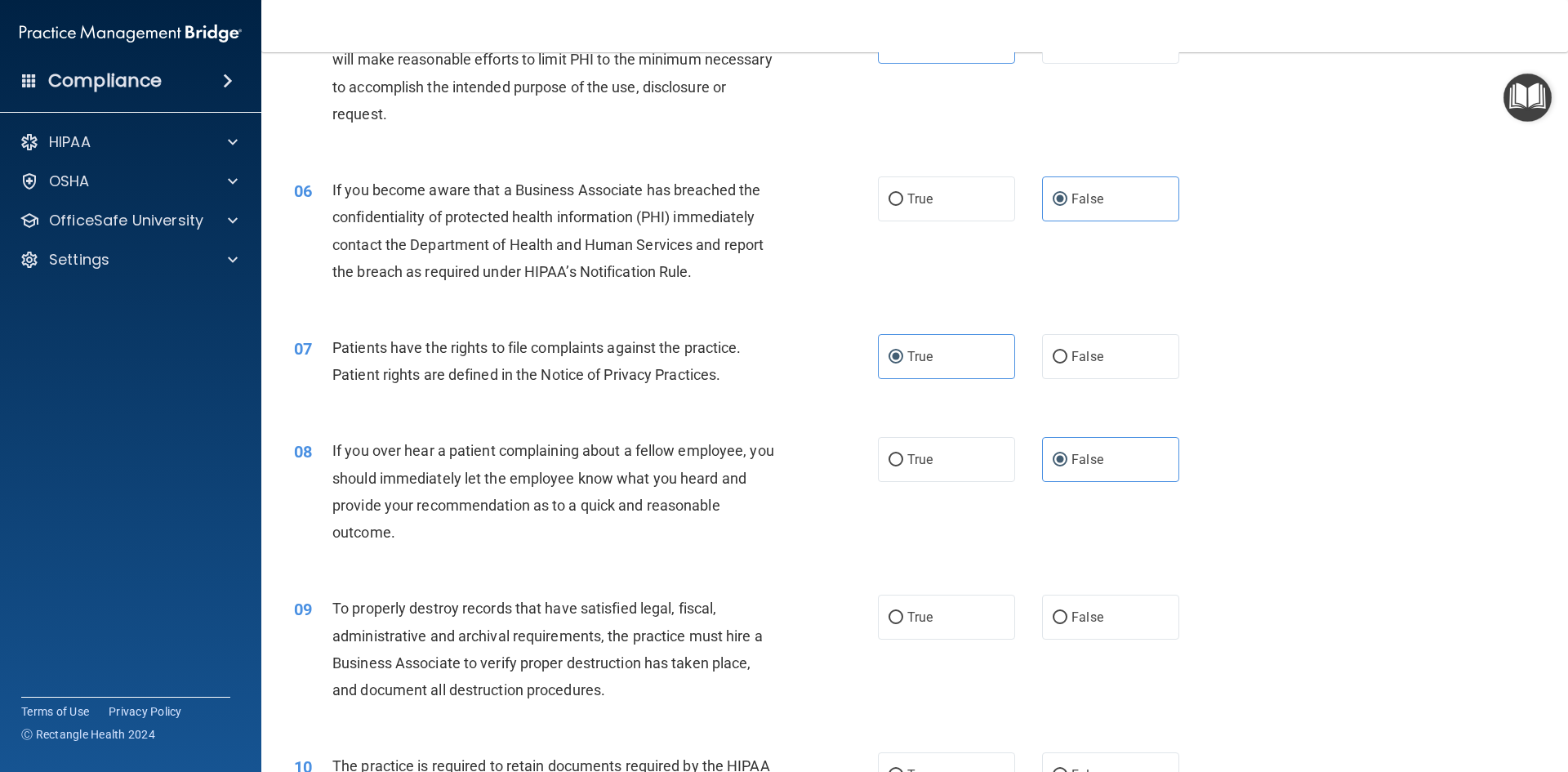
scroll to position [817, 0]
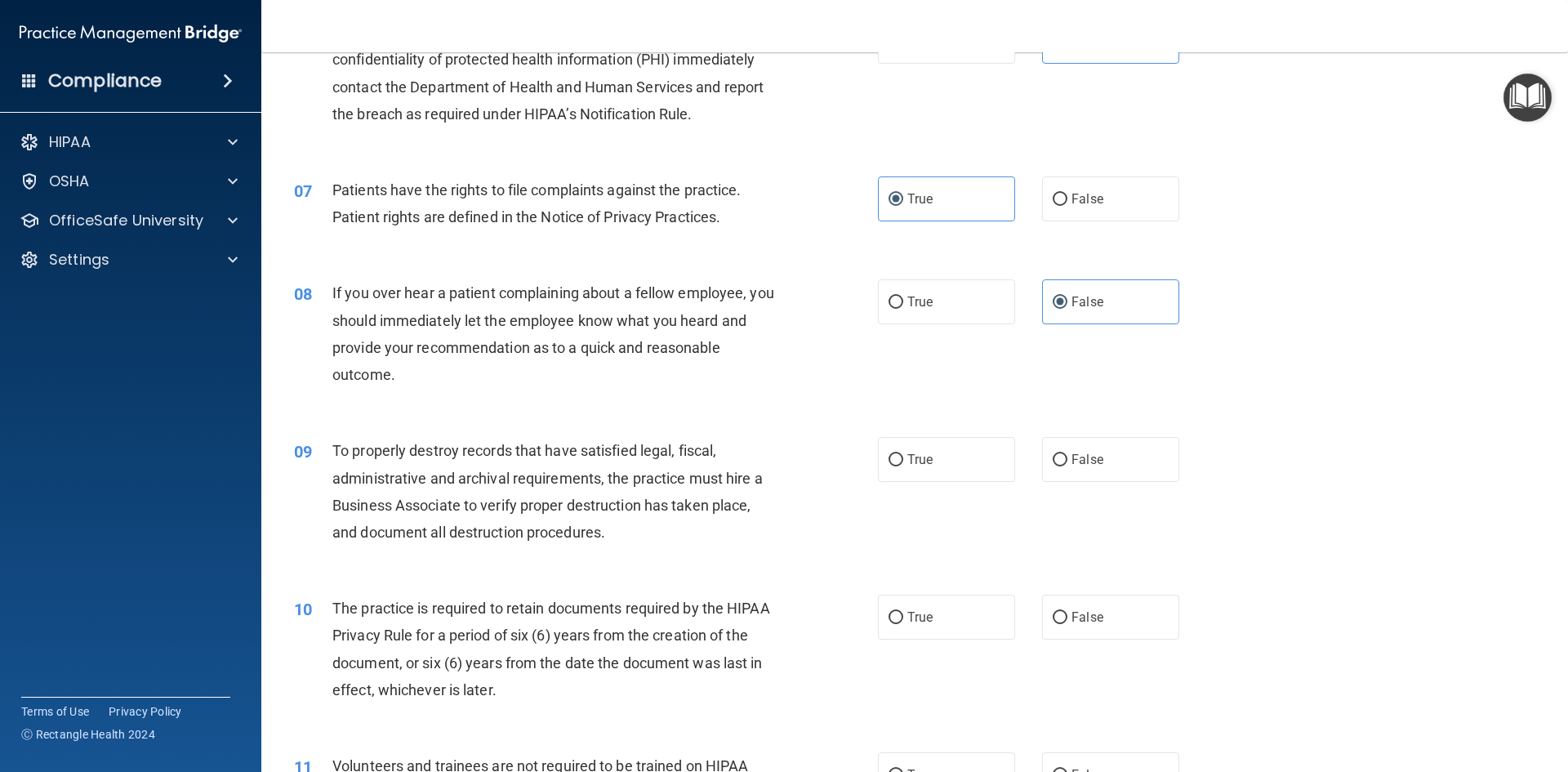
click at [1172, 460] on div "True False" at bounding box center [1042, 459] width 329 height 45
click at [1154, 456] on label "False" at bounding box center [1111, 459] width 137 height 45
click at [1067, 456] on input "False" at bounding box center [1060, 460] width 14 height 13
radio input "true"
click at [953, 615] on label "True" at bounding box center [946, 617] width 137 height 45
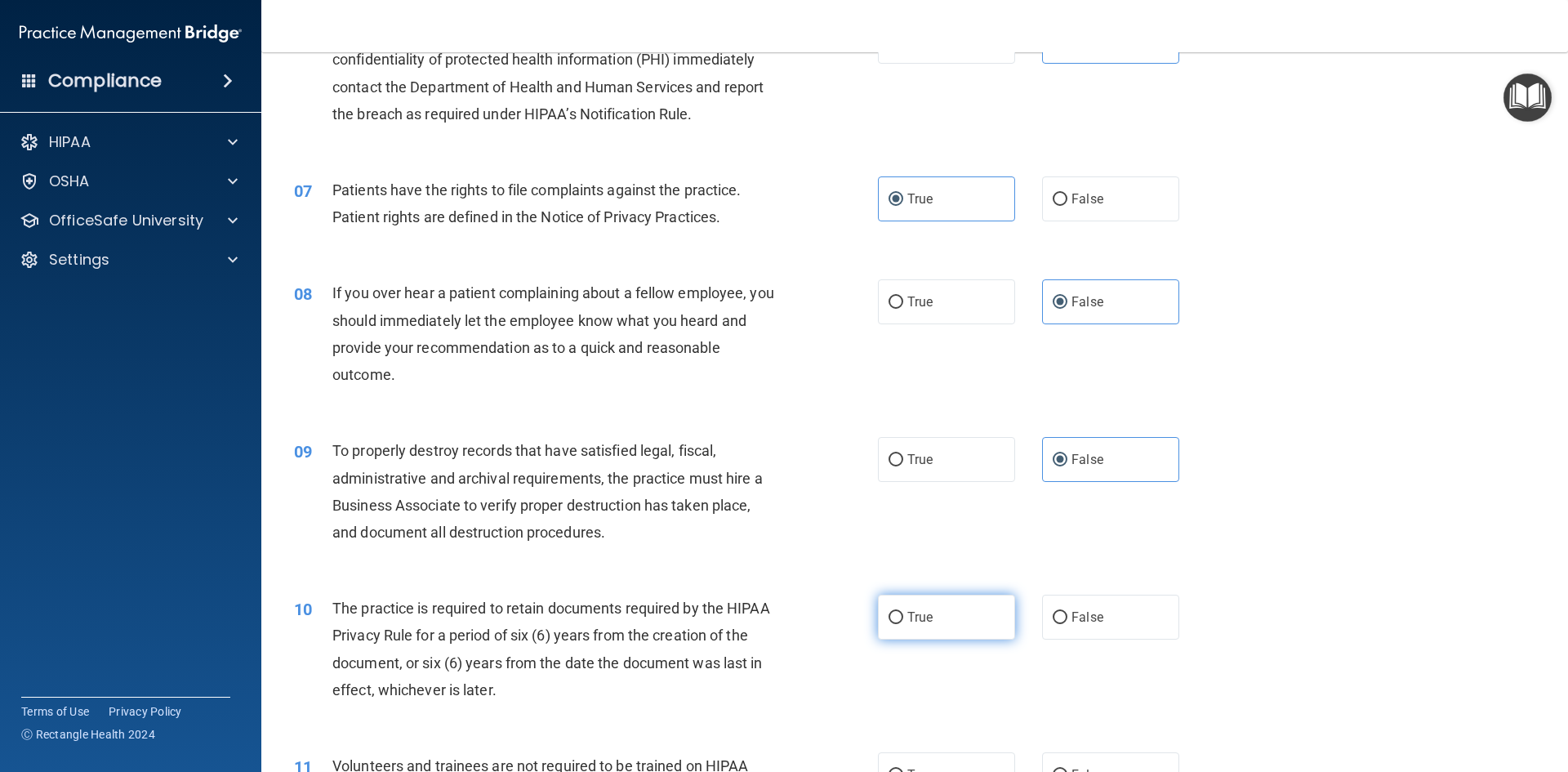
click at [904, 615] on input "True" at bounding box center [896, 618] width 14 height 13
radio input "true"
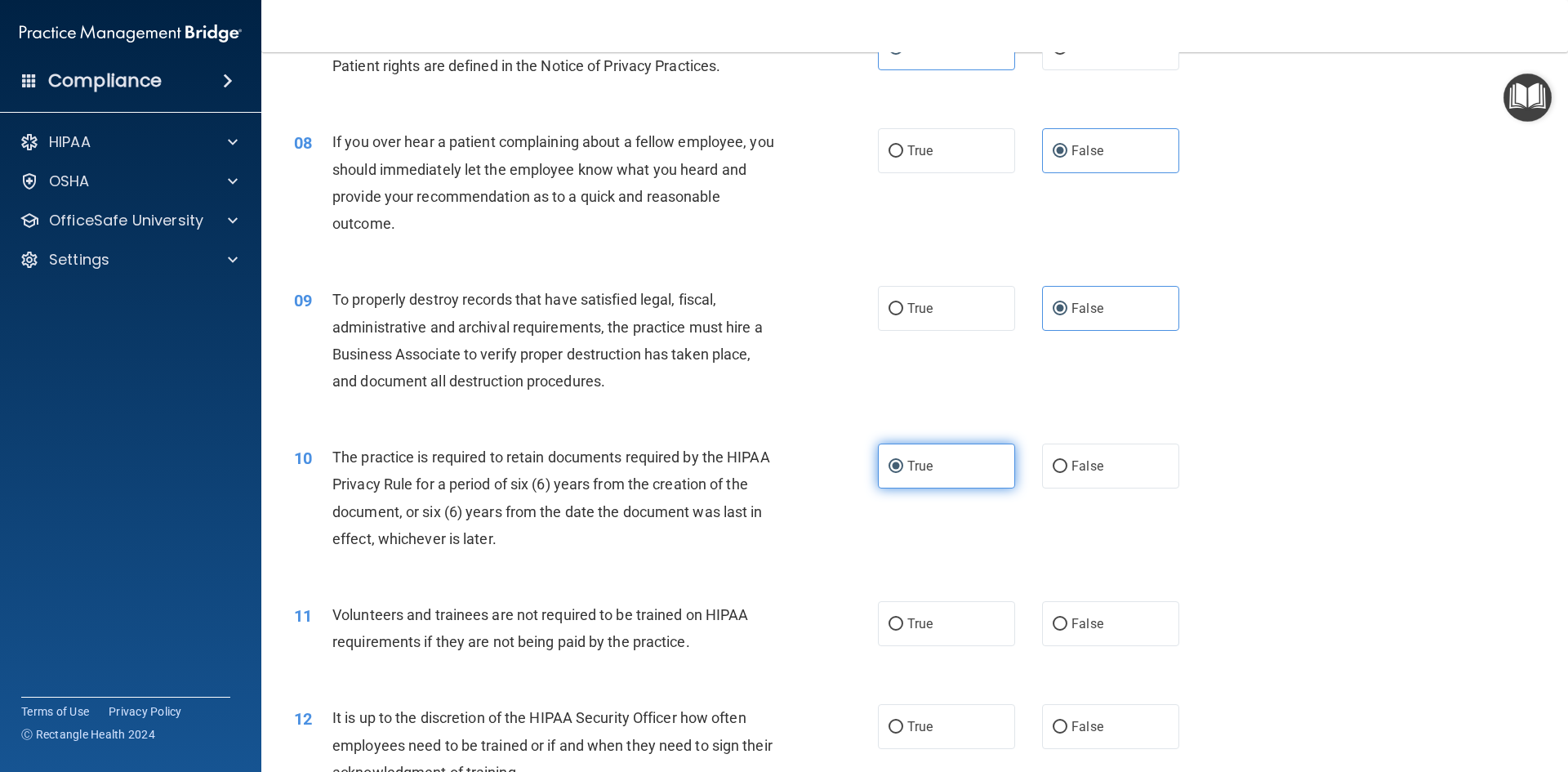
scroll to position [1226, 0]
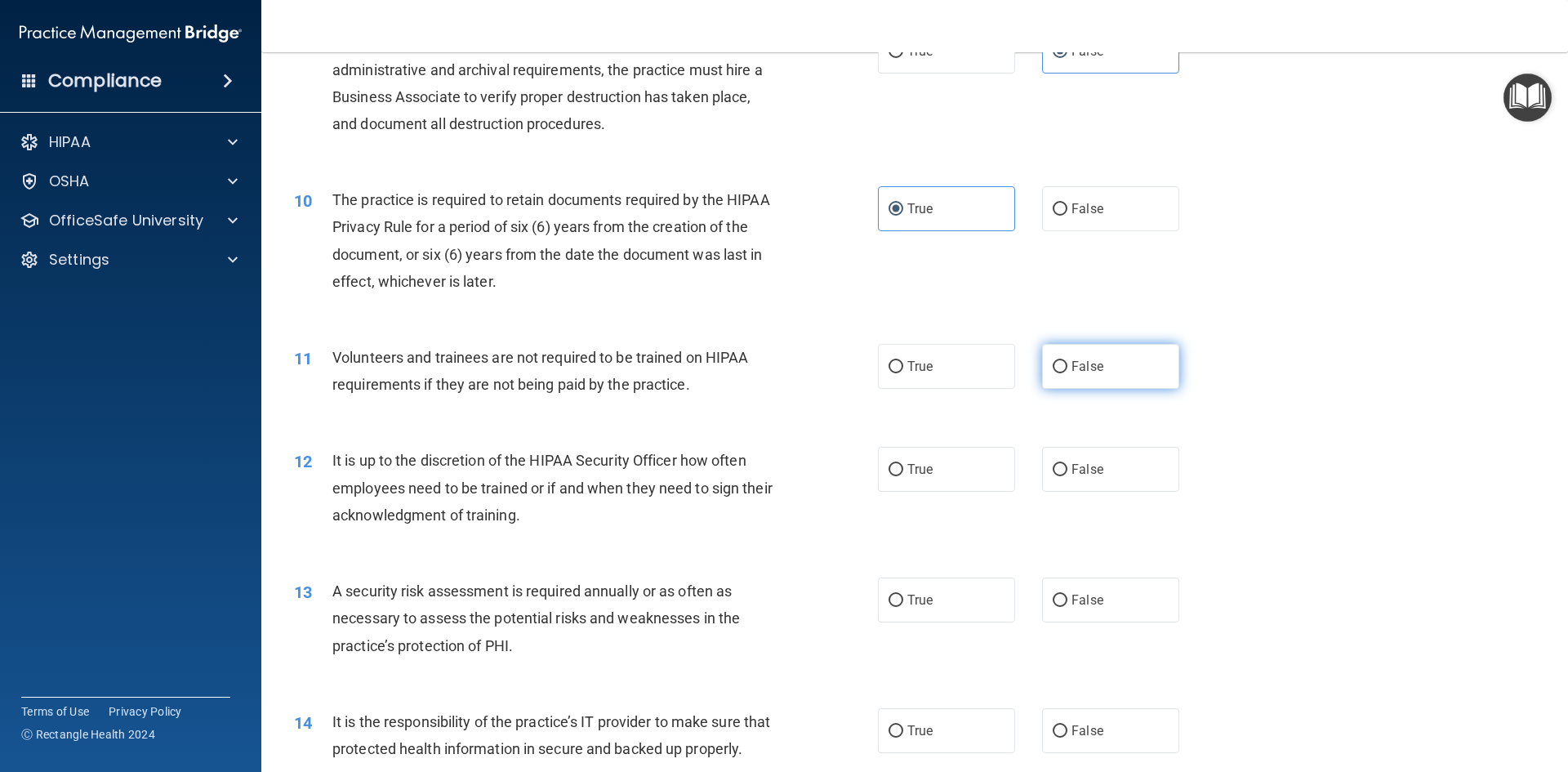
click at [1096, 382] on label "False" at bounding box center [1111, 366] width 137 height 45
click at [1067, 373] on input "False" at bounding box center [1060, 367] width 14 height 13
radio input "true"
click at [1112, 485] on label "False" at bounding box center [1111, 469] width 137 height 45
click at [1067, 476] on input "False" at bounding box center [1060, 470] width 14 height 13
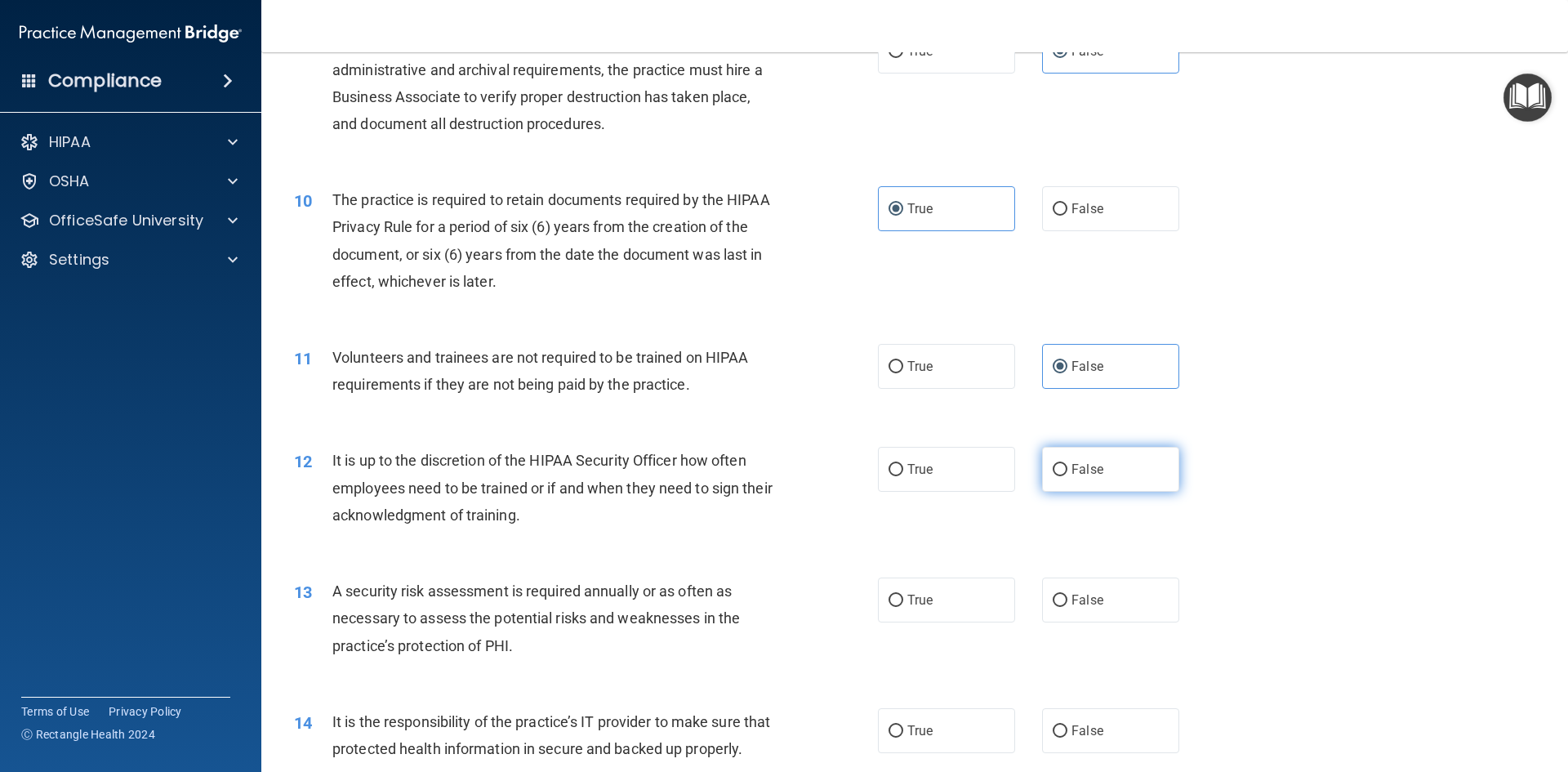
radio input "true"
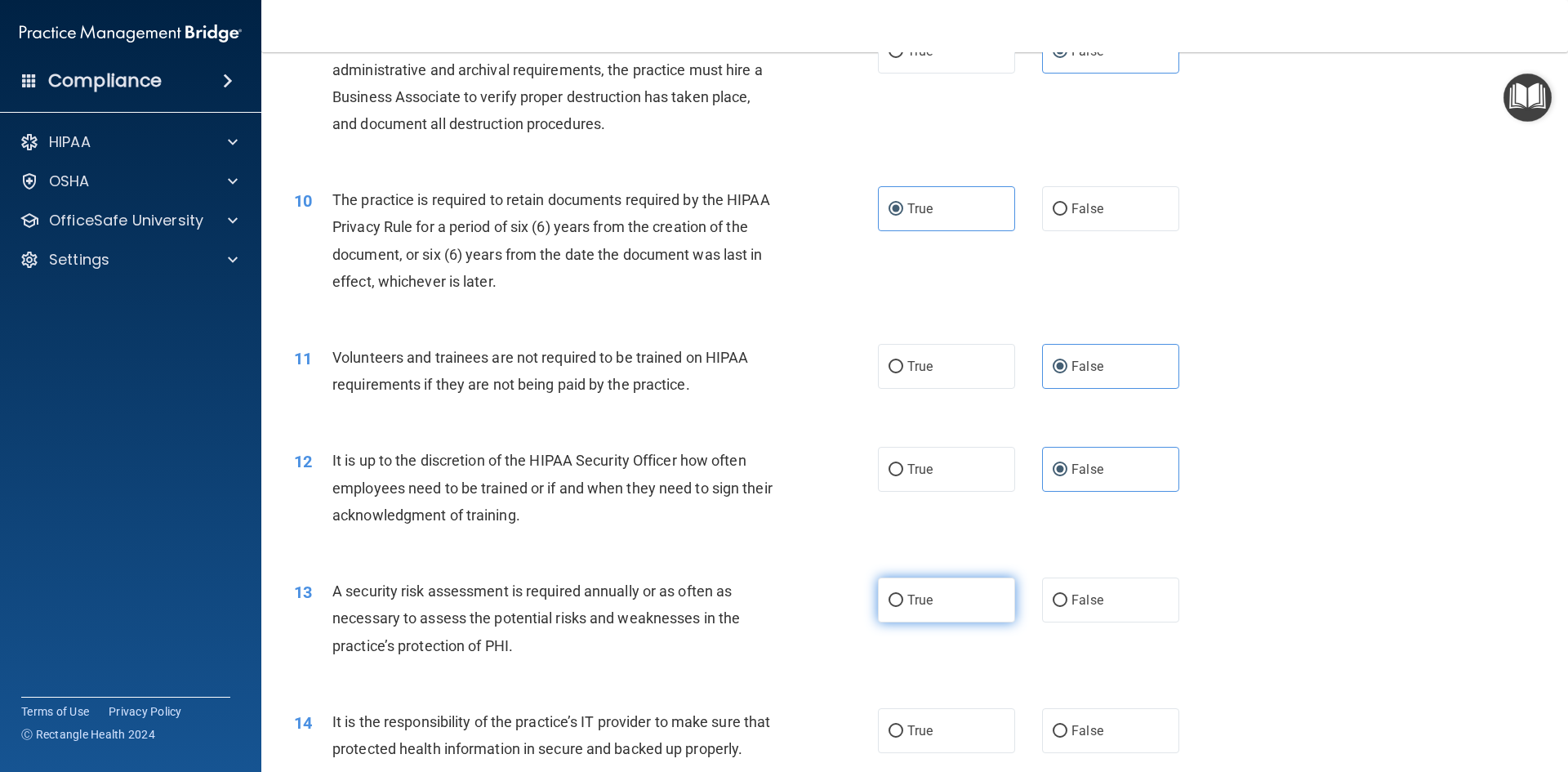
click at [981, 598] on label "True" at bounding box center [946, 600] width 137 height 45
click at [904, 598] on input "True" at bounding box center [896, 601] width 14 height 13
radio input "true"
click at [1109, 751] on label "False" at bounding box center [1111, 731] width 137 height 45
click at [1067, 738] on input "False" at bounding box center [1060, 731] width 14 height 13
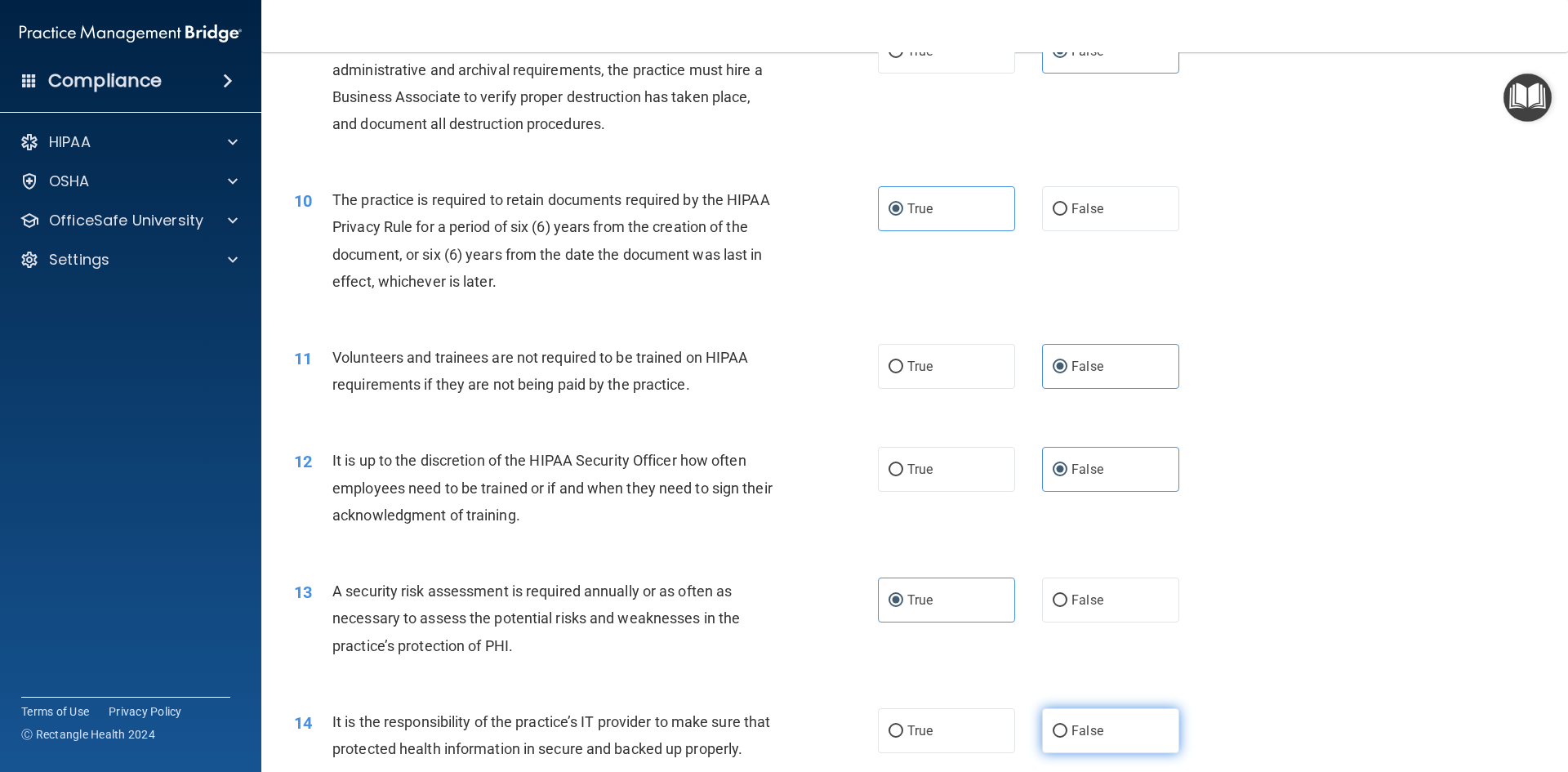
radio input "true"
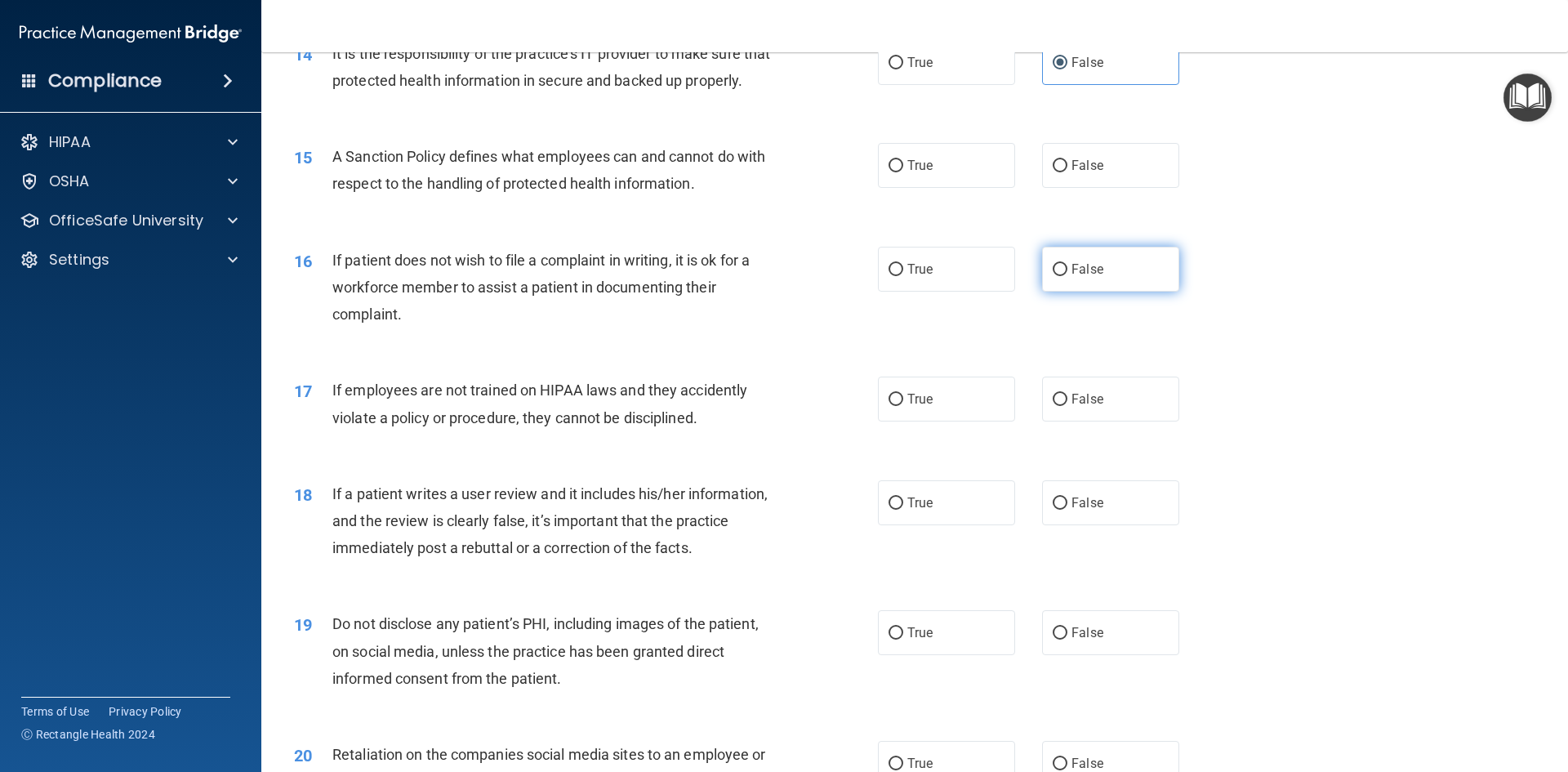
scroll to position [1879, 0]
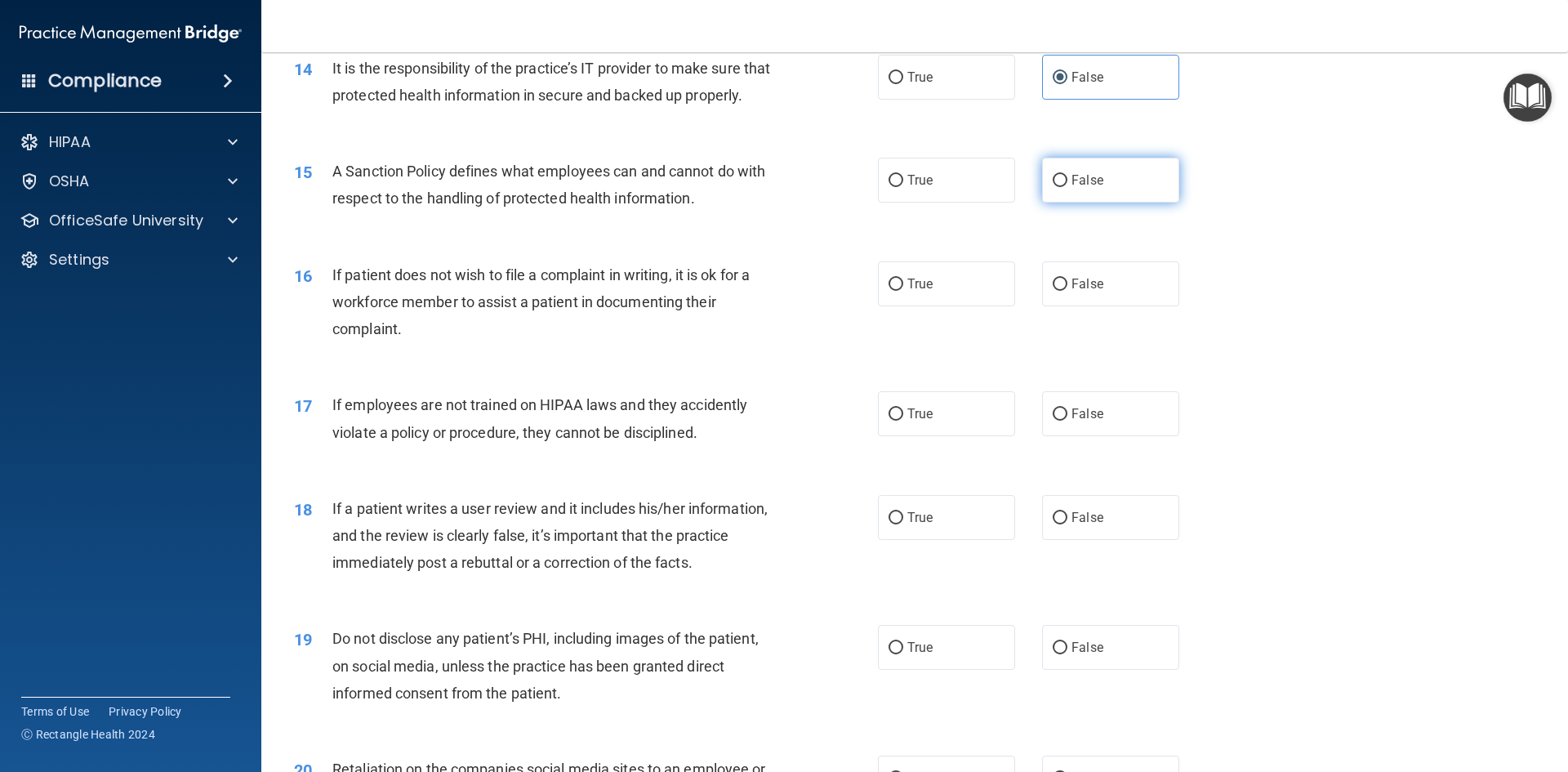
click at [1103, 191] on label "False" at bounding box center [1111, 180] width 137 height 45
click at [1067, 187] on input "False" at bounding box center [1060, 181] width 14 height 13
radio input "true"
click at [954, 306] on label "True" at bounding box center [946, 284] width 137 height 45
click at [904, 291] on input "True" at bounding box center [896, 285] width 14 height 13
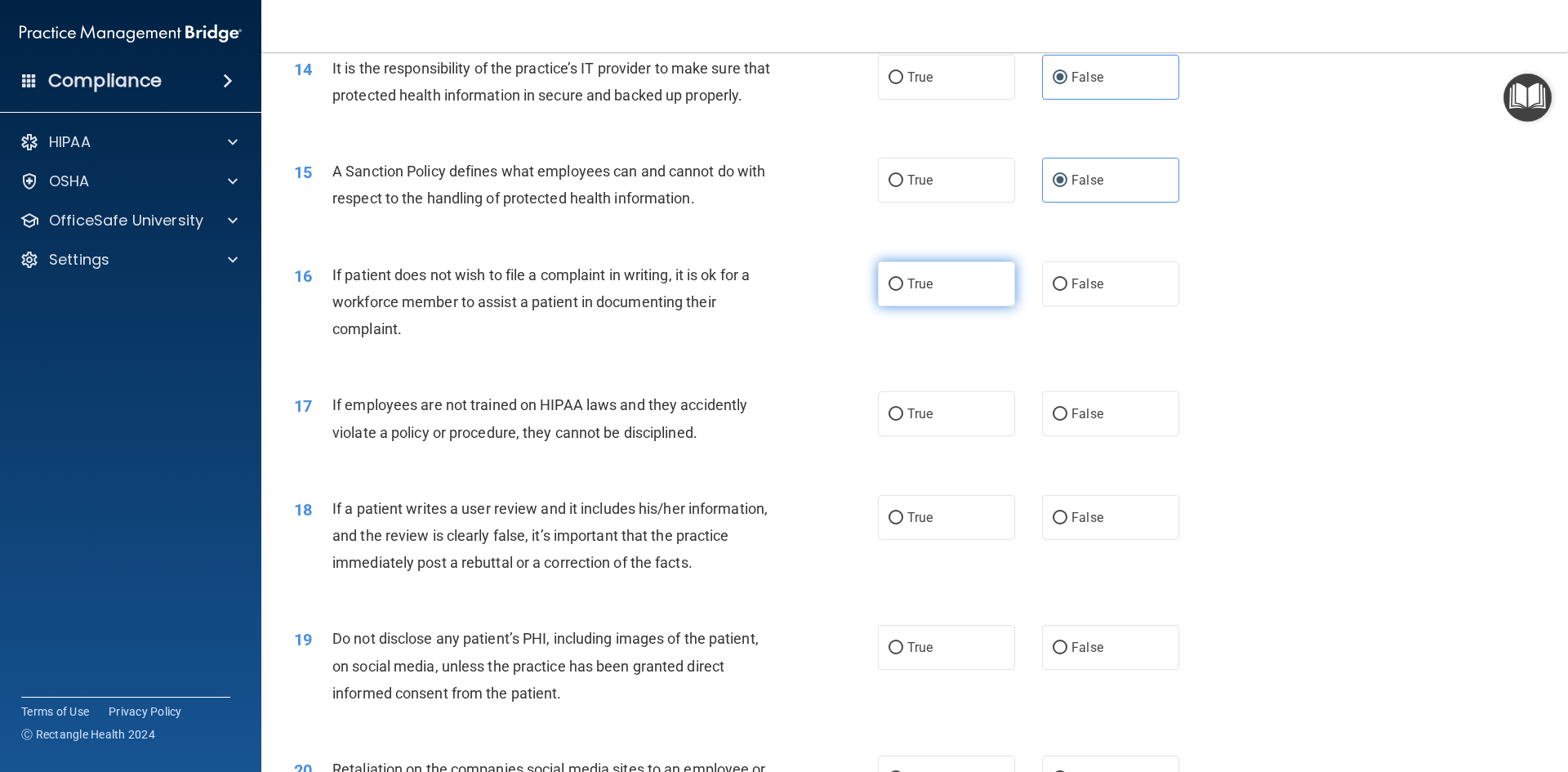
radio input "true"
click at [1089, 469] on div "17 If employees are not trained on HIPAA laws and they accidently violate a pol…" at bounding box center [915, 422] width 1266 height 103
click at [1098, 437] on label "False" at bounding box center [1111, 414] width 137 height 45
click at [1067, 420] on input "False" at bounding box center [1060, 415] width 14 height 13
radio input "true"
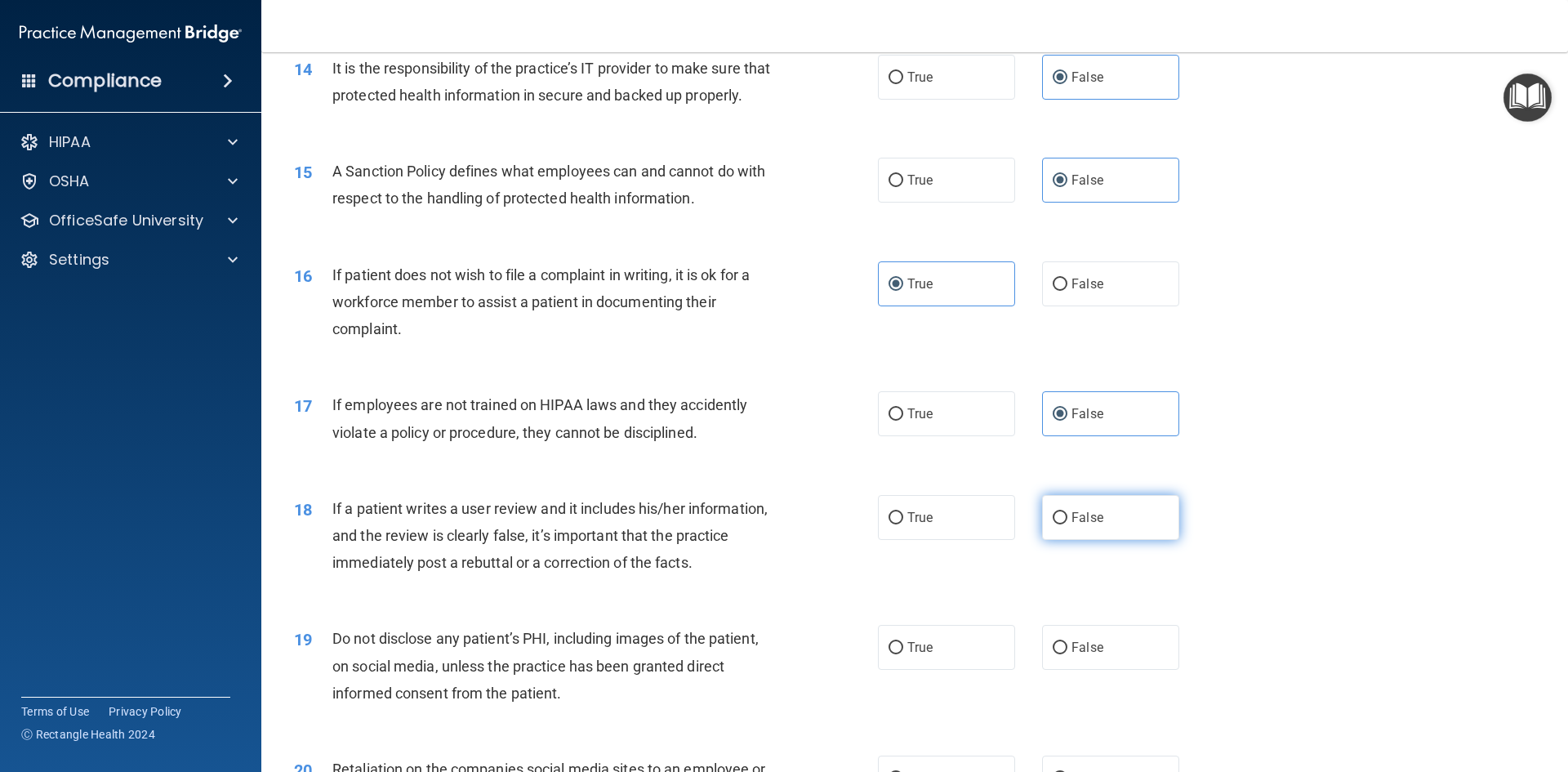
click at [1115, 526] on label "False" at bounding box center [1111, 518] width 137 height 45
click at [1067, 524] on input "False" at bounding box center [1060, 519] width 14 height 13
radio input "true"
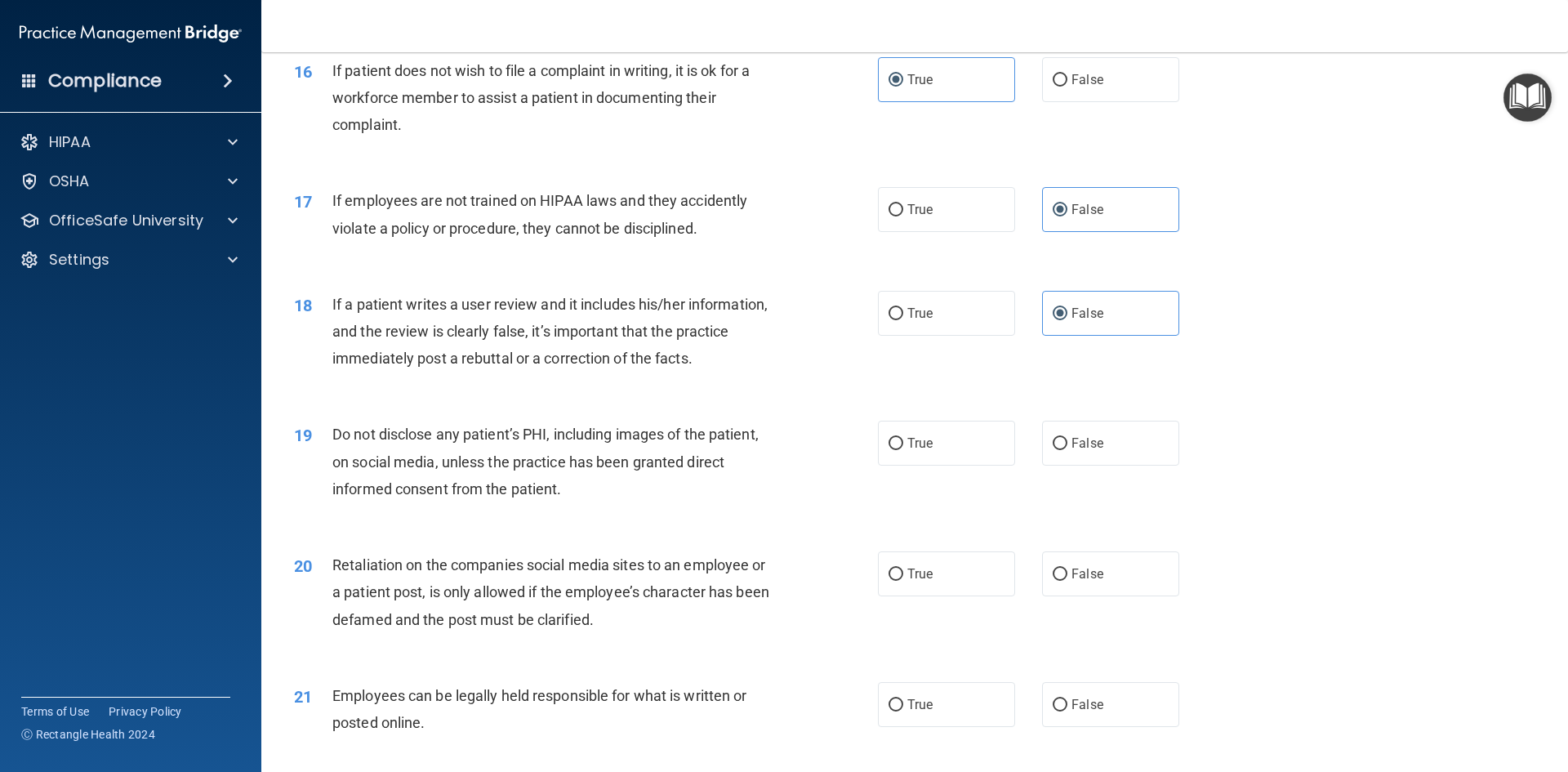
scroll to position [2124, 0]
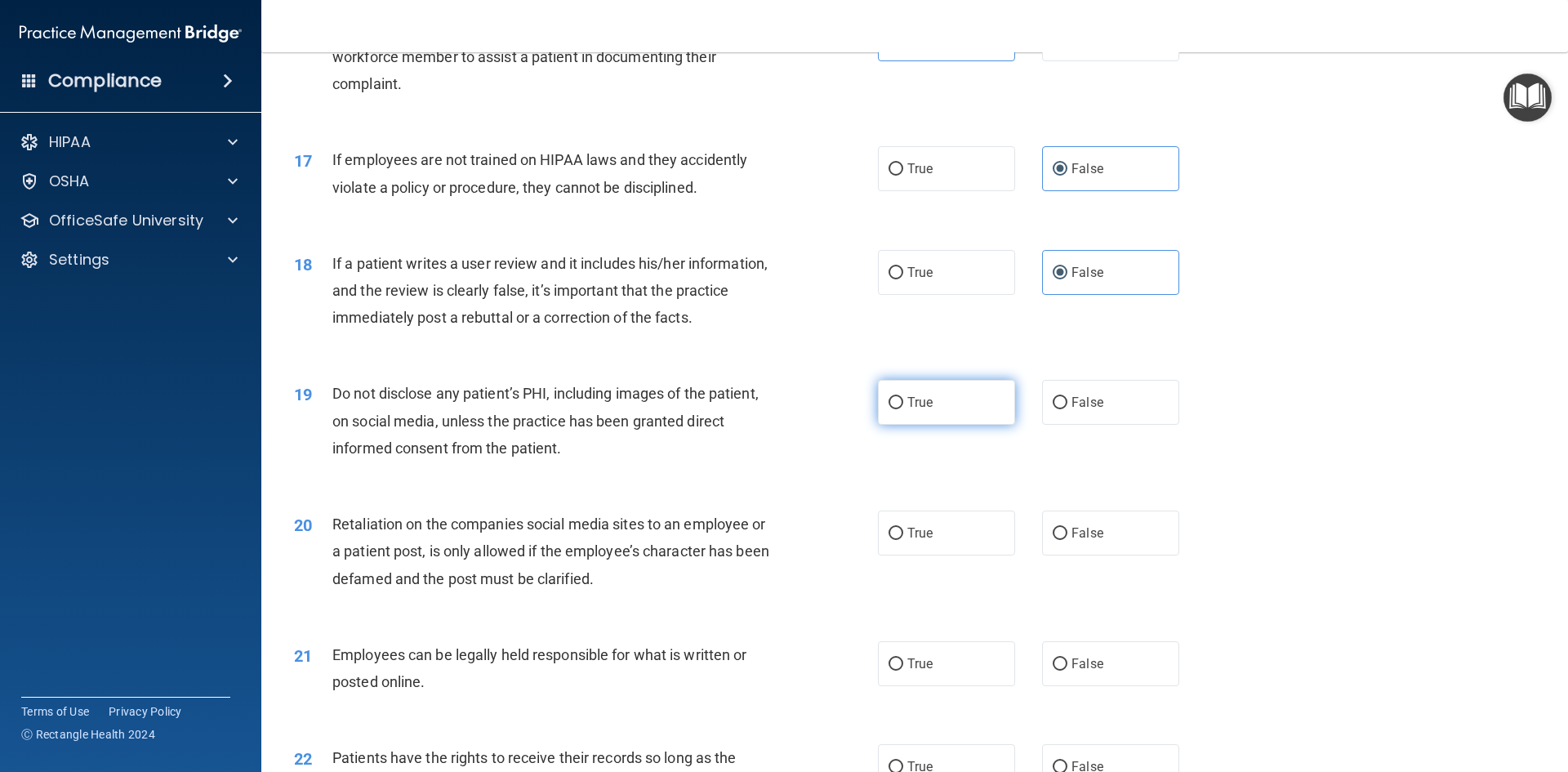
click at [961, 425] on label "True" at bounding box center [946, 402] width 137 height 45
click at [904, 410] on input "True" at bounding box center [896, 403] width 14 height 13
radio input "true"
click at [1072, 541] on span "False" at bounding box center [1087, 532] width 32 height 15
click at [1066, 540] on input "False" at bounding box center [1060, 534] width 14 height 13
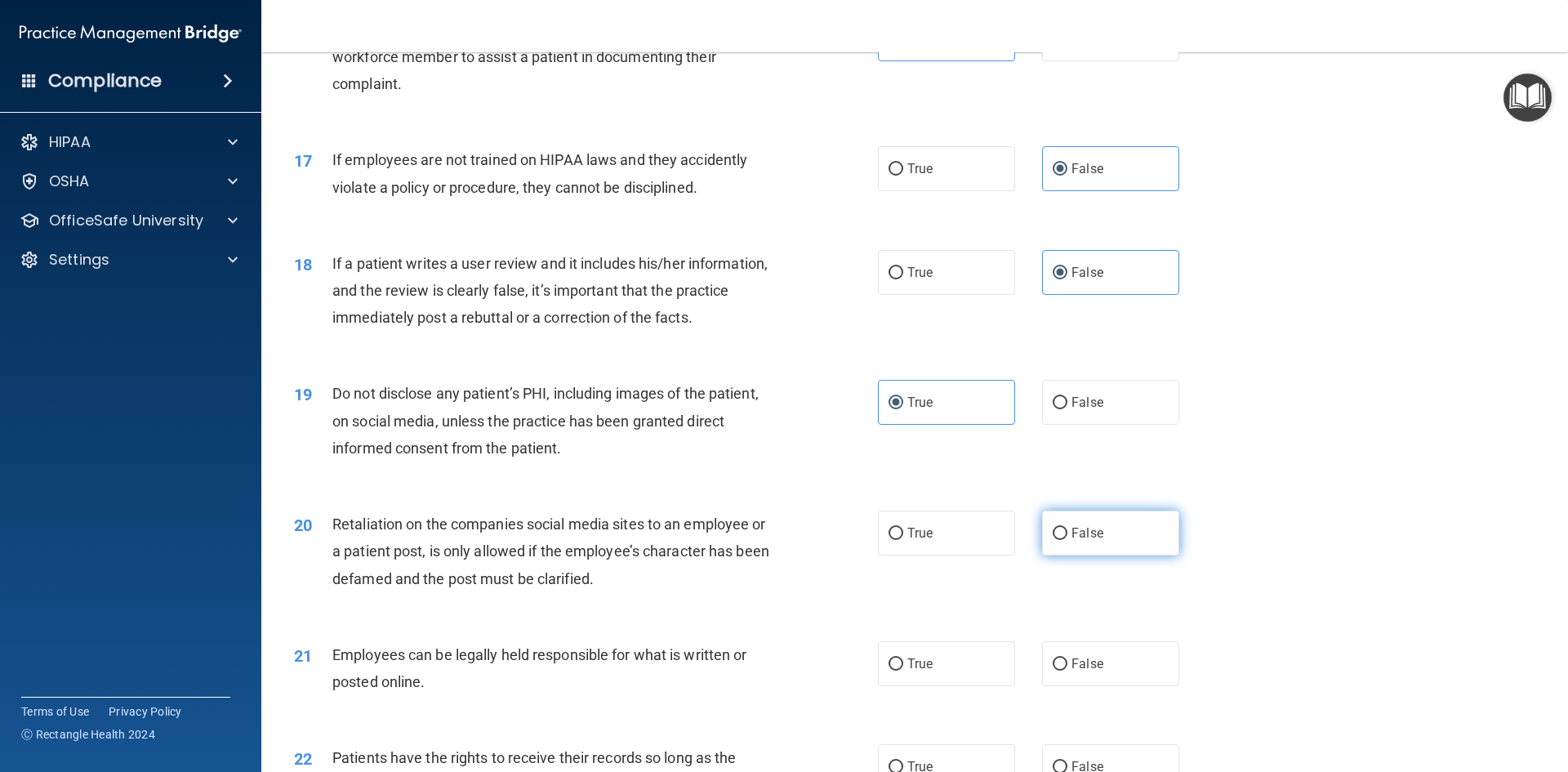
radio input "true"
click at [942, 686] on label "True" at bounding box center [946, 664] width 137 height 45
click at [904, 671] on input "True" at bounding box center [896, 664] width 14 height 13
radio input "true"
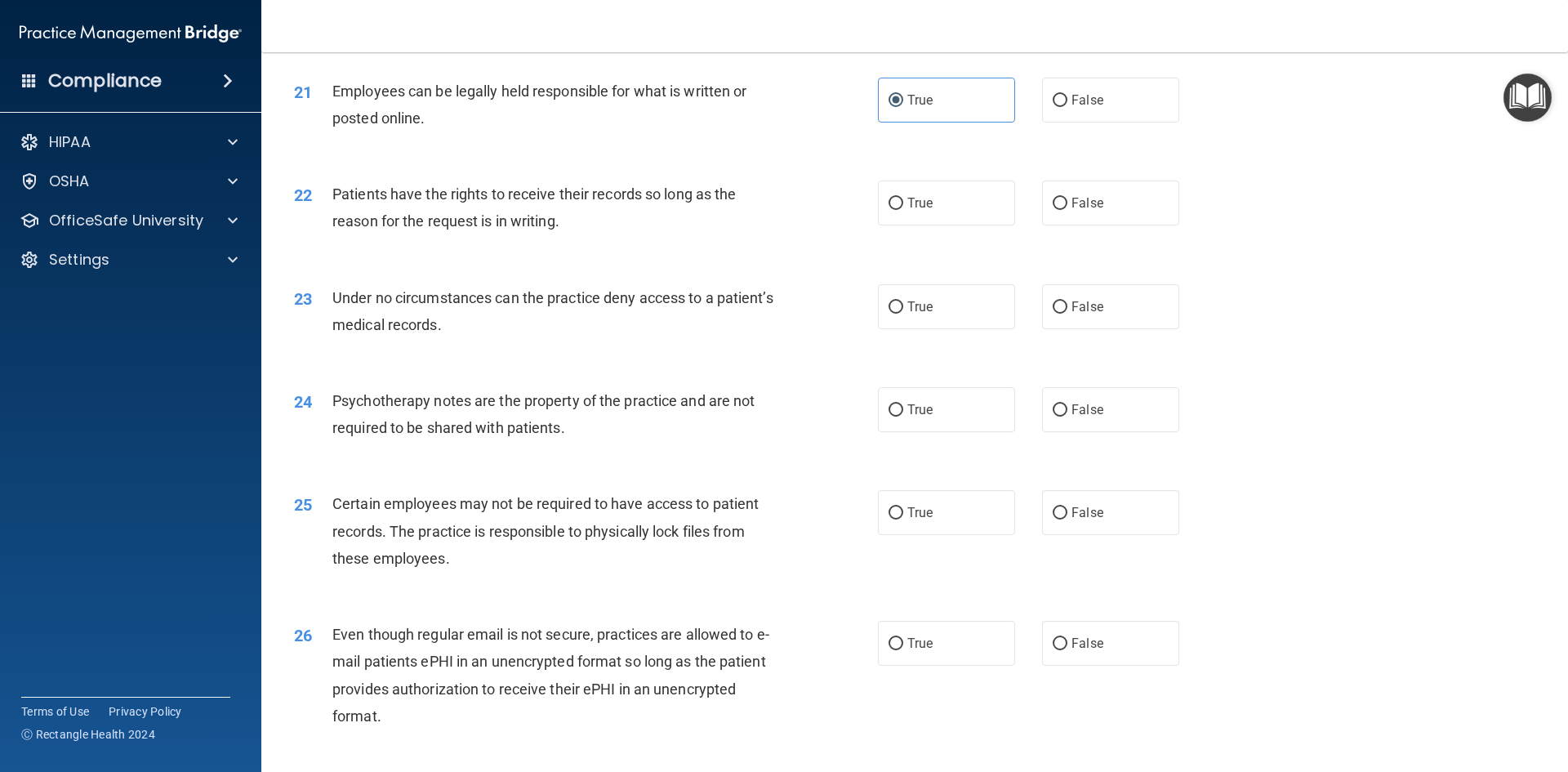
scroll to position [2696, 0]
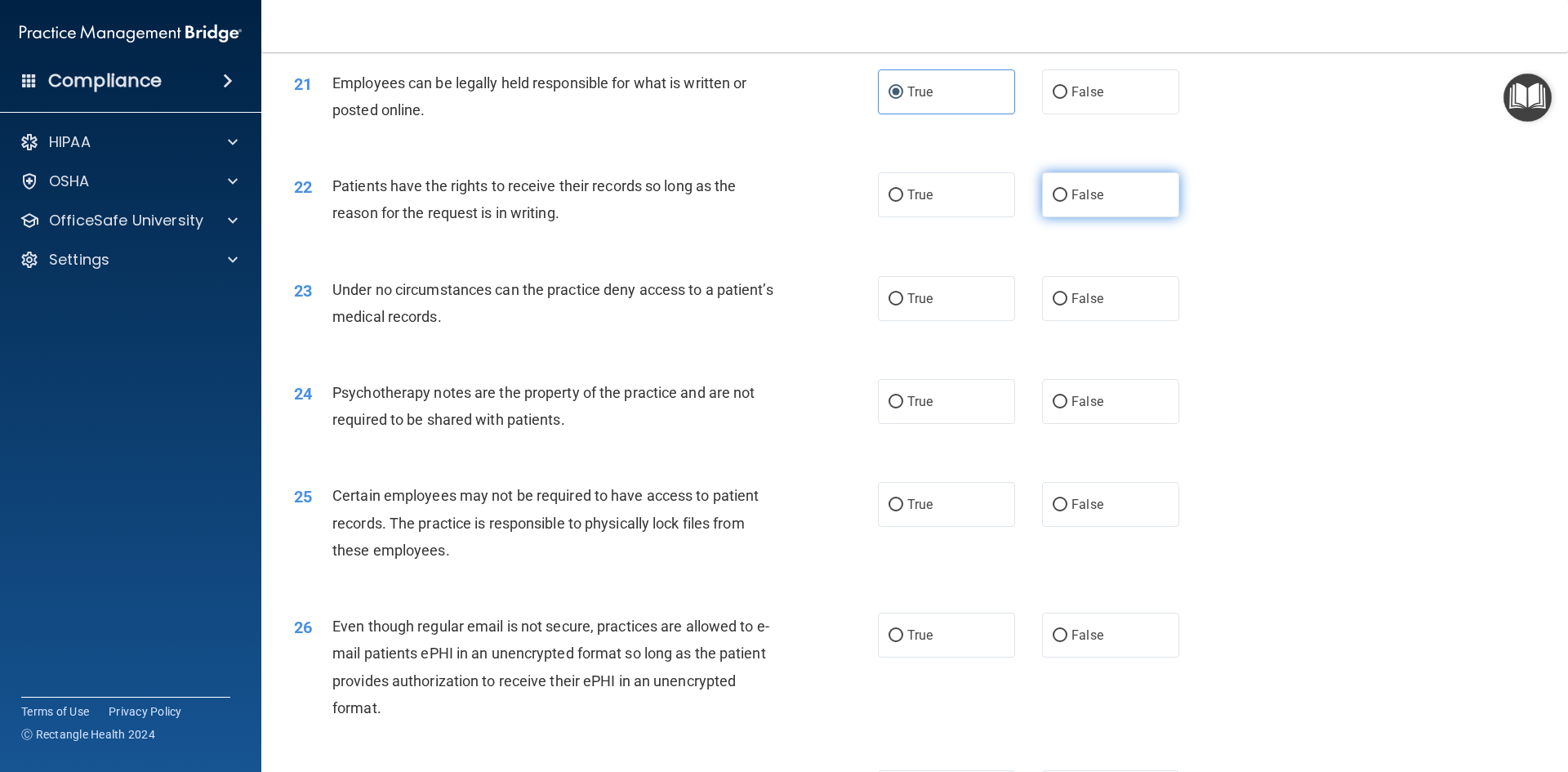
click at [1082, 202] on span "False" at bounding box center [1087, 194] width 32 height 15
click at [1067, 202] on input "False" at bounding box center [1060, 196] width 14 height 13
radio input "true"
click at [1080, 306] on span "False" at bounding box center [1087, 298] width 32 height 15
click at [1067, 306] on input "False" at bounding box center [1060, 299] width 14 height 13
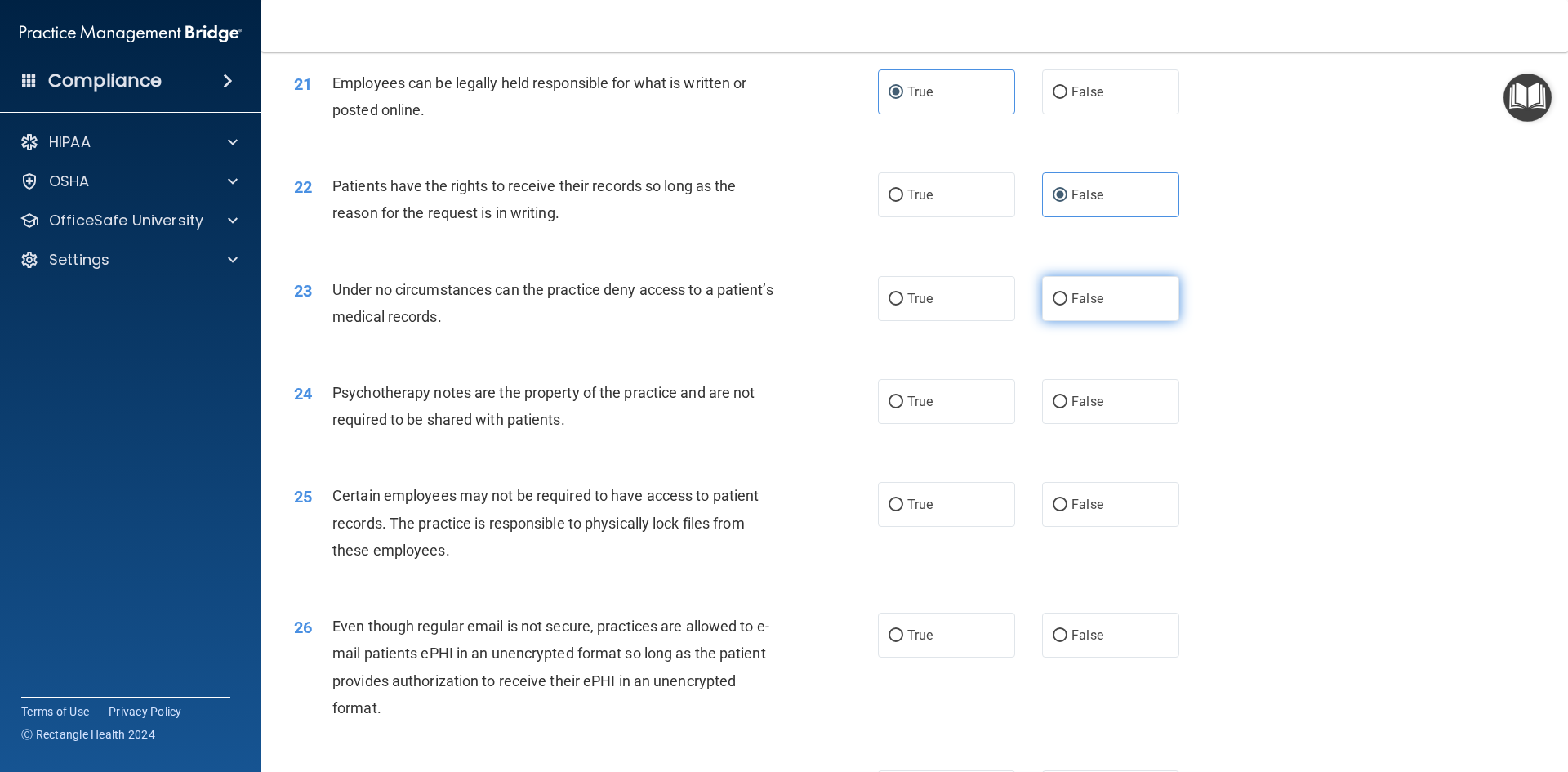
radio input "true"
click at [1022, 424] on div "True False" at bounding box center [1042, 401] width 329 height 45
click at [1007, 424] on label "True" at bounding box center [946, 401] width 137 height 45
click at [904, 409] on input "True" at bounding box center [896, 402] width 14 height 13
radio input "true"
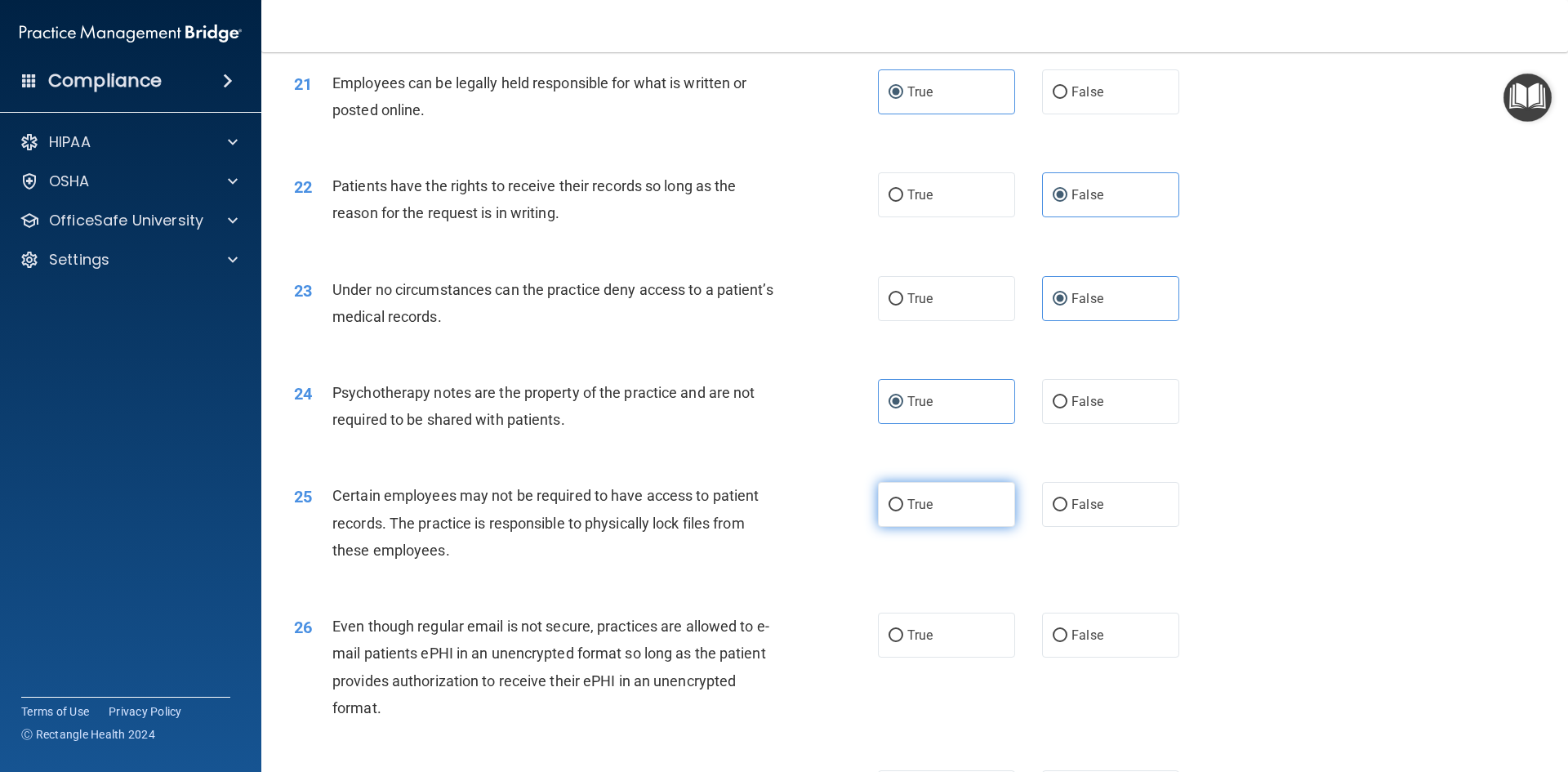
click at [966, 524] on label "True" at bounding box center [946, 504] width 137 height 45
click at [904, 512] on input "True" at bounding box center [896, 505] width 14 height 13
radio input "true"
click at [944, 633] on div "26 Even though regular email is not secure, practices are allowed to e-mail pat…" at bounding box center [915, 671] width 1266 height 157
click at [938, 656] on label "True" at bounding box center [946, 635] width 137 height 45
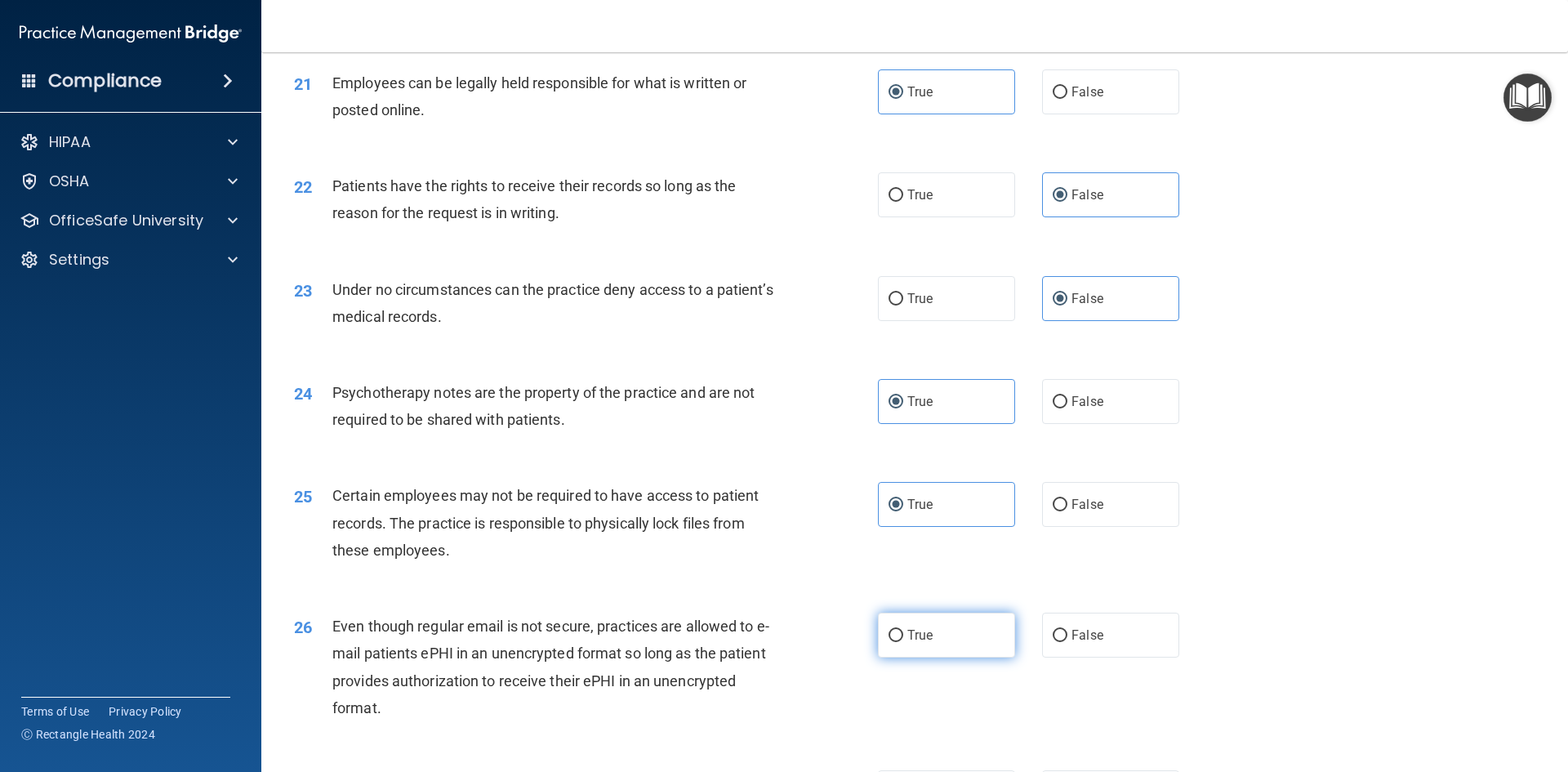
click at [904, 642] on input "True" at bounding box center [896, 636] width 14 height 13
radio input "true"
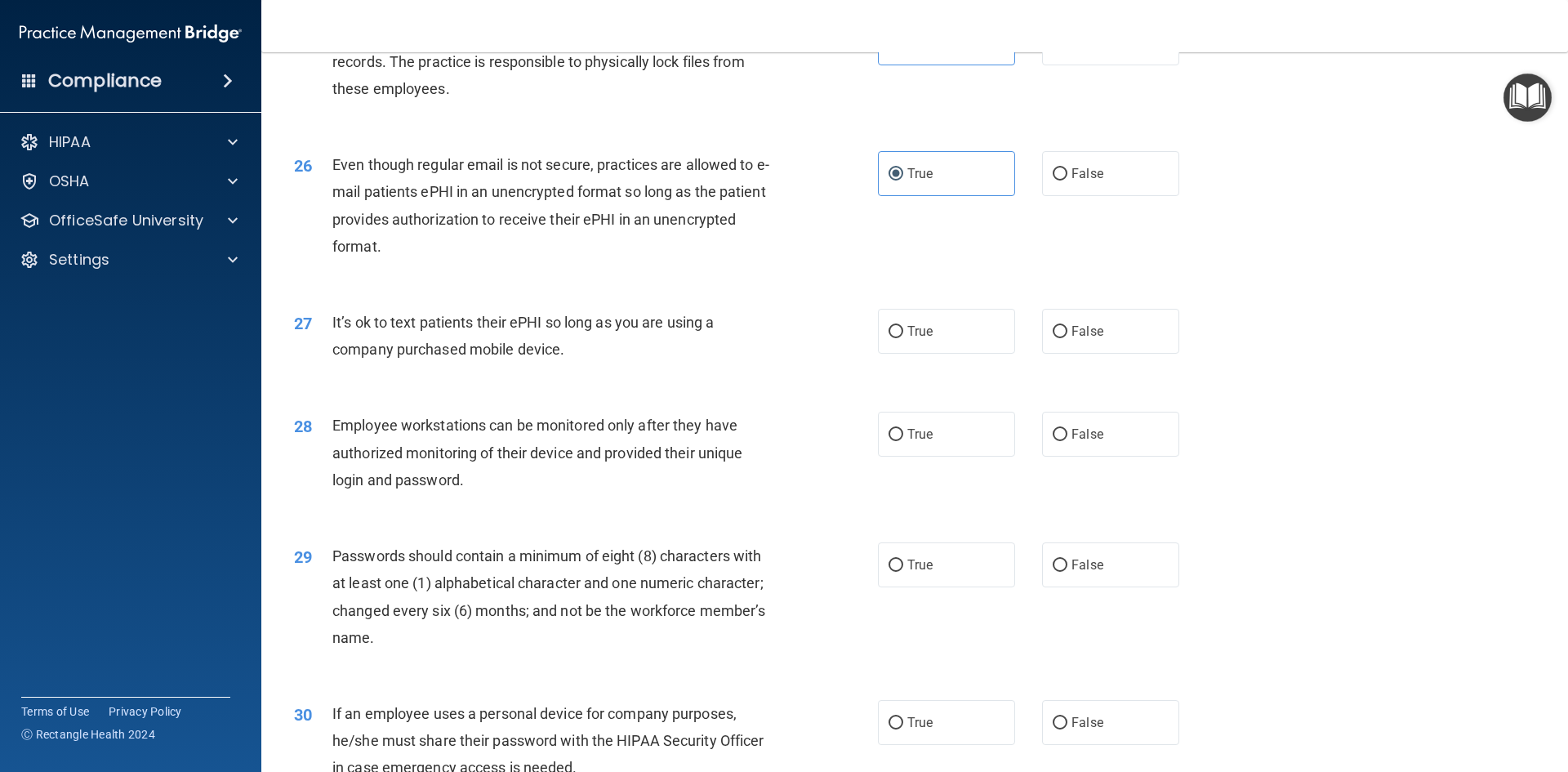
scroll to position [3186, 0]
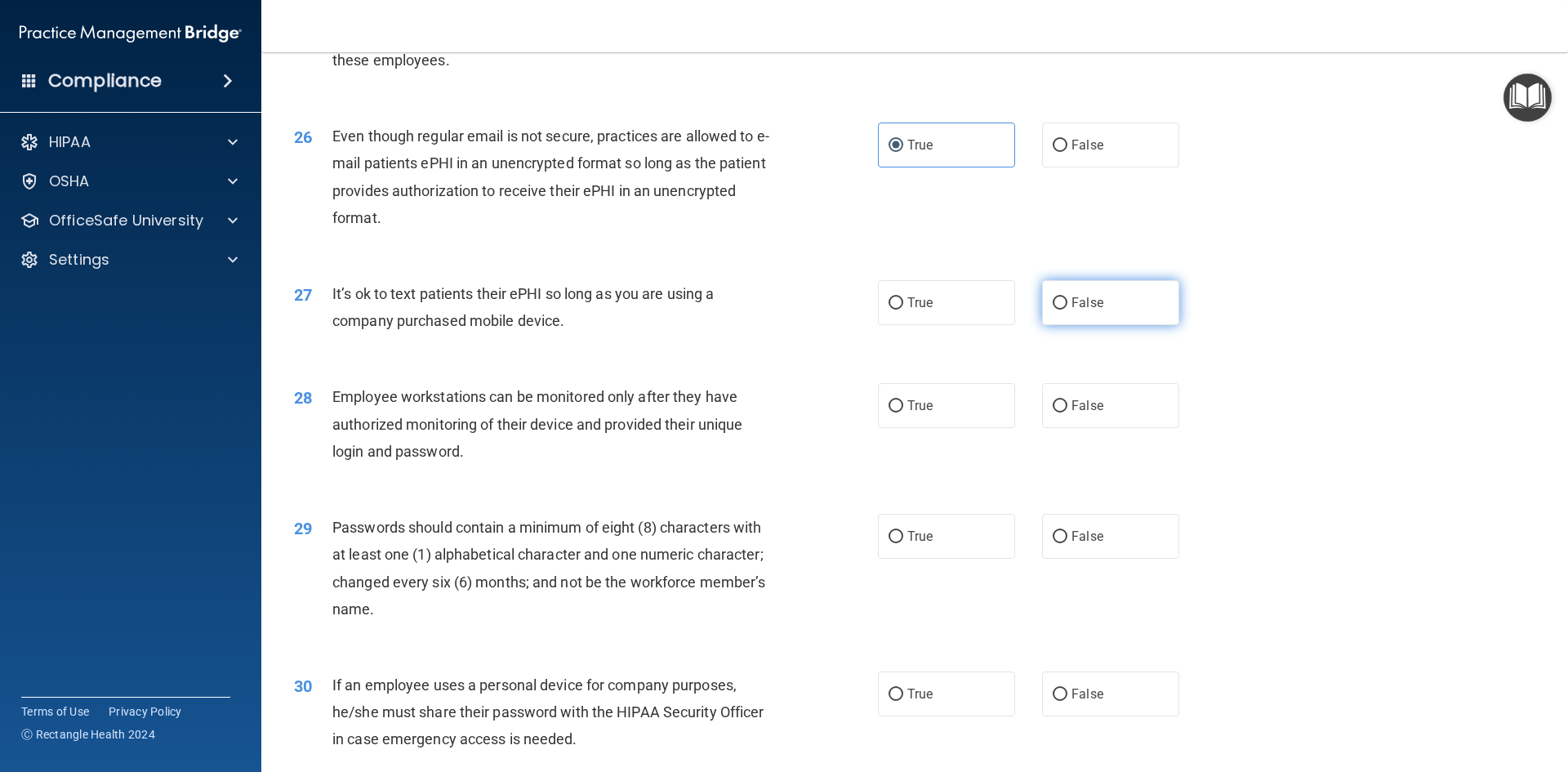
click at [1103, 325] on label "False" at bounding box center [1111, 303] width 137 height 45
click at [1067, 310] on input "False" at bounding box center [1060, 304] width 14 height 13
radio input "true"
click at [1108, 459] on div "28 Employee workstations can be monitored only after they have authorized monit…" at bounding box center [915, 428] width 1266 height 131
click at [1108, 428] on label "False" at bounding box center [1111, 406] width 137 height 45
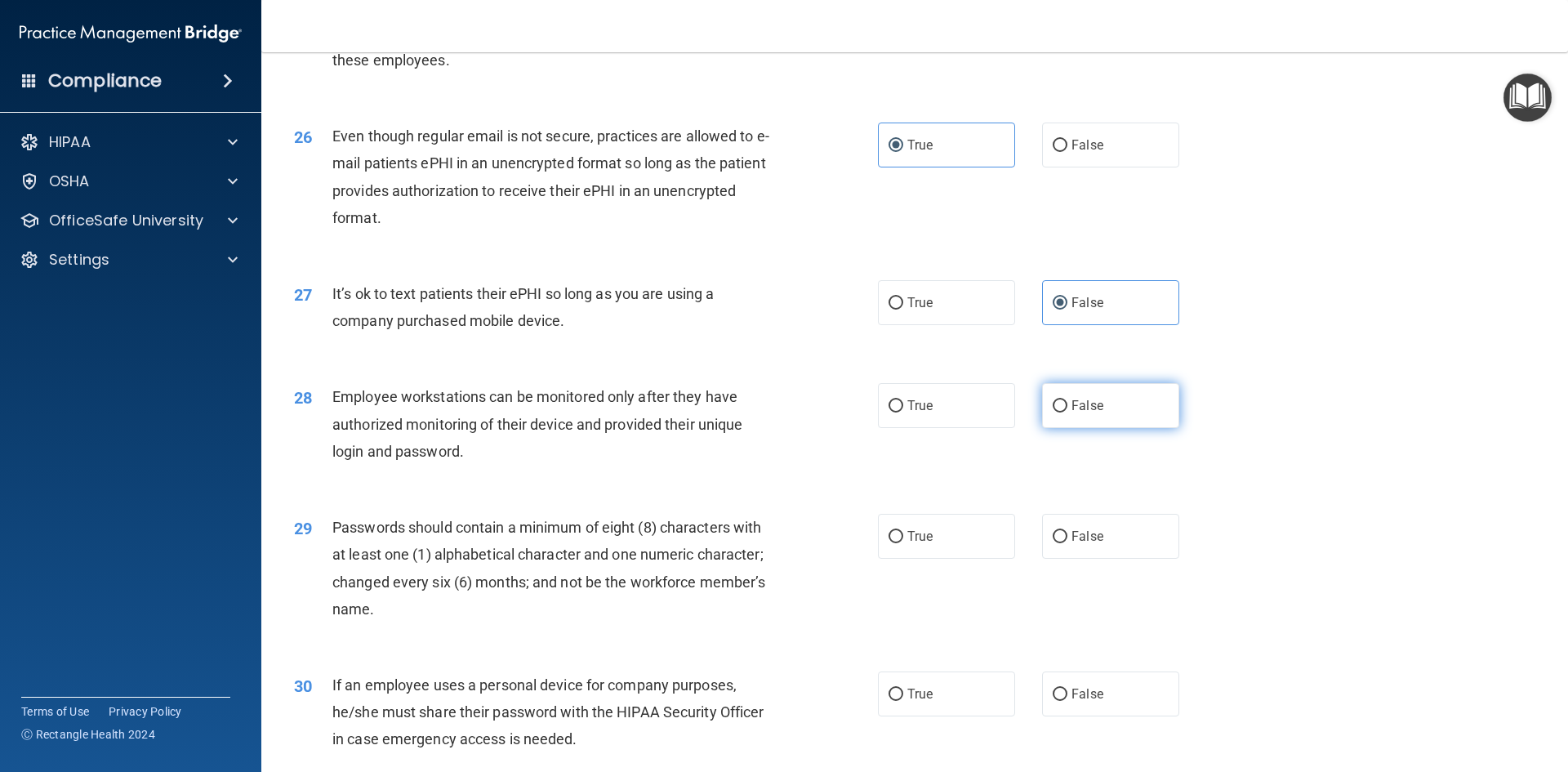
click at [1067, 412] on input "False" at bounding box center [1060, 407] width 14 height 13
radio input "true"
click at [998, 559] on label "True" at bounding box center [946, 536] width 137 height 45
click at [904, 543] on input "True" at bounding box center [896, 537] width 14 height 13
radio input "true"
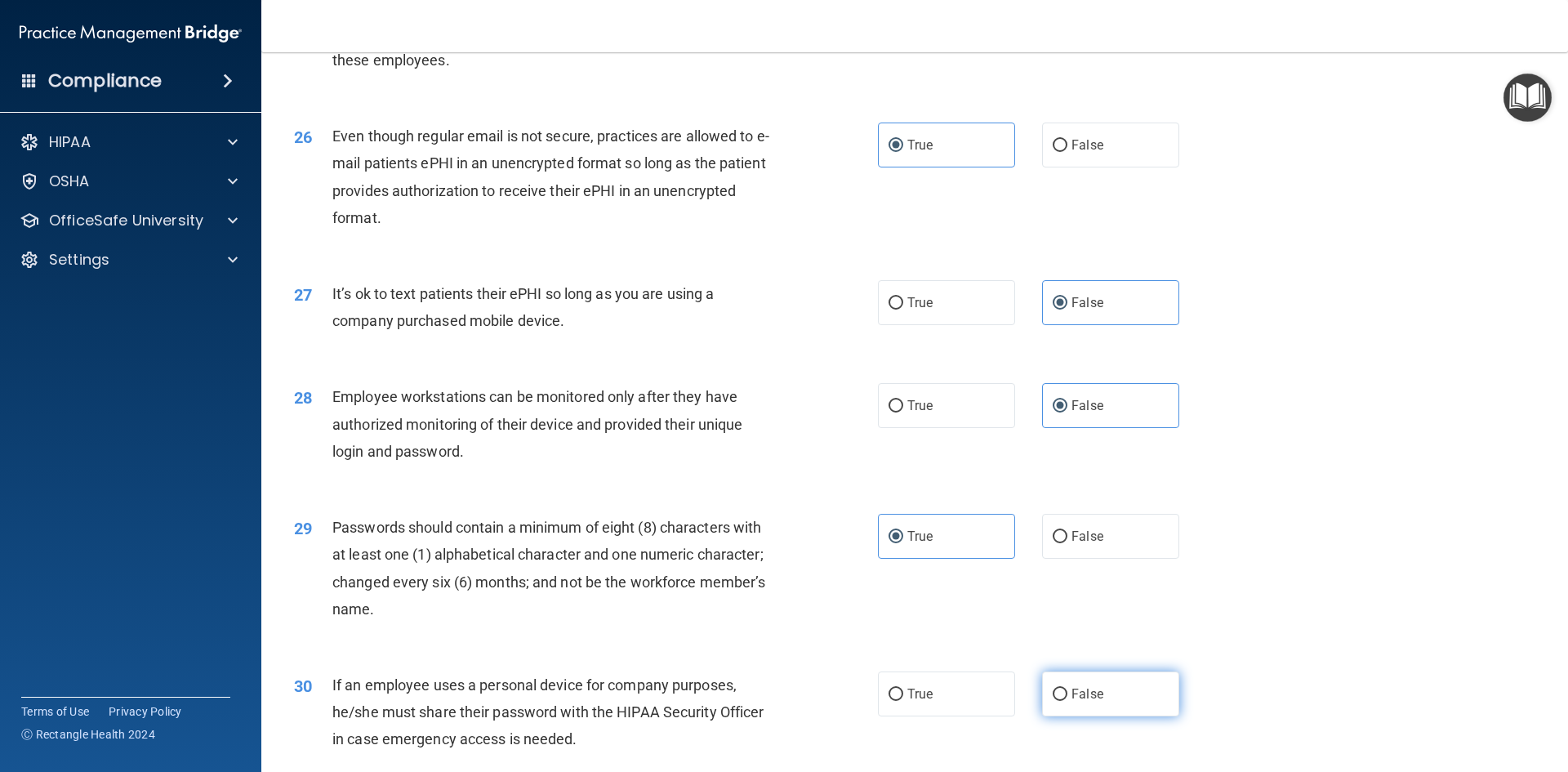
click at [1073, 711] on label "False" at bounding box center [1111, 694] width 137 height 45
click at [1067, 701] on input "False" at bounding box center [1060, 695] width 14 height 13
radio input "true"
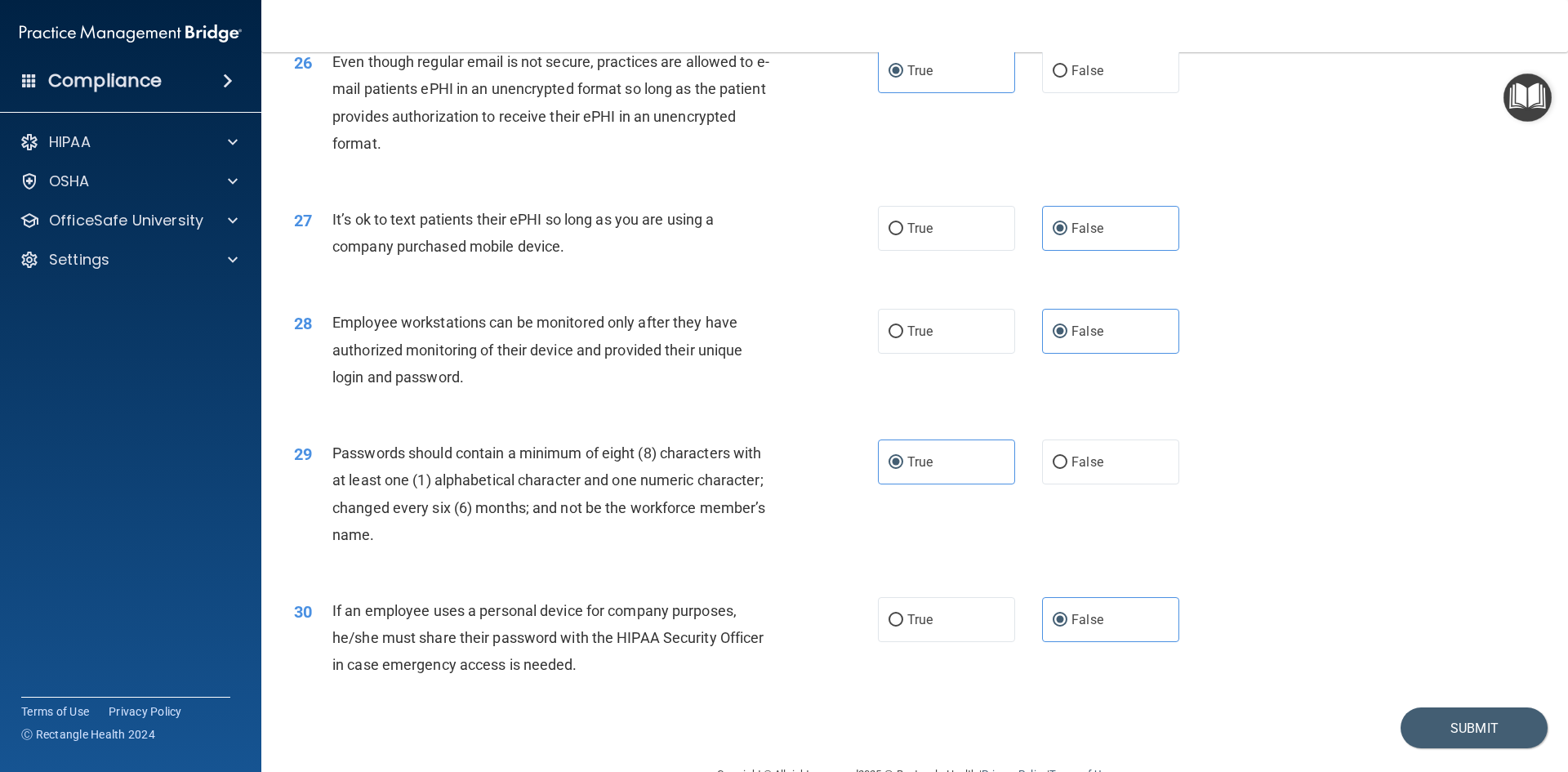
scroll to position [3329, 0]
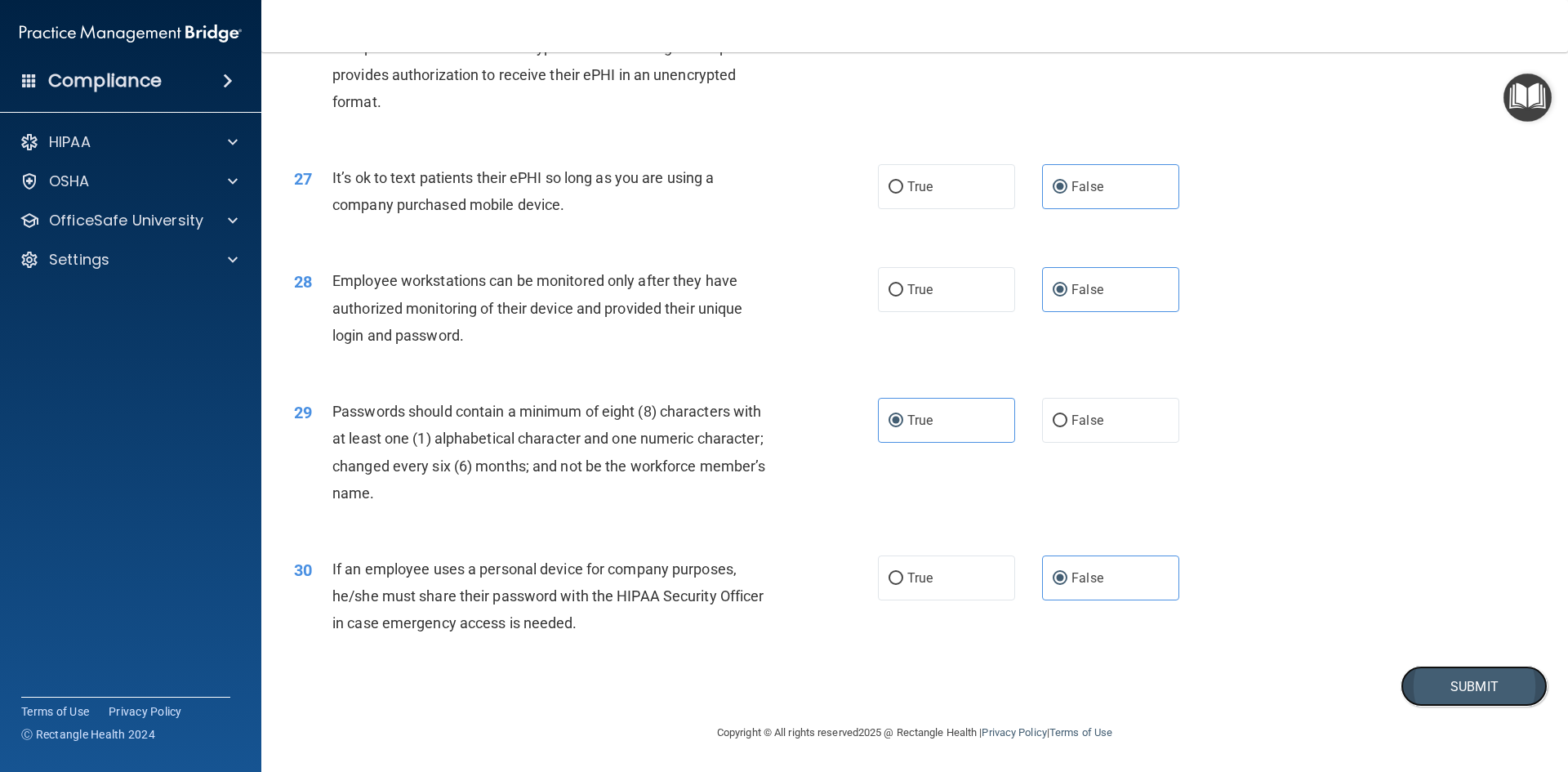
click at [1462, 686] on button "Submit" at bounding box center [1474, 687] width 147 height 42
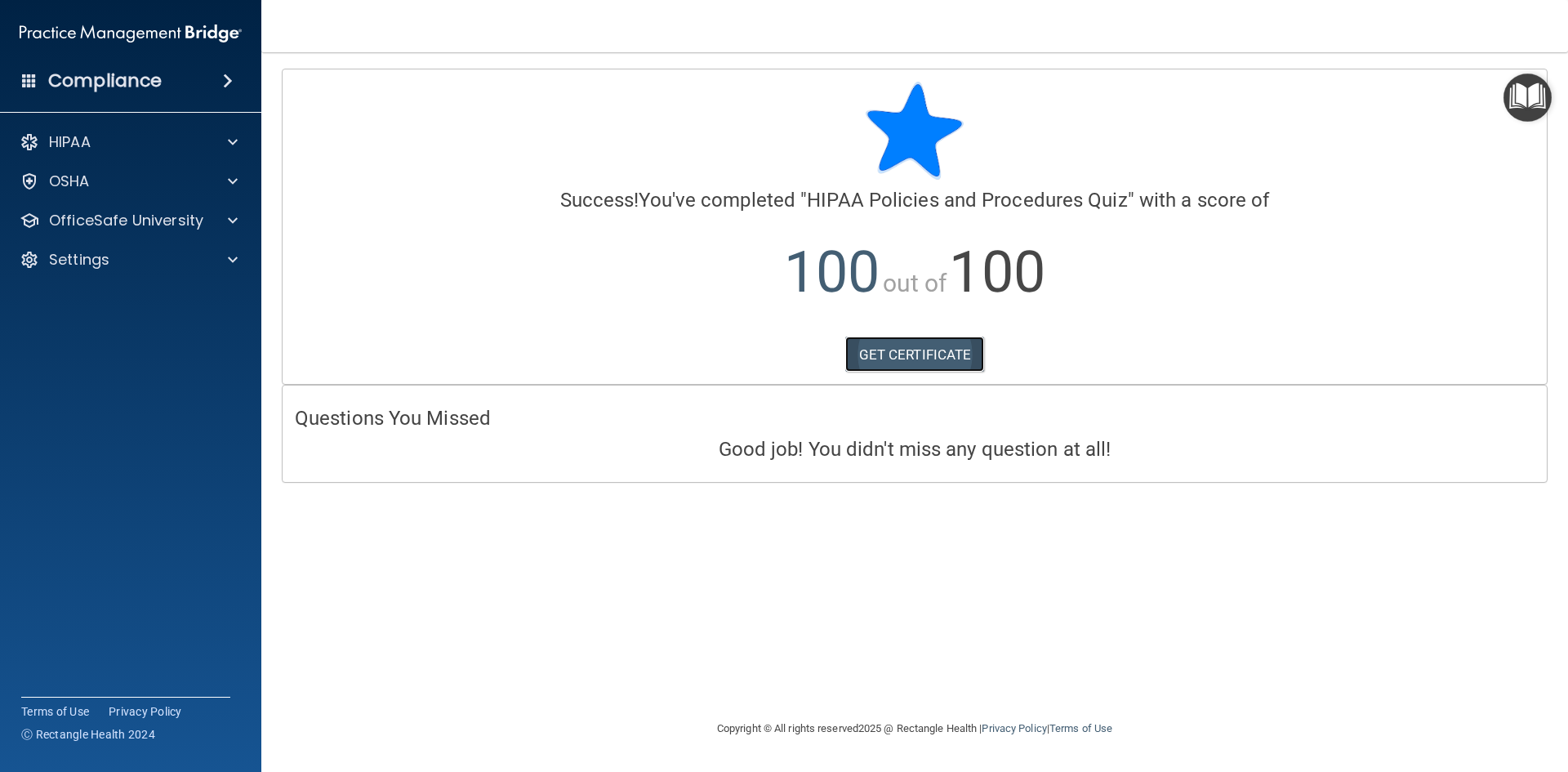
click at [942, 361] on link "GET CERTIFICATE" at bounding box center [915, 354] width 140 height 36
click at [94, 178] on div "OSHA" at bounding box center [108, 182] width 202 height 20
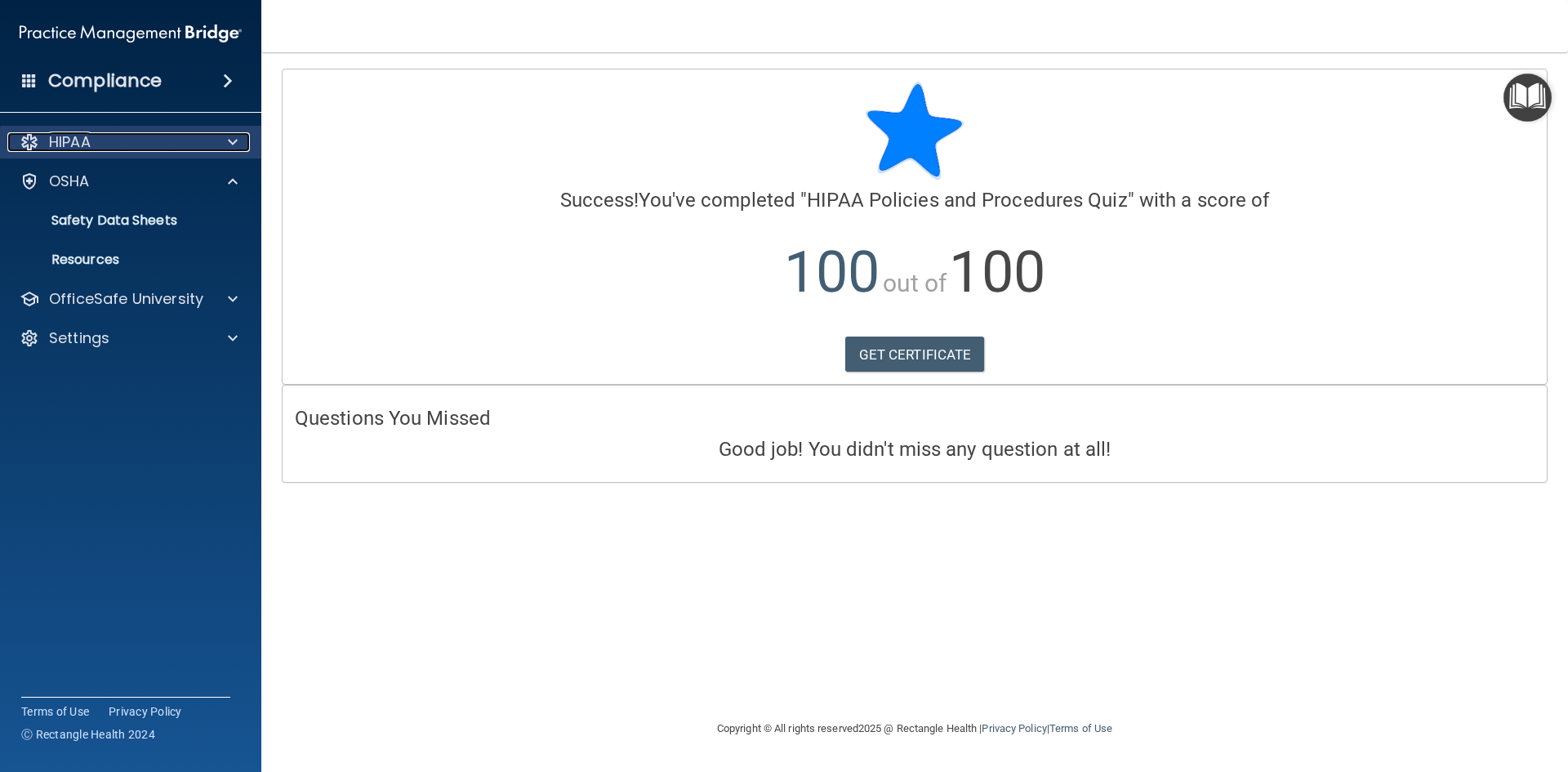
click at [174, 149] on div "HIPAA" at bounding box center [108, 142] width 202 height 20
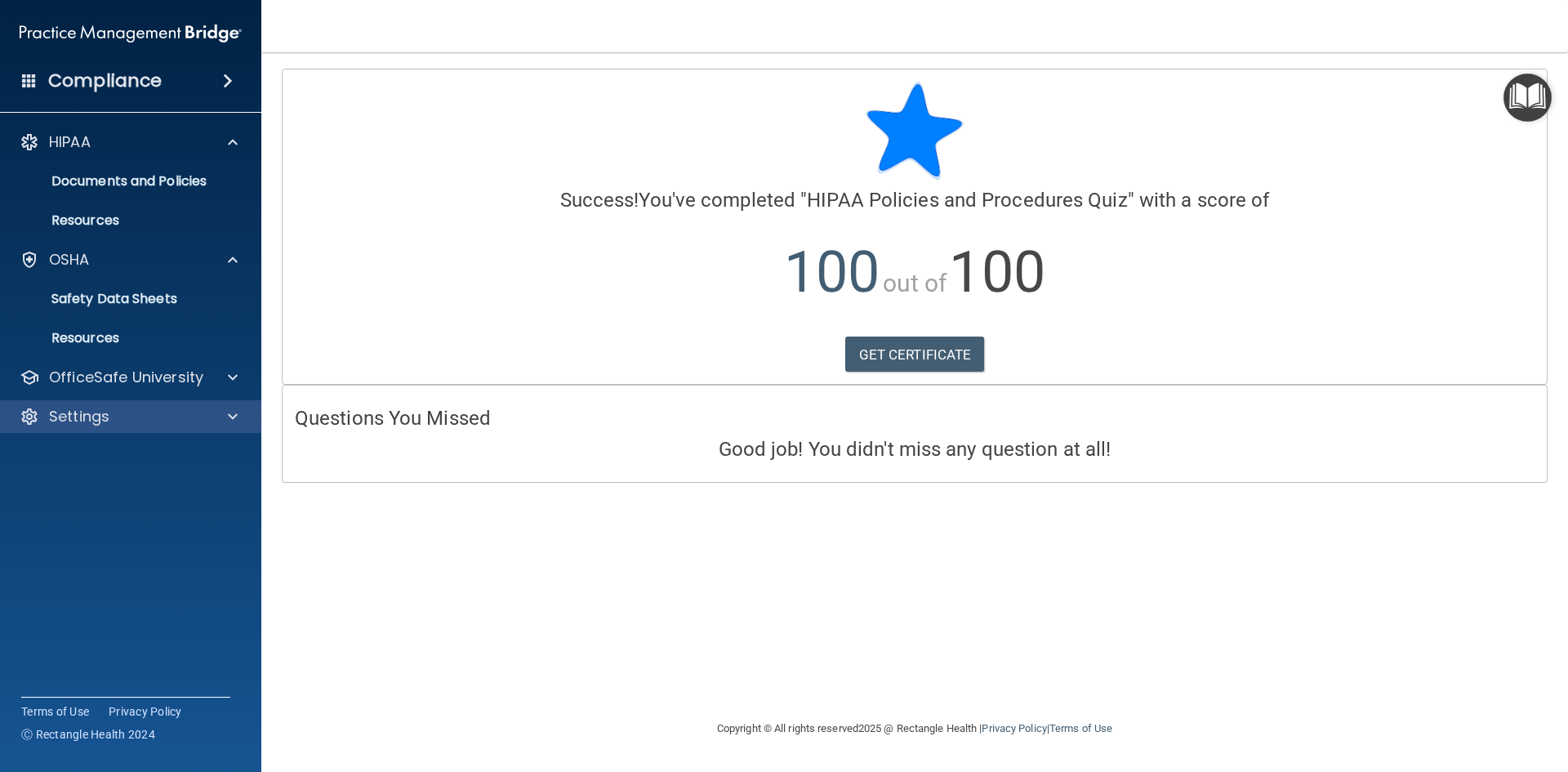
click at [136, 404] on div "Settings" at bounding box center [131, 417] width 262 height 33
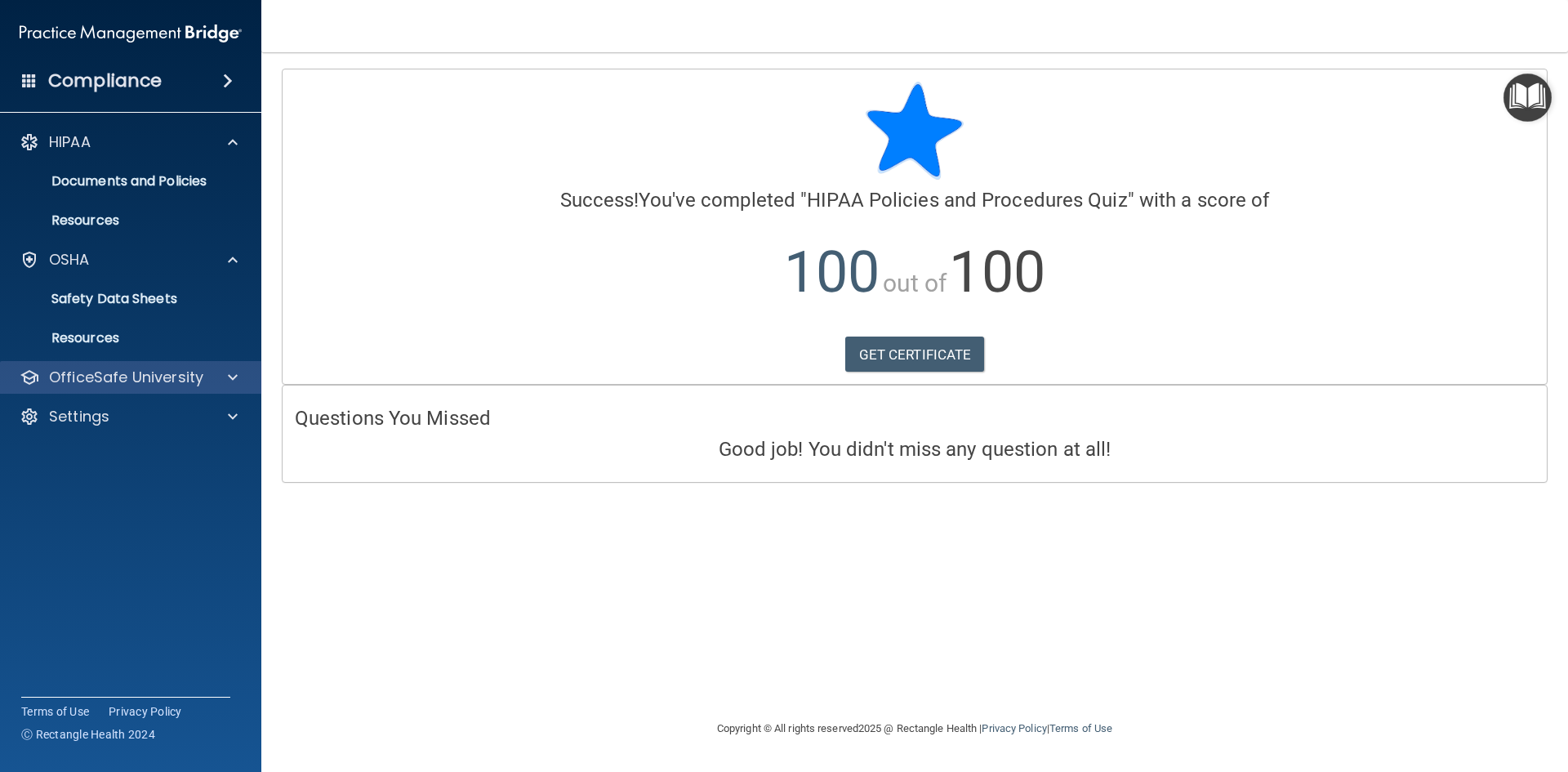
click at [147, 391] on div "OfficeSafe University" at bounding box center [131, 377] width 262 height 33
click at [167, 384] on p "OfficeSafe University" at bounding box center [126, 378] width 155 height 20
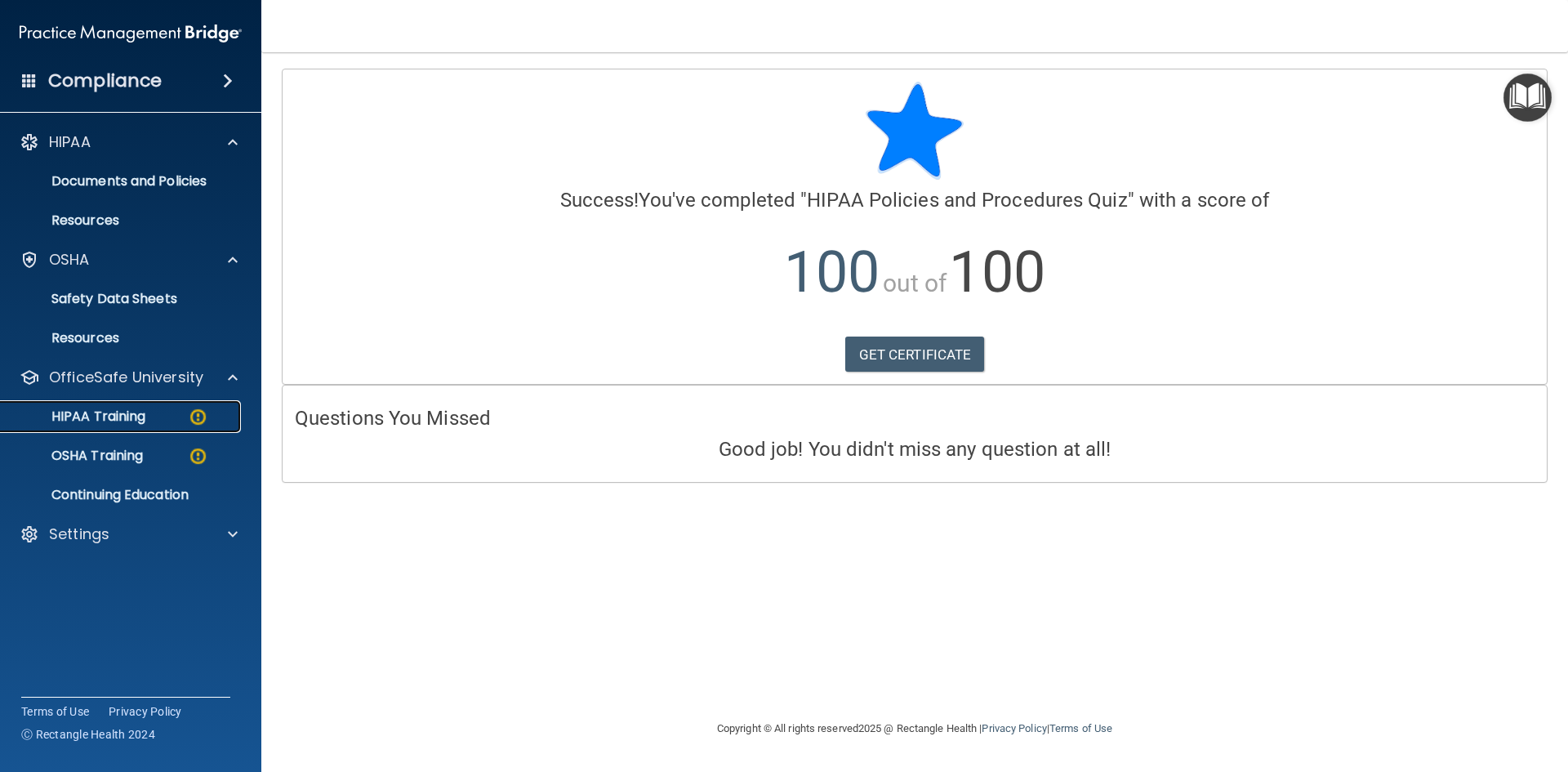
click at [162, 403] on link "HIPAA Training" at bounding box center [112, 417] width 258 height 33
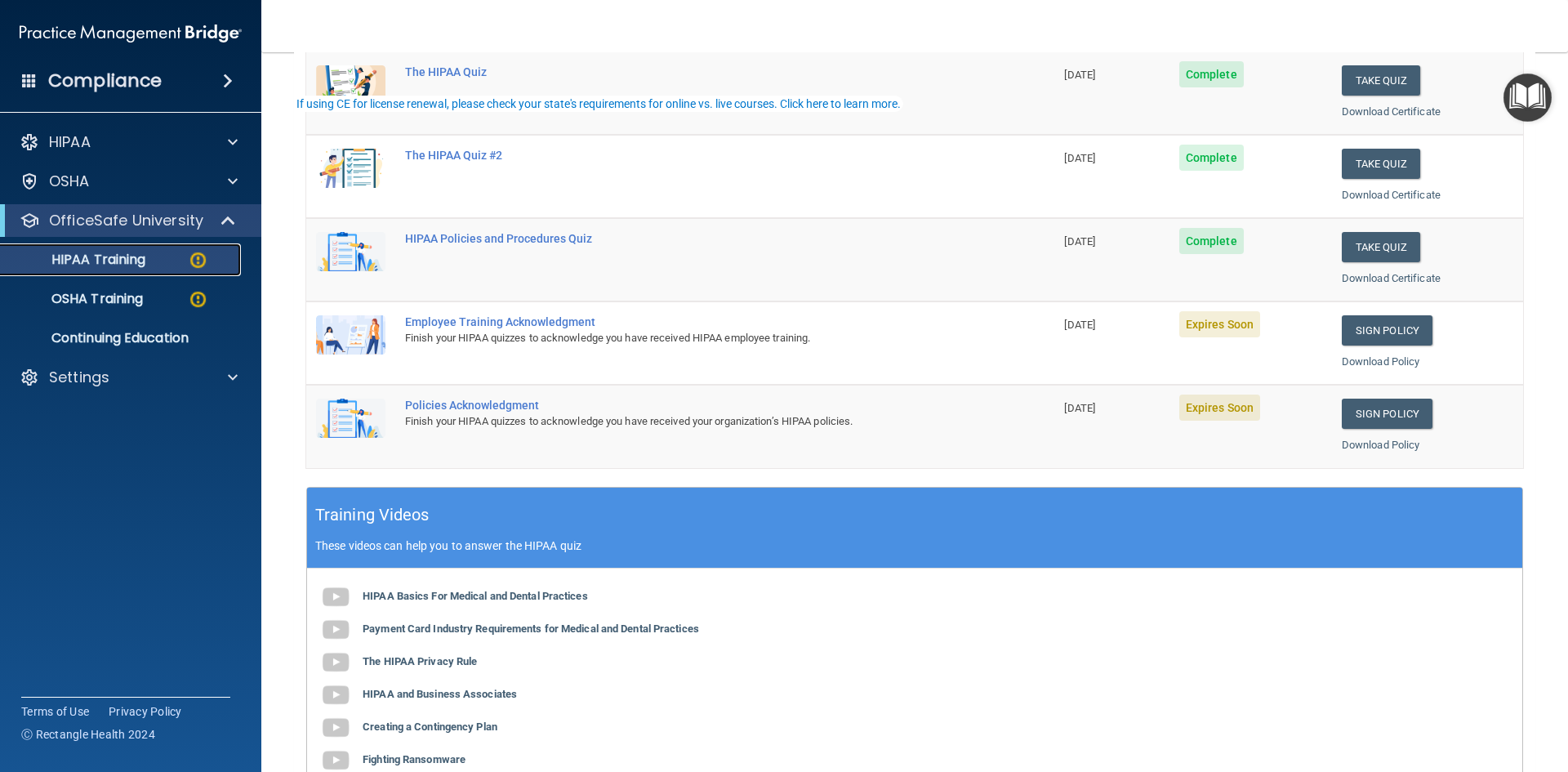
scroll to position [245, 0]
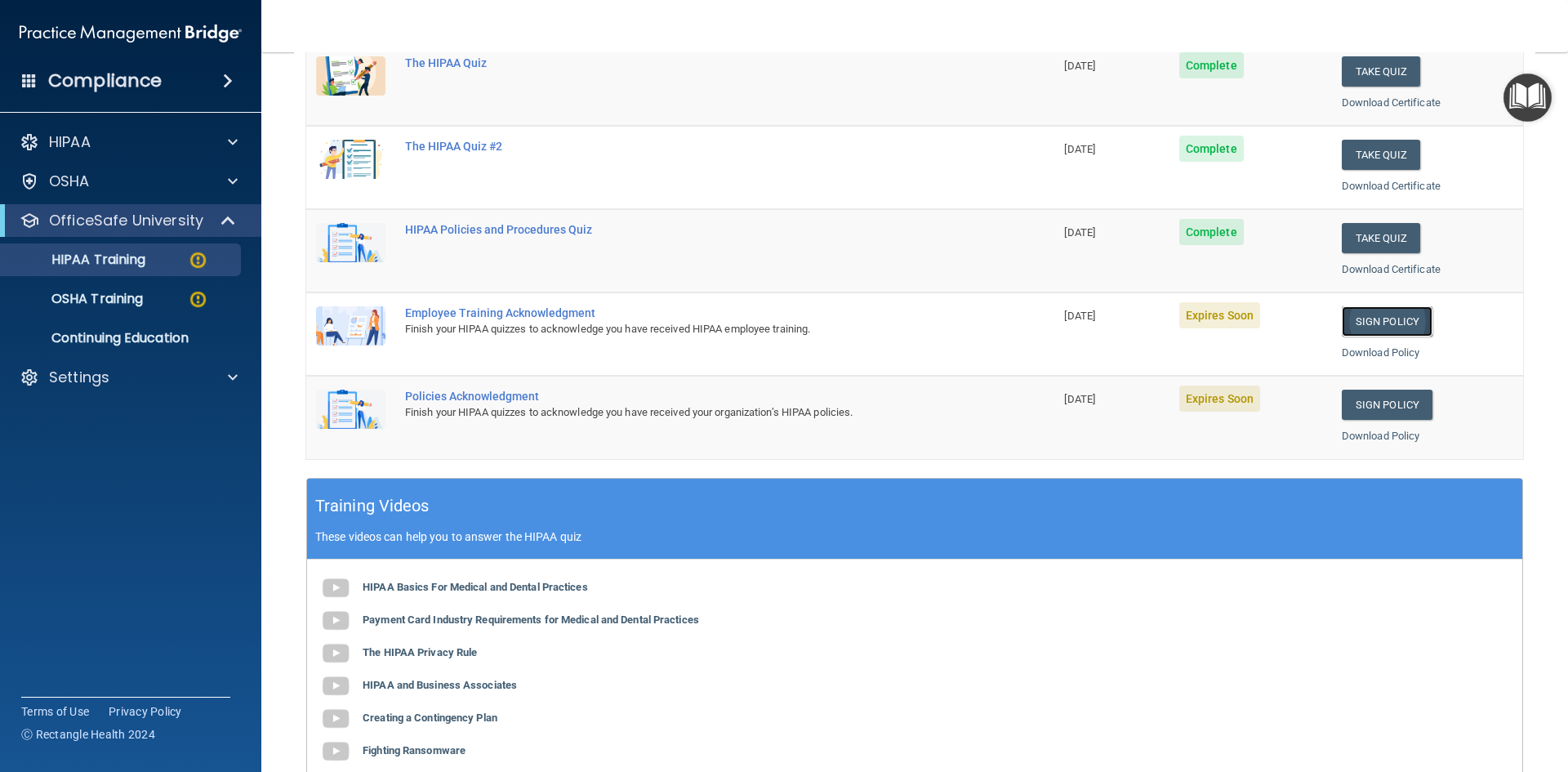
click at [1383, 312] on link "Sign Policy" at bounding box center [1387, 321] width 90 height 30
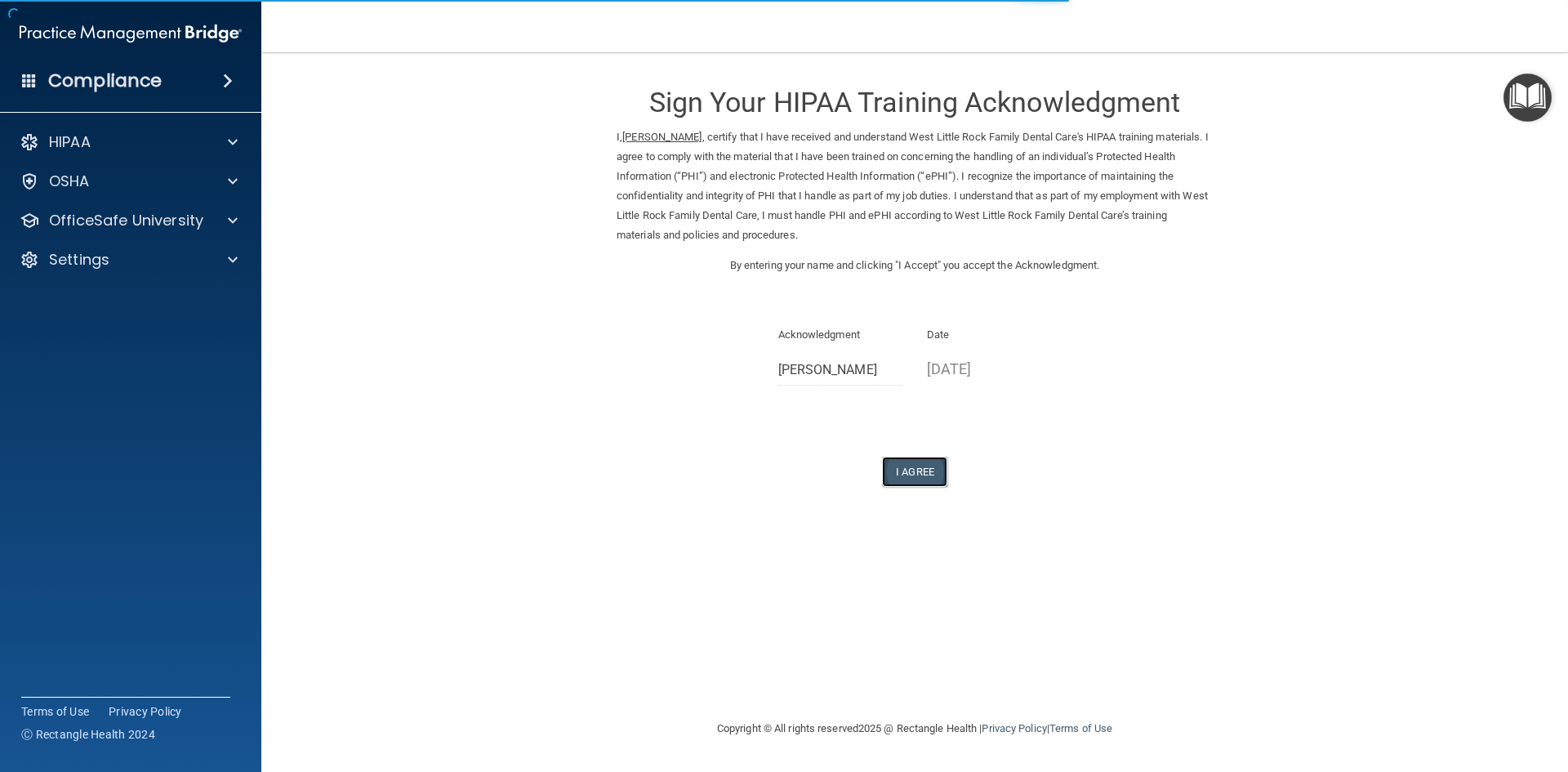
click at [913, 471] on button "I Agree" at bounding box center [915, 471] width 65 height 30
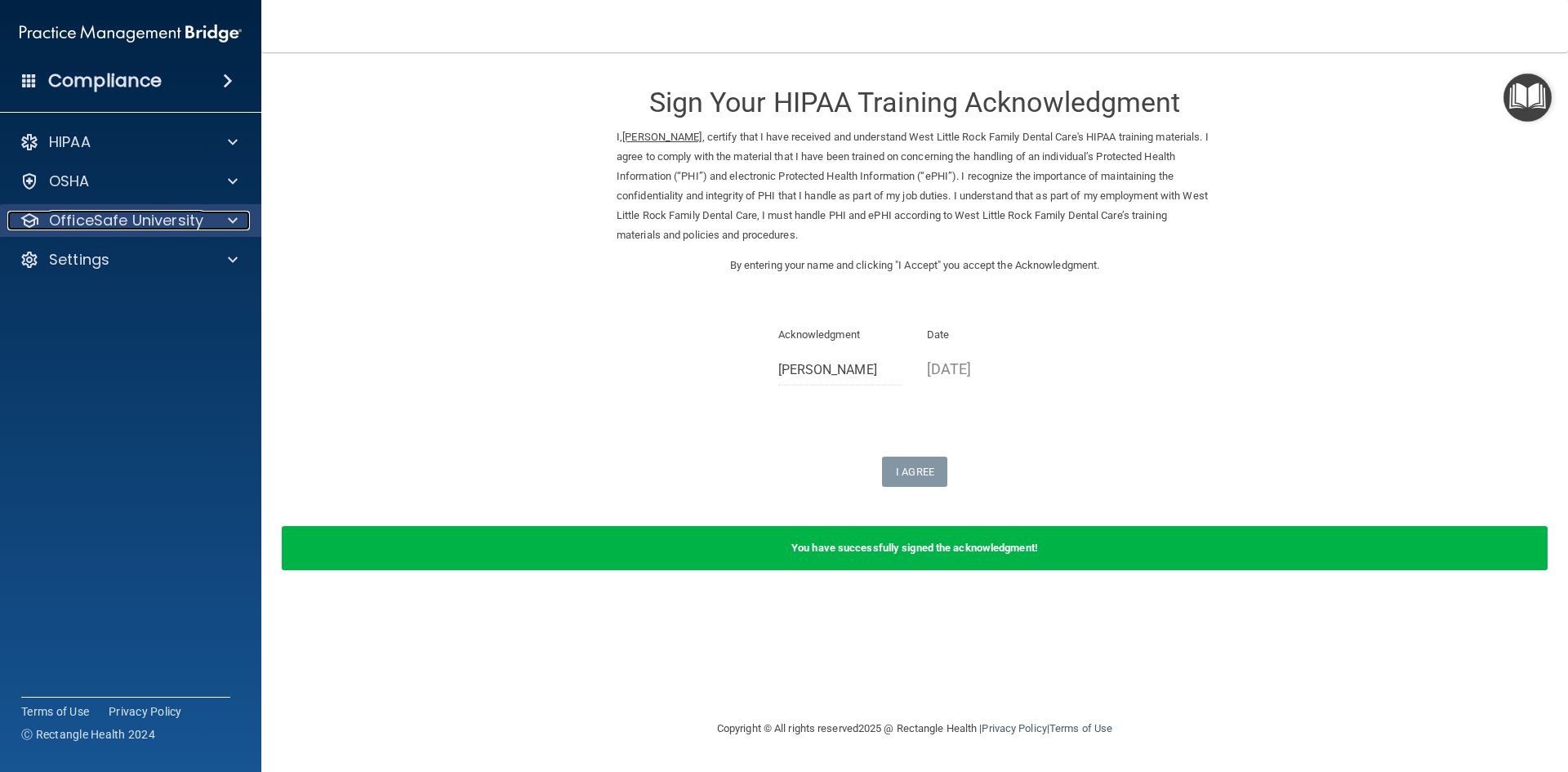
click at [135, 223] on p "OfficeSafe University" at bounding box center [126, 221] width 155 height 20
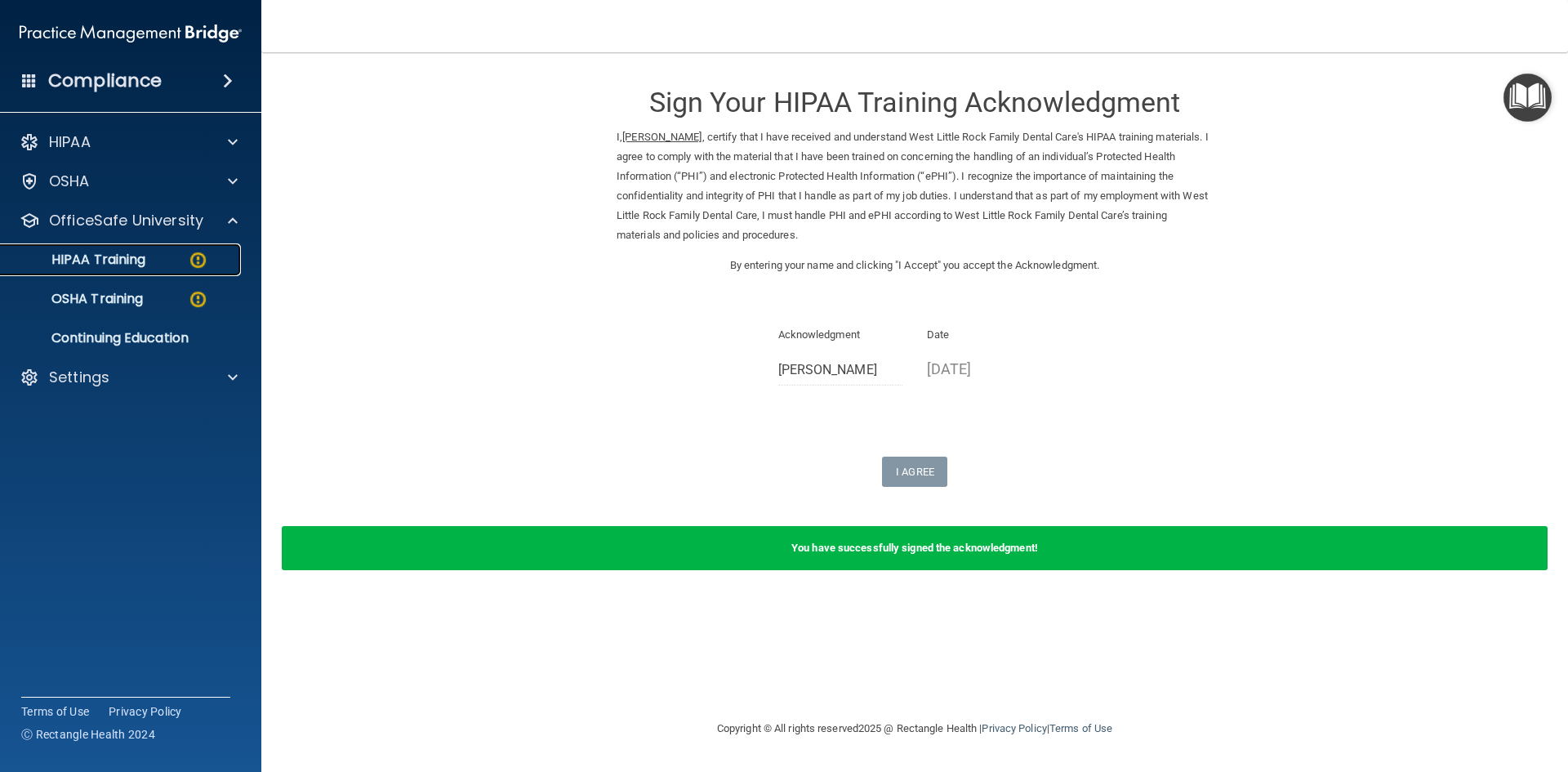
click at [183, 271] on link "HIPAA Training" at bounding box center [112, 259] width 258 height 33
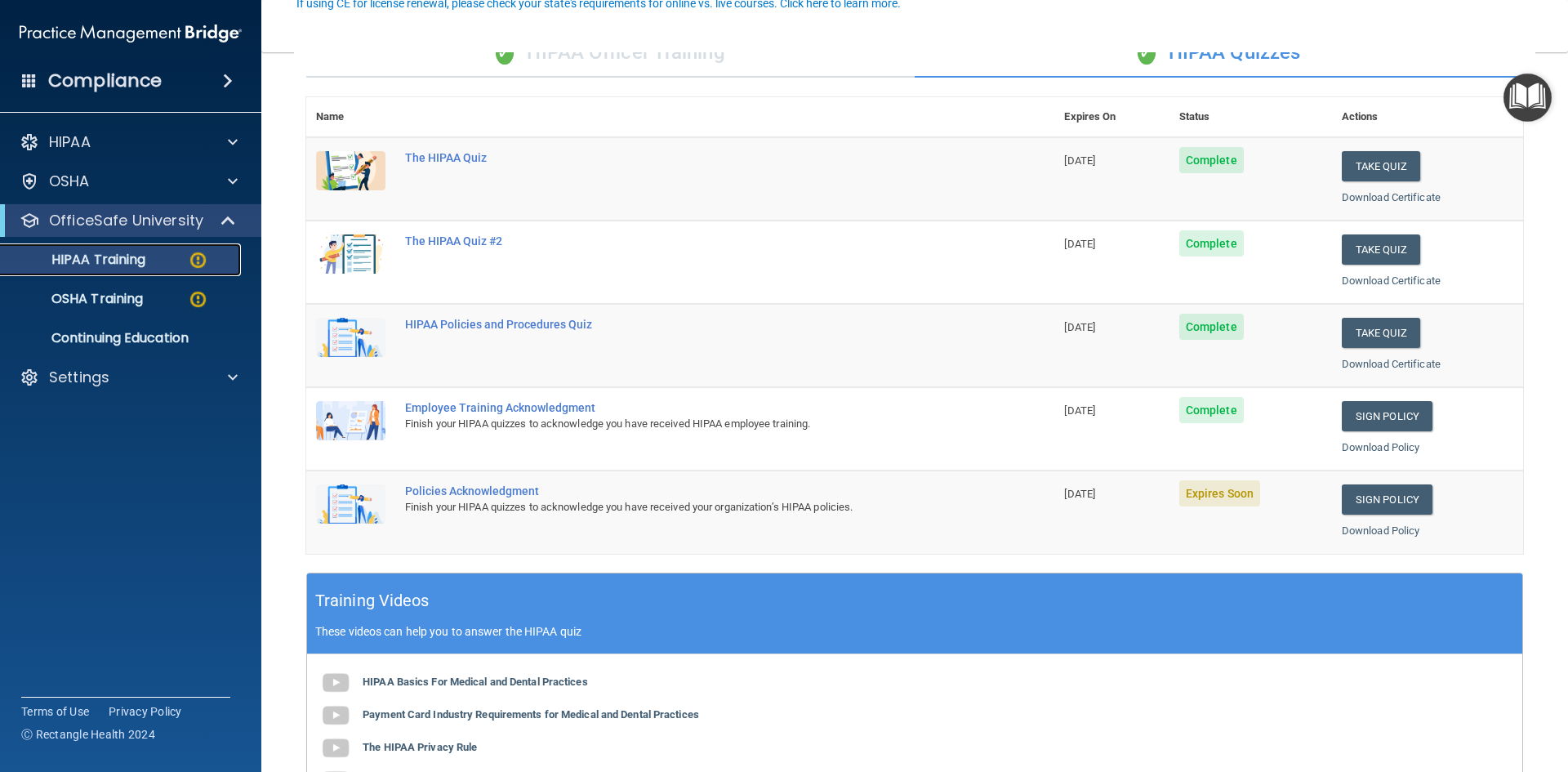
scroll to position [164, 0]
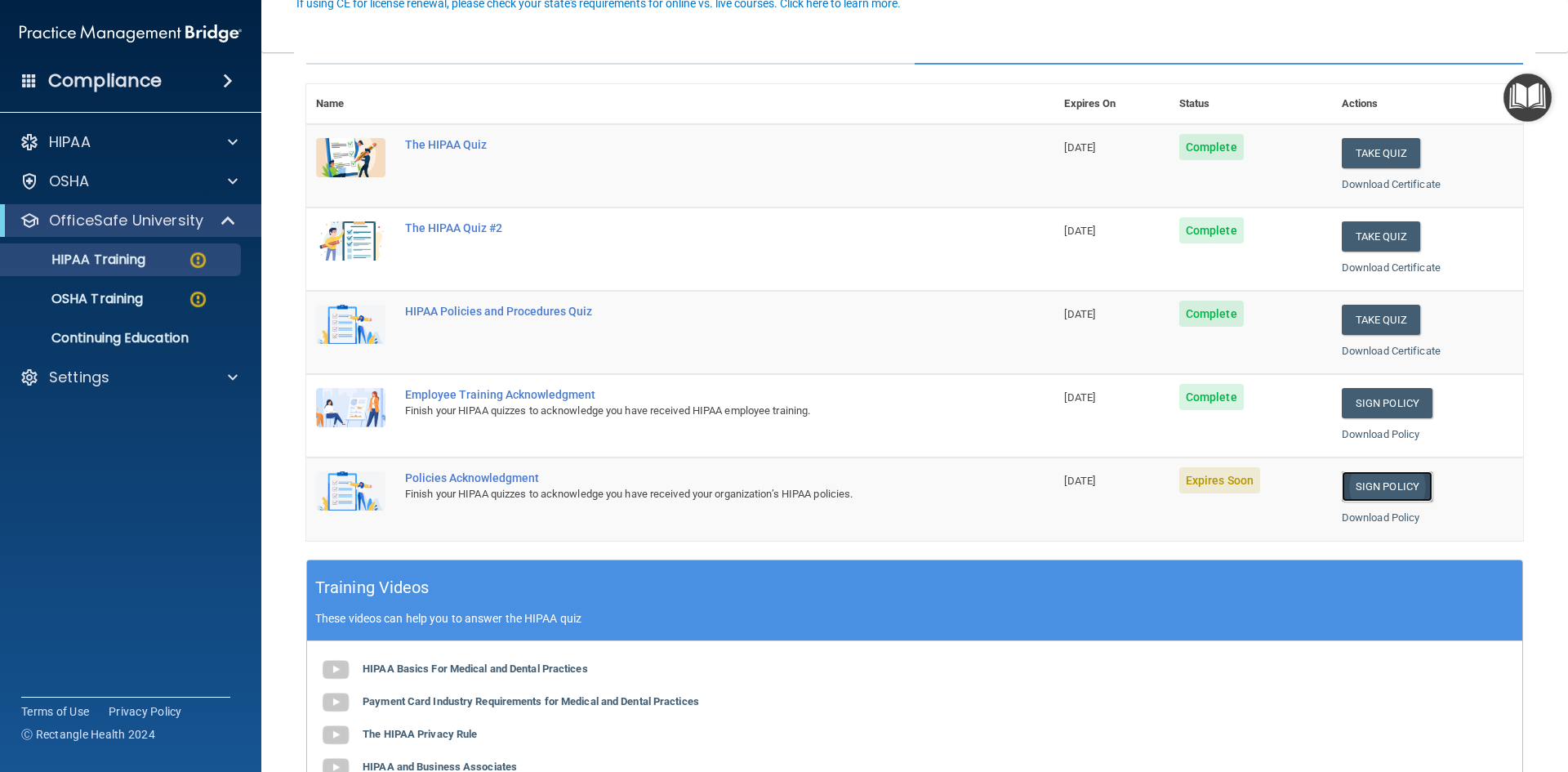
click at [1359, 487] on link "Sign Policy" at bounding box center [1387, 485] width 90 height 30
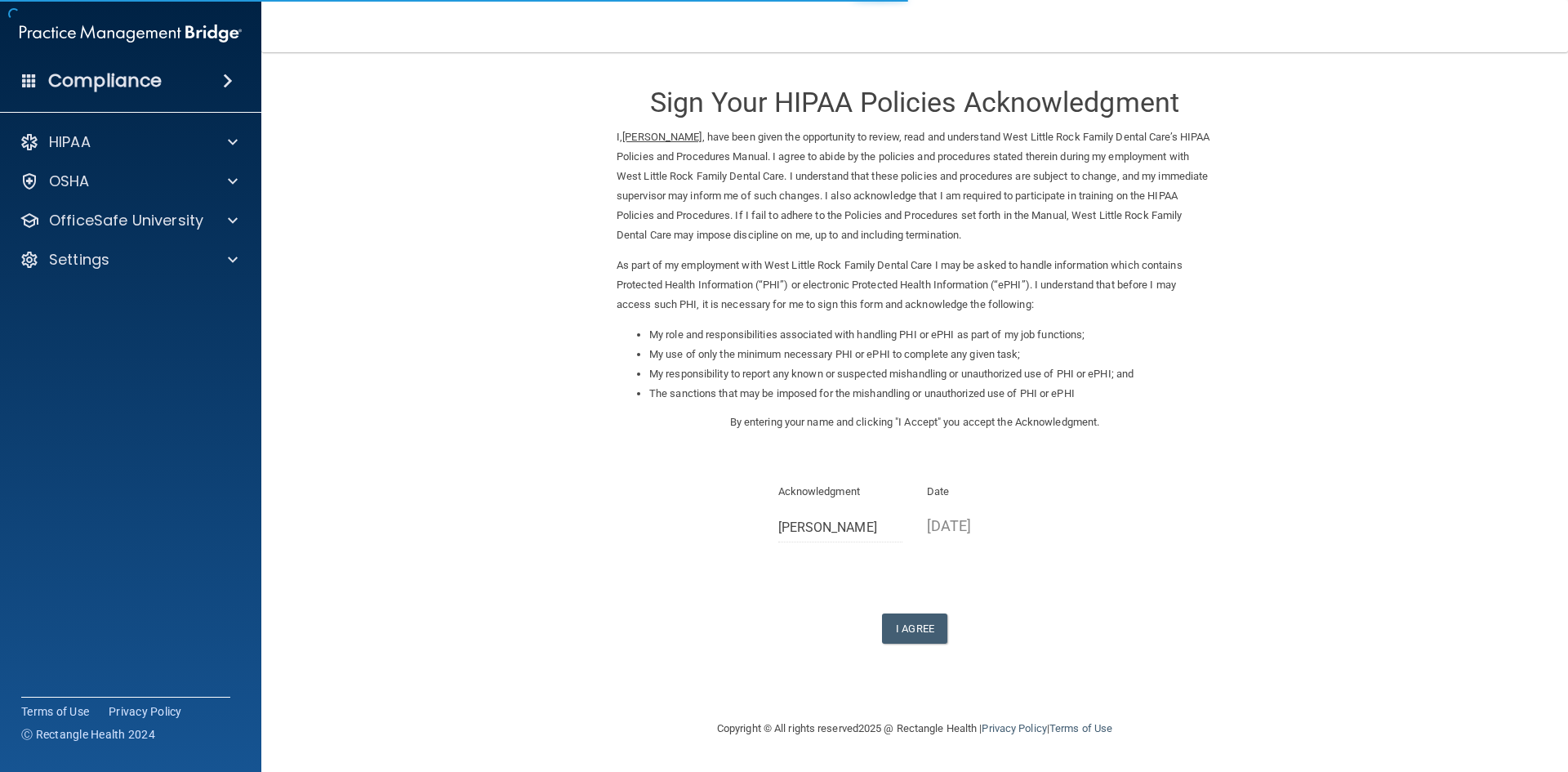
click at [928, 600] on div "Sign Your HIPAA Policies Acknowledgment I, [PERSON_NAME] , have been given the …" at bounding box center [915, 356] width 596 height 575
click at [930, 622] on button "I Agree" at bounding box center [915, 628] width 65 height 30
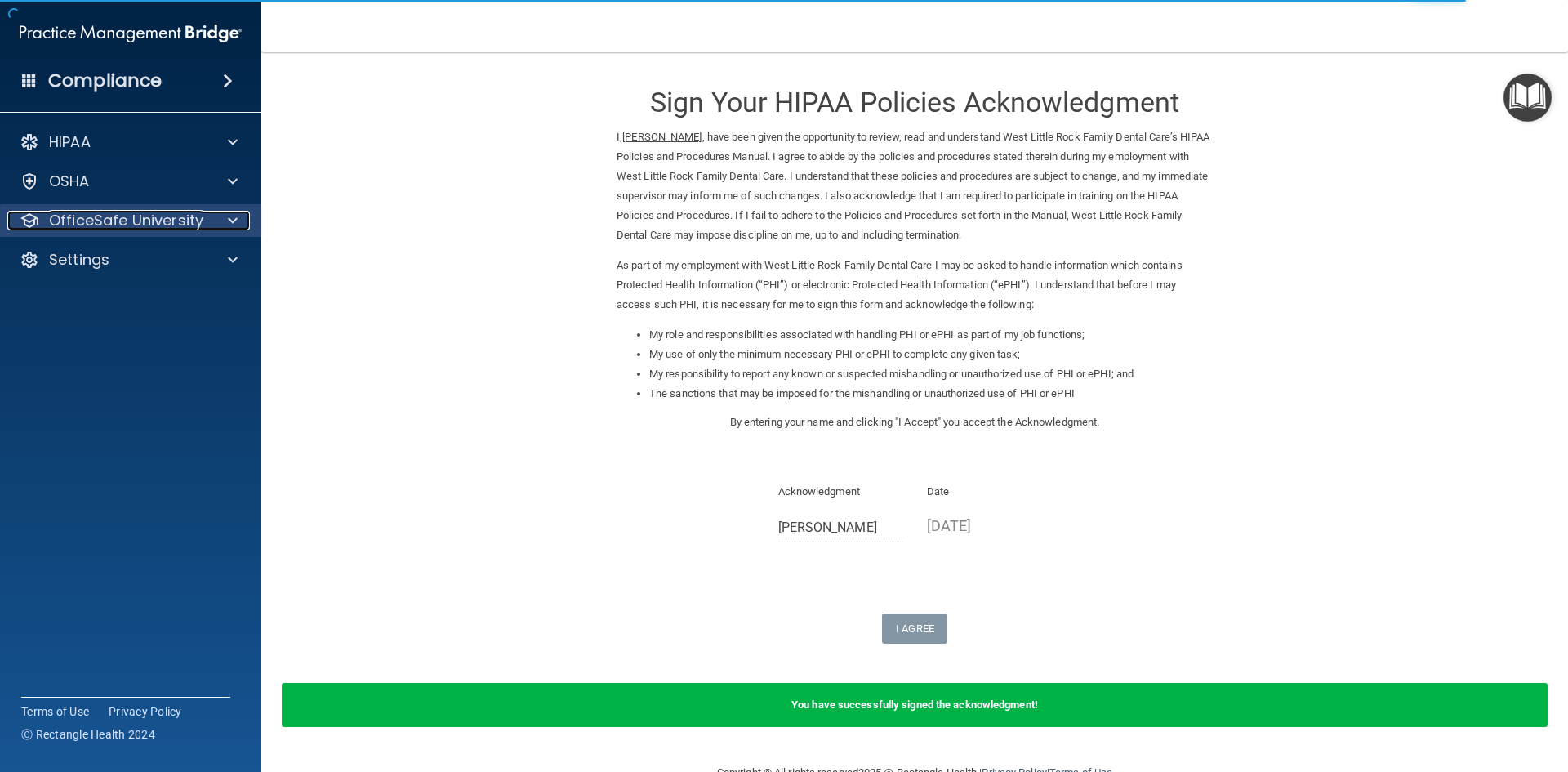
click at [117, 222] on p "OfficeSafe University" at bounding box center [126, 221] width 155 height 20
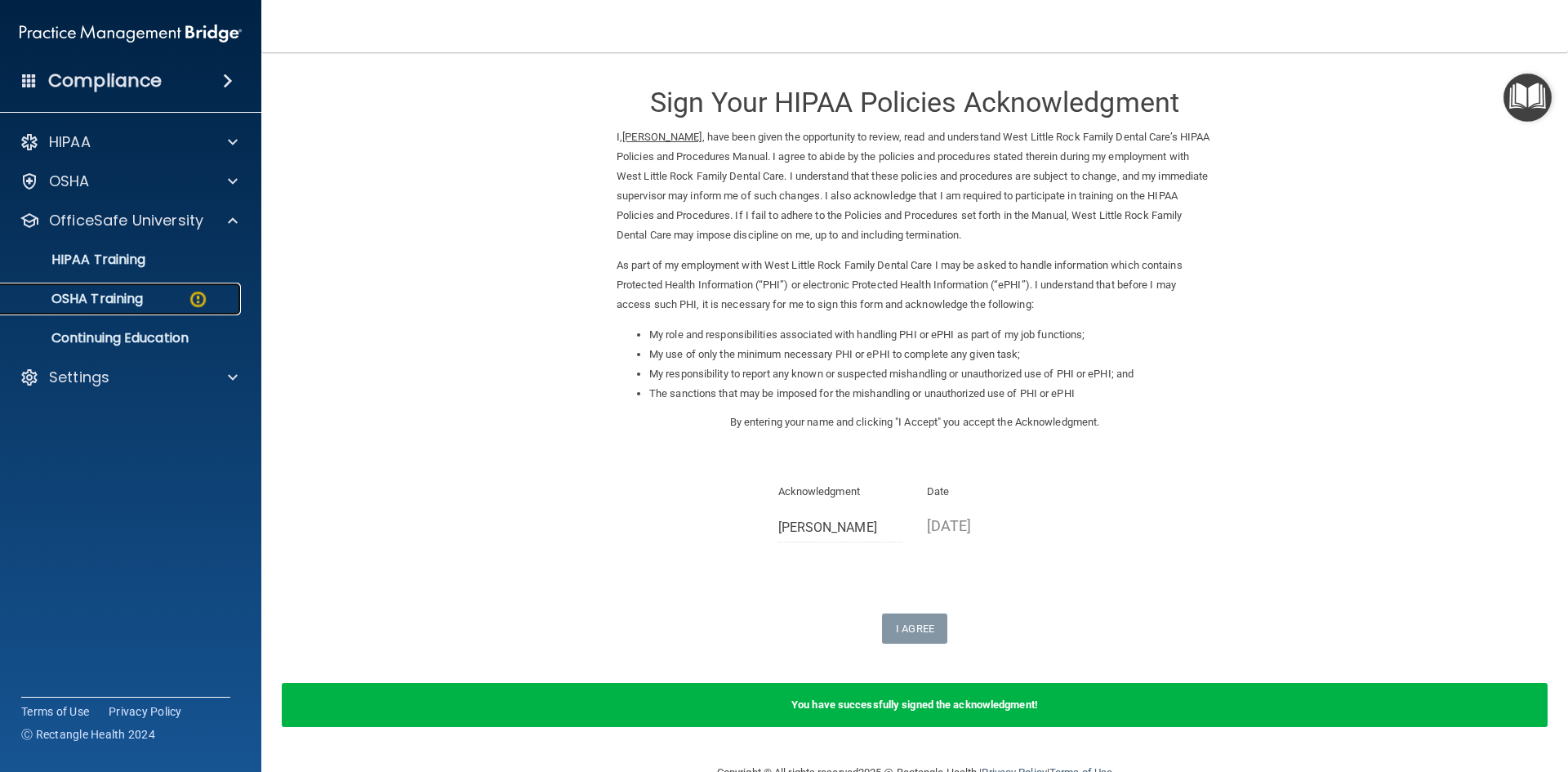
click at [157, 311] on link "OSHA Training" at bounding box center [112, 299] width 258 height 33
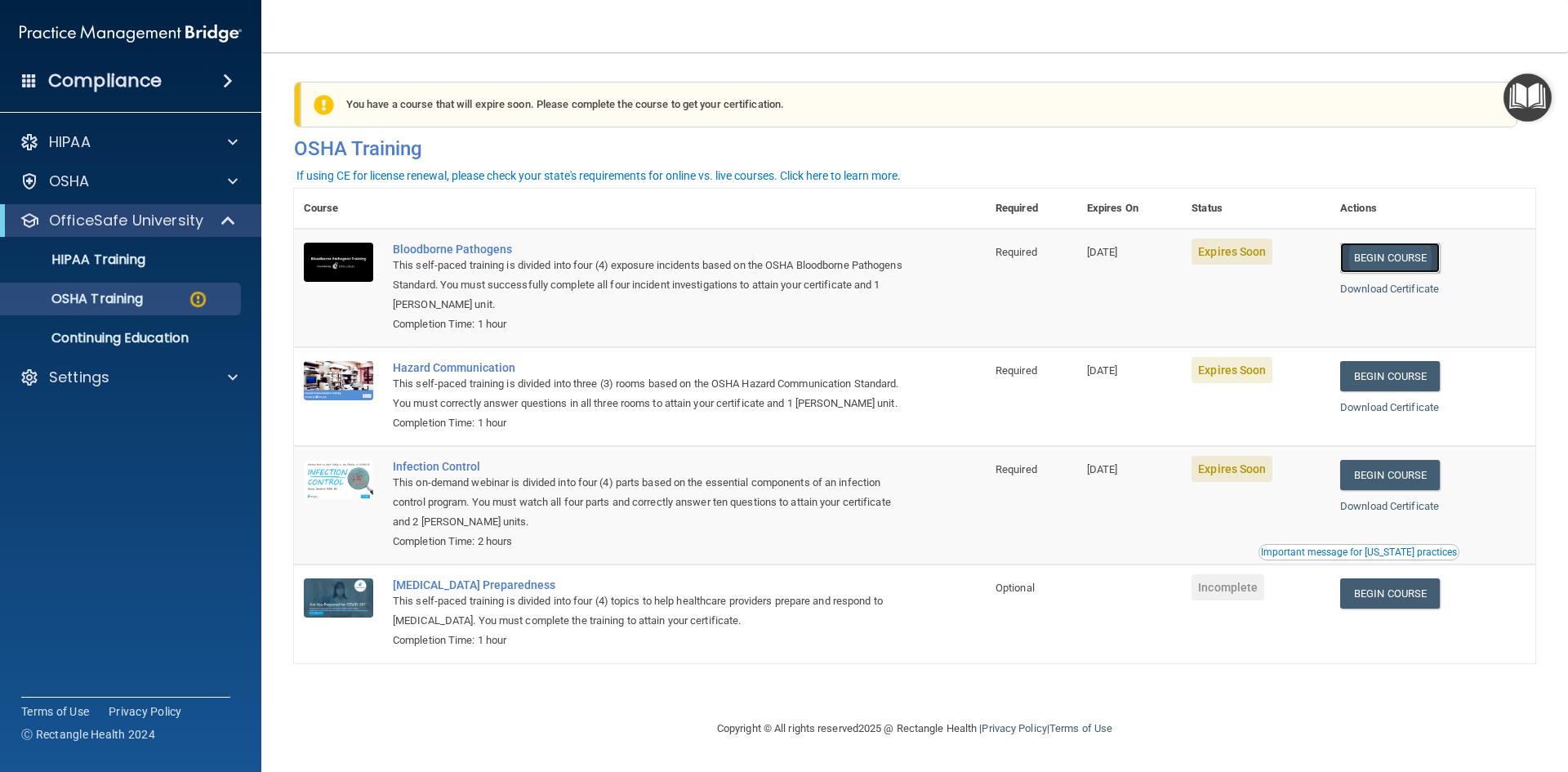
click at [1411, 259] on link "Begin Course" at bounding box center [1390, 257] width 99 height 30
